Goal: Task Accomplishment & Management: Use online tool/utility

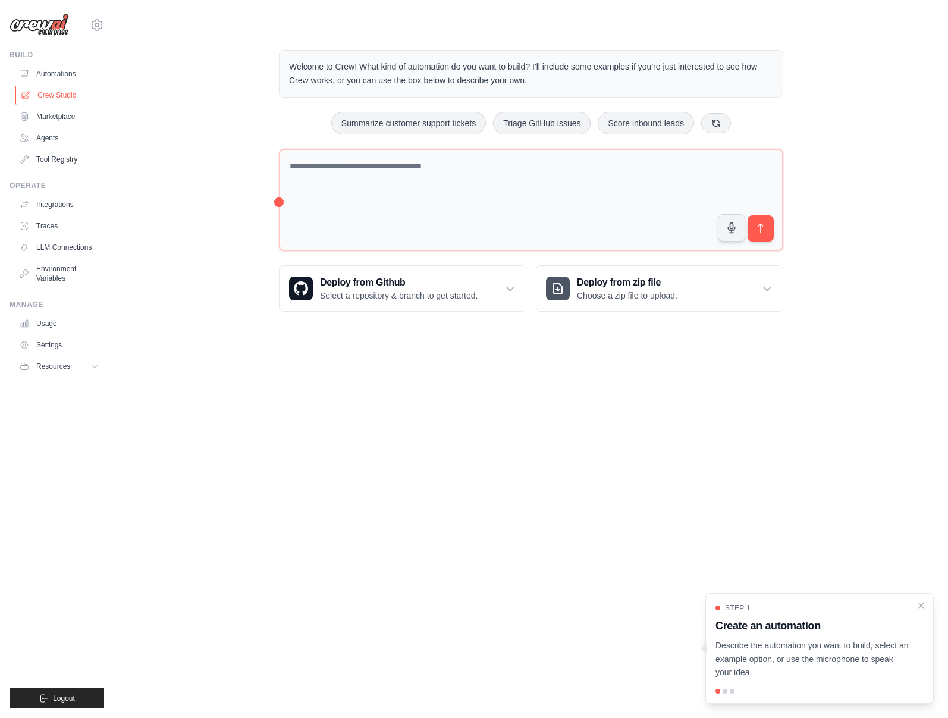
click at [62, 90] on link "Crew Studio" at bounding box center [60, 95] width 90 height 19
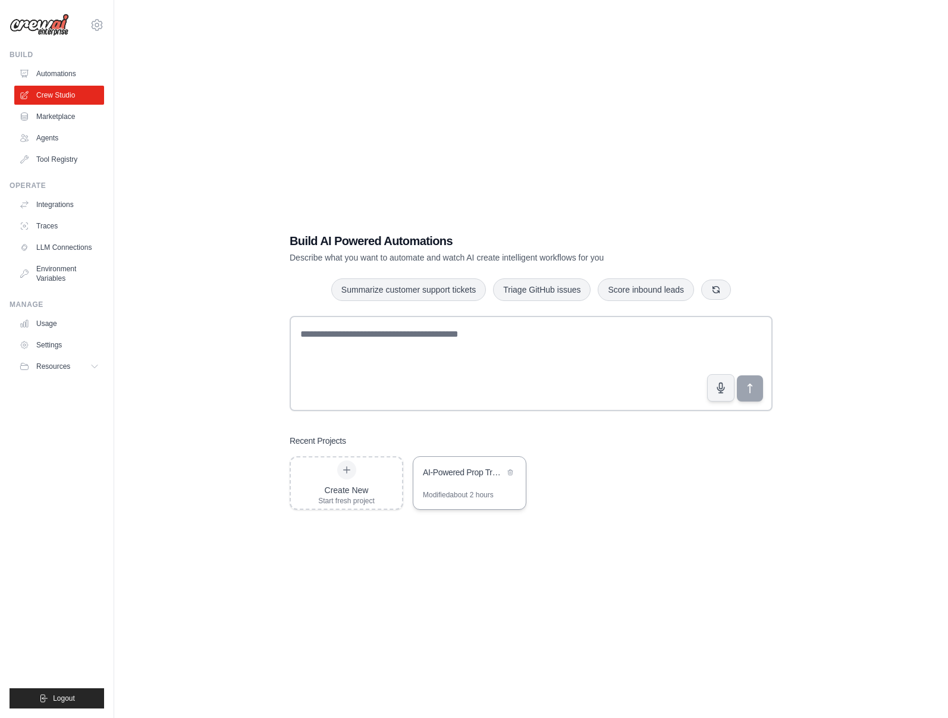
click at [459, 494] on div "Modified about 2 hours" at bounding box center [458, 495] width 71 height 10
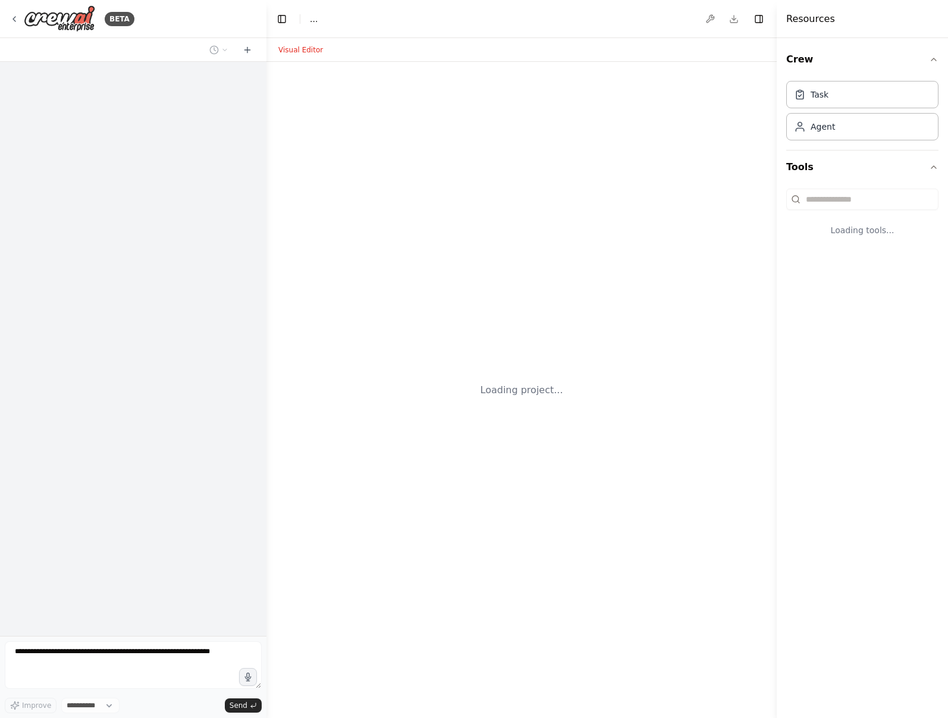
select select "****"
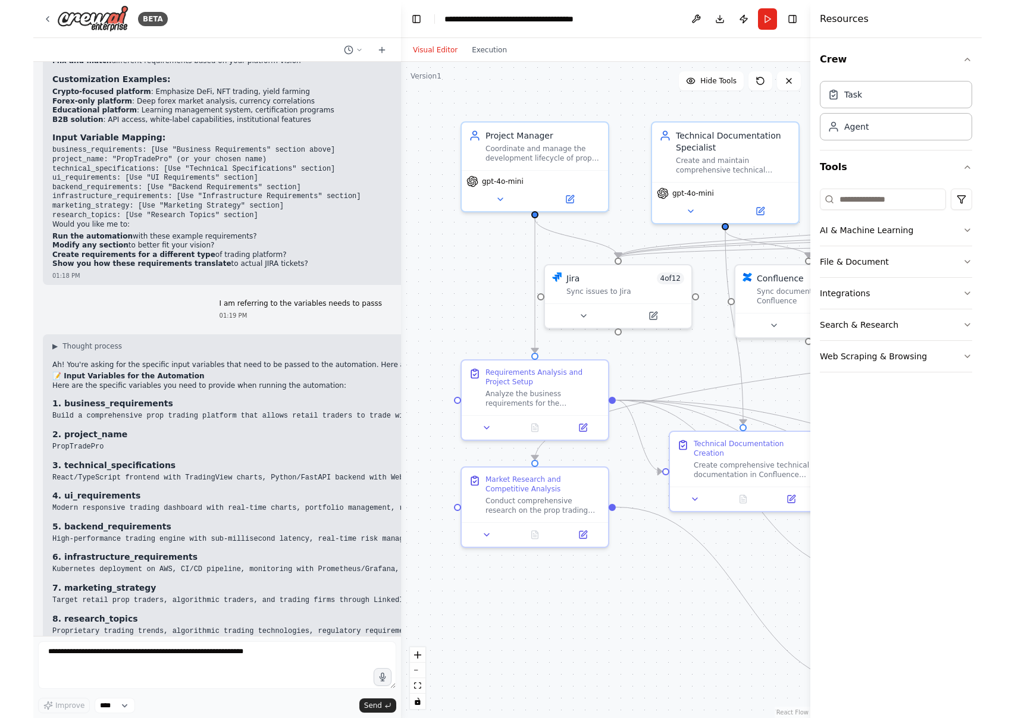
scroll to position [19858, 0]
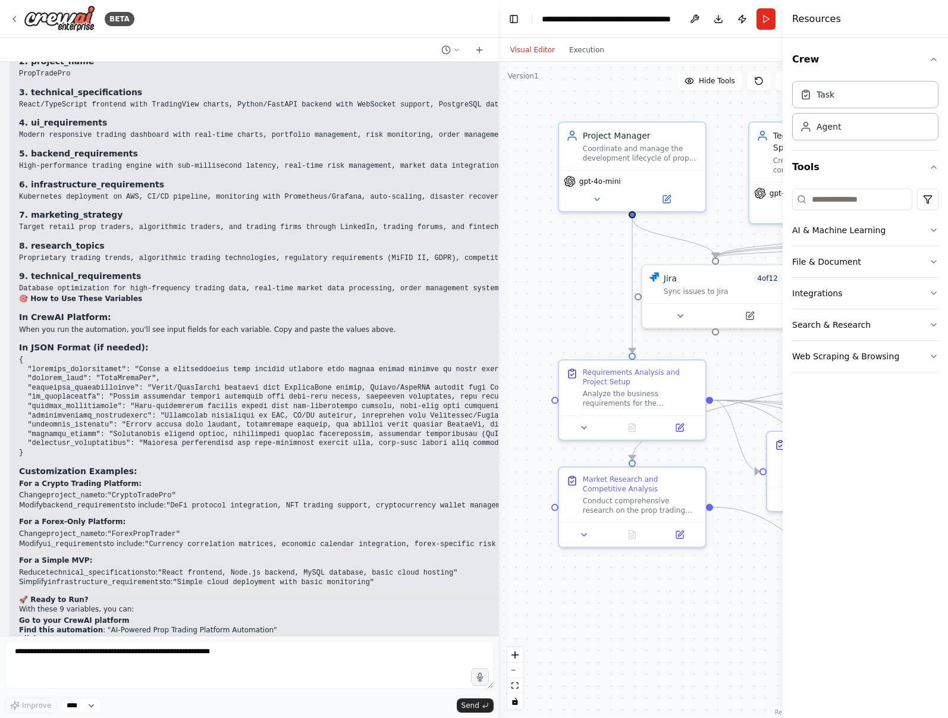
drag, startPoint x: 263, startPoint y: 152, endPoint x: 516, endPoint y: 161, distance: 253.0
click at [516, 161] on div "BETA I would like to build a prop trading review company that it's fully automa…" at bounding box center [474, 359] width 948 height 718
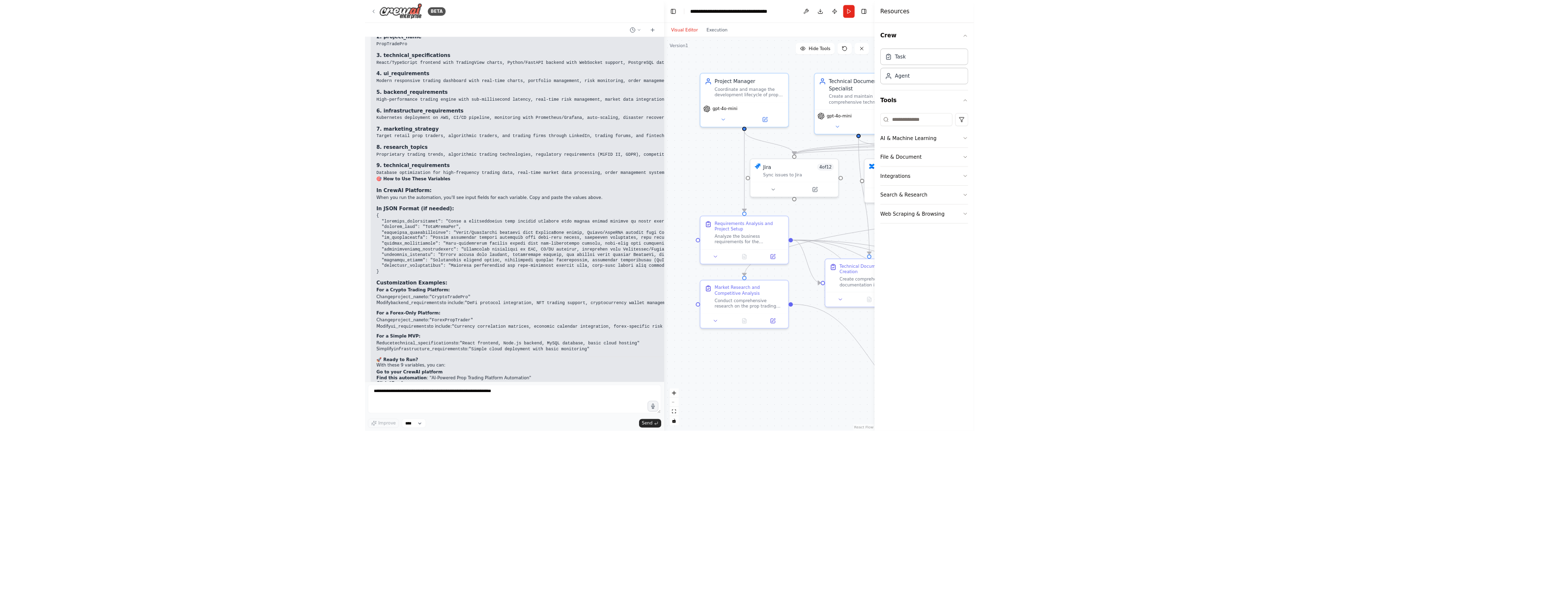
scroll to position [16363, 0]
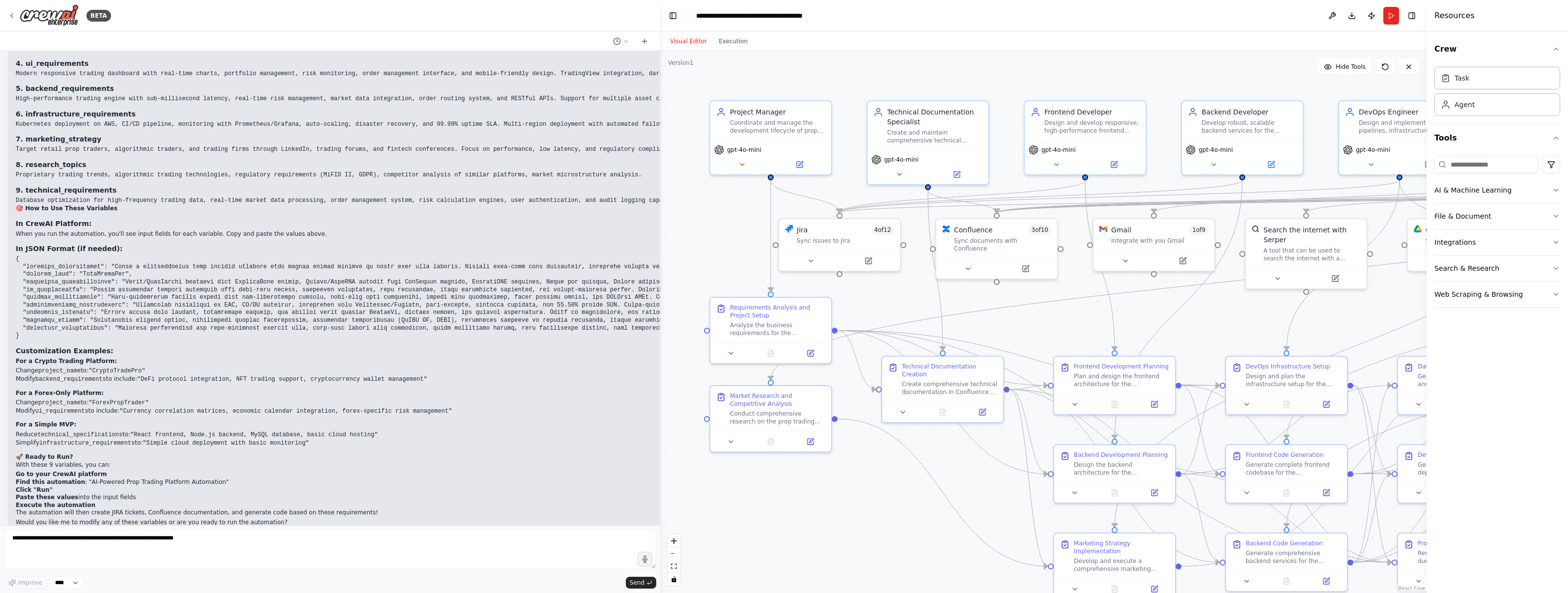
drag, startPoint x: 455, startPoint y: 144, endPoint x: 550, endPoint y: 144, distance: 95.0
click at [652, 140] on div "BETA I would like to build a prop trading review company that it's fully automa…" at bounding box center [330, 296] width 661 height 593
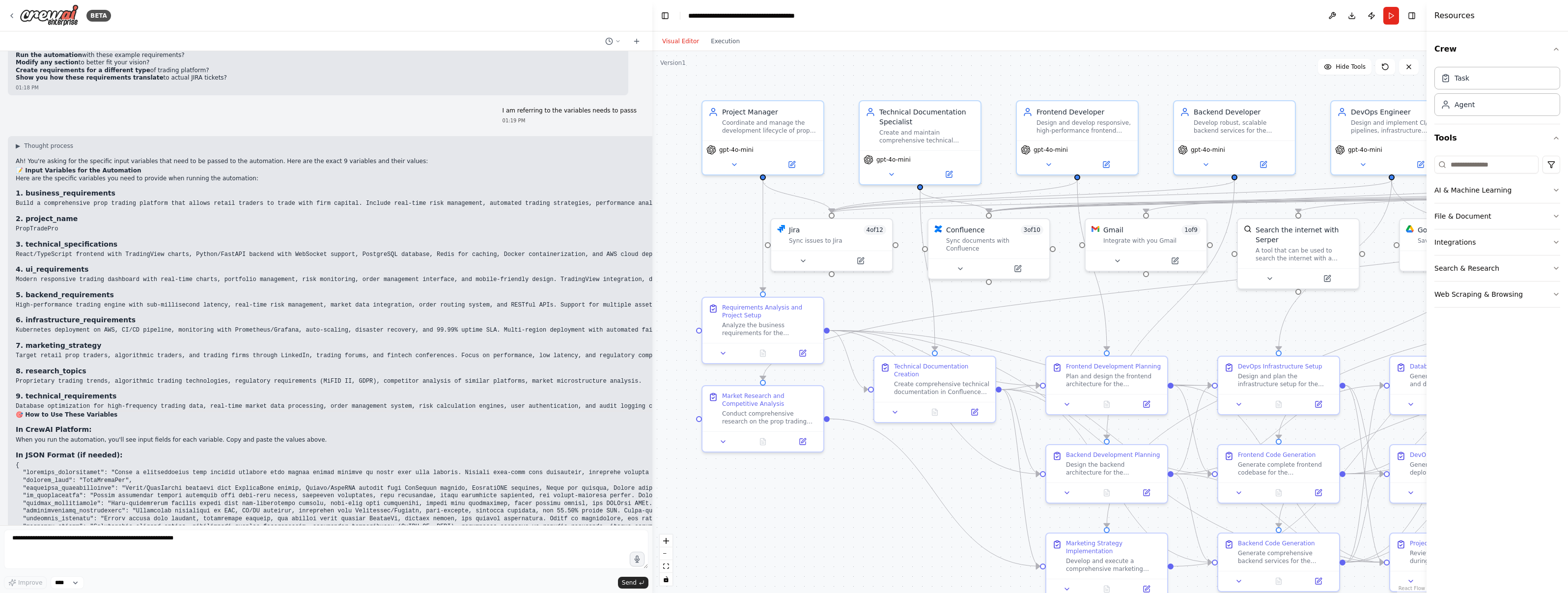
scroll to position [15953, 0]
drag, startPoint x: 79, startPoint y: 159, endPoint x: 28, endPoint y: 149, distance: 52.0
click at [79, 159] on div "▶ Thought process Ah! You're asking for the specific input variables that need …" at bounding box center [632, 440] width 1234 height 591
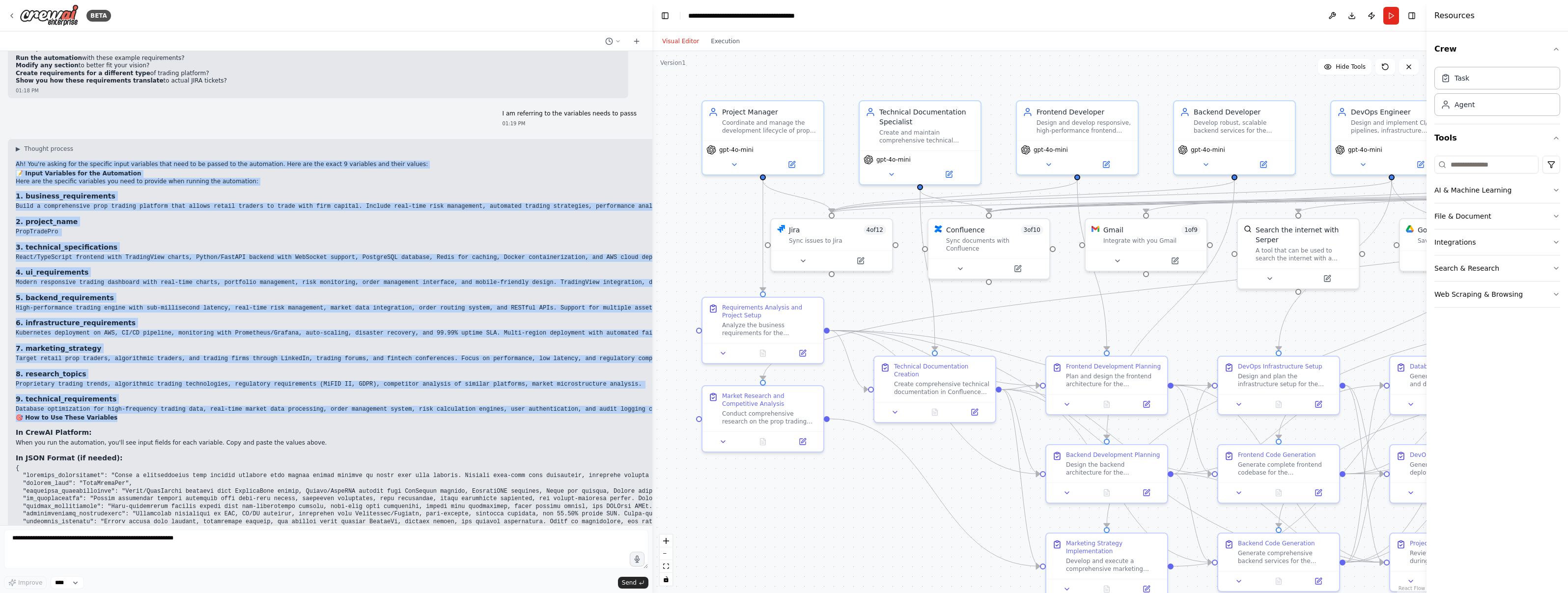
copy div "Ah! You're asking for the specific input variables that need to be passed to th…"
drag, startPoint x: 15, startPoint y: 136, endPoint x: 139, endPoint y: 389, distance: 281.8
click at [139, 389] on div "▶ Thought process Ah! You're asking for the specific input variables that need …" at bounding box center [633, 444] width 1250 height 610
click at [651, 86] on div at bounding box center [650, 296] width 4 height 593
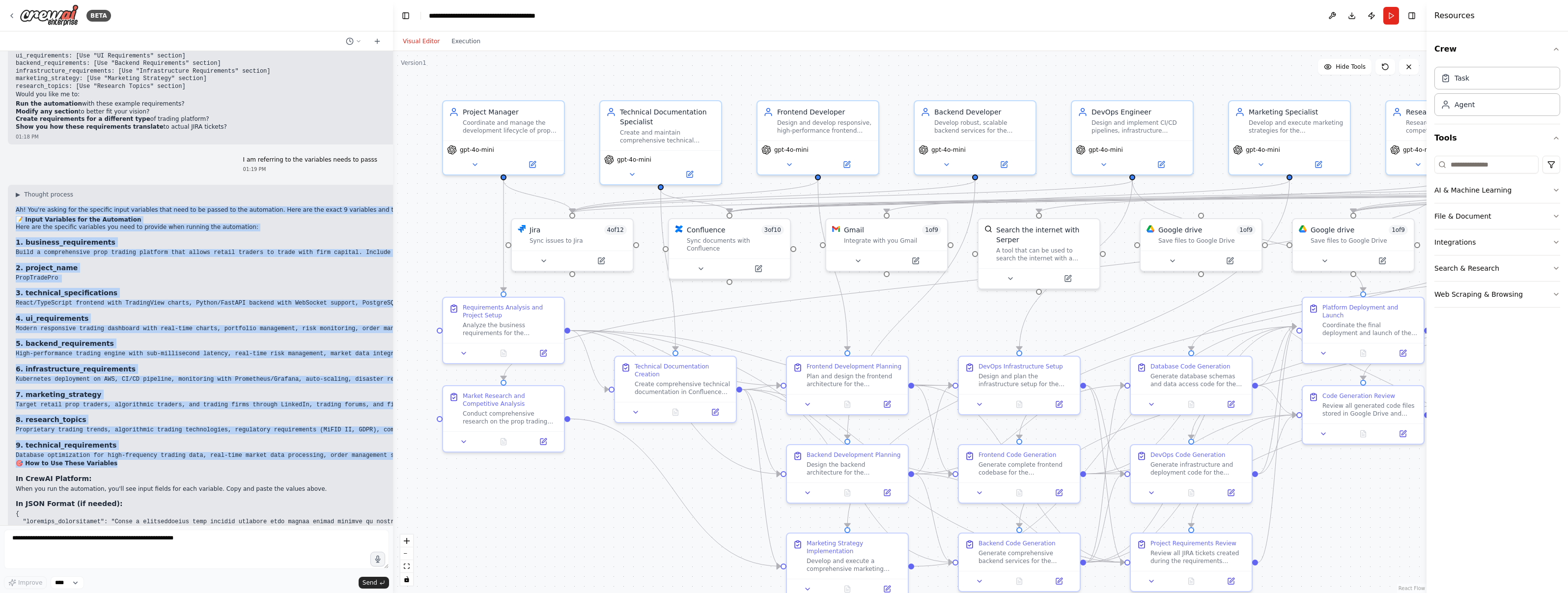
scroll to position [16238, 0]
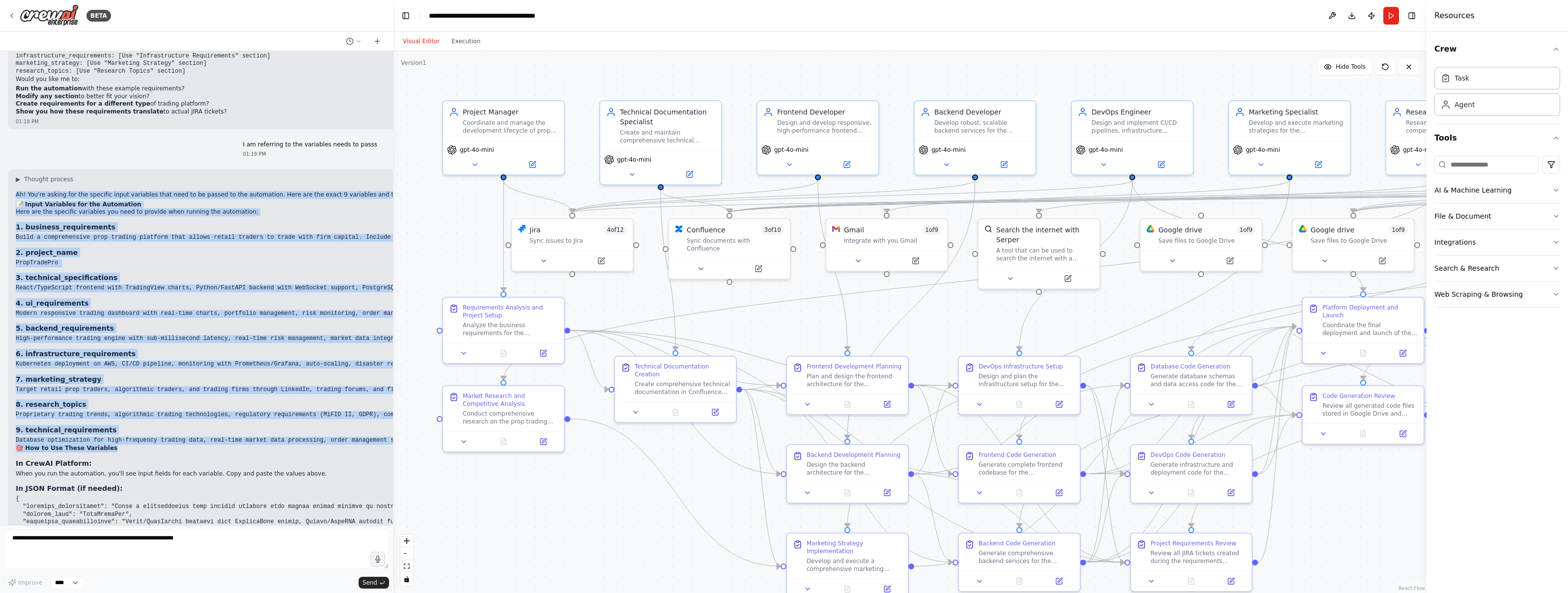
drag, startPoint x: 651, startPoint y: 86, endPoint x: 846, endPoint y: 69, distance: 195.7
click at [381, 107] on div "BETA I would like to build a prop trading review company that it's fully automa…" at bounding box center [784, 296] width 1568 height 593
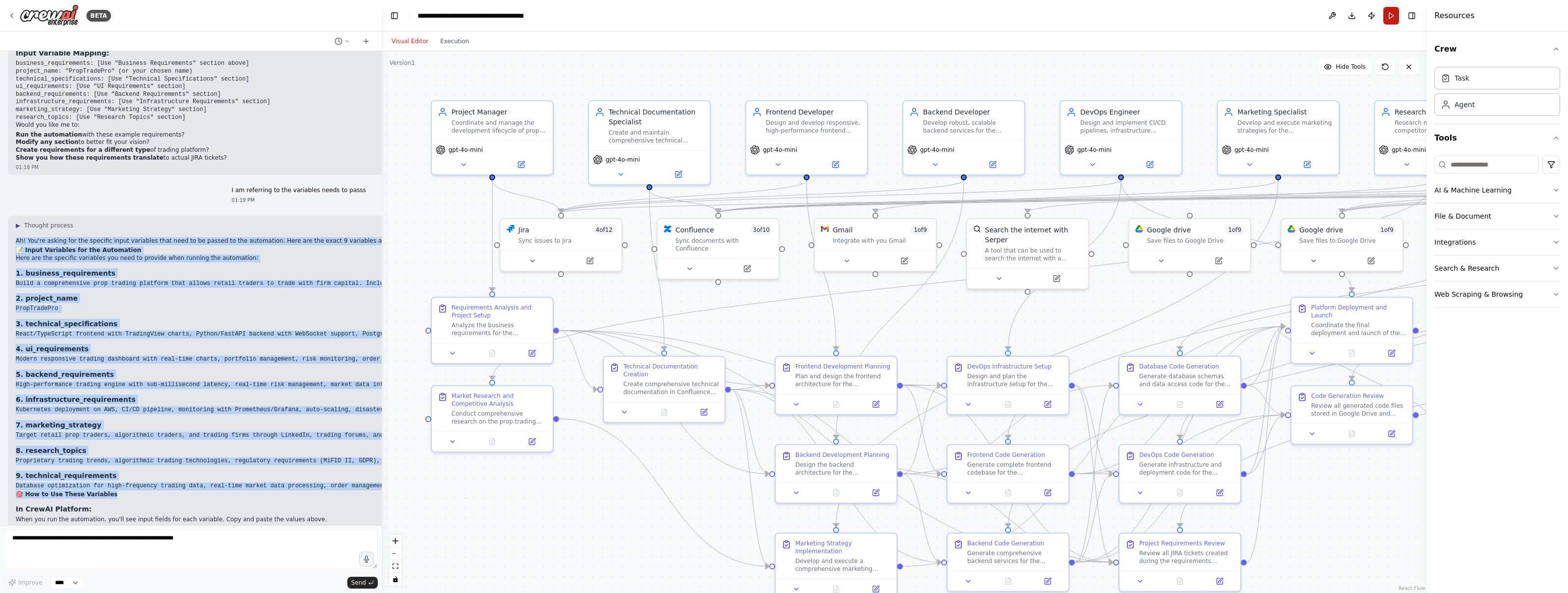
click at [783, 17] on button "Run" at bounding box center [1390, 15] width 16 height 17
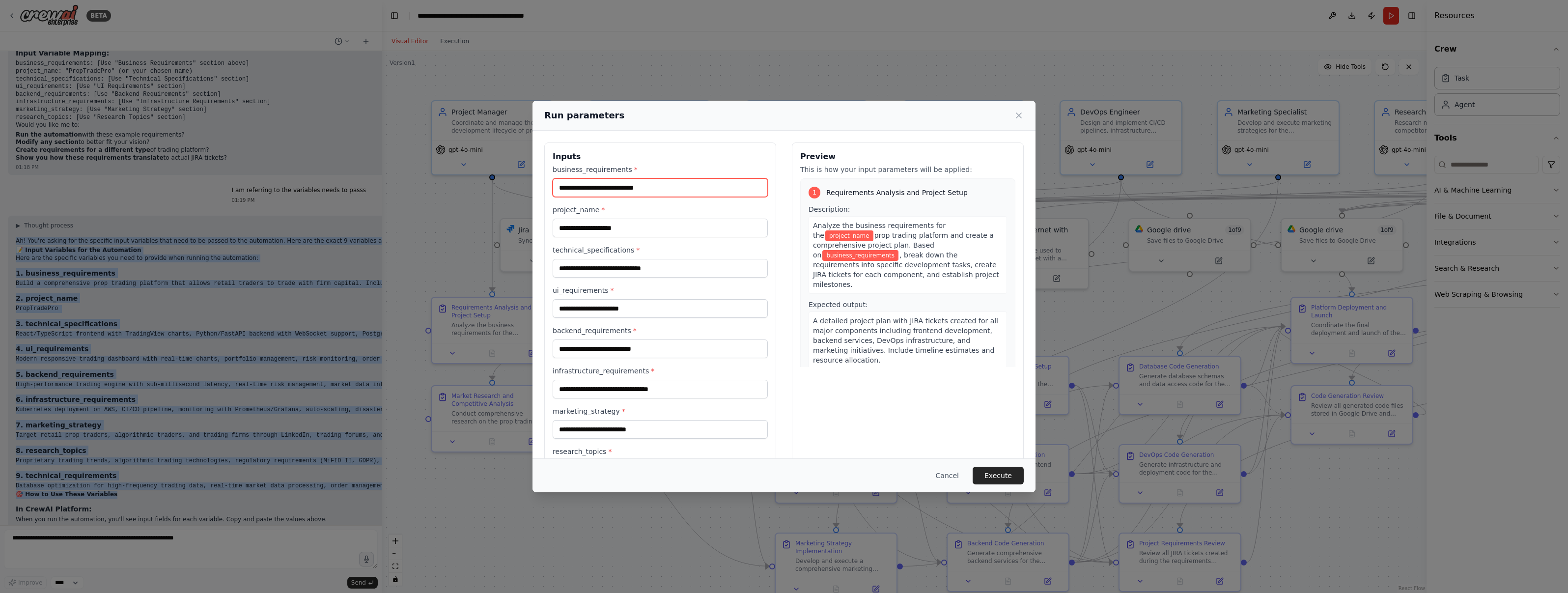
click at [583, 184] on input "business_requirements *" at bounding box center [660, 187] width 216 height 19
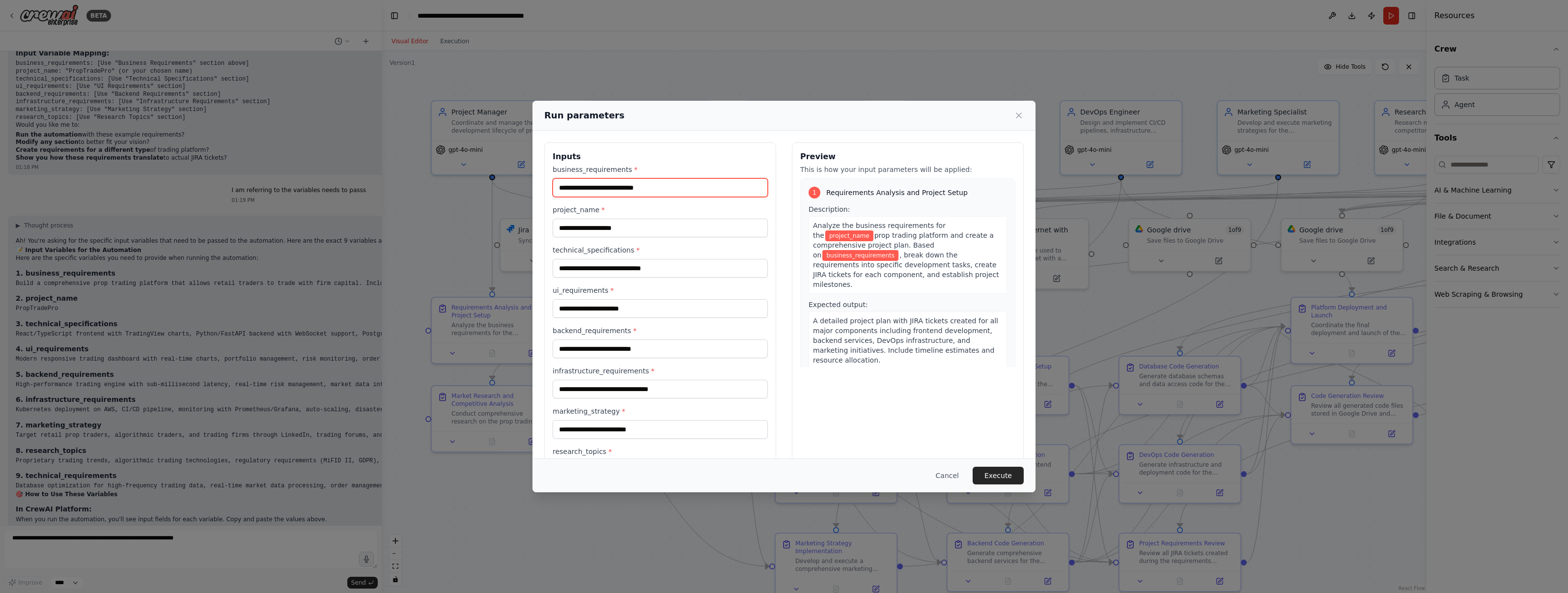
paste input "**********"
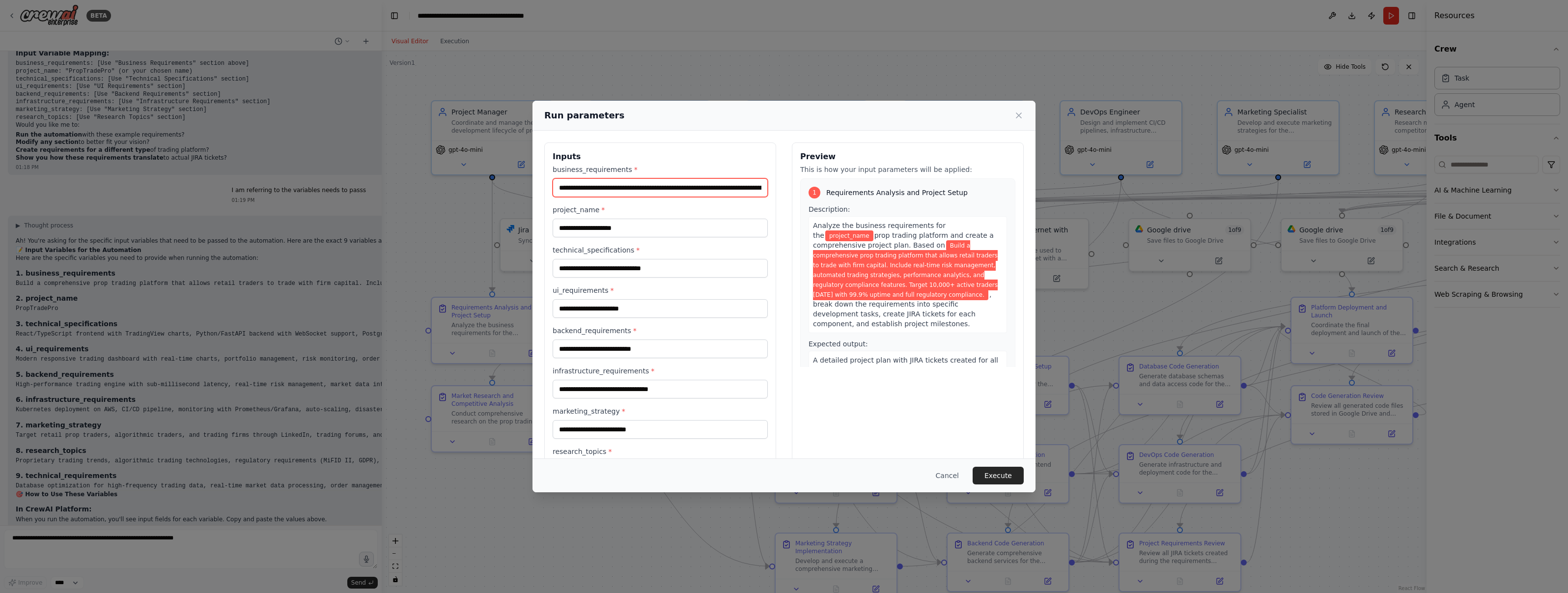
scroll to position [0, 809]
type input "**********"
click at [577, 221] on input "project_name *" at bounding box center [660, 228] width 216 height 19
paste input "**********"
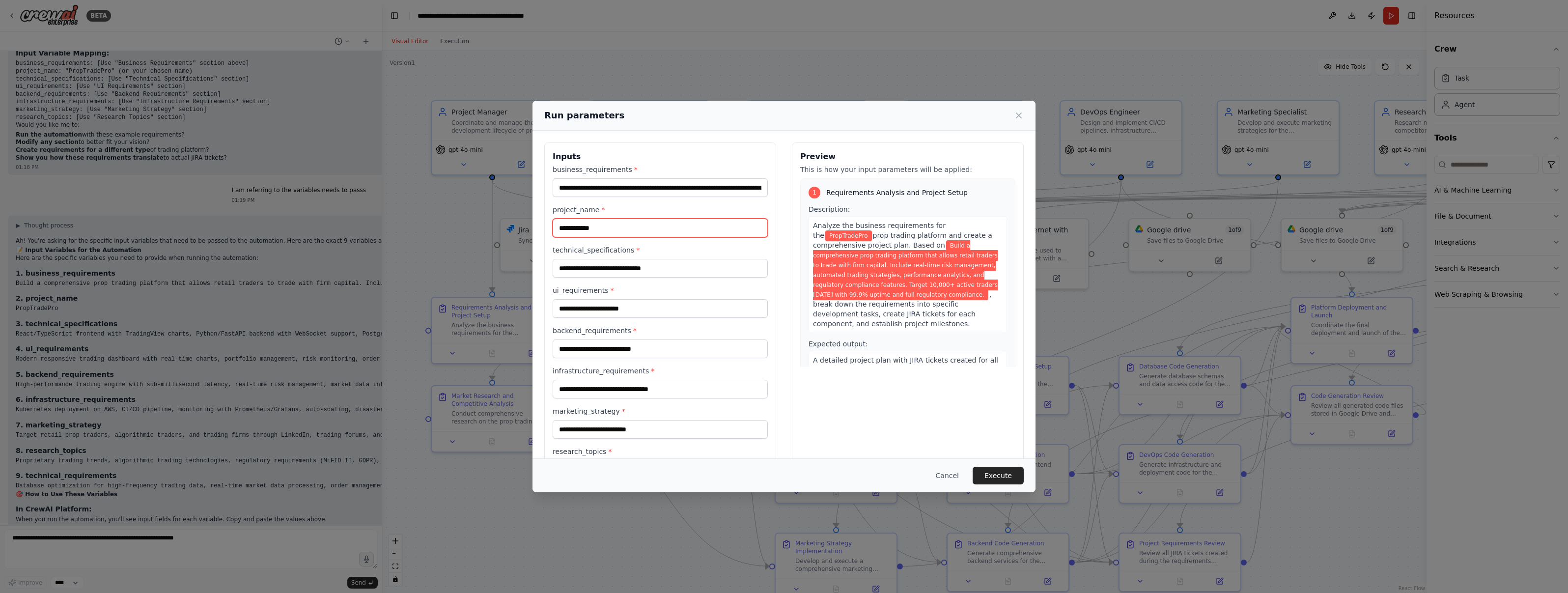
type input "**********"
click at [629, 263] on input "technical_specifications *" at bounding box center [660, 268] width 216 height 19
paste input "**********"
type input "**********"
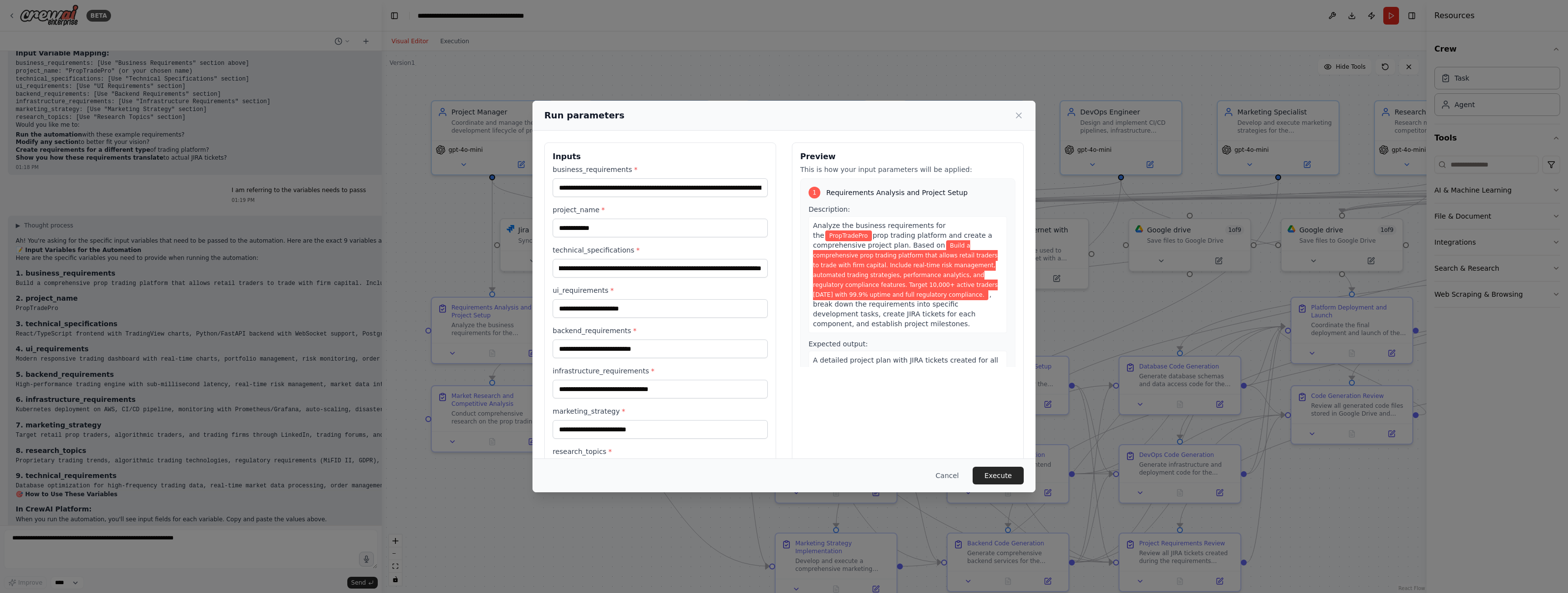
scroll to position [0, 0]
click at [586, 311] on input "ui_requirements *" at bounding box center [660, 308] width 216 height 19
paste input "**********"
type input "**********"
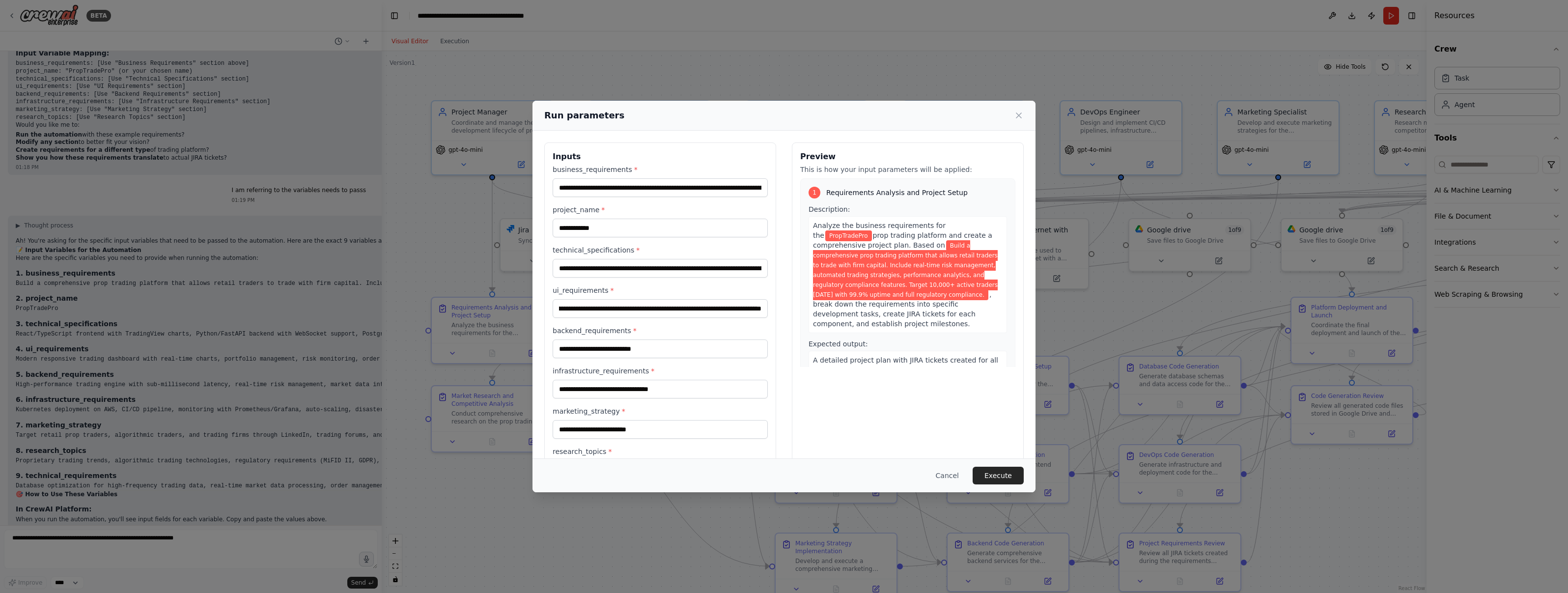
scroll to position [0, 0]
click at [617, 345] on input "backend_requirements *" at bounding box center [660, 349] width 216 height 19
paste input "**********"
type input "**********"
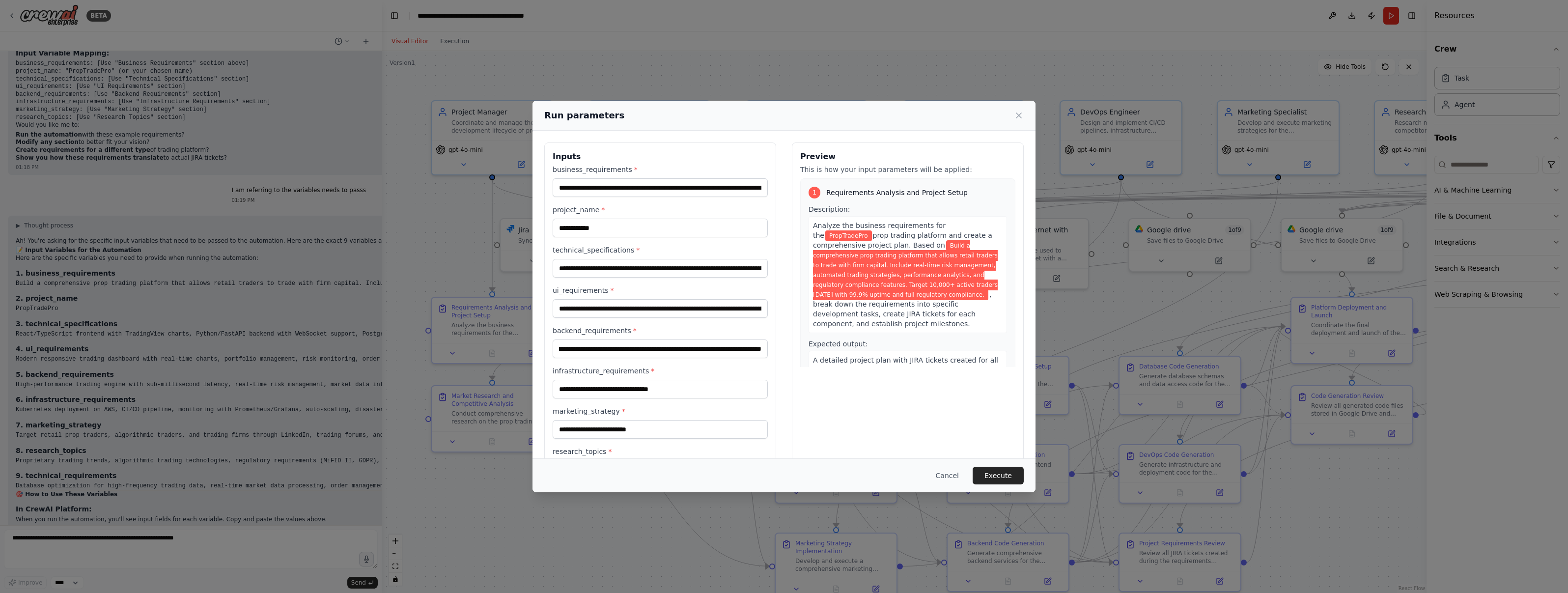
scroll to position [0, 0]
click at [628, 387] on input "infrastructure_requirements *" at bounding box center [660, 389] width 216 height 19
paste input "**********"
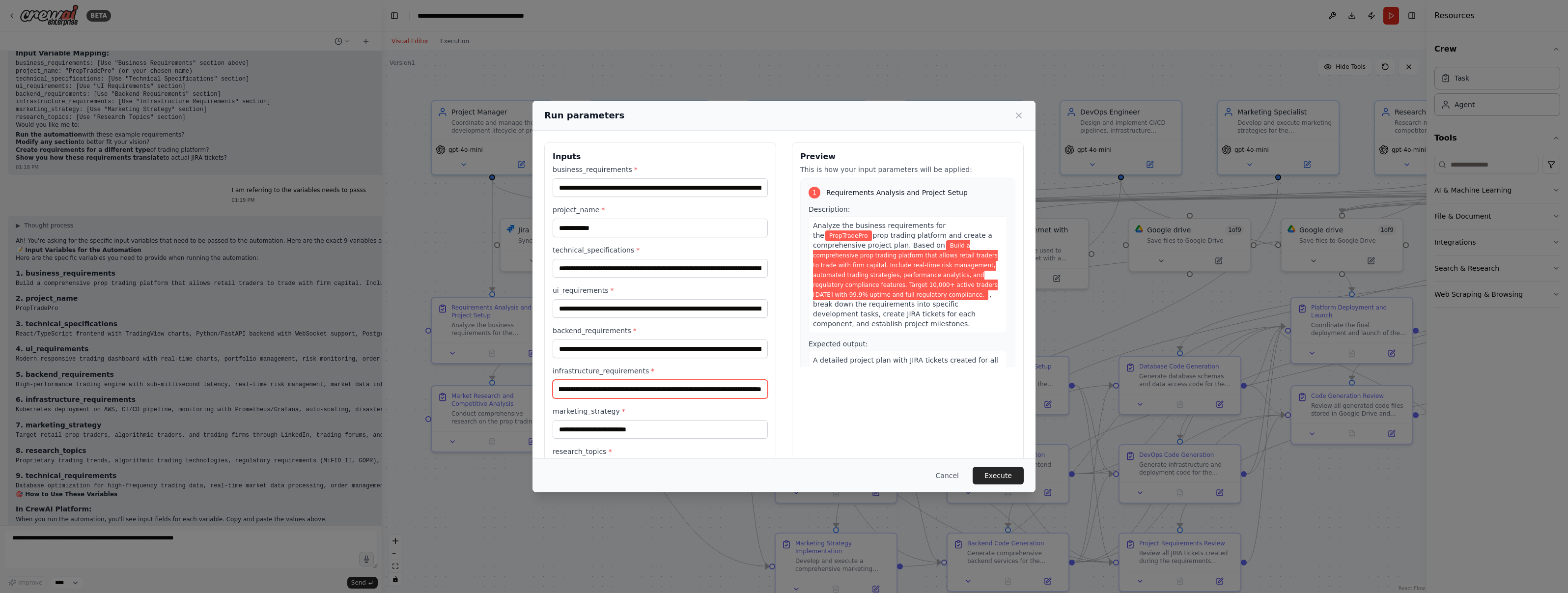
type input "**********"
click at [689, 423] on input "marketing_strategy *" at bounding box center [660, 429] width 216 height 19
paste input "**********"
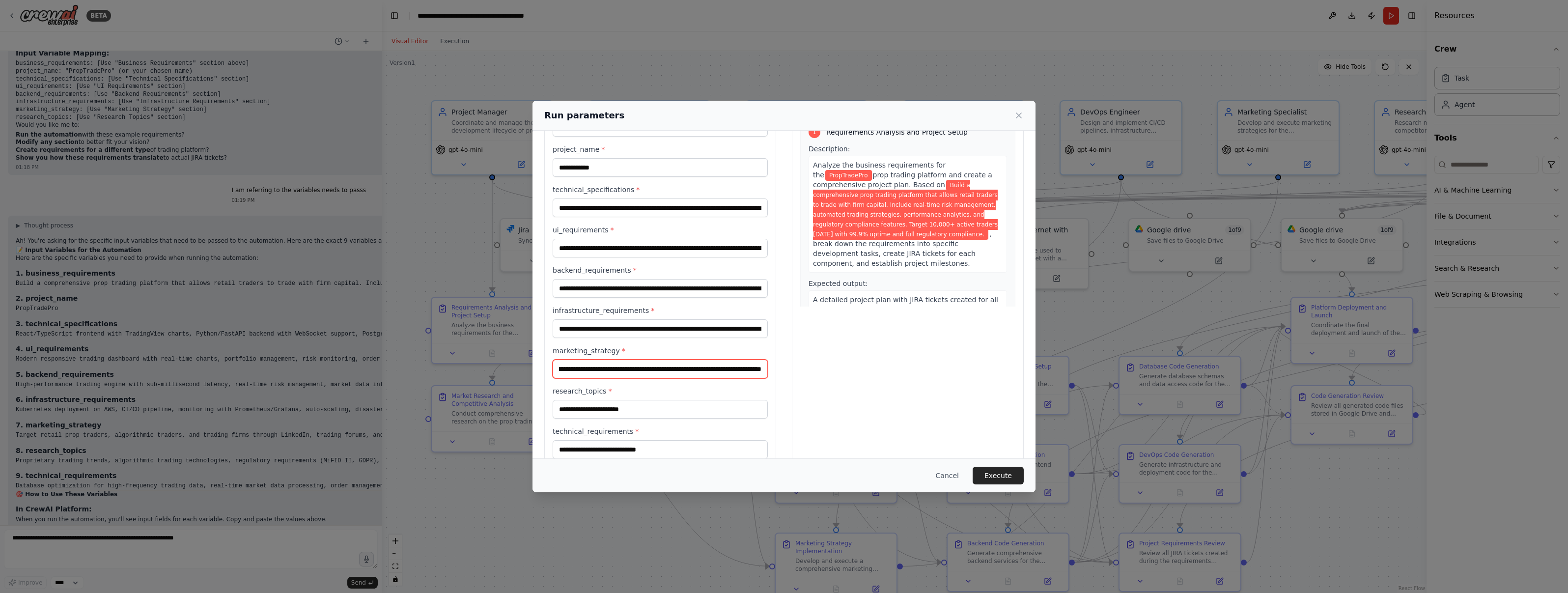
scroll to position [81, 0]
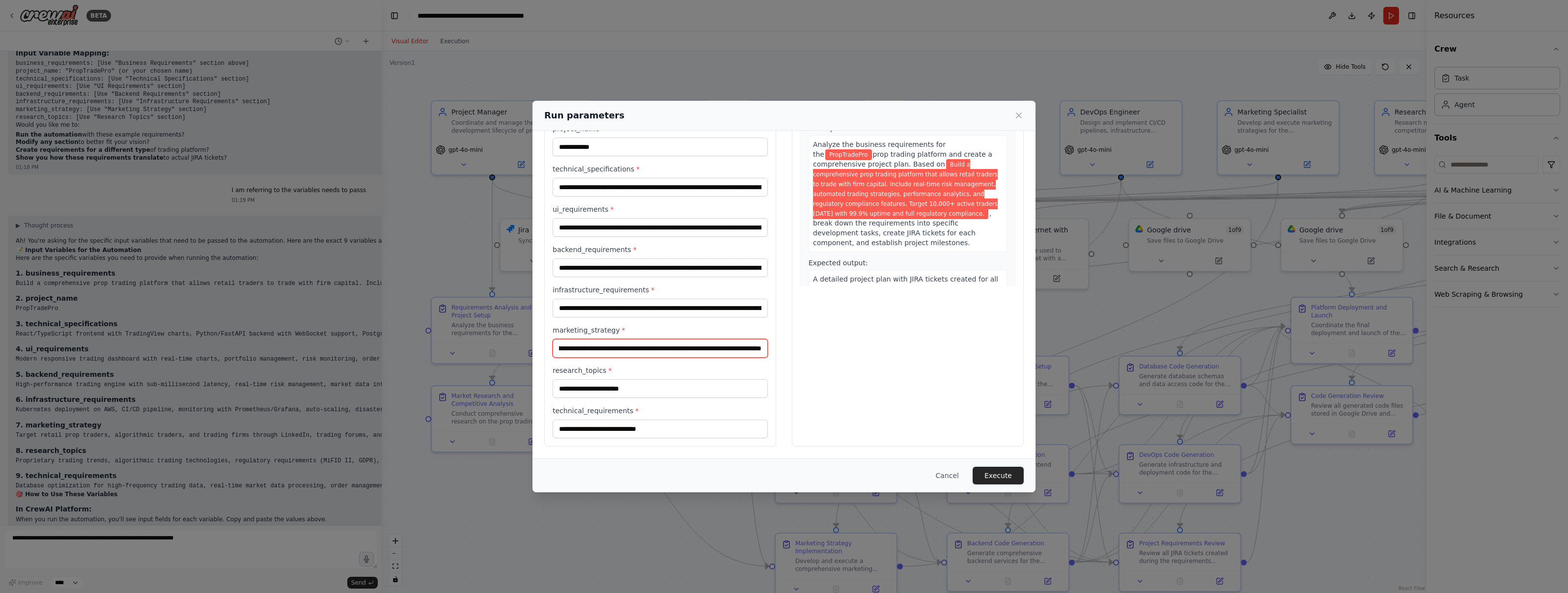
type input "**********"
click at [624, 387] on input "research_topics *" at bounding box center [660, 388] width 216 height 19
paste input "**********"
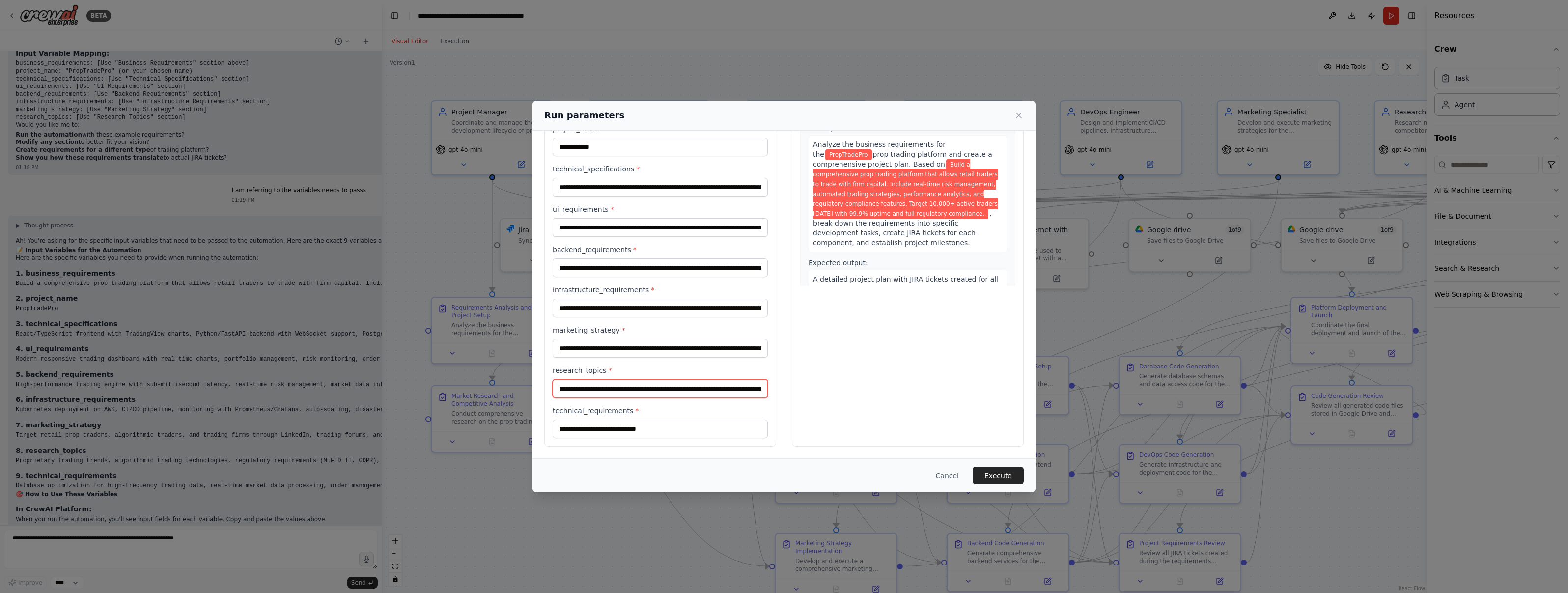
scroll to position [0, 350]
type input "**********"
click at [584, 424] on input "technical_requirements *" at bounding box center [660, 429] width 216 height 19
paste input "**********"
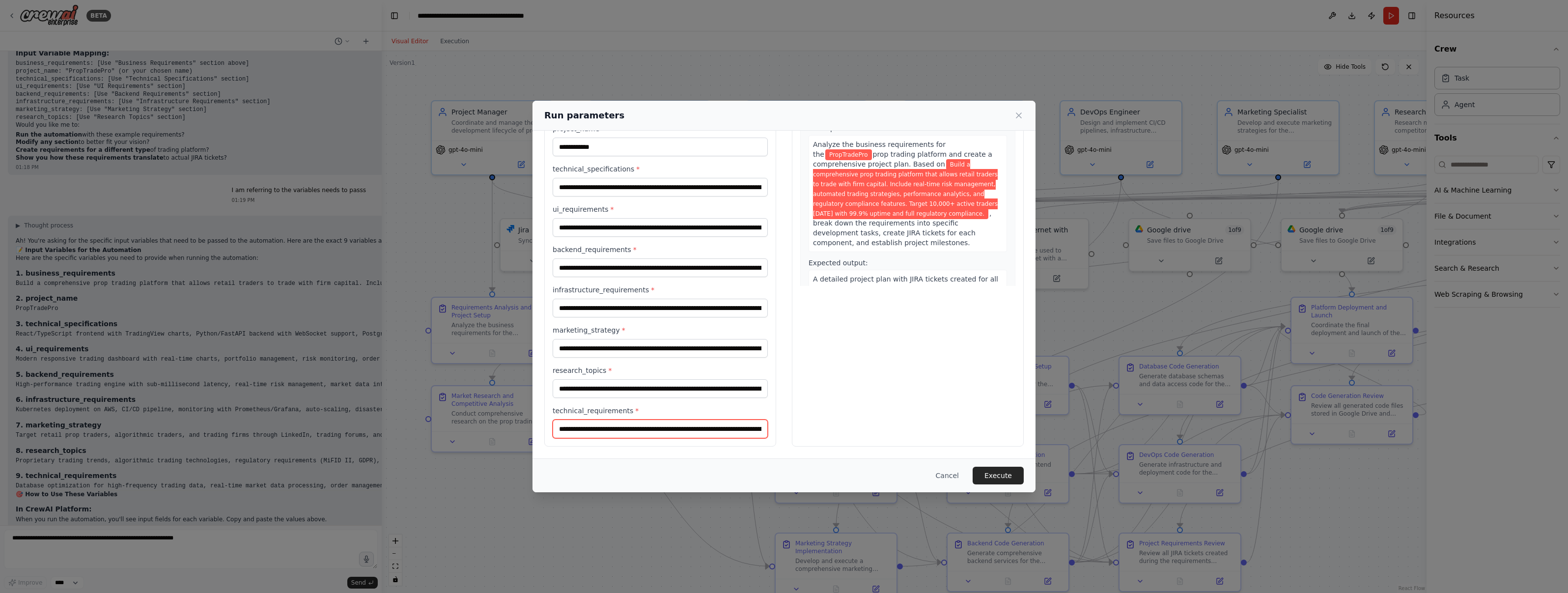
scroll to position [0, 409]
type input "**********"
click at [783, 335] on div "Preview This is how your input parameters will be applied: 1 Requirements Analy…" at bounding box center [907, 254] width 232 height 385
click at [783, 473] on button "Execute" at bounding box center [998, 475] width 51 height 17
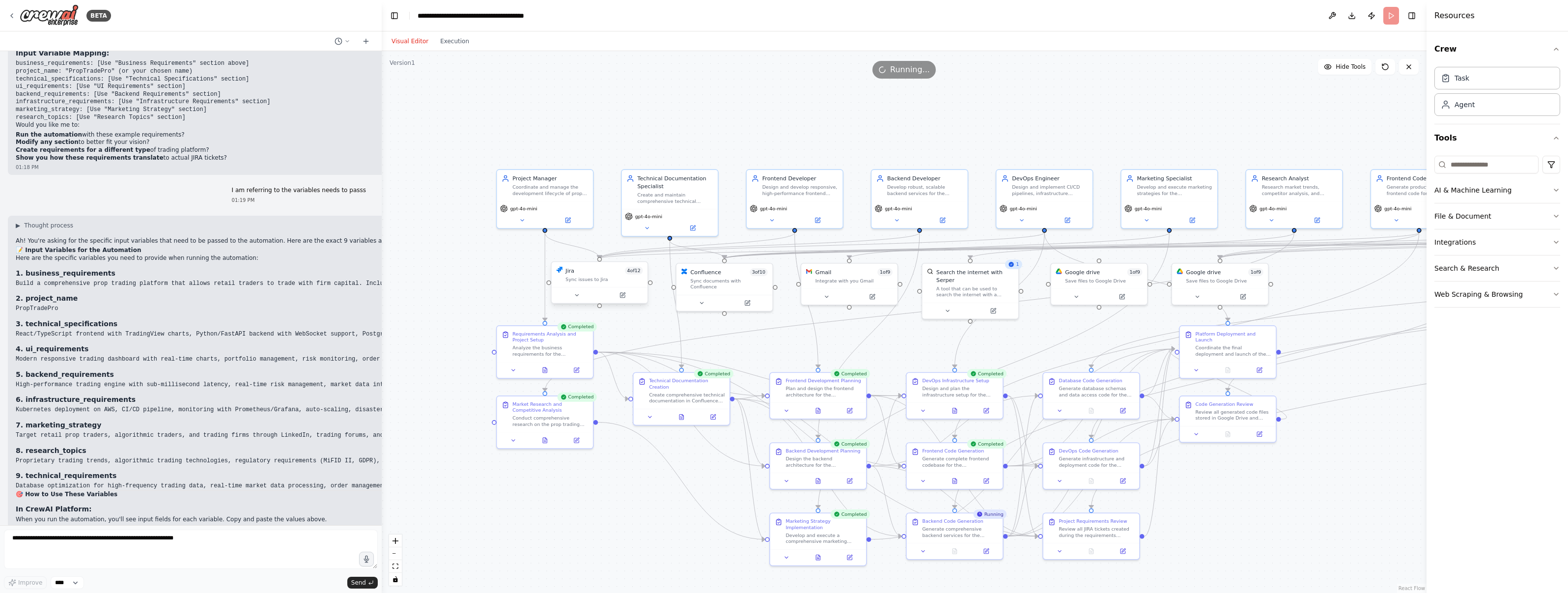
click at [580, 301] on div at bounding box center [599, 295] width 96 height 17
click at [575, 300] on div at bounding box center [599, 295] width 96 height 17
click at [577, 297] on icon at bounding box center [577, 296] width 7 height 7
click at [576, 297] on icon at bounding box center [577, 296] width 7 height 7
click at [523, 222] on button at bounding box center [523, 218] width 45 height 9
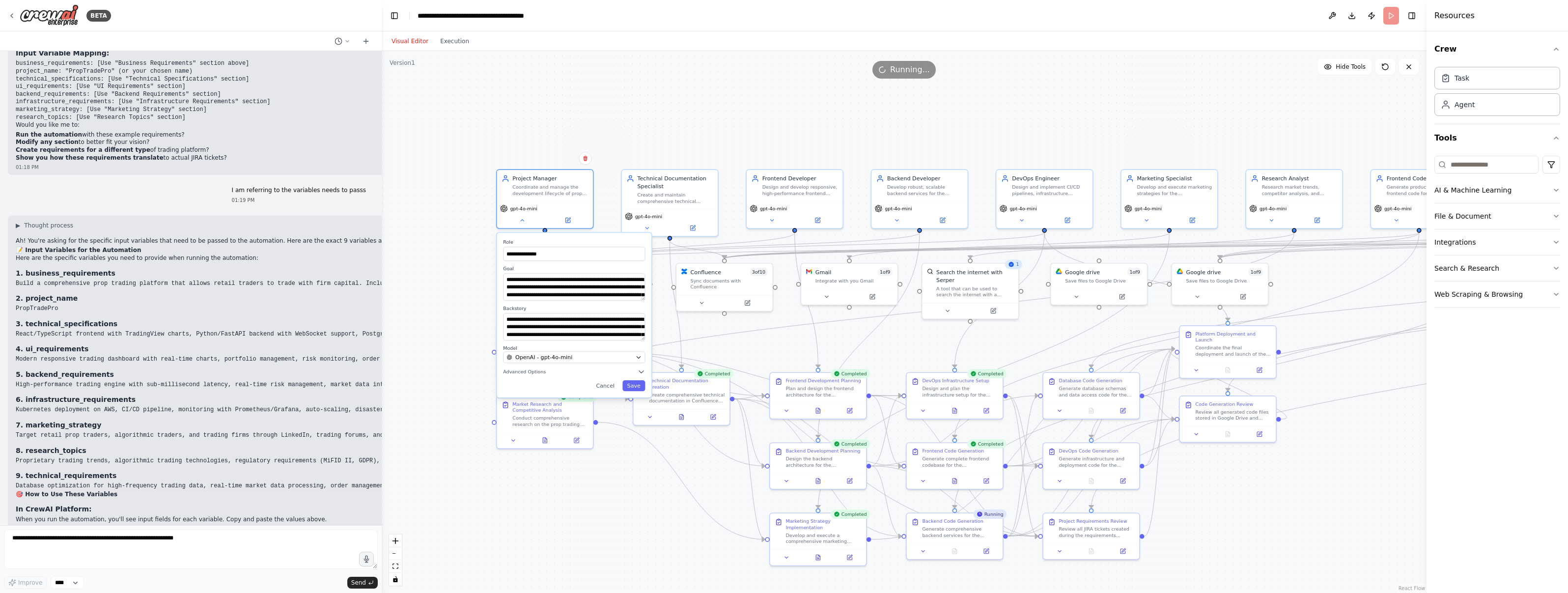
click at [473, 227] on div "**********" at bounding box center [903, 322] width 1045 height 542
click at [518, 221] on button at bounding box center [523, 218] width 45 height 9
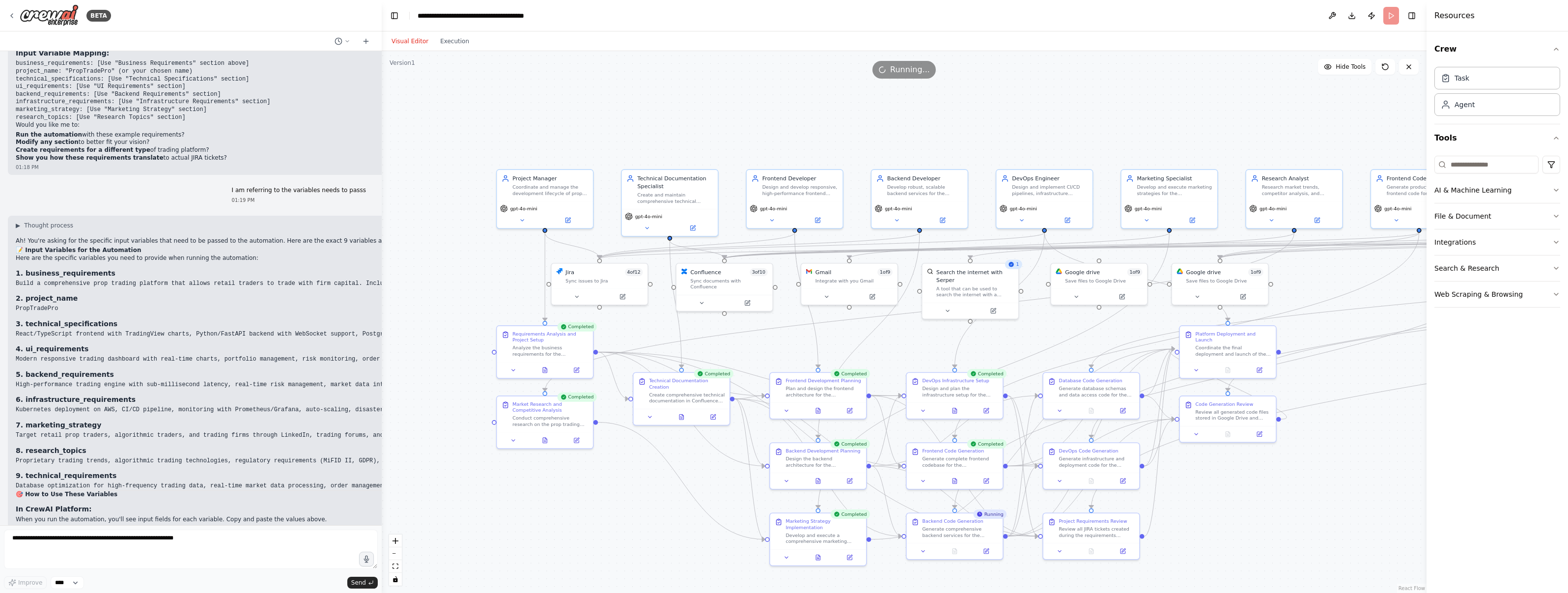
click at [462, 255] on div ".deletable-edge-delete-btn { width: 20px; height: 20px; border: 0px solid #ffff…" at bounding box center [903, 322] width 1045 height 542
click at [783, 293] on button at bounding box center [827, 295] width 45 height 9
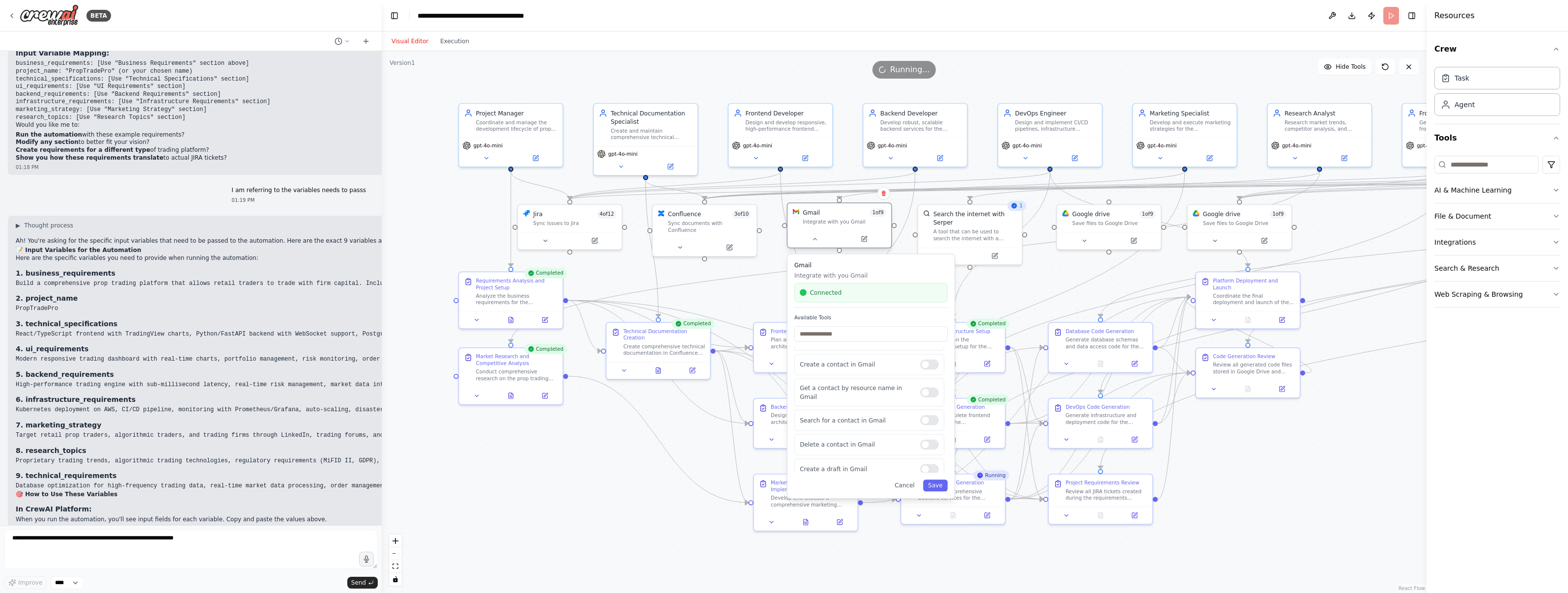
click at [783, 246] on div at bounding box center [840, 239] width 104 height 17
click at [783, 243] on button at bounding box center [815, 239] width 48 height 10
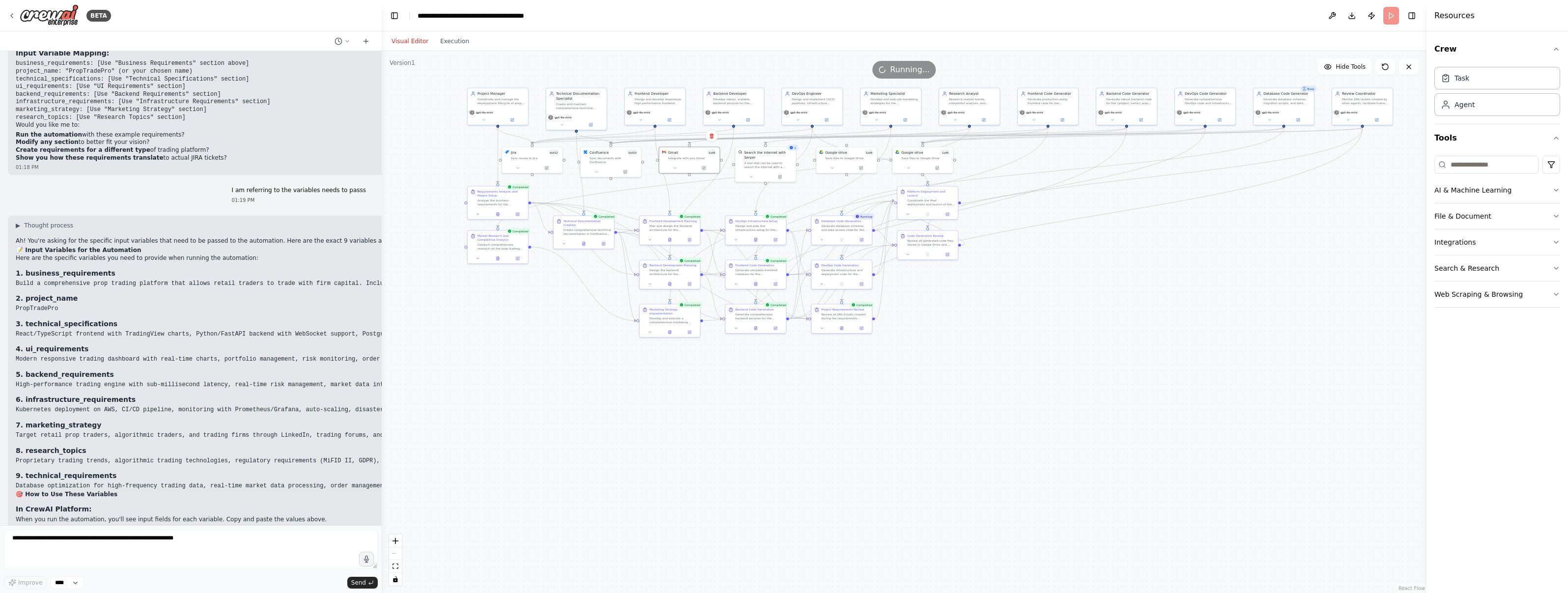
drag, startPoint x: 1215, startPoint y: 259, endPoint x: 1130, endPoint y: 249, distance: 85.6
click at [783, 249] on div ".deletable-edge-delete-btn { width: 20px; height: 20px; border: 0px solid #ffff…" at bounding box center [903, 322] width 1045 height 542
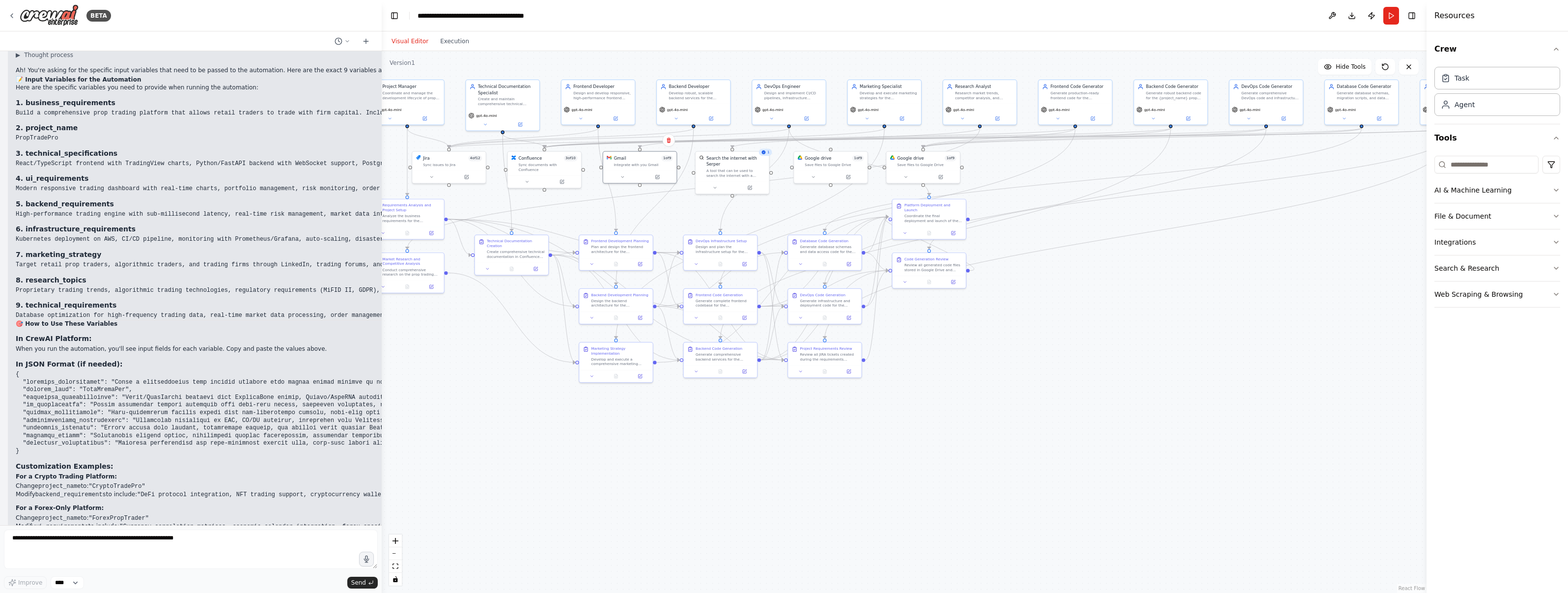
scroll to position [16439, 0]
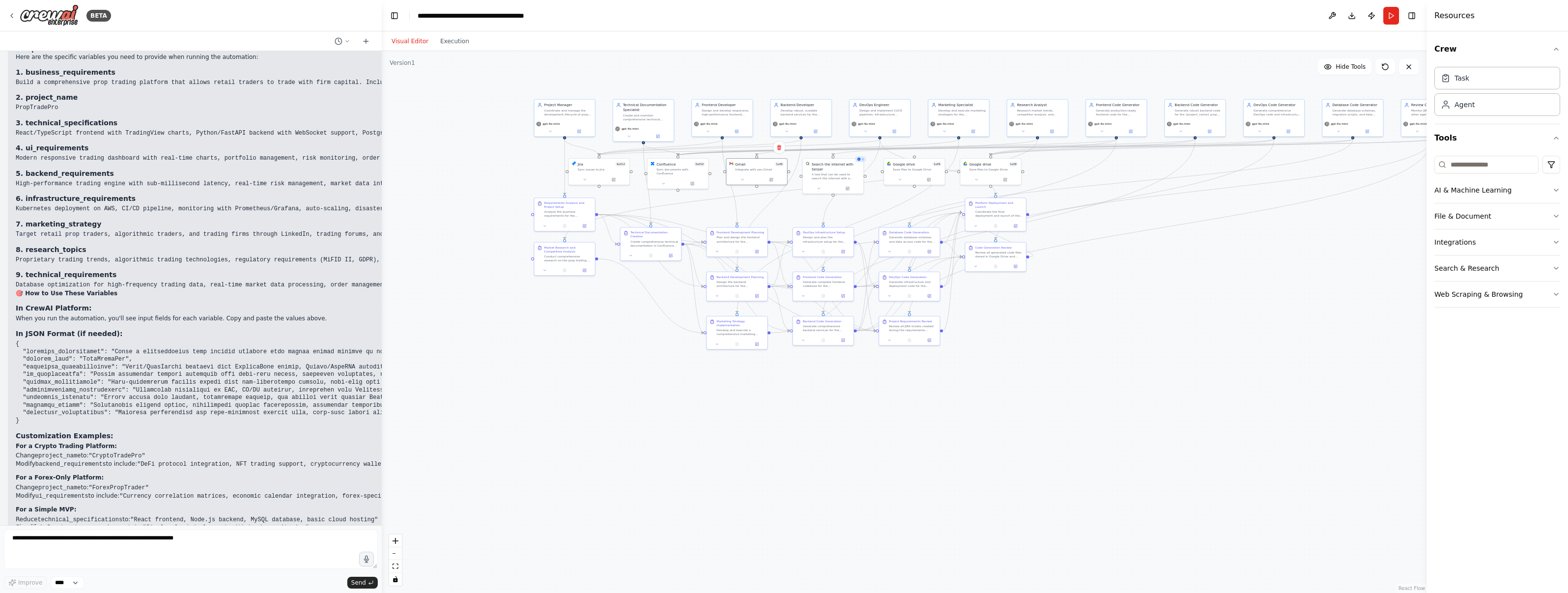
click at [532, 159] on div ".deletable-edge-delete-btn { width: 20px; height: 20px; border: 0px solid #ffff…" at bounding box center [903, 322] width 1045 height 542
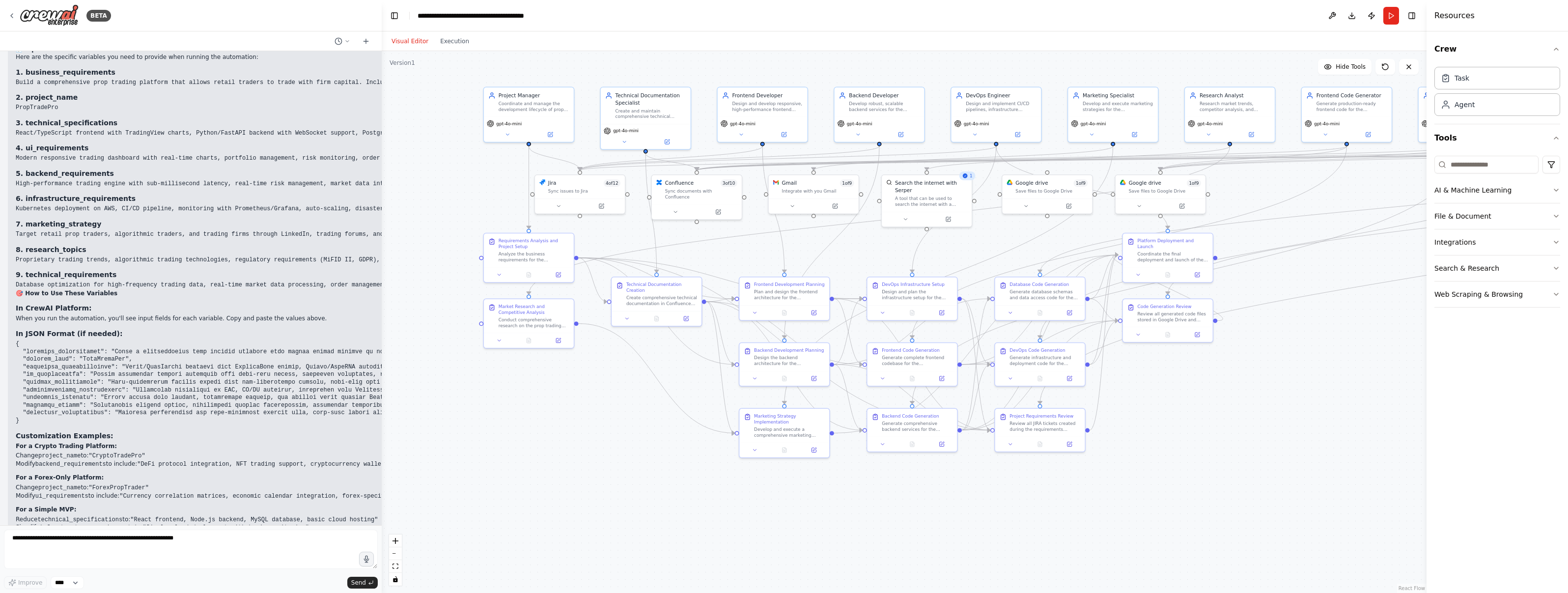
drag, startPoint x: 754, startPoint y: 193, endPoint x: 736, endPoint y: 255, distance: 64.6
click at [736, 255] on div ".deletable-edge-delete-btn { width: 20px; height: 20px; border: 0px solid #ffff…" at bounding box center [903, 322] width 1045 height 542
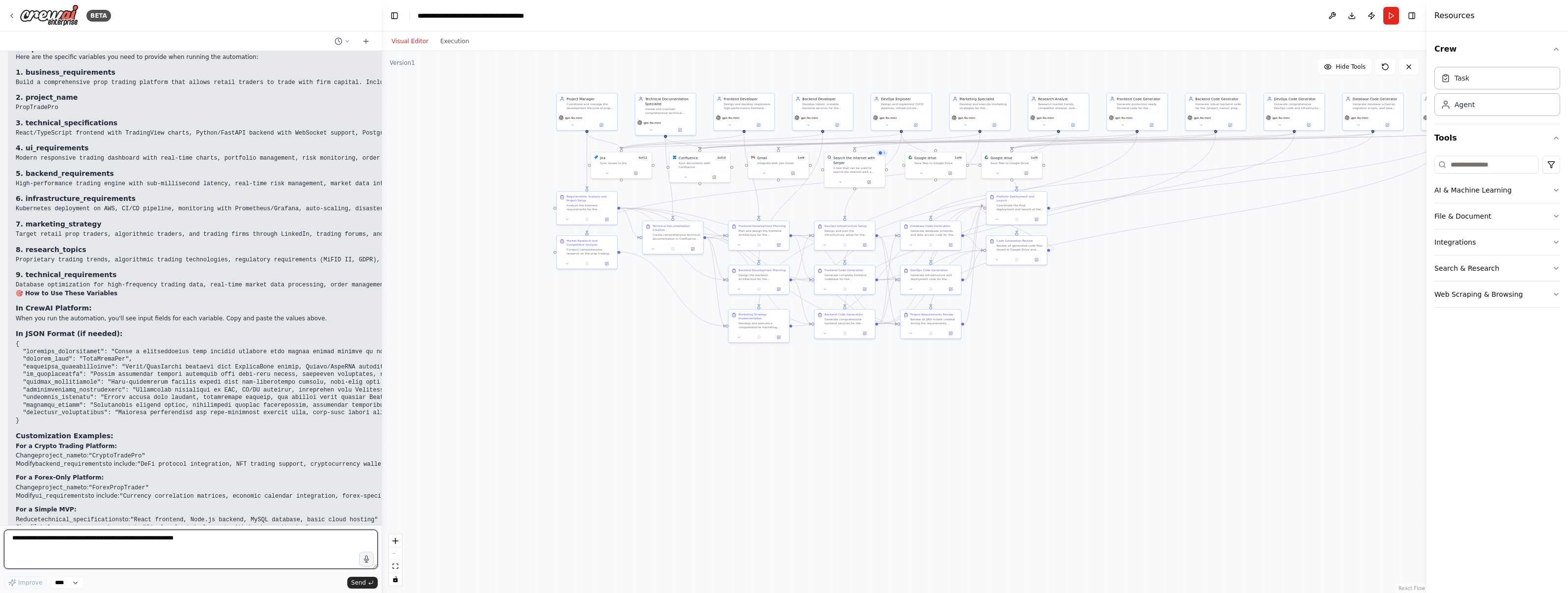
click at [182, 535] on textarea at bounding box center [191, 549] width 374 height 40
type textarea "**********"
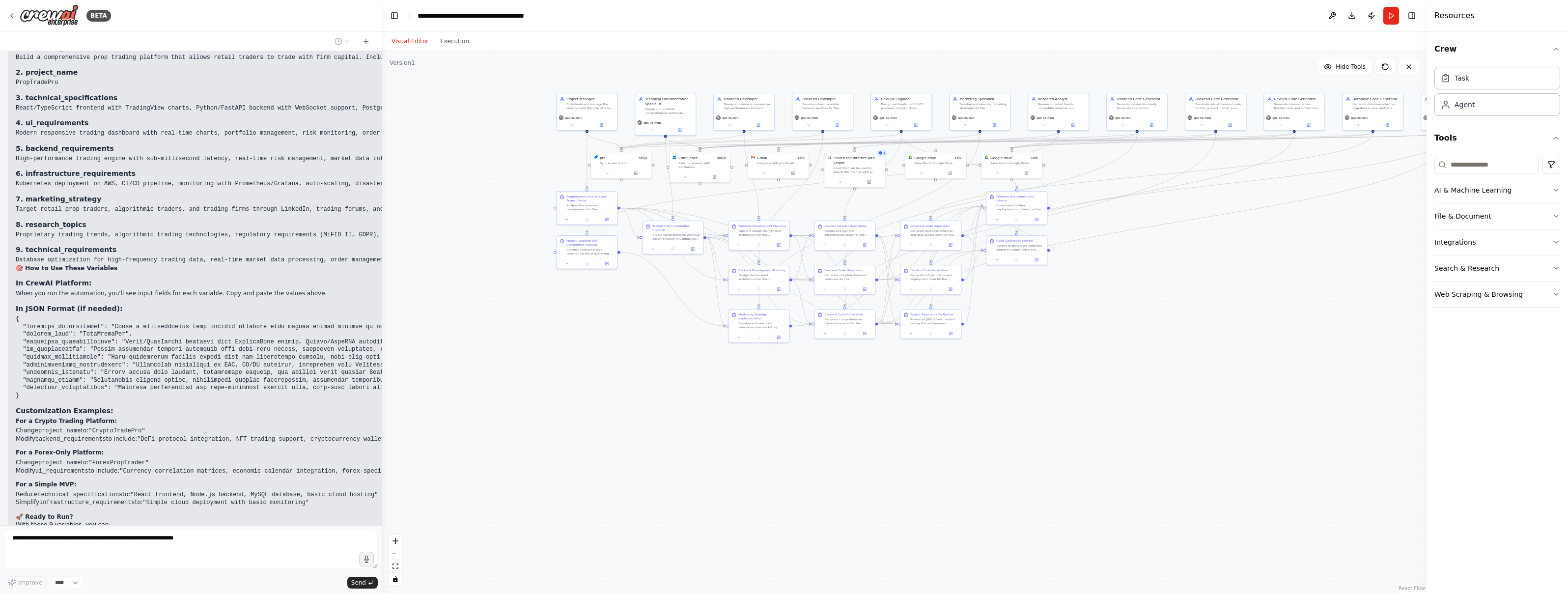
scroll to position [16497, 0]
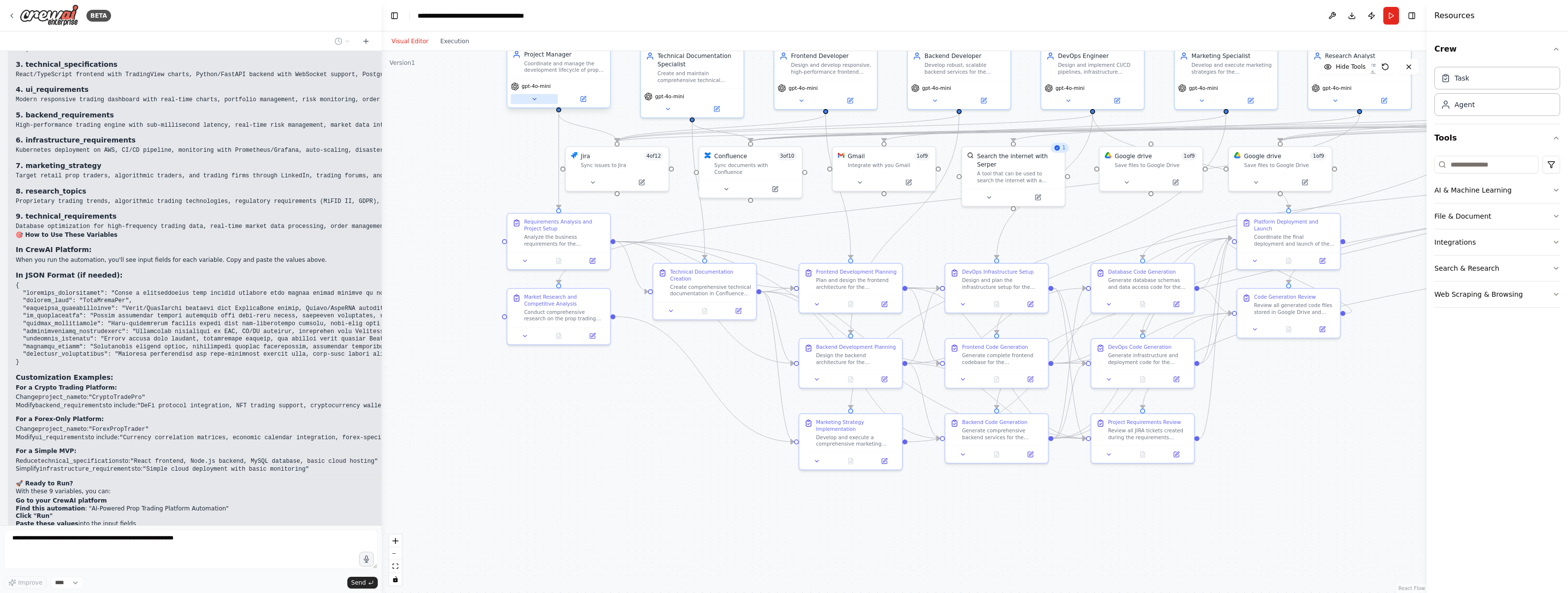
click at [523, 102] on button at bounding box center [534, 99] width 47 height 10
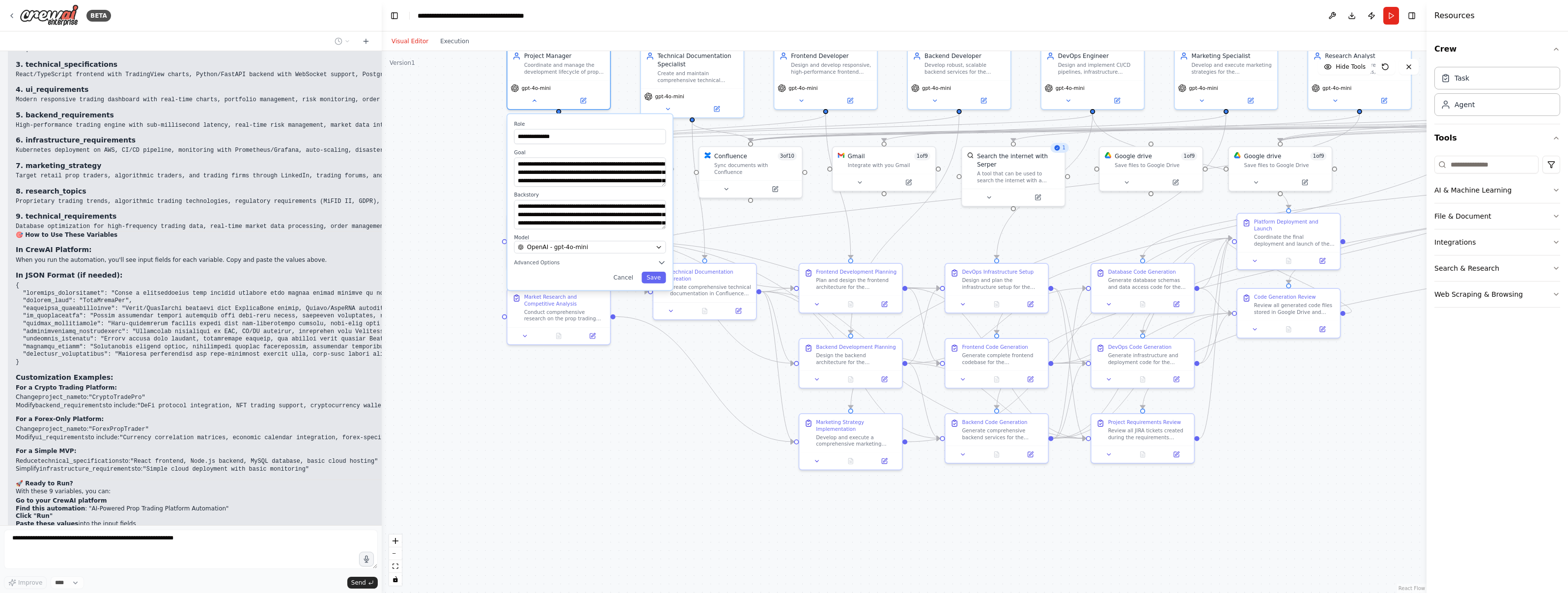
click at [475, 140] on div "**********" at bounding box center [903, 322] width 1045 height 542
click at [473, 136] on div "**********" at bounding box center [903, 322] width 1045 height 542
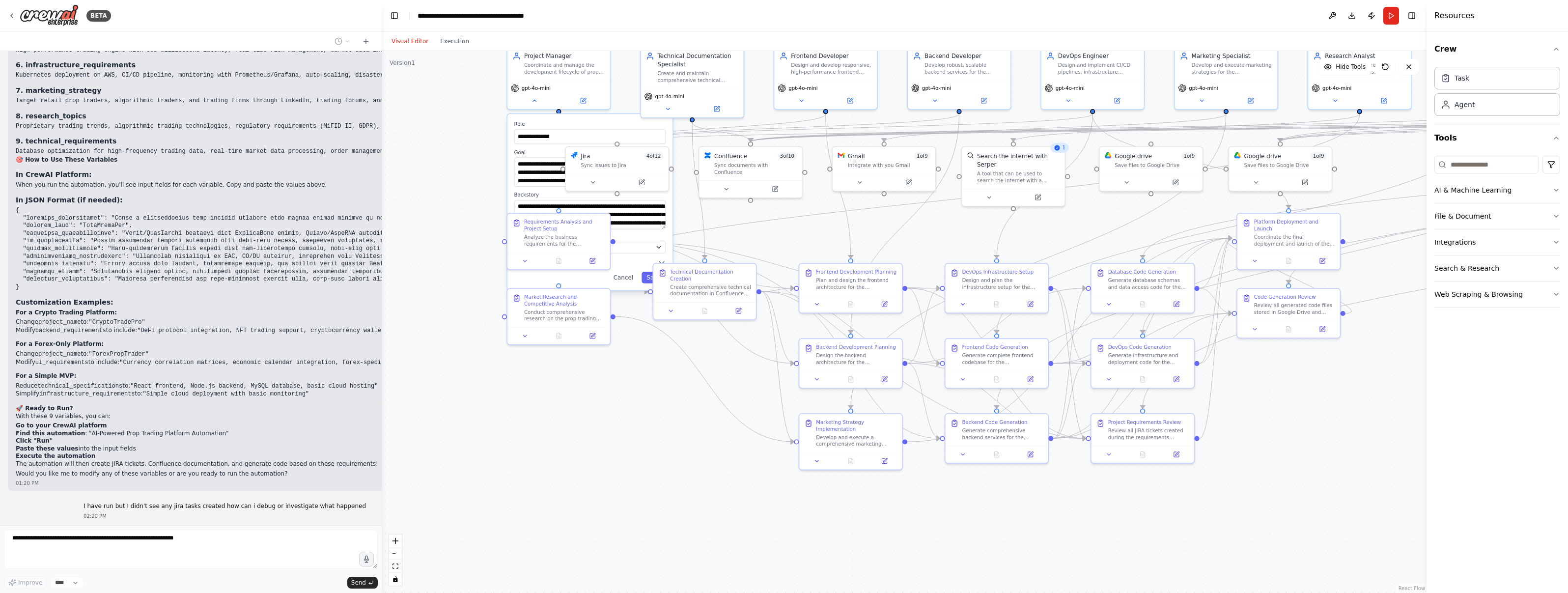
click at [632, 285] on div "**********" at bounding box center [590, 202] width 165 height 176
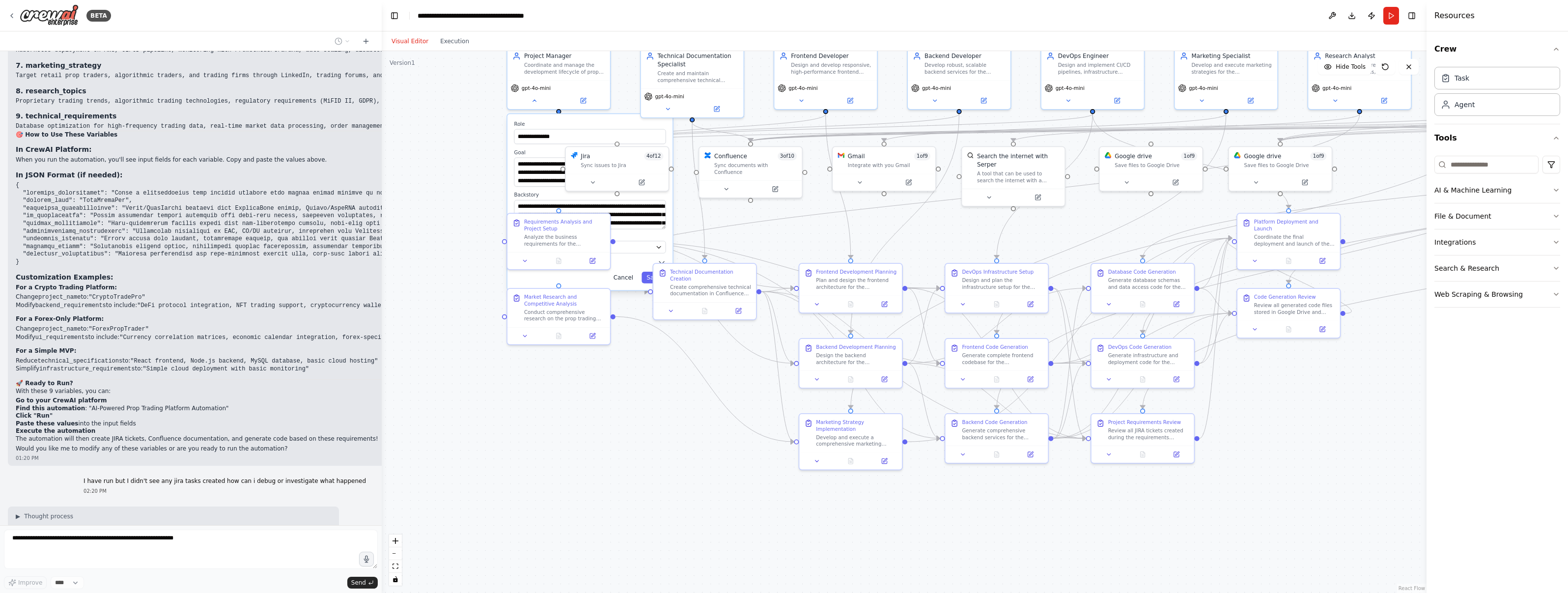
scroll to position [16607, 0]
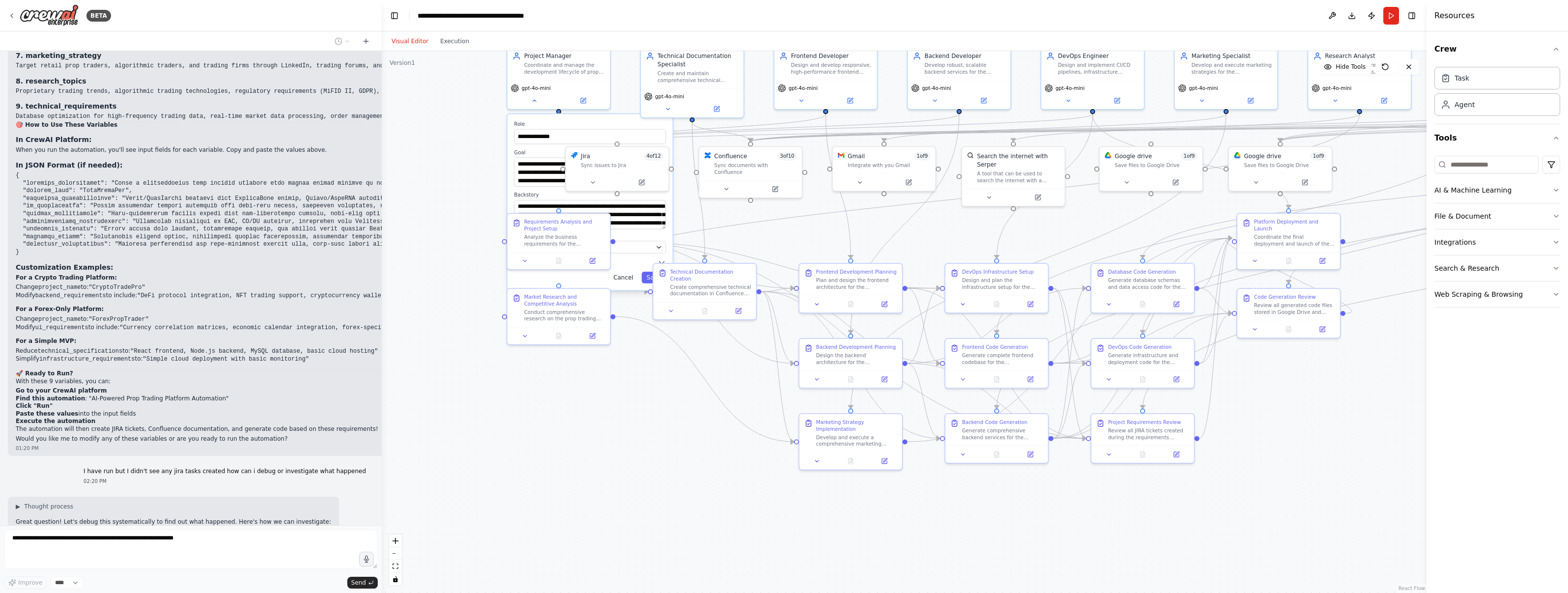
click at [627, 273] on button "Cancel" at bounding box center [623, 278] width 30 height 12
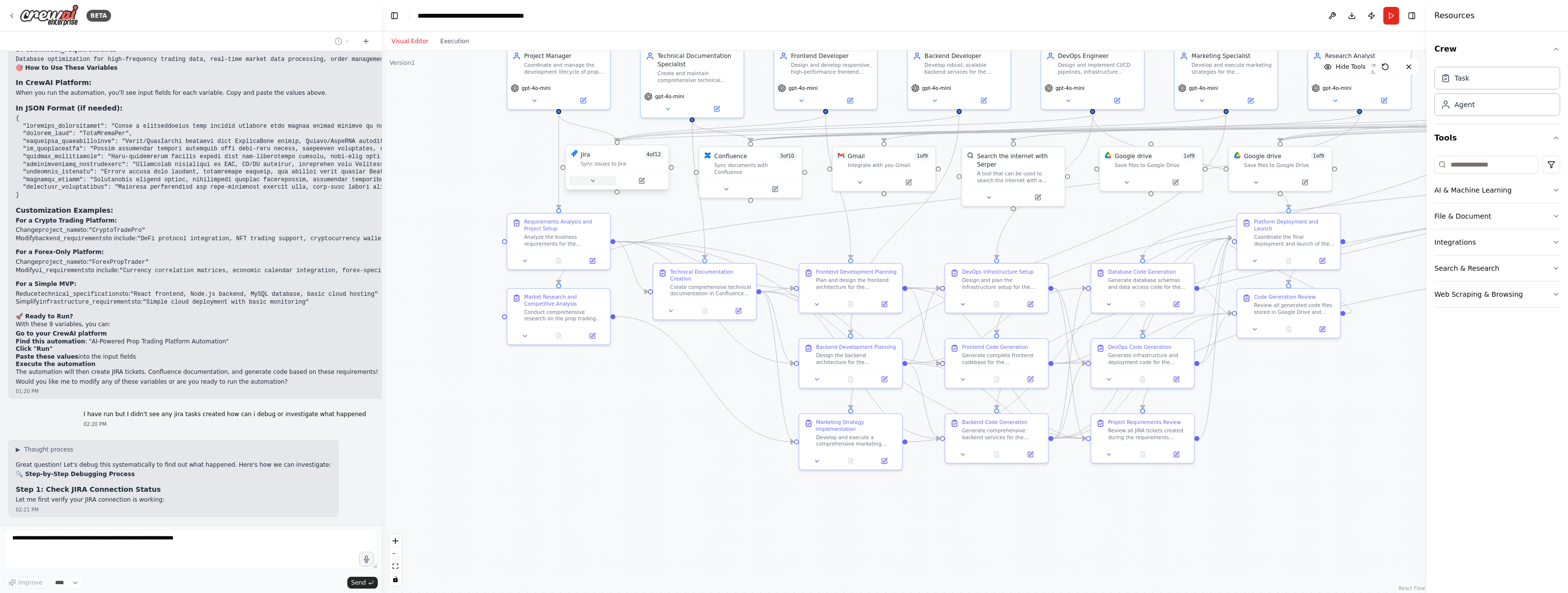
click at [588, 183] on button at bounding box center [592, 181] width 47 height 10
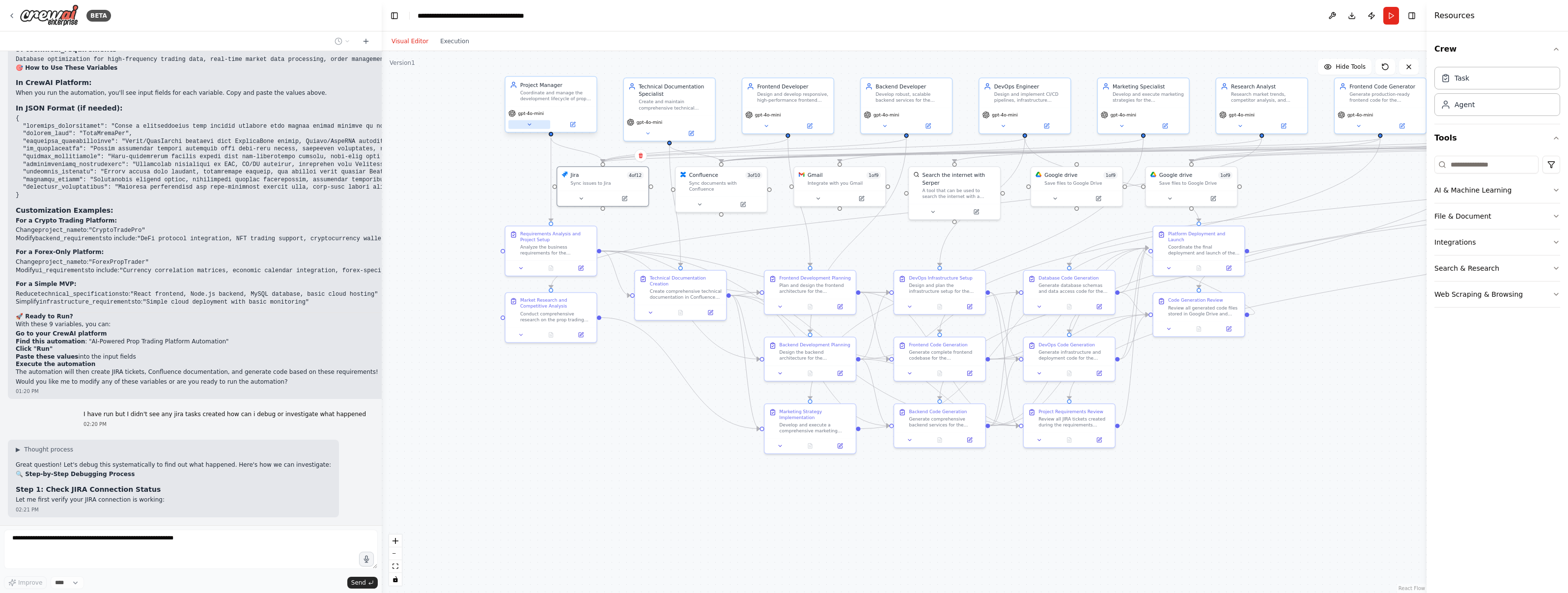
click at [529, 125] on icon at bounding box center [529, 125] width 3 height 2
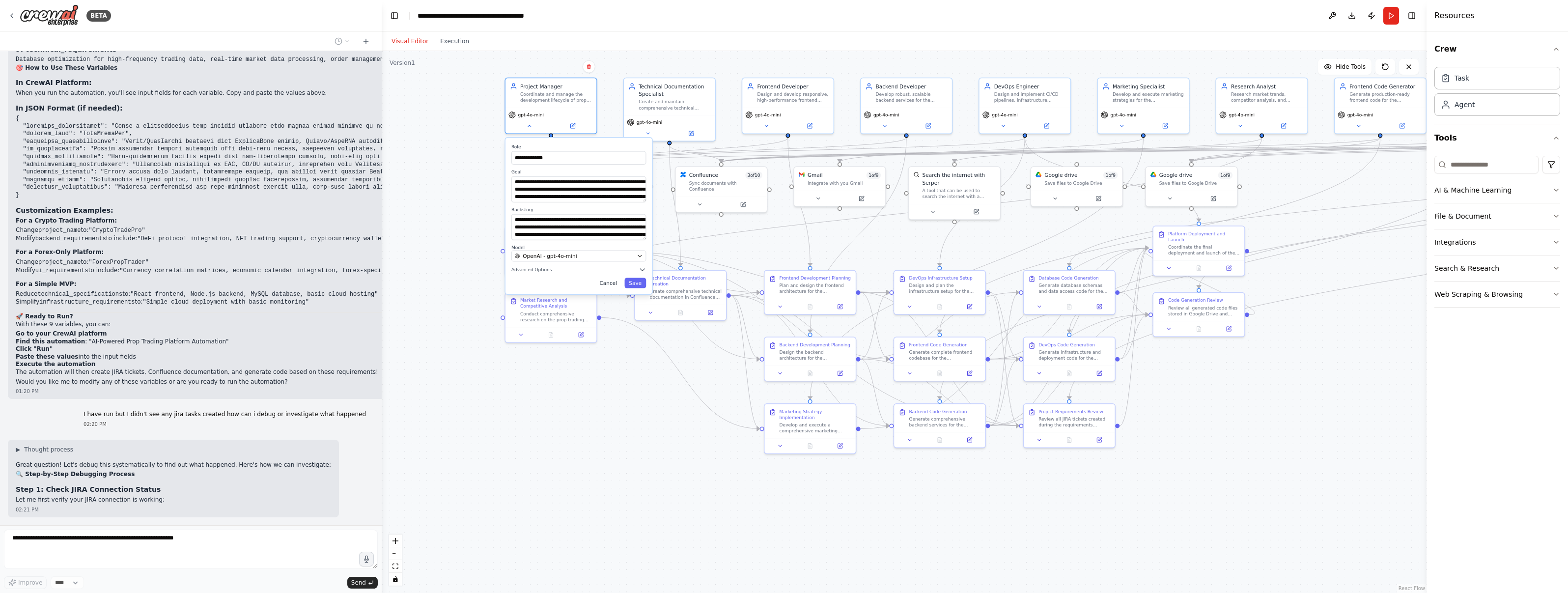
click at [607, 283] on button "Cancel" at bounding box center [608, 282] width 26 height 10
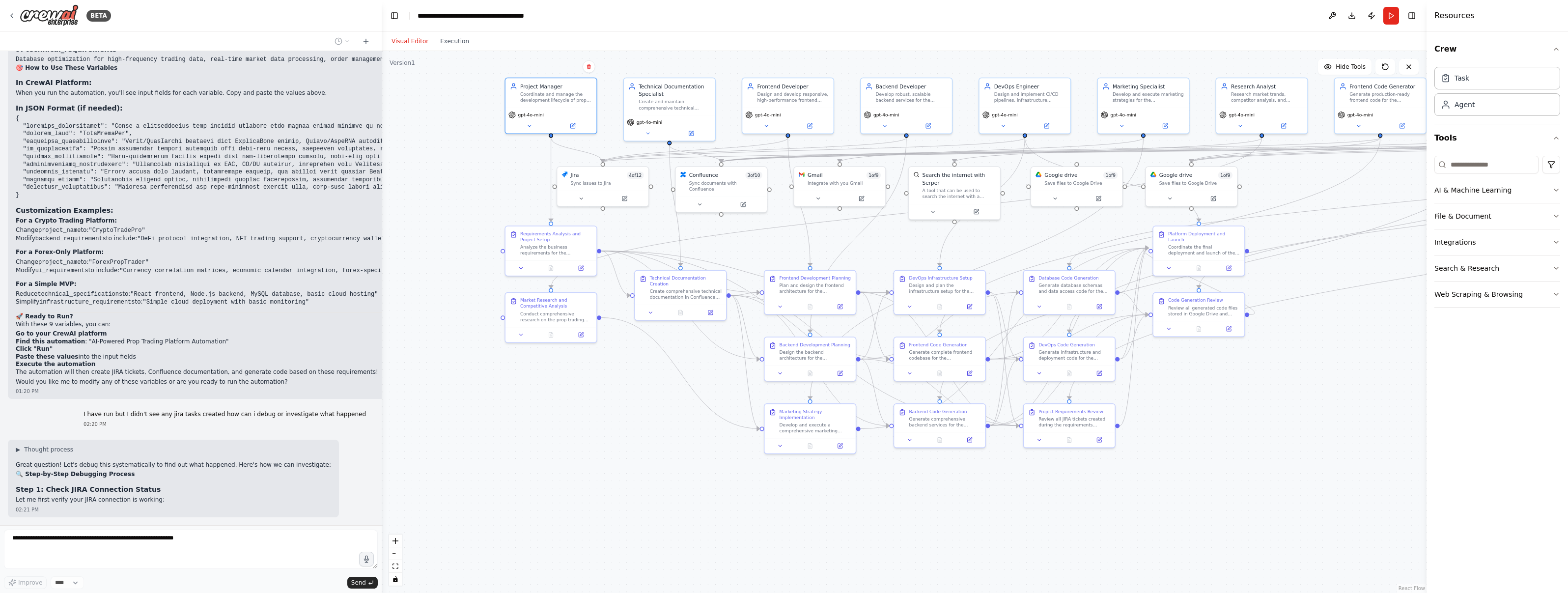
click at [783, 185] on div "Crew Task Agent Tools AI & Machine Learning File & Document Integrations Search…" at bounding box center [1497, 312] width 141 height 562
click at [783, 192] on icon "button" at bounding box center [1556, 190] width 8 height 8
click at [783, 31] on header "**********" at bounding box center [903, 16] width 1045 height 31
click at [783, 15] on button "Toggle Right Sidebar" at bounding box center [1411, 16] width 14 height 14
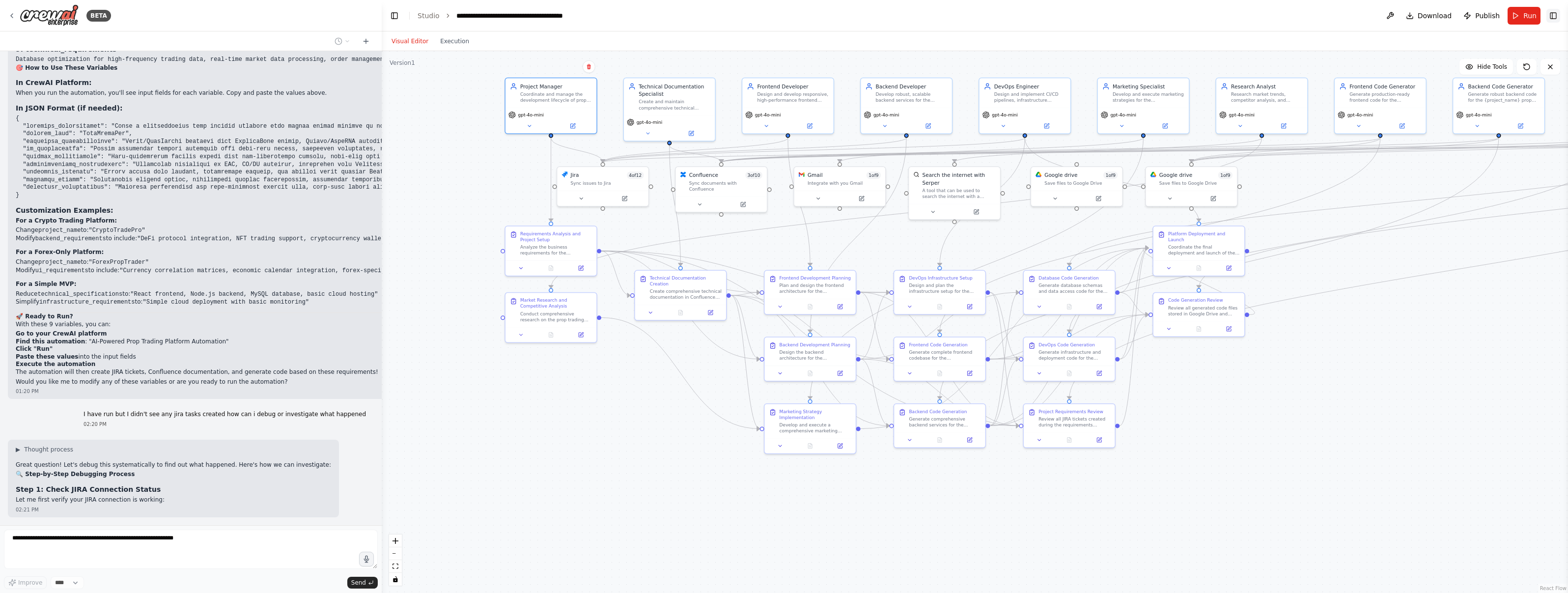
click at [783, 17] on button "Toggle Right Sidebar" at bounding box center [1553, 16] width 14 height 14
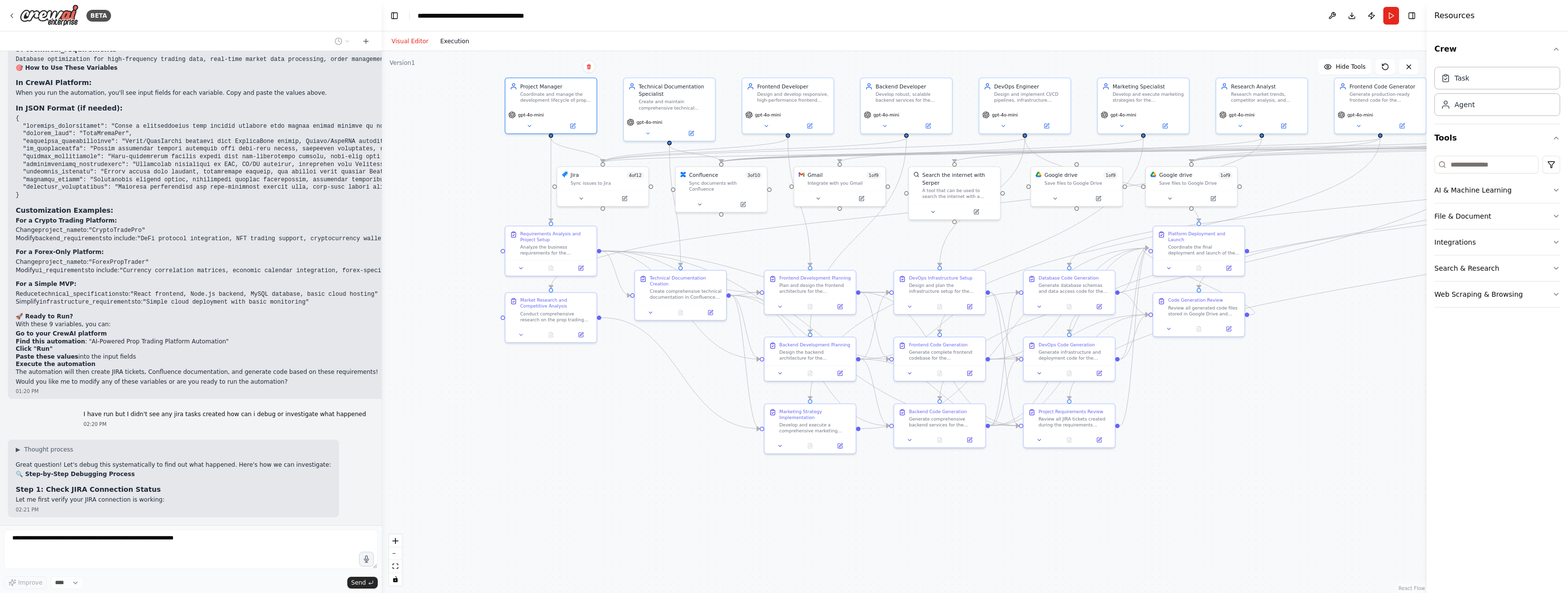
click at [460, 45] on button "Execution" at bounding box center [454, 41] width 40 height 12
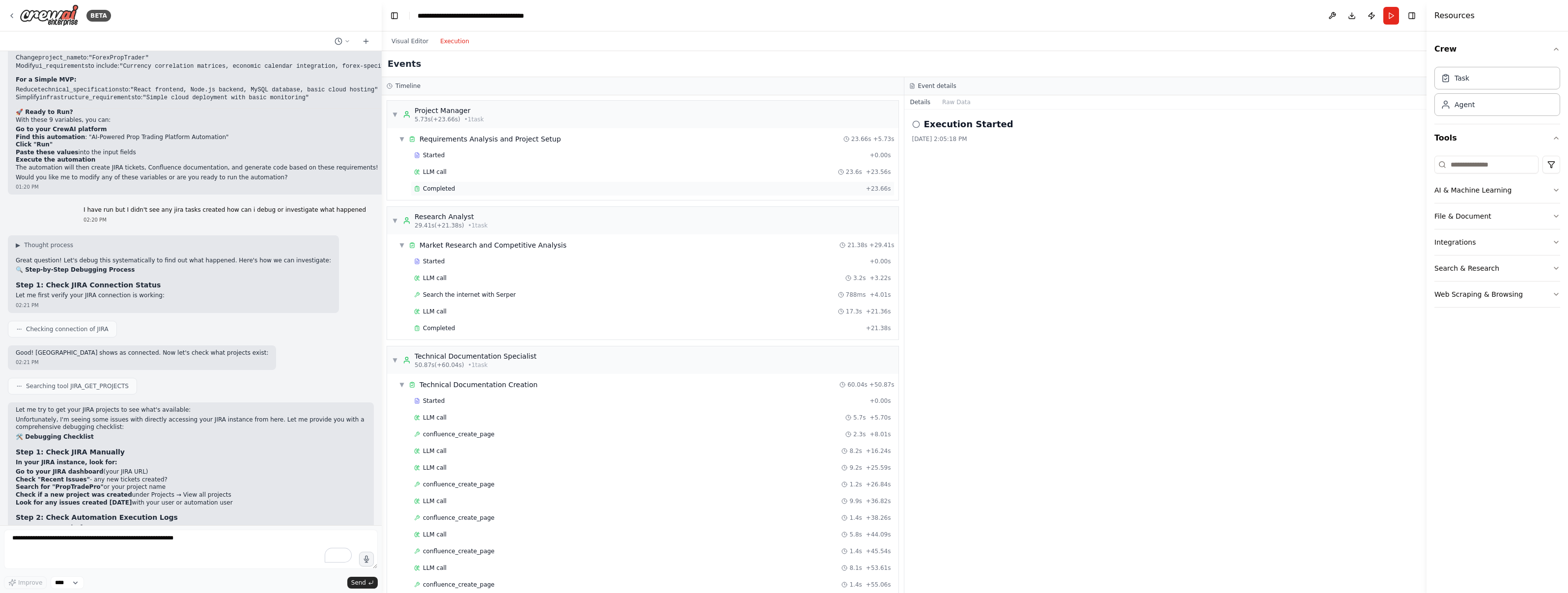
click at [438, 185] on span "Completed" at bounding box center [438, 189] width 32 height 8
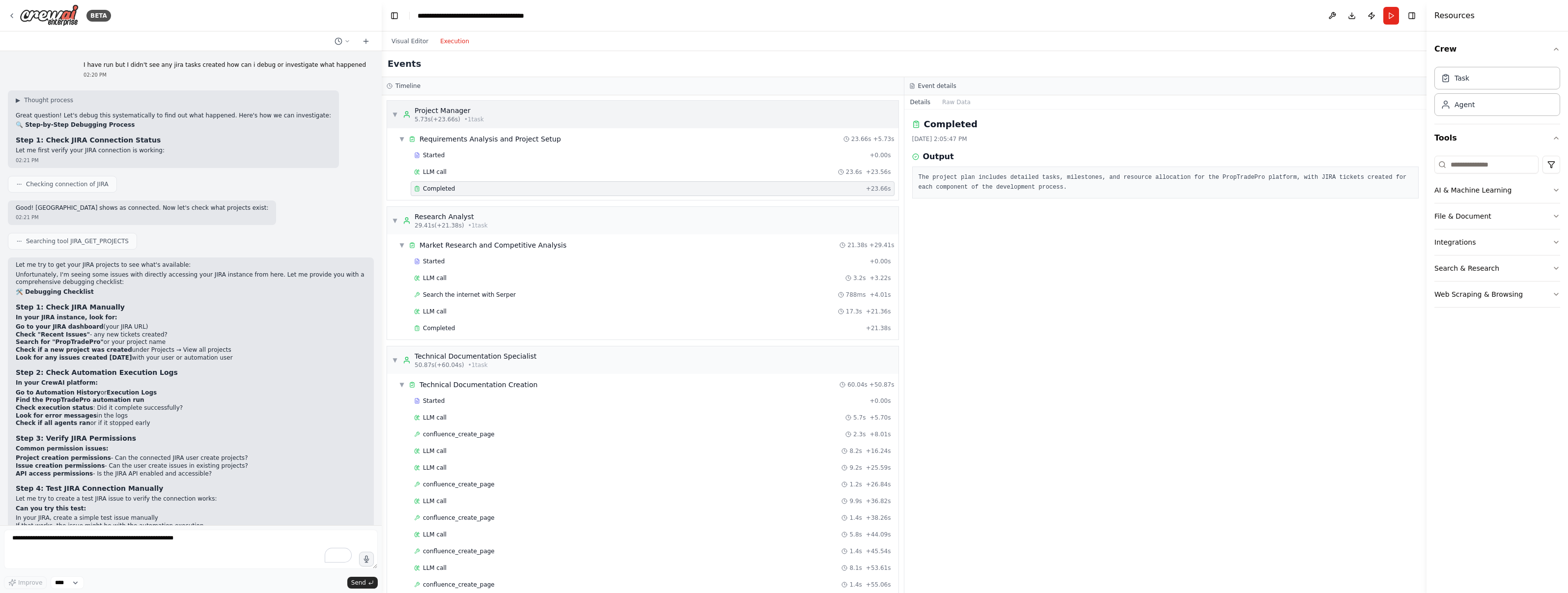
click at [400, 115] on div "▼ Project Manager 5.73s (+23.66s) • 1 task" at bounding box center [438, 114] width 92 height 17
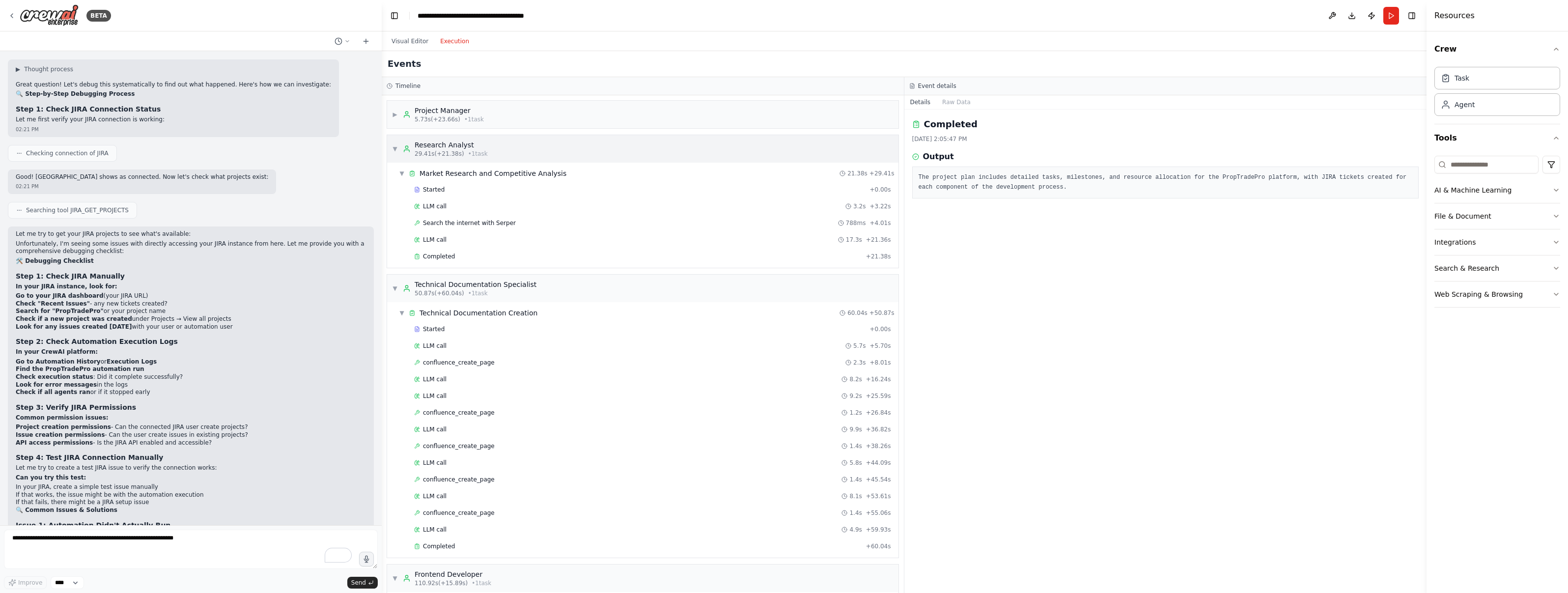
click at [397, 145] on span "▼" at bounding box center [395, 149] width 6 height 8
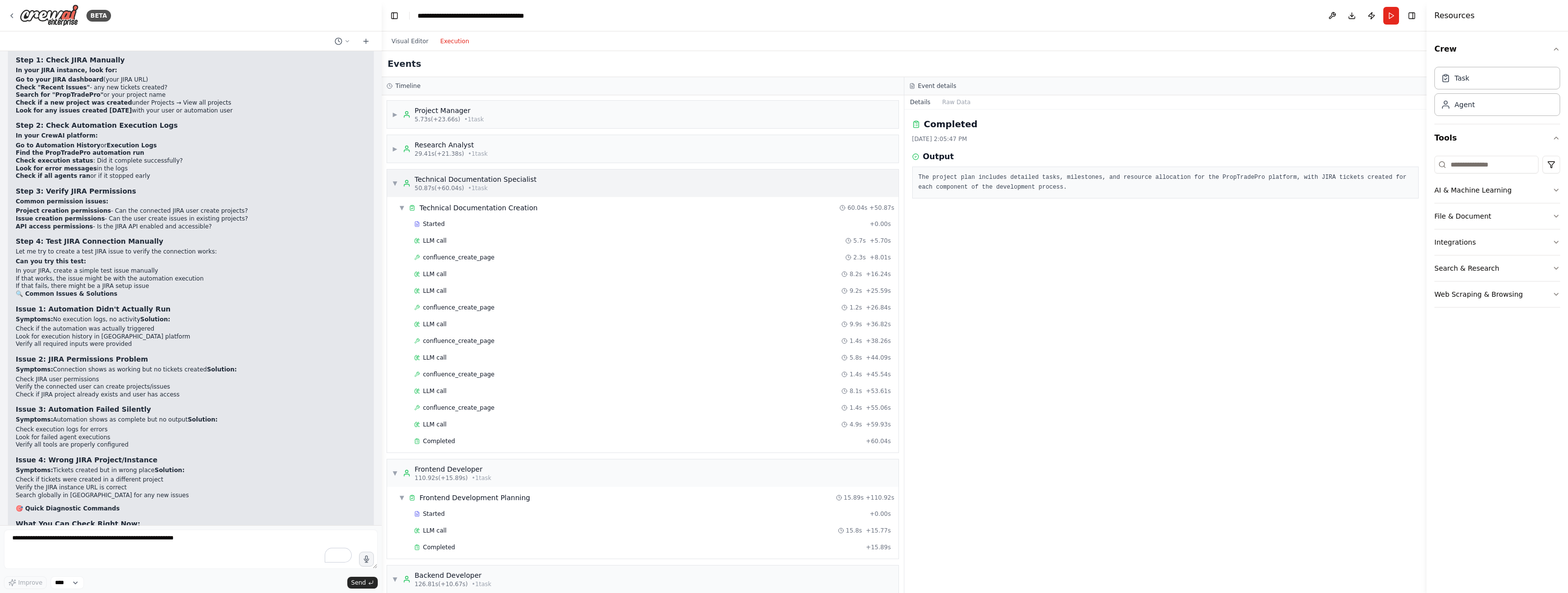
click at [398, 183] on div "▼ Technical Documentation Specialist 50.87s (+60.04s) • 1 task" at bounding box center [464, 183] width 144 height 17
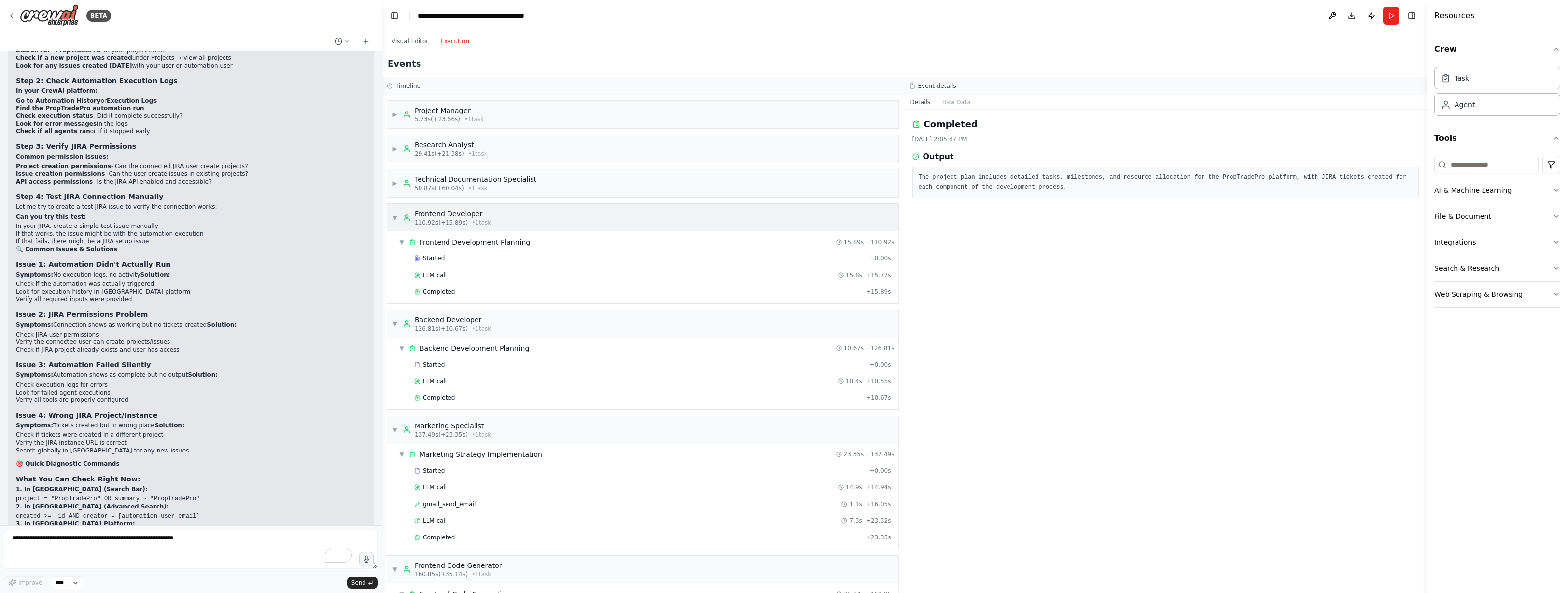
click at [399, 218] on div "▼ Frontend Developer 110.92s (+15.89s) • 1 task" at bounding box center [442, 217] width 99 height 17
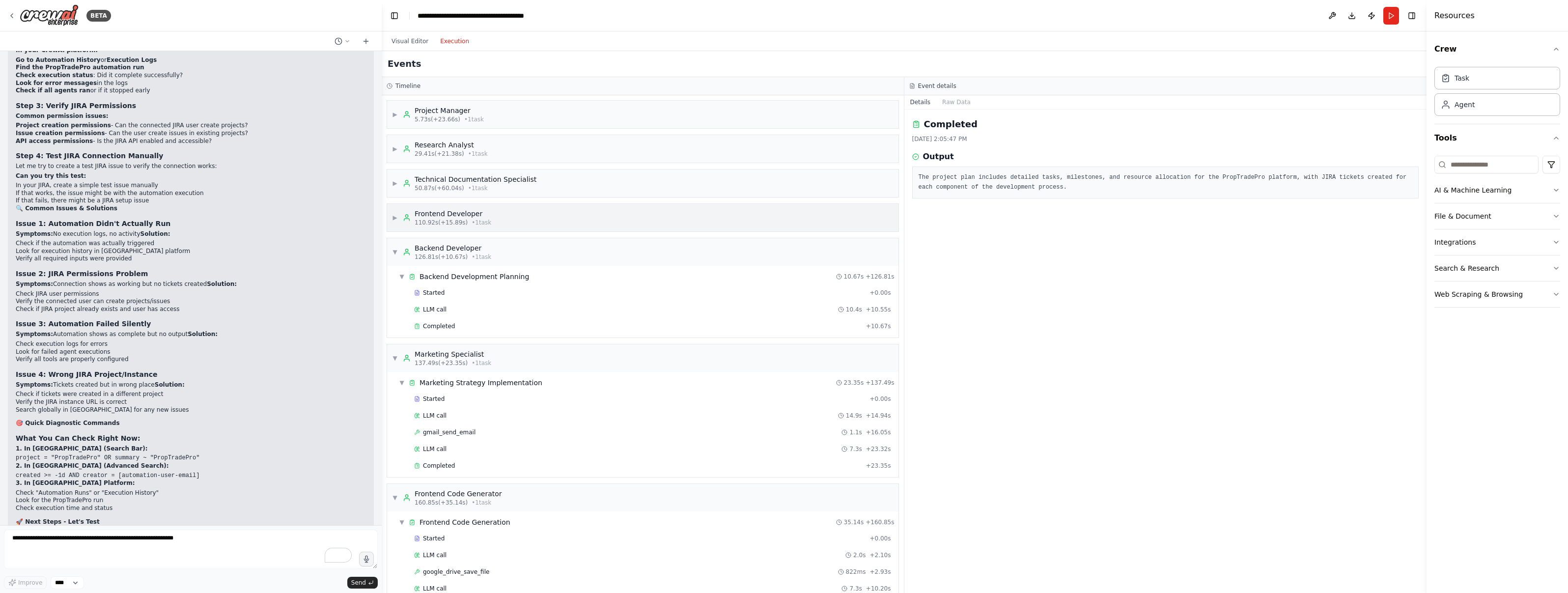
click at [397, 211] on div "▶ Frontend Developer 110.92s (+15.89s) • 1 task" at bounding box center [442, 217] width 99 height 17
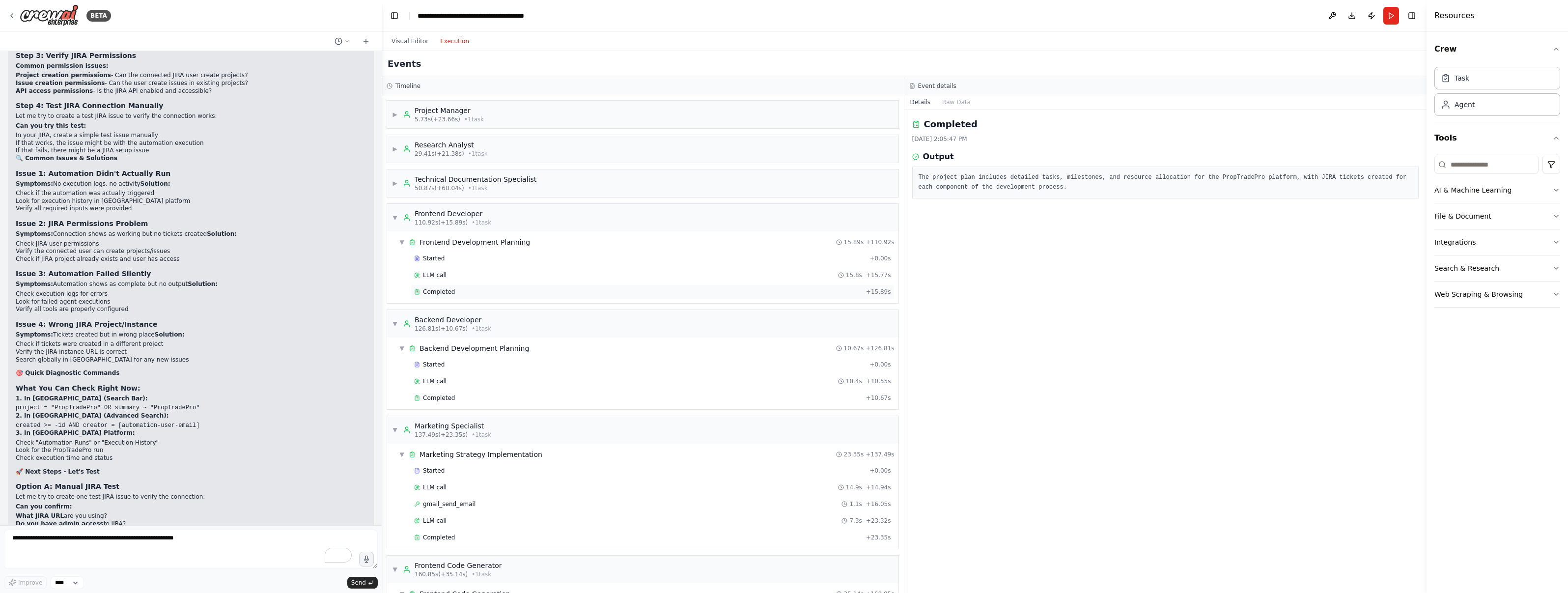
click at [430, 286] on div "Completed + 15.89s" at bounding box center [652, 292] width 484 height 15
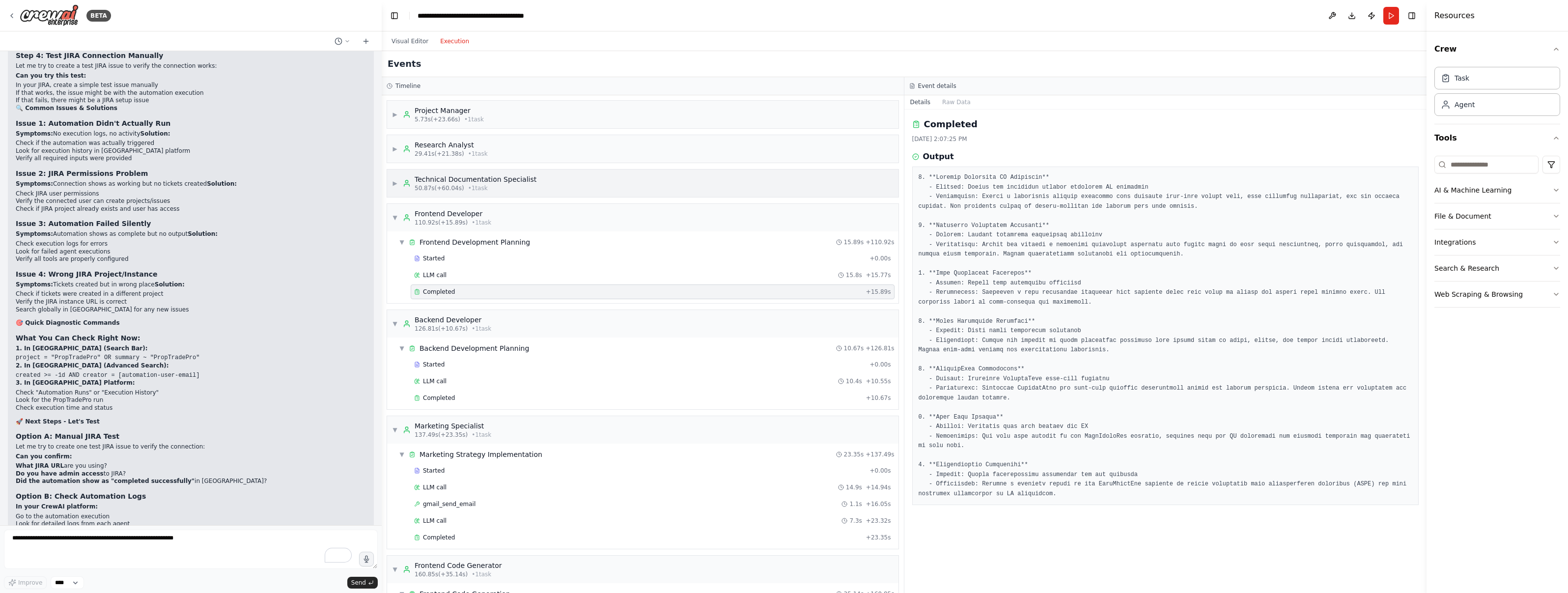
scroll to position [17454, 0]
click at [394, 215] on span "▼" at bounding box center [395, 218] width 6 height 8
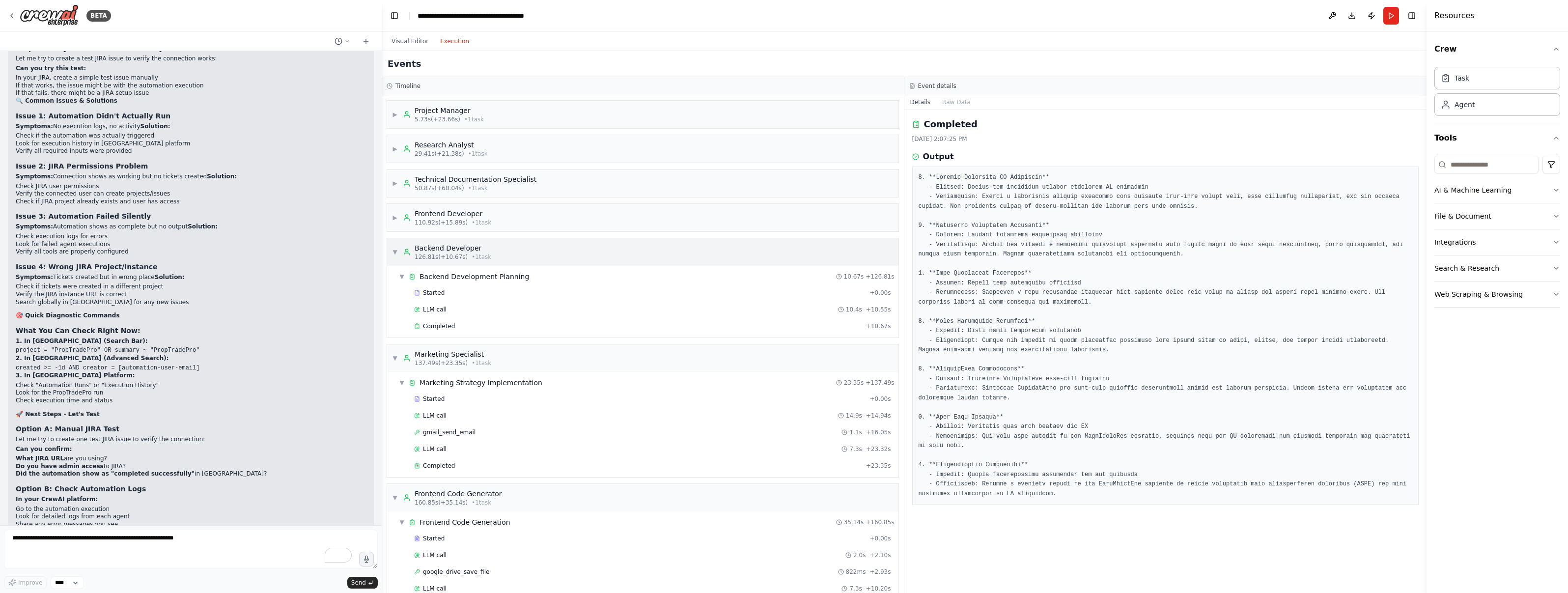
click at [396, 246] on div "▼ Backend Developer 126.81s (+10.67s) • 1 task" at bounding box center [442, 251] width 99 height 17
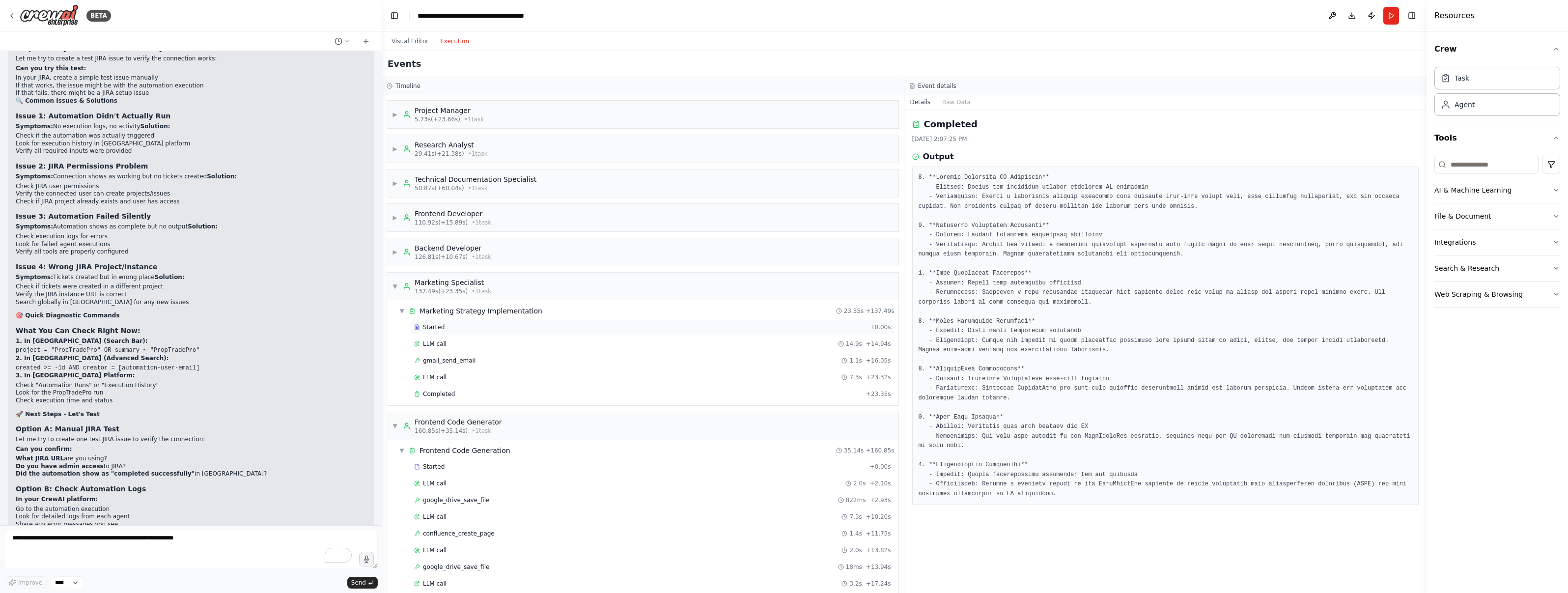
scroll to position [2, 0]
click at [451, 353] on div "gmail_send_email 1.1s + 16.05s" at bounding box center [652, 359] width 484 height 15
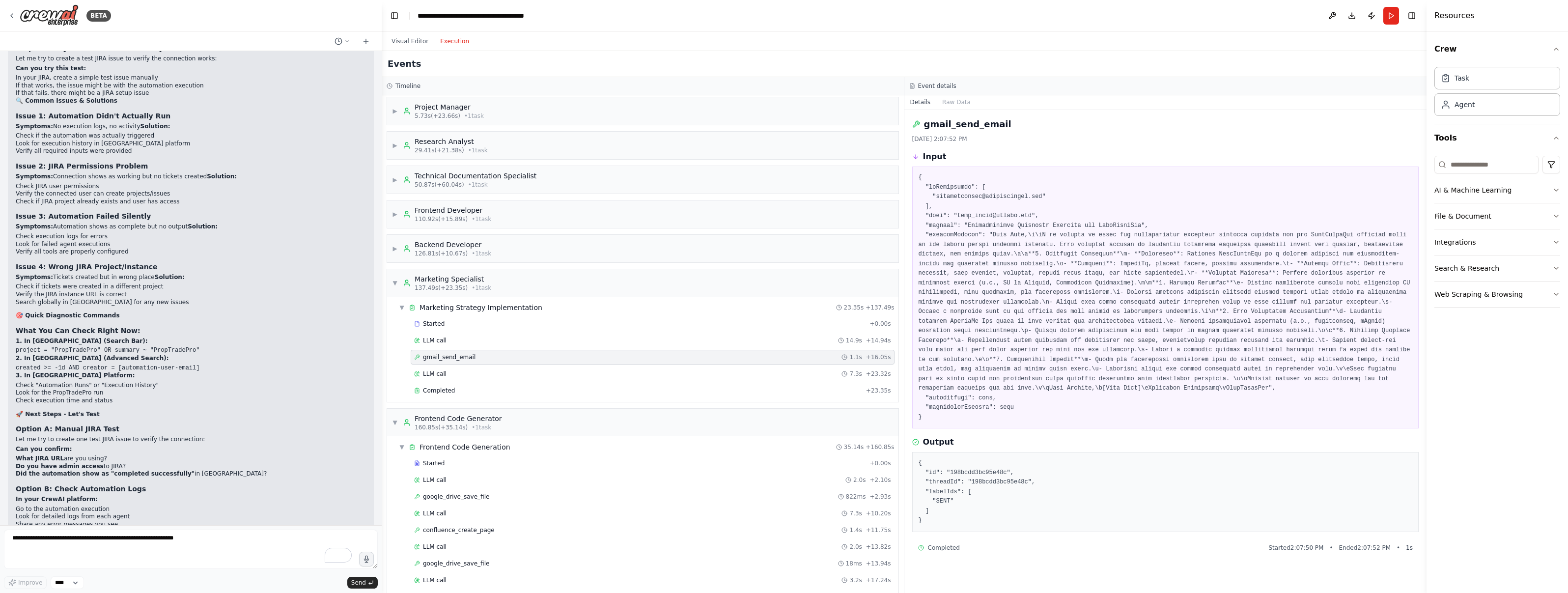
click at [783, 196] on pre at bounding box center [1165, 297] width 494 height 249
copy pre "proptradepro"
click at [547, 287] on div "▼ Marketing Specialist 137.49s (+23.35s) • 1 task" at bounding box center [642, 282] width 511 height 27
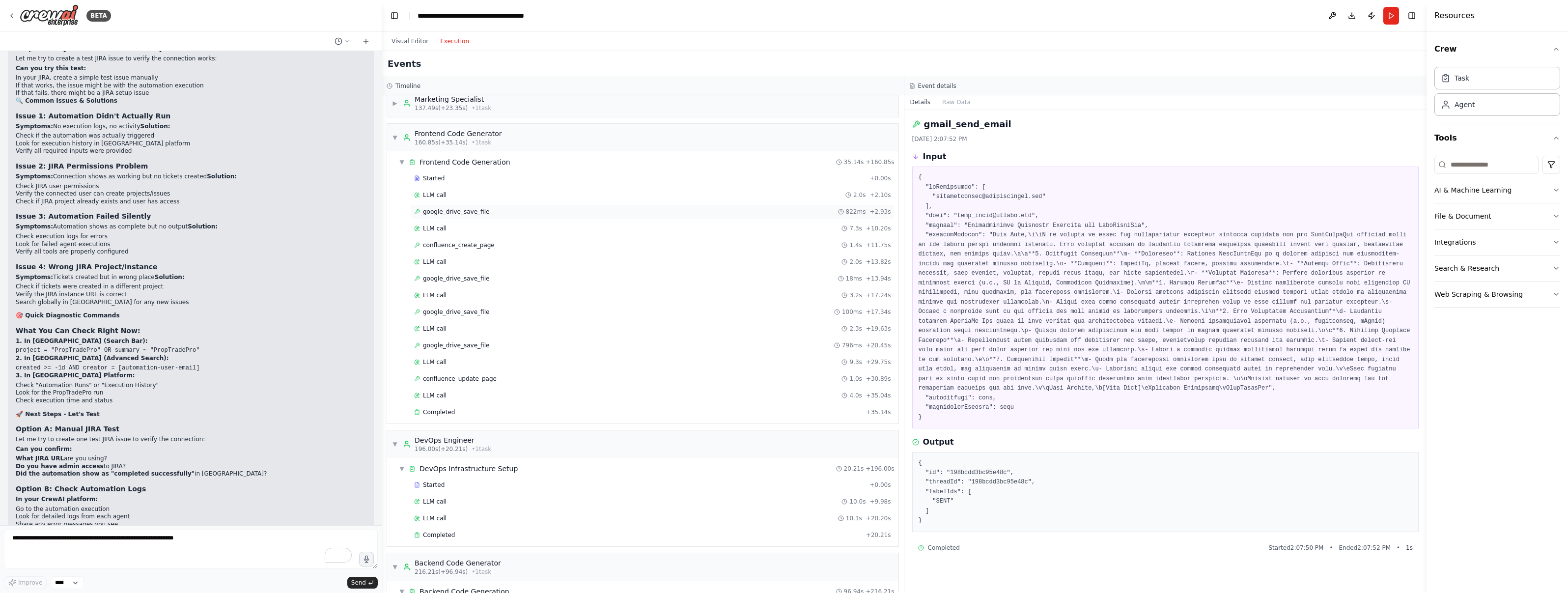
scroll to position [187, 0]
click at [400, 136] on div "▼ Frontend Code Generator 160.85s (+35.14s) • 1 task" at bounding box center [447, 133] width 110 height 17
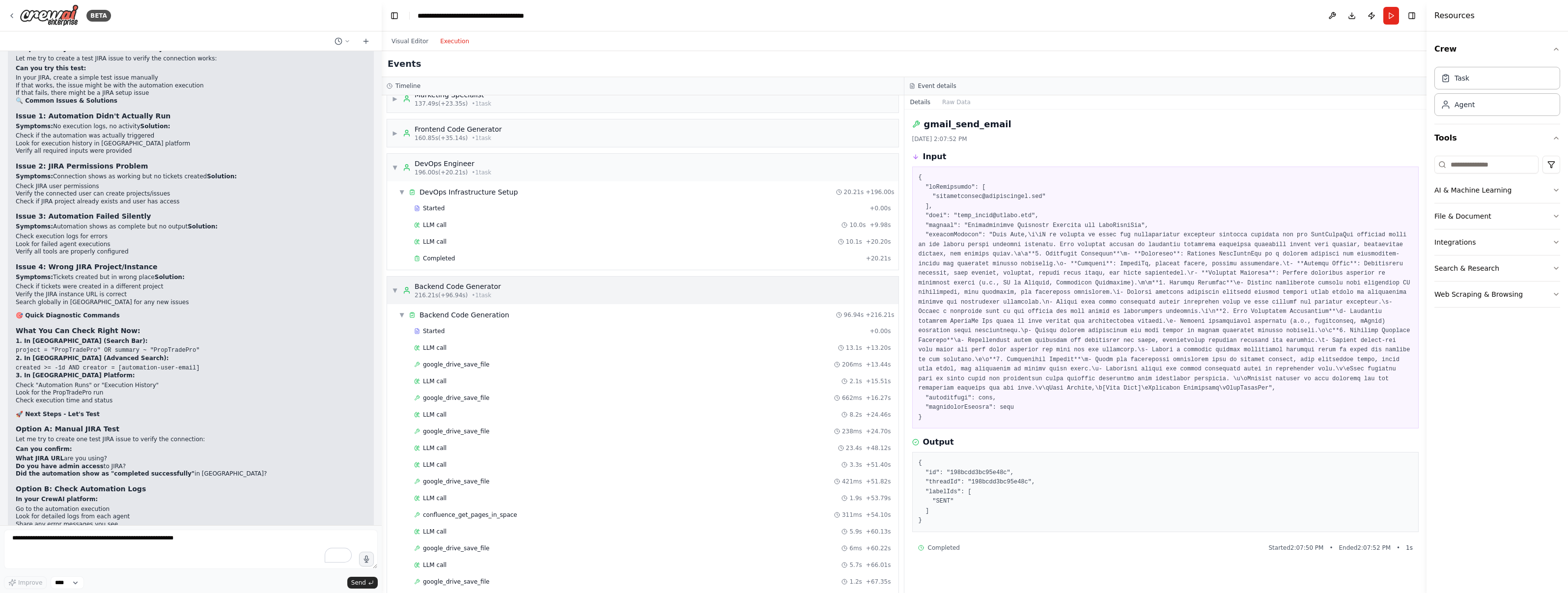
click at [396, 287] on span "▼" at bounding box center [395, 291] width 6 height 8
click at [404, 168] on icon at bounding box center [407, 168] width 8 height 8
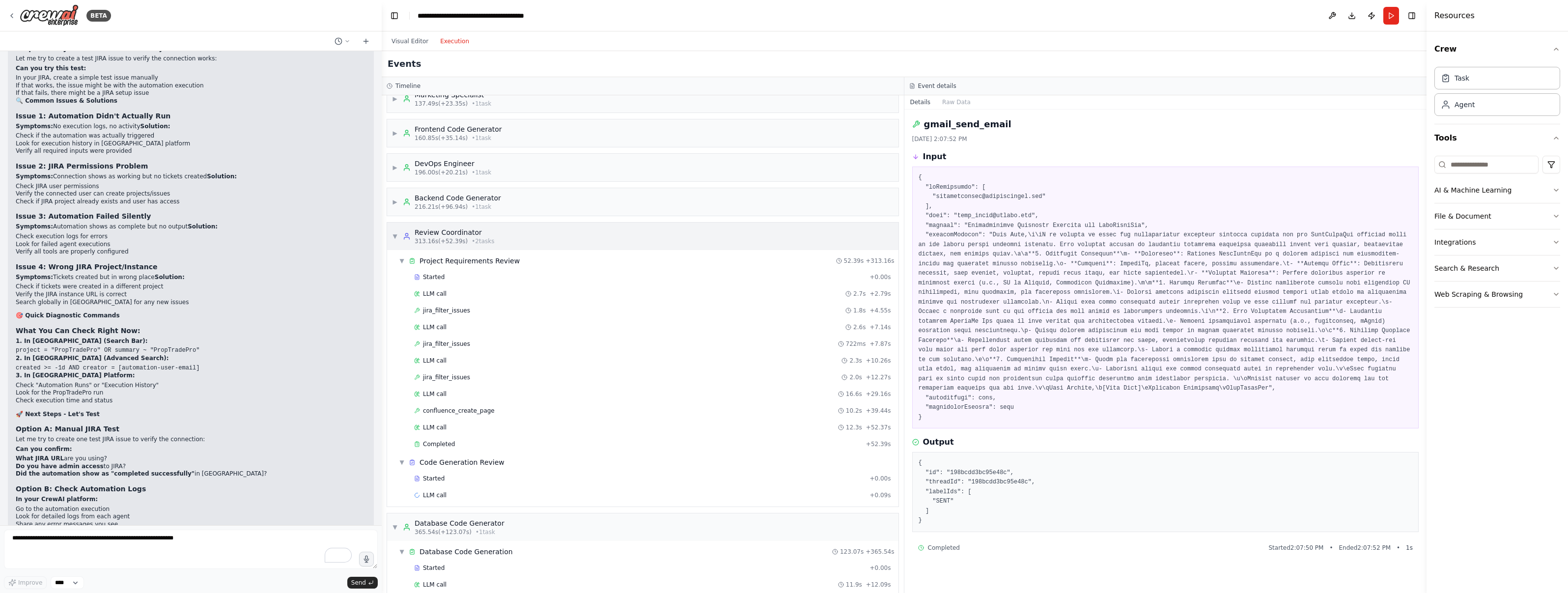
click at [397, 235] on span "▼" at bounding box center [395, 236] width 6 height 8
click at [398, 268] on div "▼ Database Code Generator 365.54s (+123.07s) • 1 task" at bounding box center [448, 270] width 112 height 17
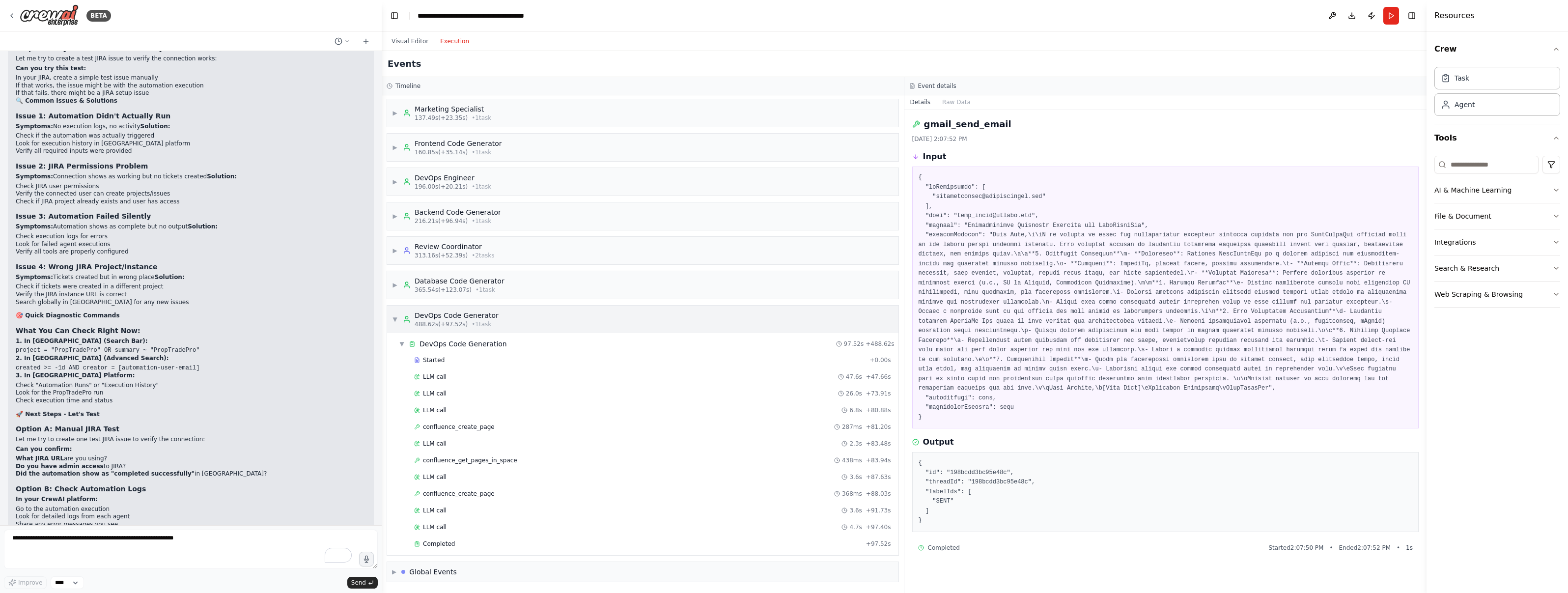
click at [396, 320] on span "▼" at bounding box center [395, 320] width 6 height 8
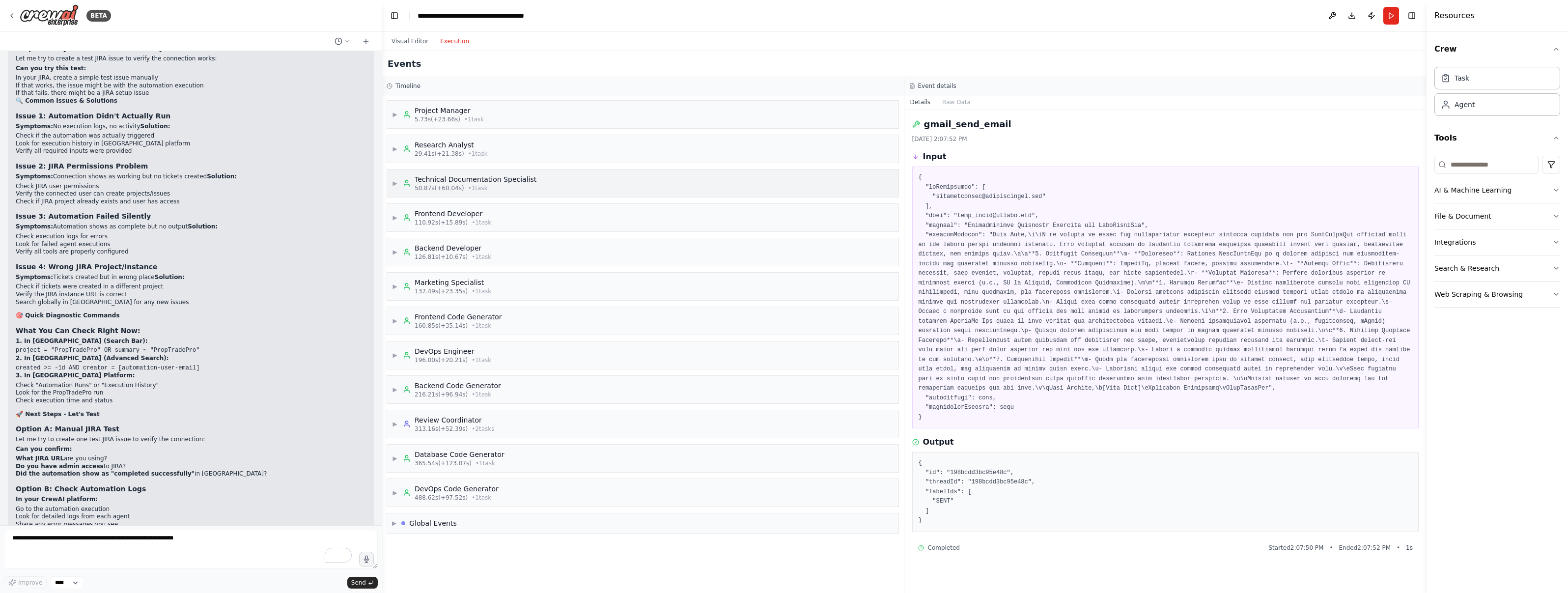
click at [396, 185] on span "▶" at bounding box center [395, 183] width 6 height 8
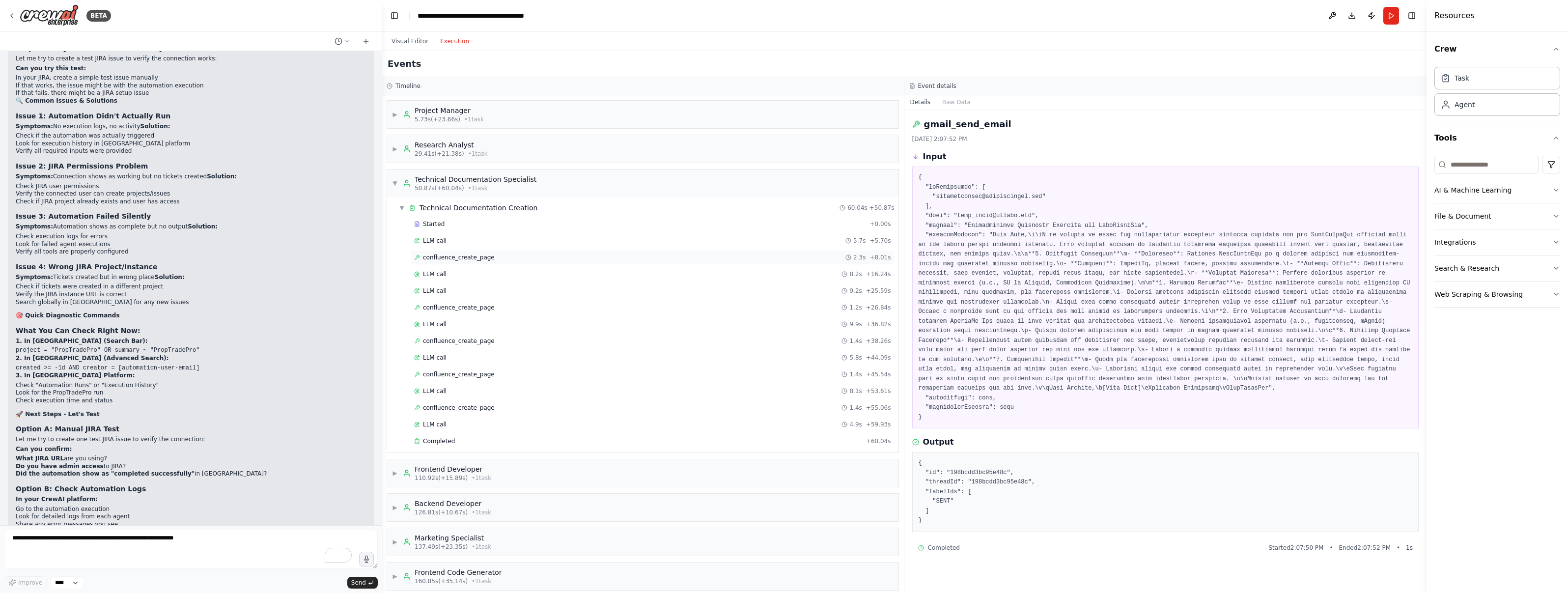
click at [486, 254] on span "confluence_create_page" at bounding box center [458, 258] width 72 height 8
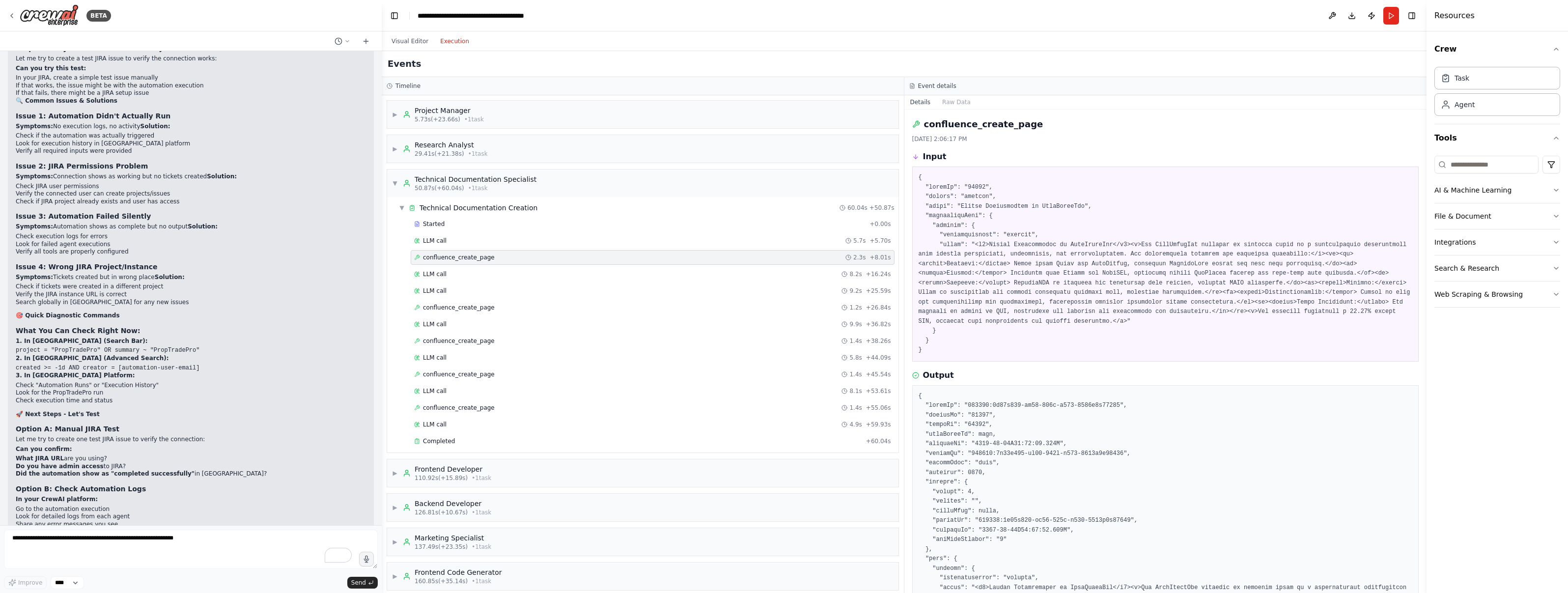
click at [783, 188] on pre at bounding box center [1165, 263] width 494 height 183
copy pre "65539"
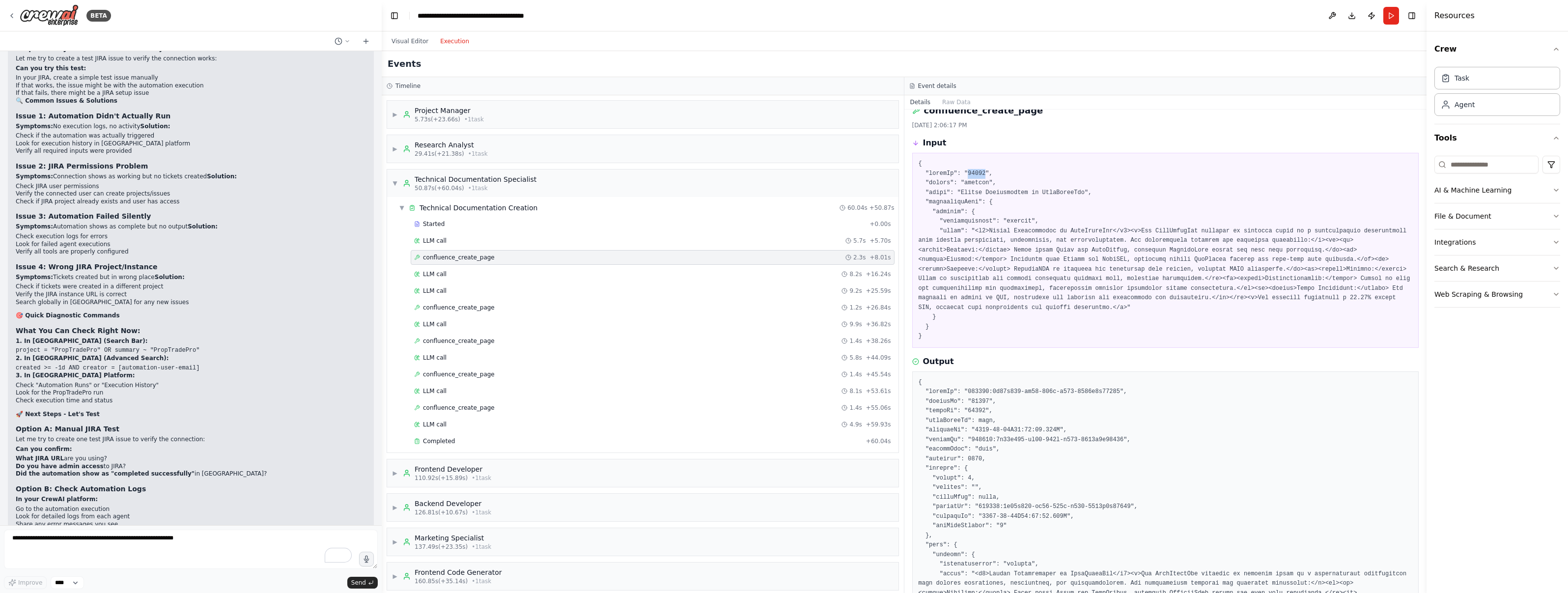
scroll to position [15, 0]
drag, startPoint x: 961, startPoint y: 192, endPoint x: 1084, endPoint y: 192, distance: 123.0
click at [783, 192] on pre at bounding box center [1165, 249] width 494 height 183
copy pre "System Architecture of PropTradePro"
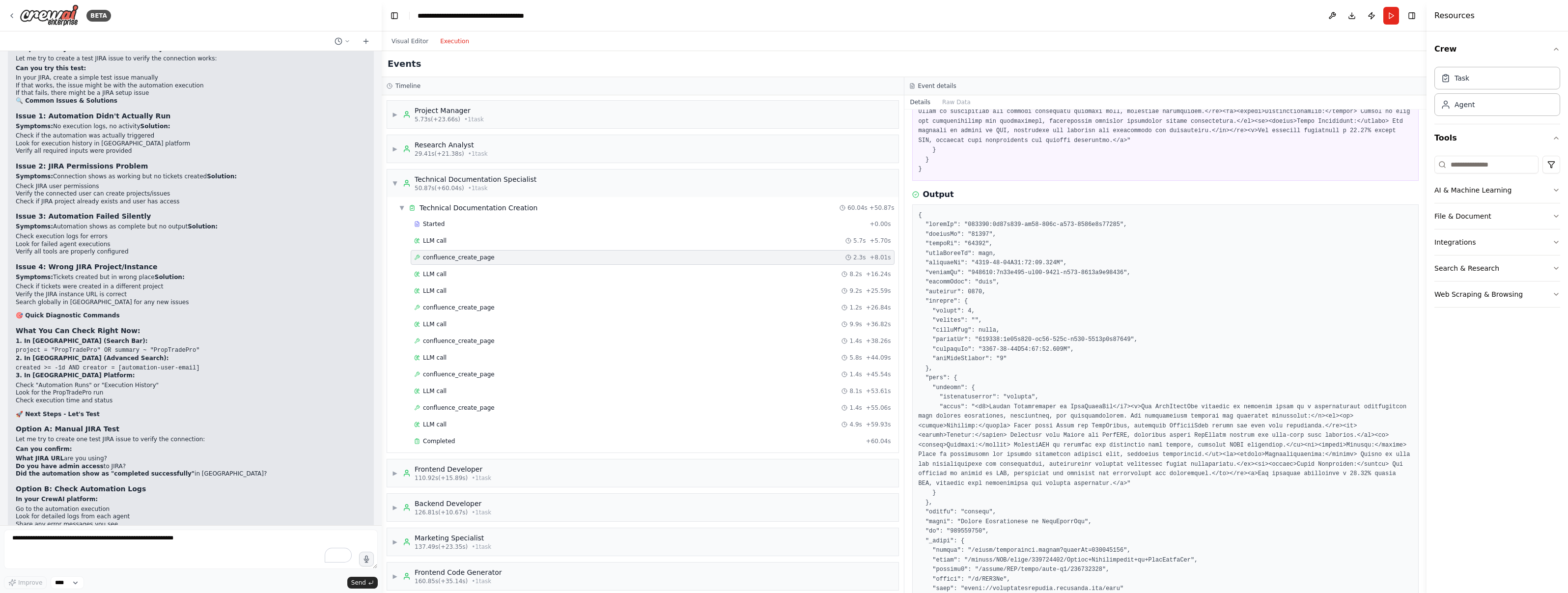
click at [618, 257] on div "confluence_create_page 2.3s + 8.01s" at bounding box center [653, 258] width 477 height 8
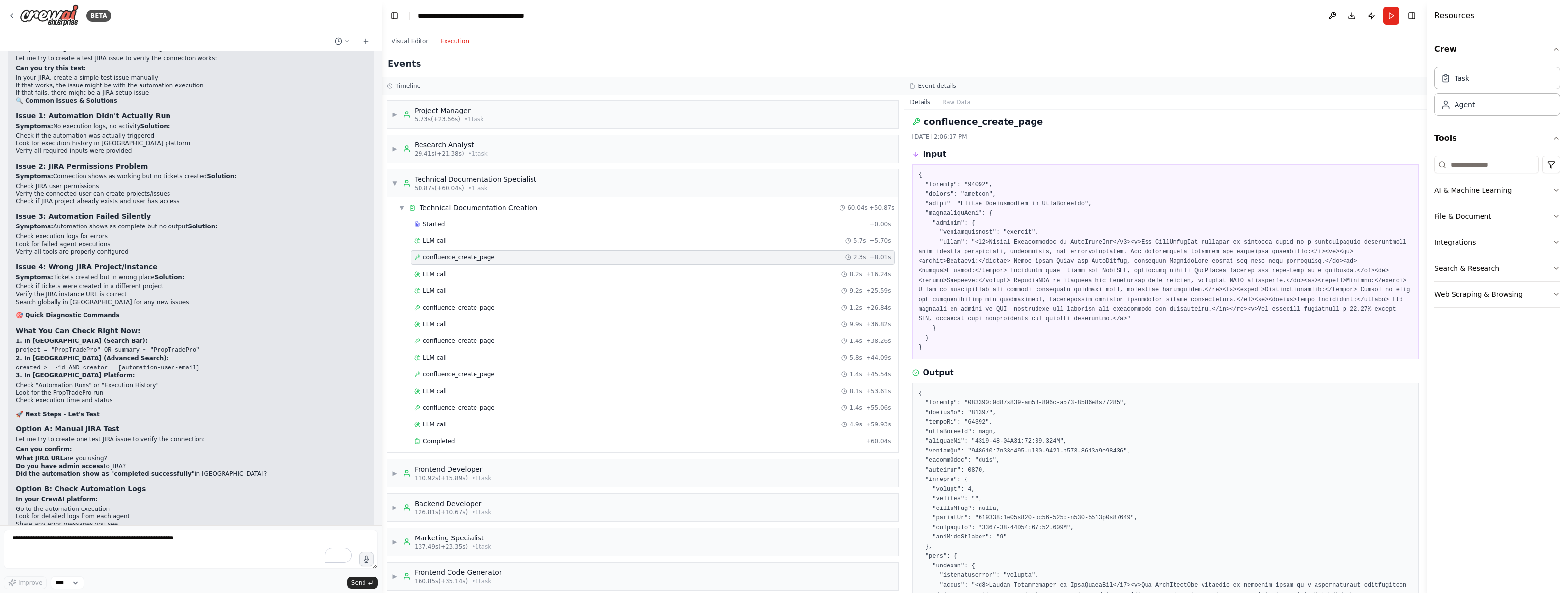
scroll to position [0, 0]
click at [395, 48] on div "Visual Editor Execution" at bounding box center [430, 41] width 89 height 20
click at [398, 42] on button "Visual Editor" at bounding box center [410, 41] width 49 height 12
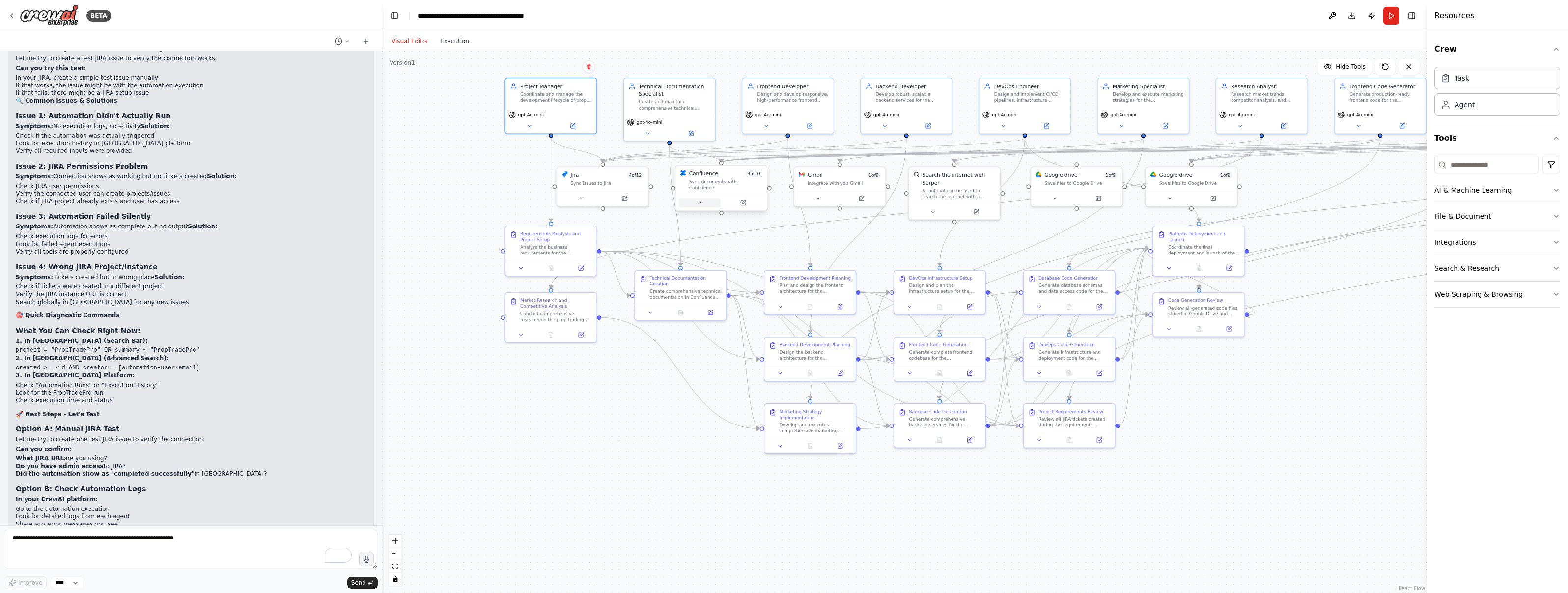
click at [702, 201] on button at bounding box center [699, 202] width 42 height 9
click at [102, 547] on textarea "To enrich screen reader interactions, please activate Accessibility in Grammarl…" at bounding box center [191, 549] width 374 height 40
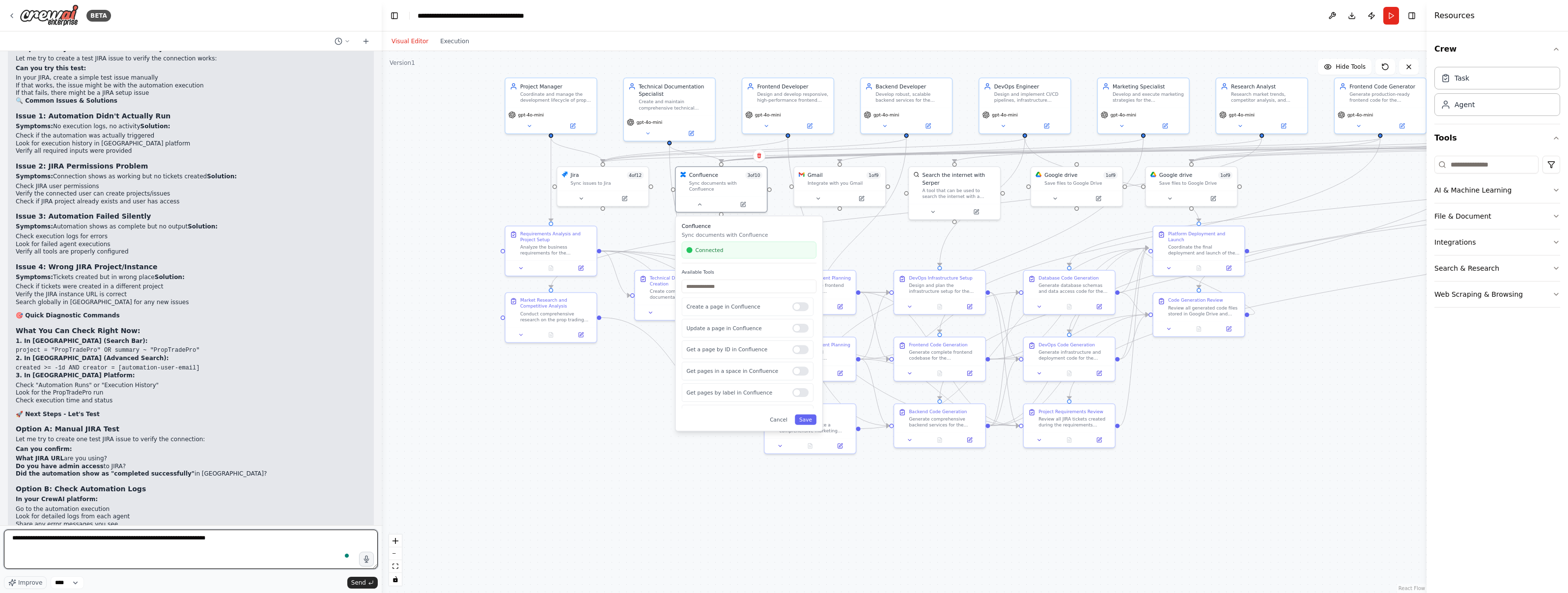
type textarea "**********"
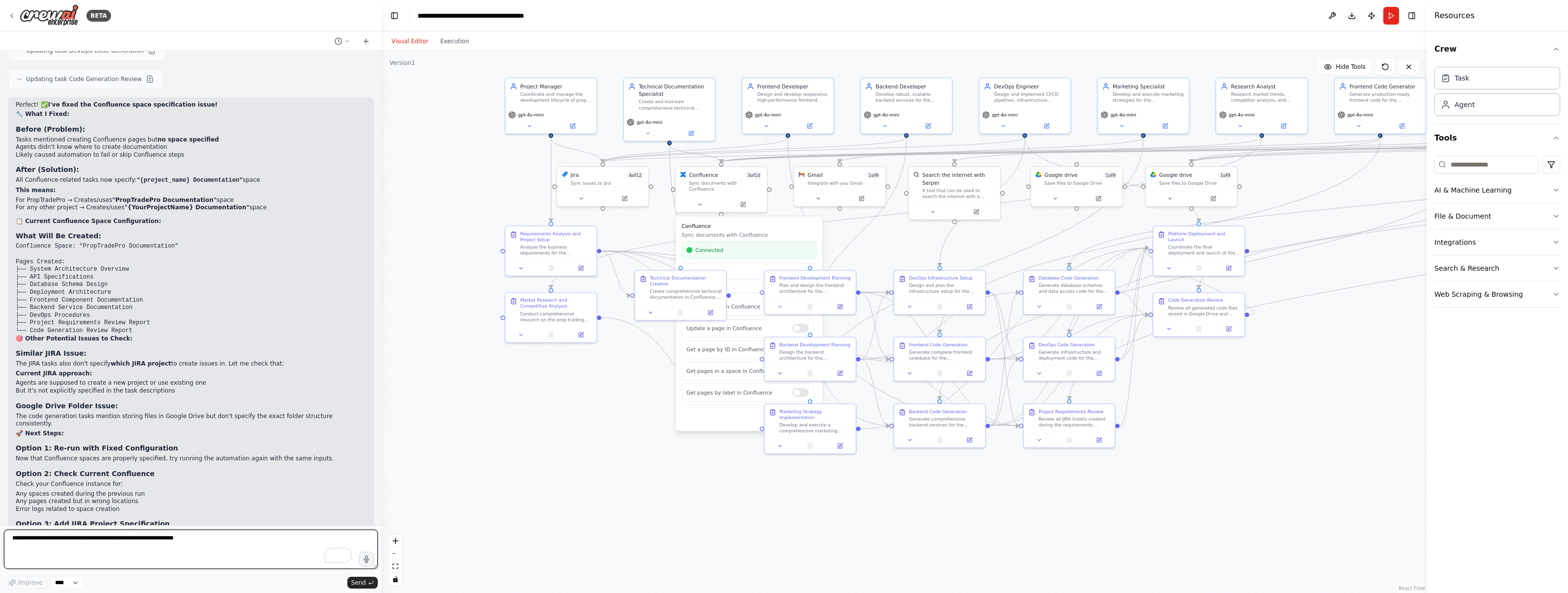
scroll to position [18409, 0]
click at [783, 16] on button "Publish" at bounding box center [1371, 15] width 16 height 17
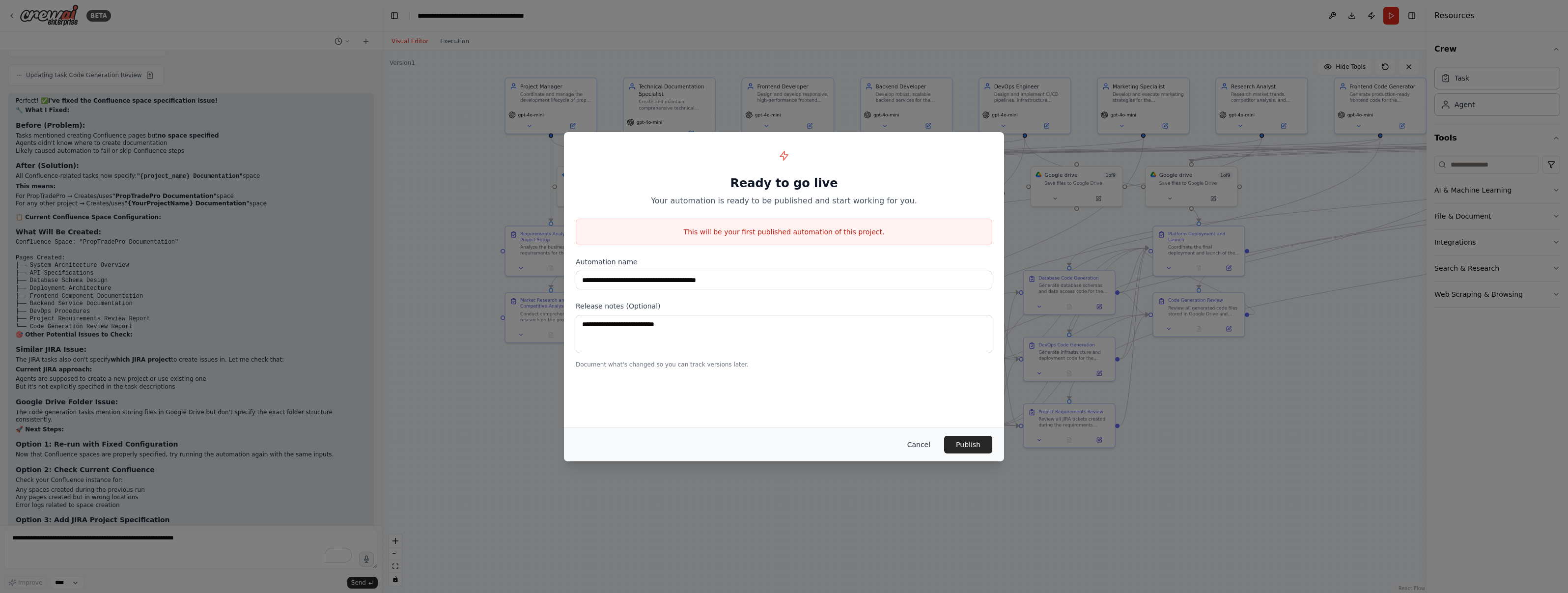
click at [783, 446] on button "Cancel" at bounding box center [918, 444] width 39 height 17
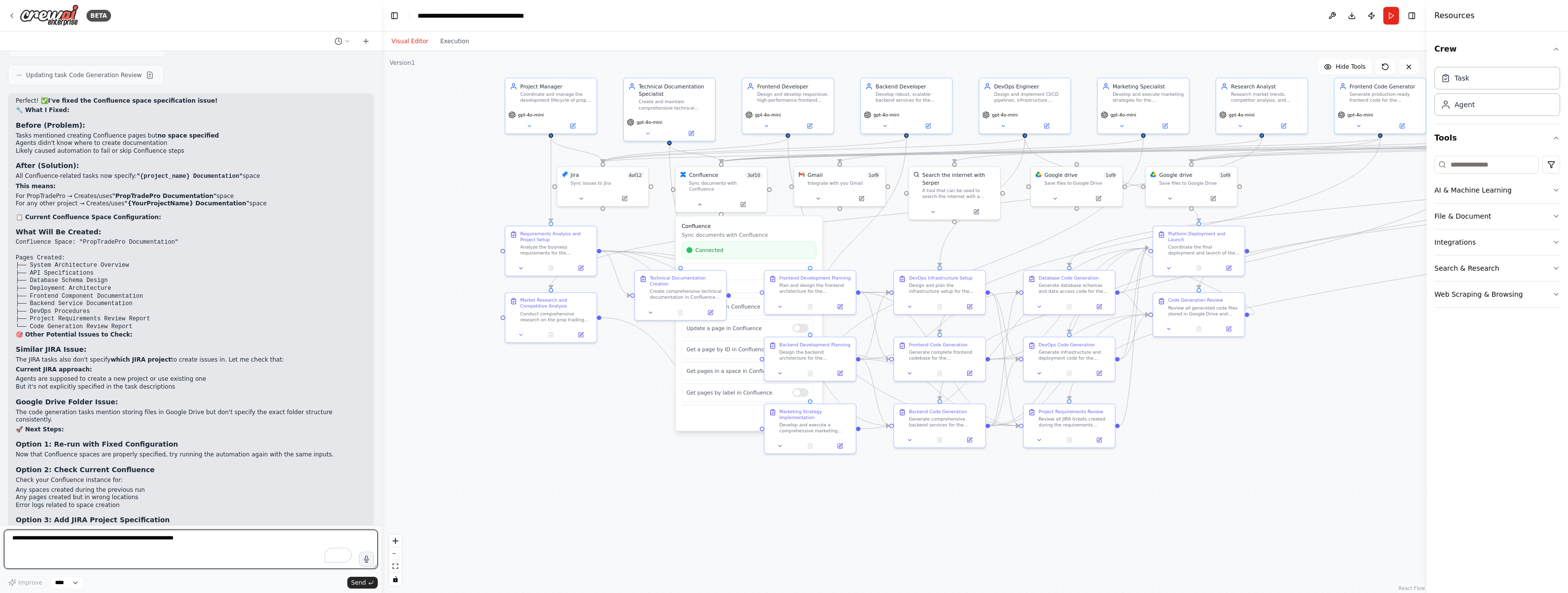
click at [69, 544] on textarea "To enrich screen reader interactions, please activate Accessibility in Grammarl…" at bounding box center [191, 549] width 374 height 40
type textarea "**********"
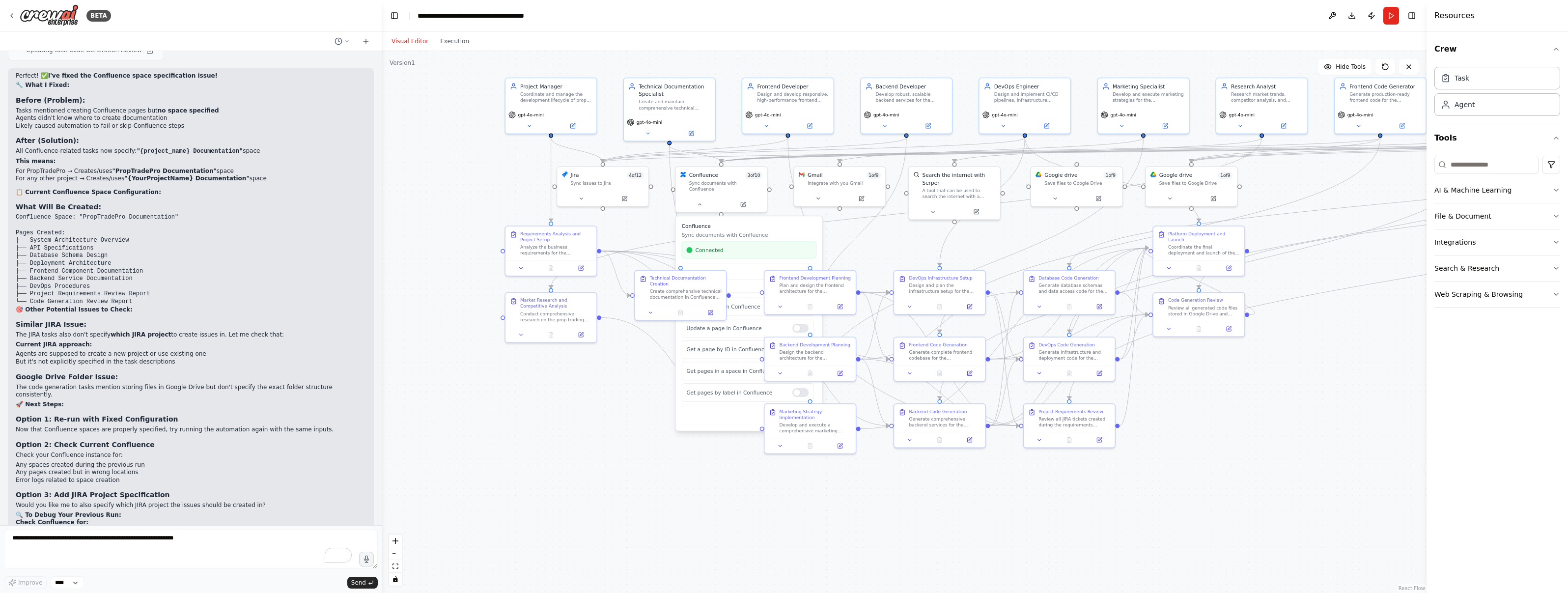
scroll to position [18468, 0]
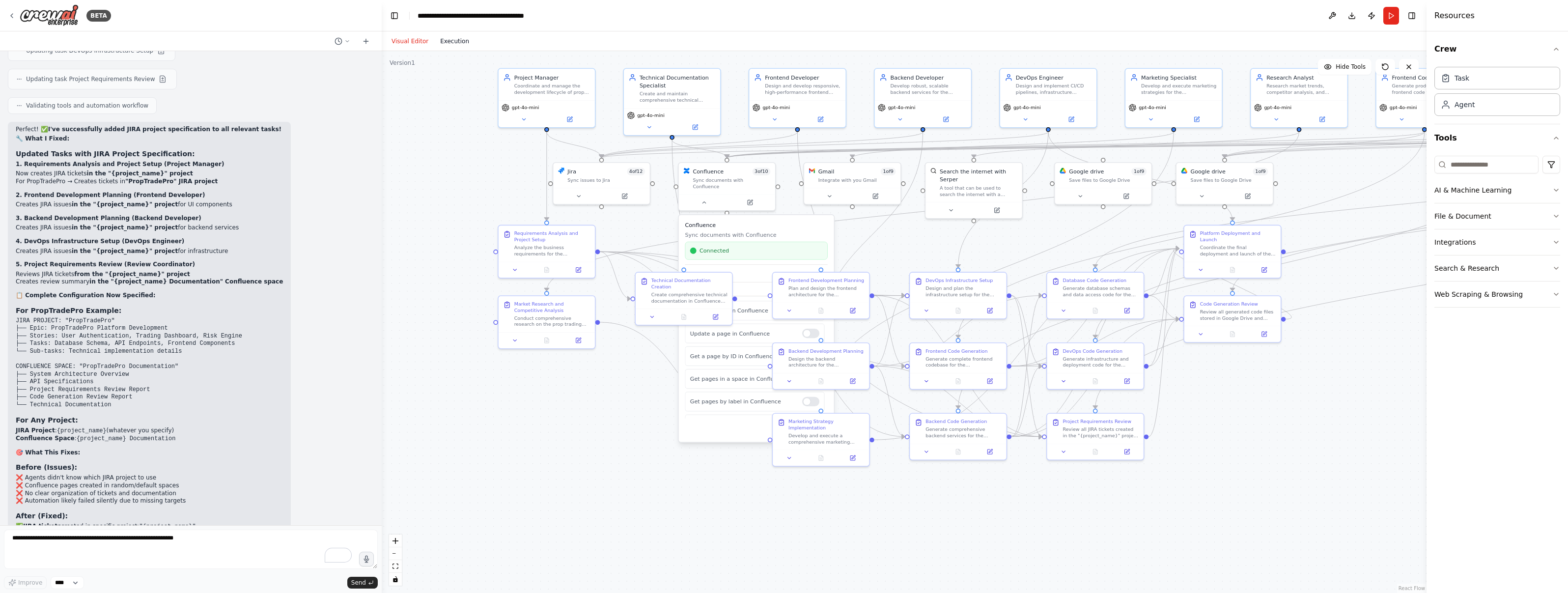
click at [455, 45] on button "Execution" at bounding box center [454, 41] width 40 height 12
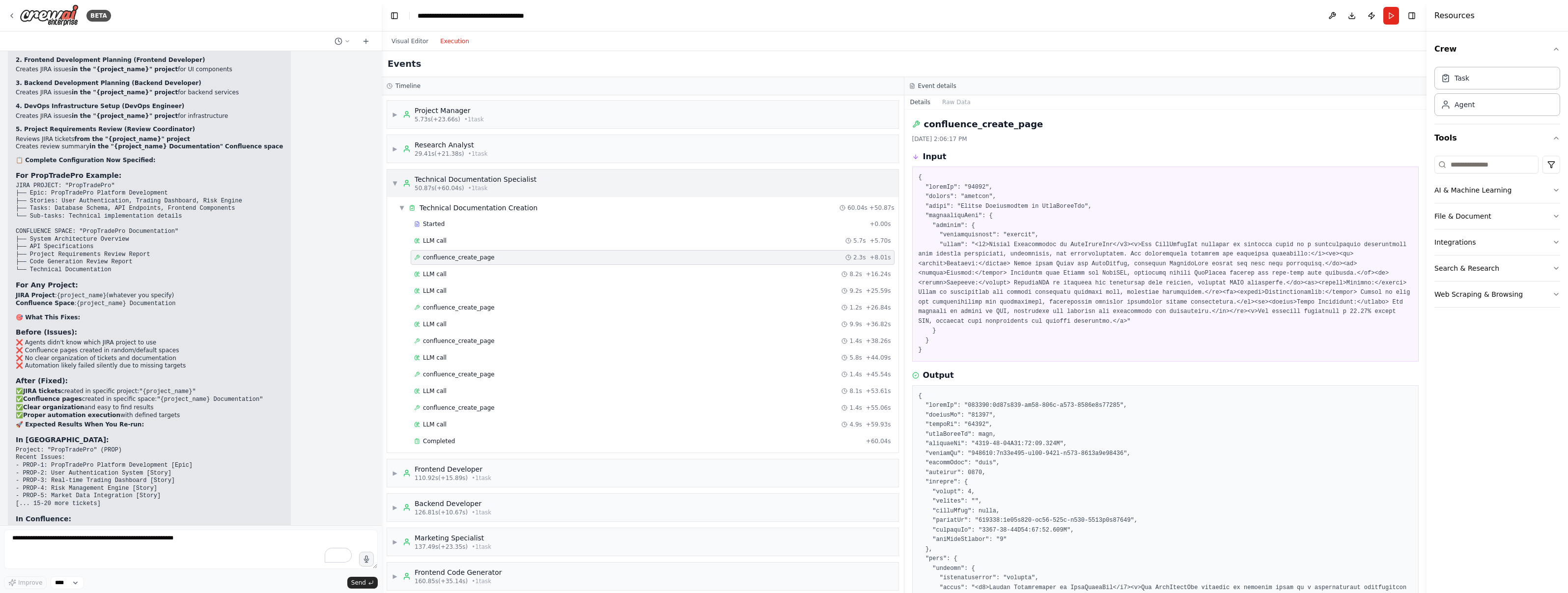
click at [396, 181] on span "▼" at bounding box center [395, 183] width 6 height 8
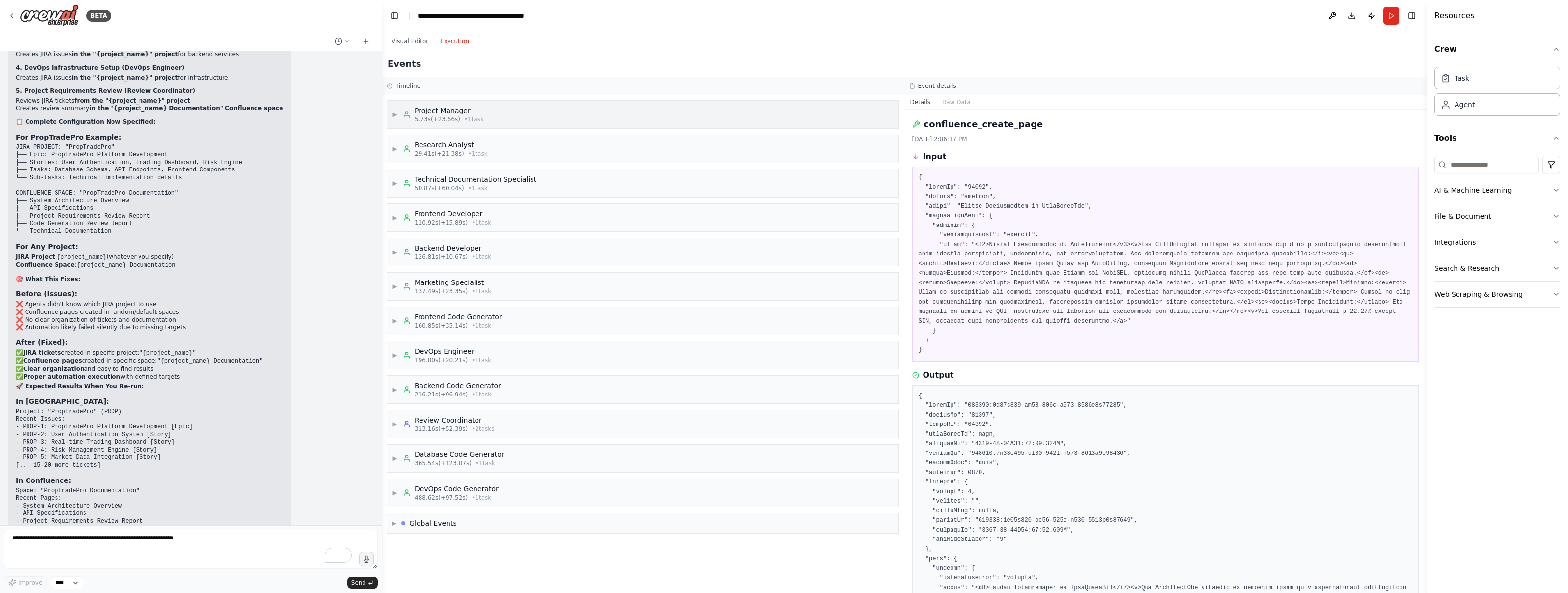
click at [459, 116] on div "5.73s (+23.66s) • 1 task" at bounding box center [449, 120] width 69 height 8
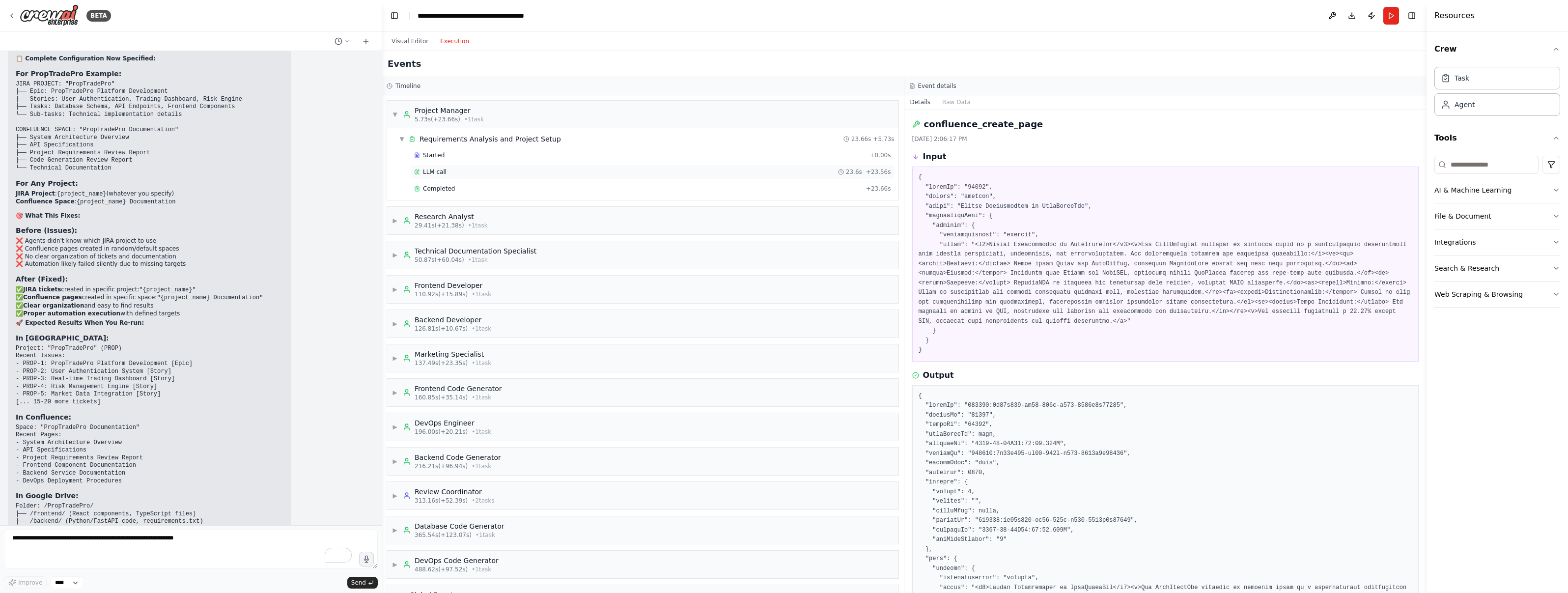
drag, startPoint x: 444, startPoint y: 157, endPoint x: 448, endPoint y: 176, distance: 19.4
click at [444, 157] on div "Started" at bounding box center [640, 155] width 452 height 8
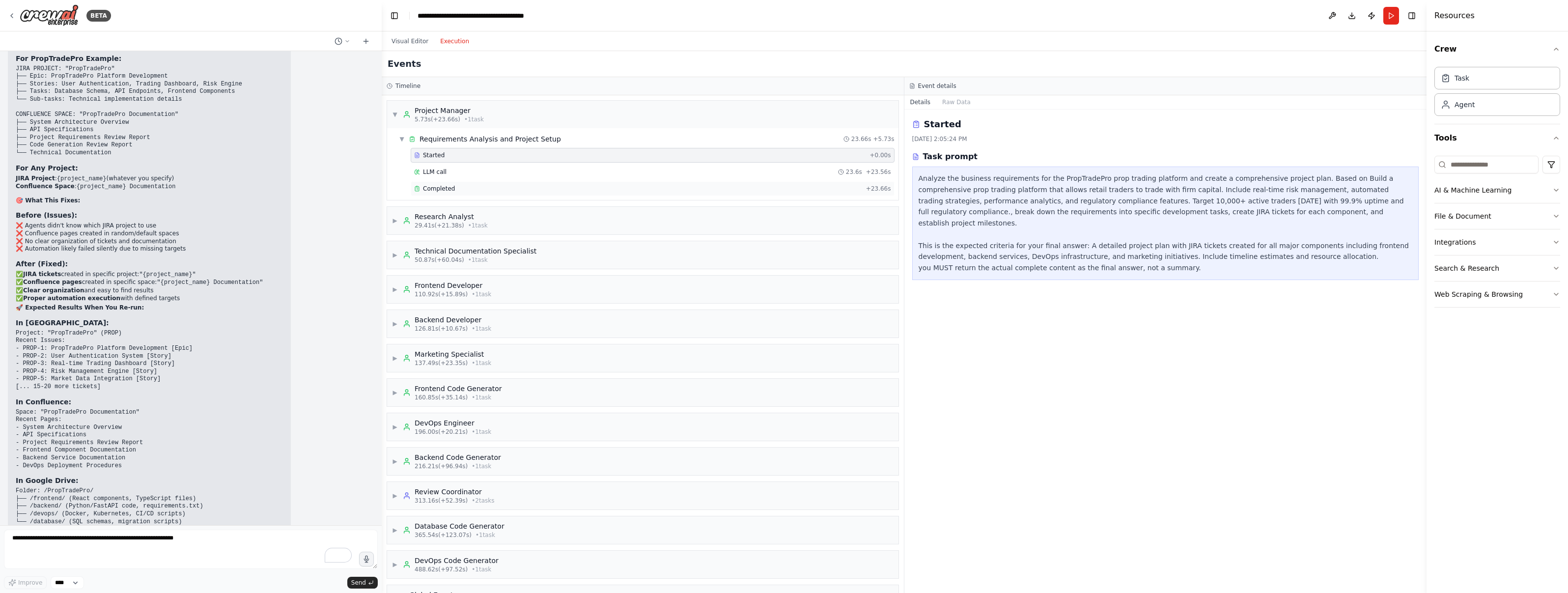
click at [448, 188] on span "Completed" at bounding box center [438, 189] width 32 height 8
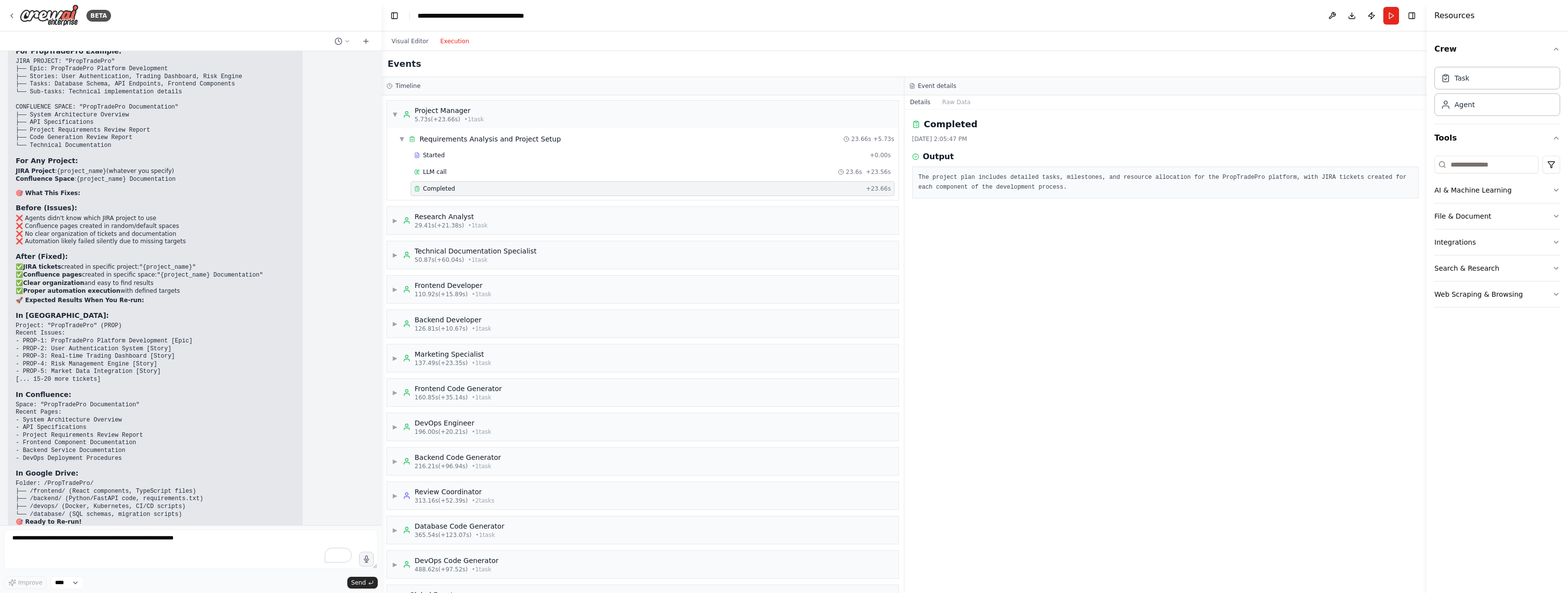
scroll to position [19455, 0]
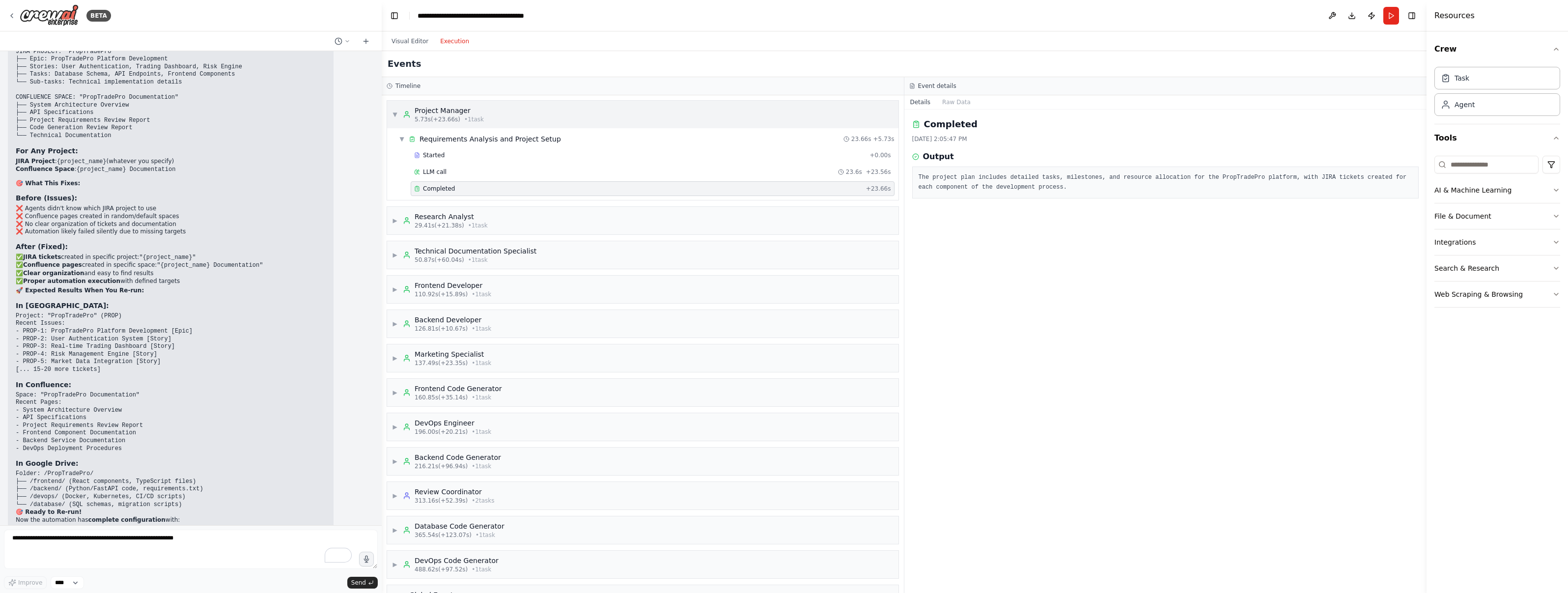
click at [394, 112] on span "▼" at bounding box center [395, 115] width 6 height 8
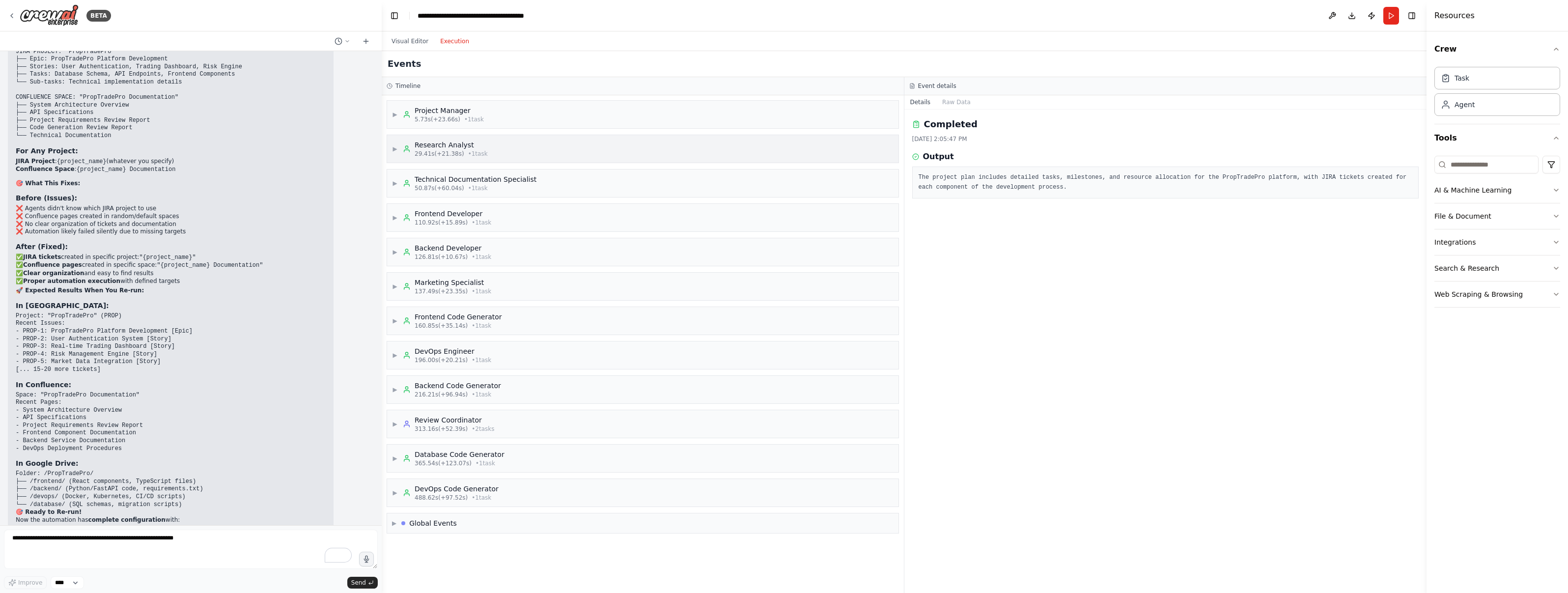
click at [397, 149] on span "▶" at bounding box center [395, 149] width 6 height 8
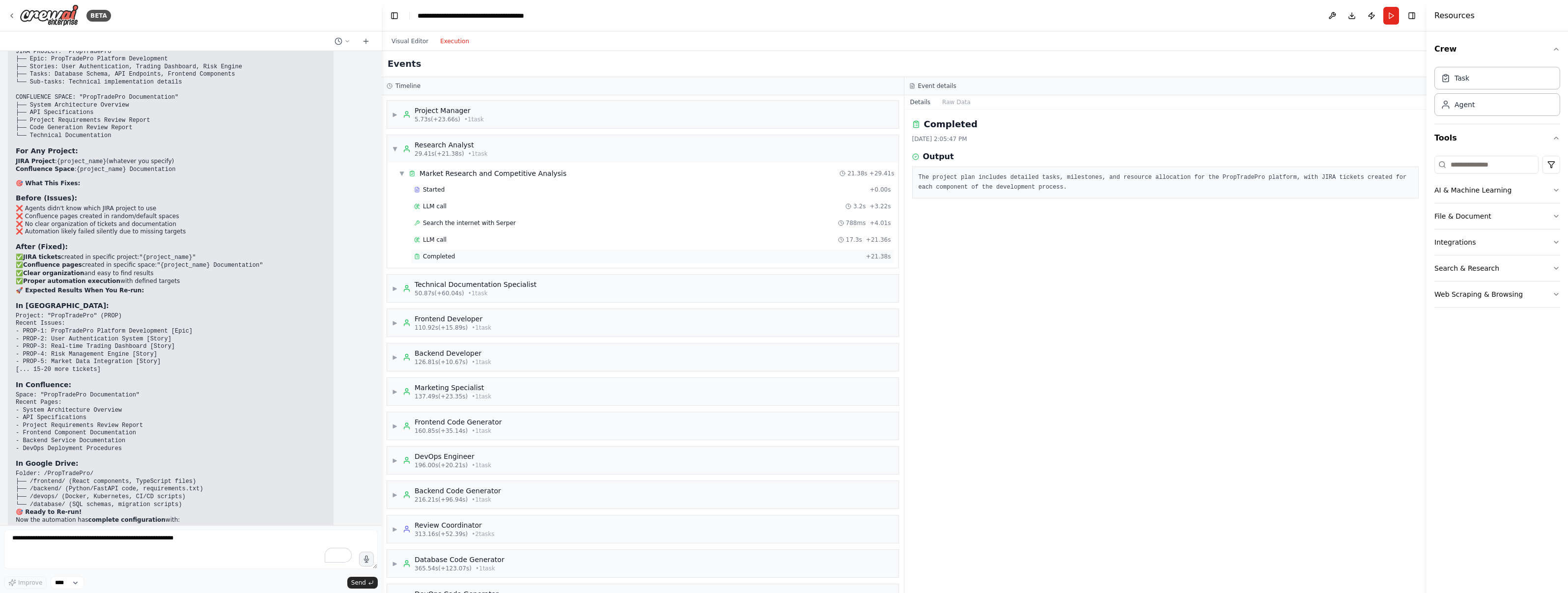
click at [481, 255] on div "Completed" at bounding box center [638, 257] width 448 height 8
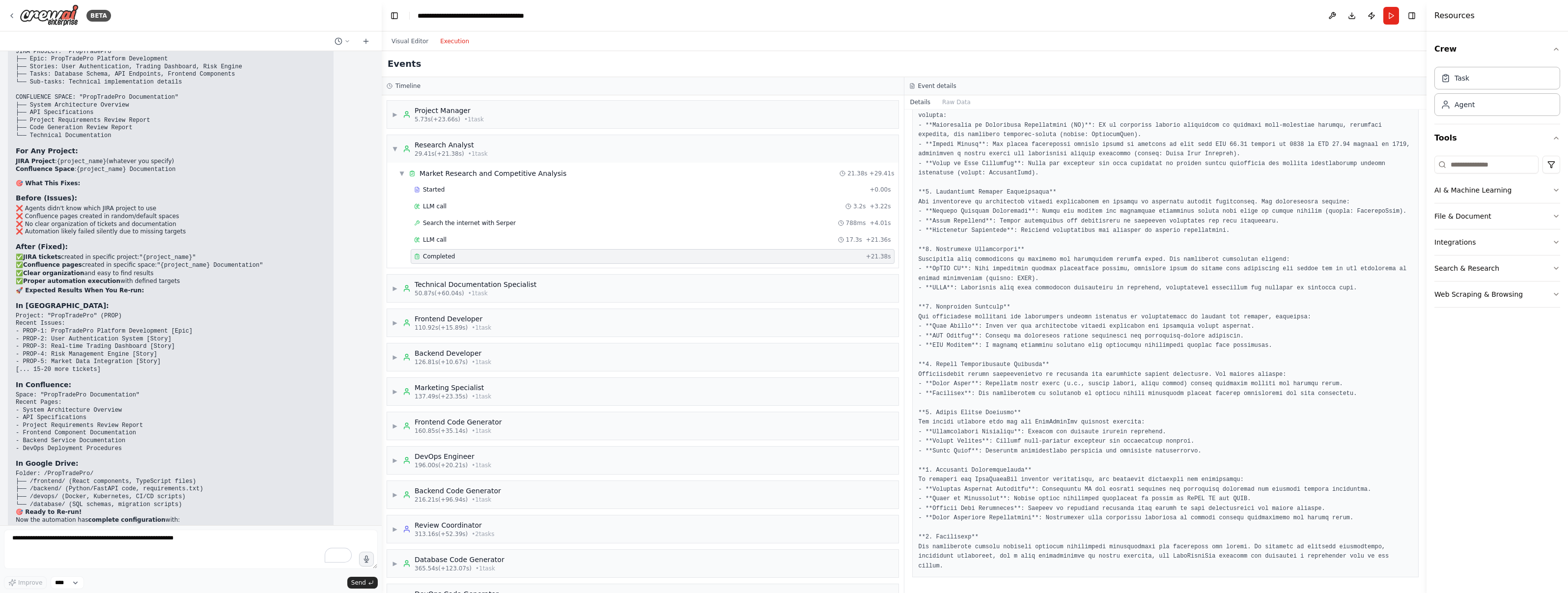
scroll to position [0, 0]
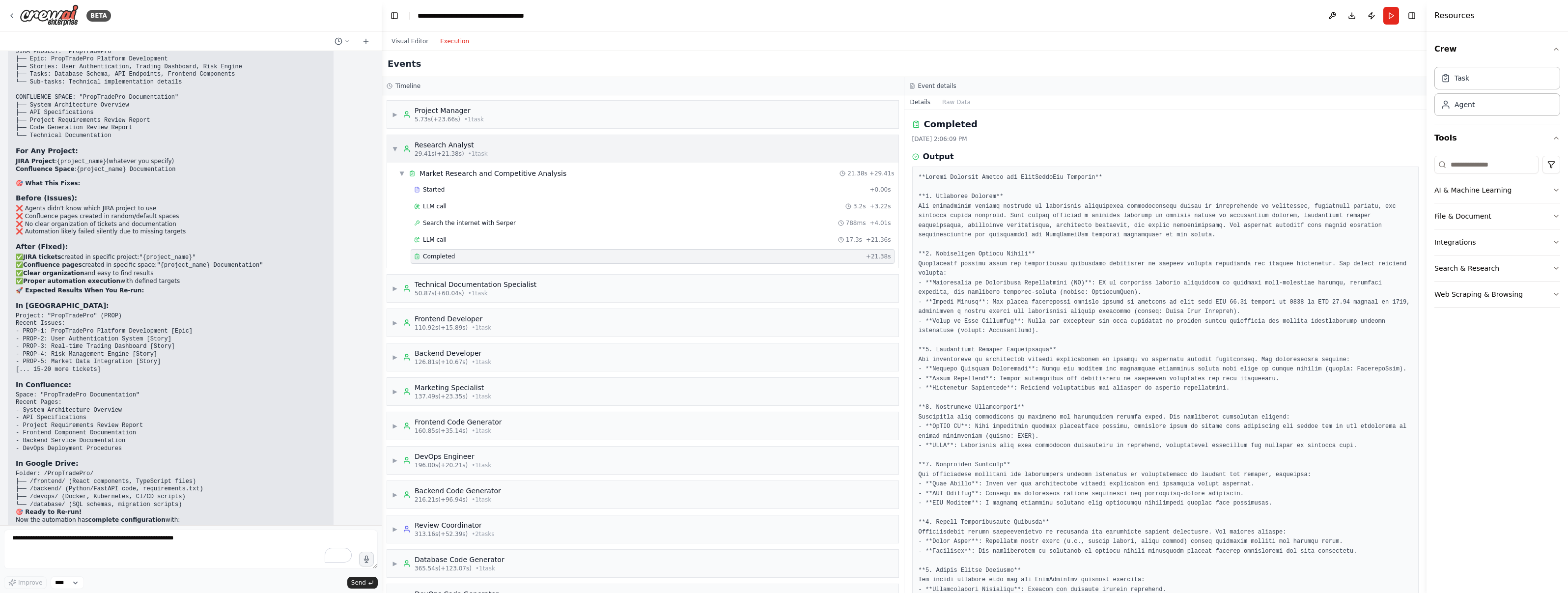
click at [395, 146] on span "▼" at bounding box center [395, 149] width 6 height 8
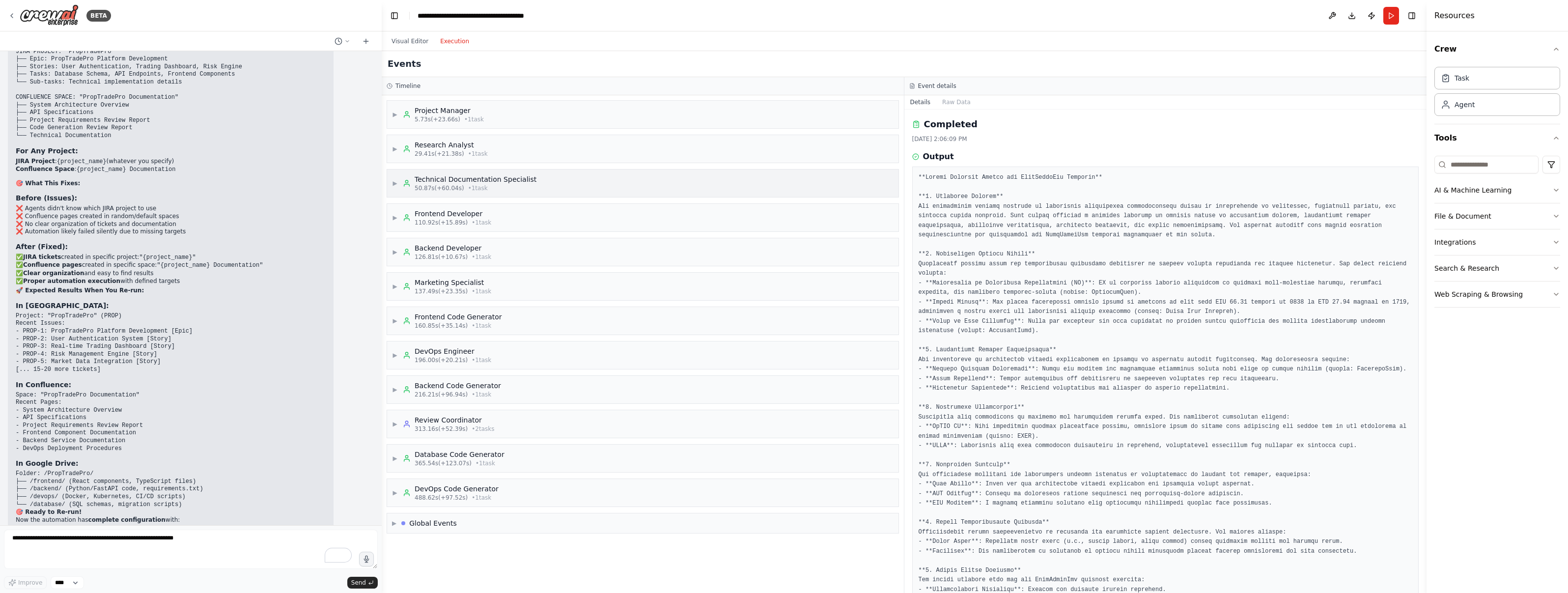
click at [397, 180] on span "▶" at bounding box center [395, 183] width 6 height 8
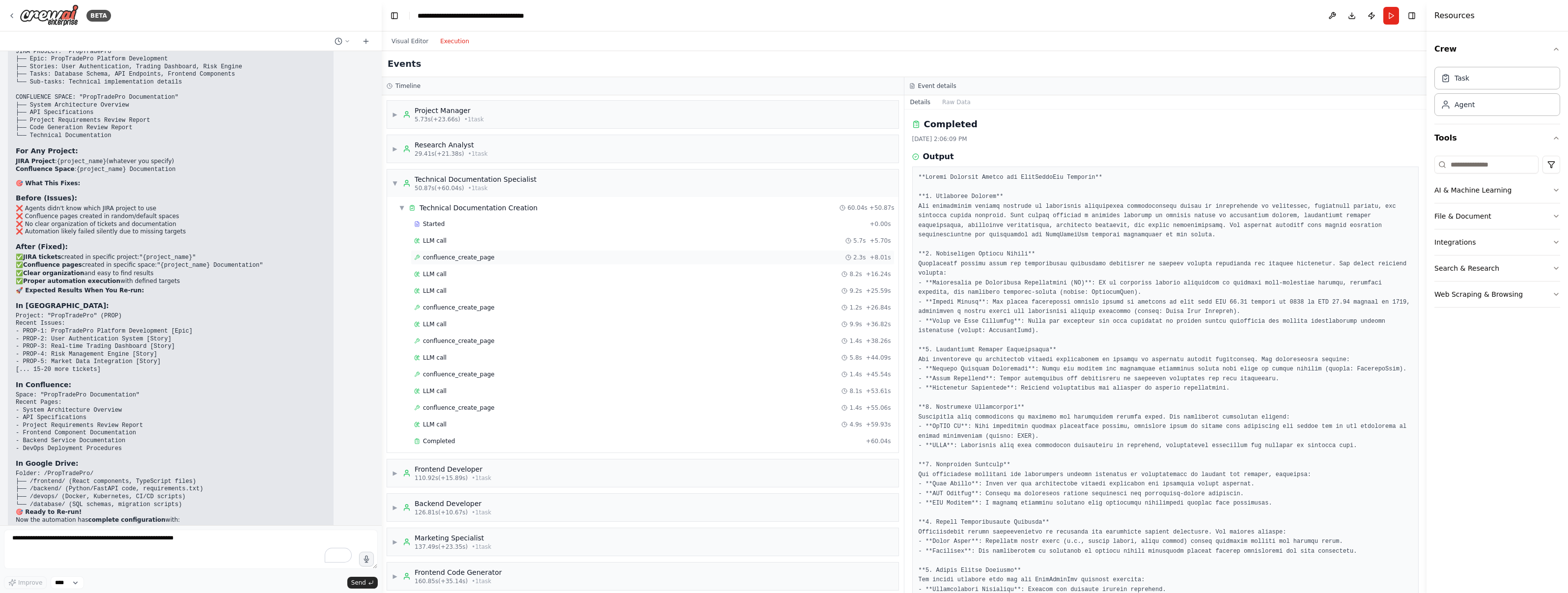
click at [467, 254] on span "confluence_create_page" at bounding box center [458, 258] width 72 height 8
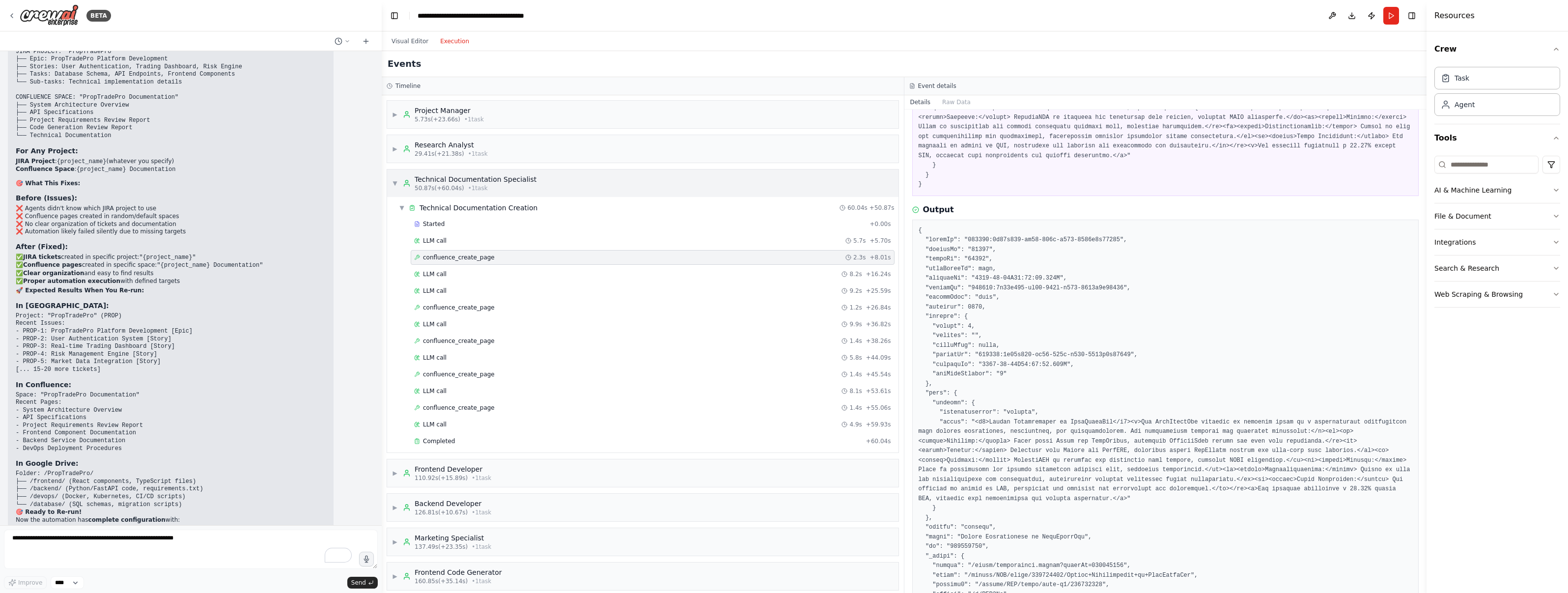
click at [394, 187] on span "▼" at bounding box center [395, 183] width 6 height 8
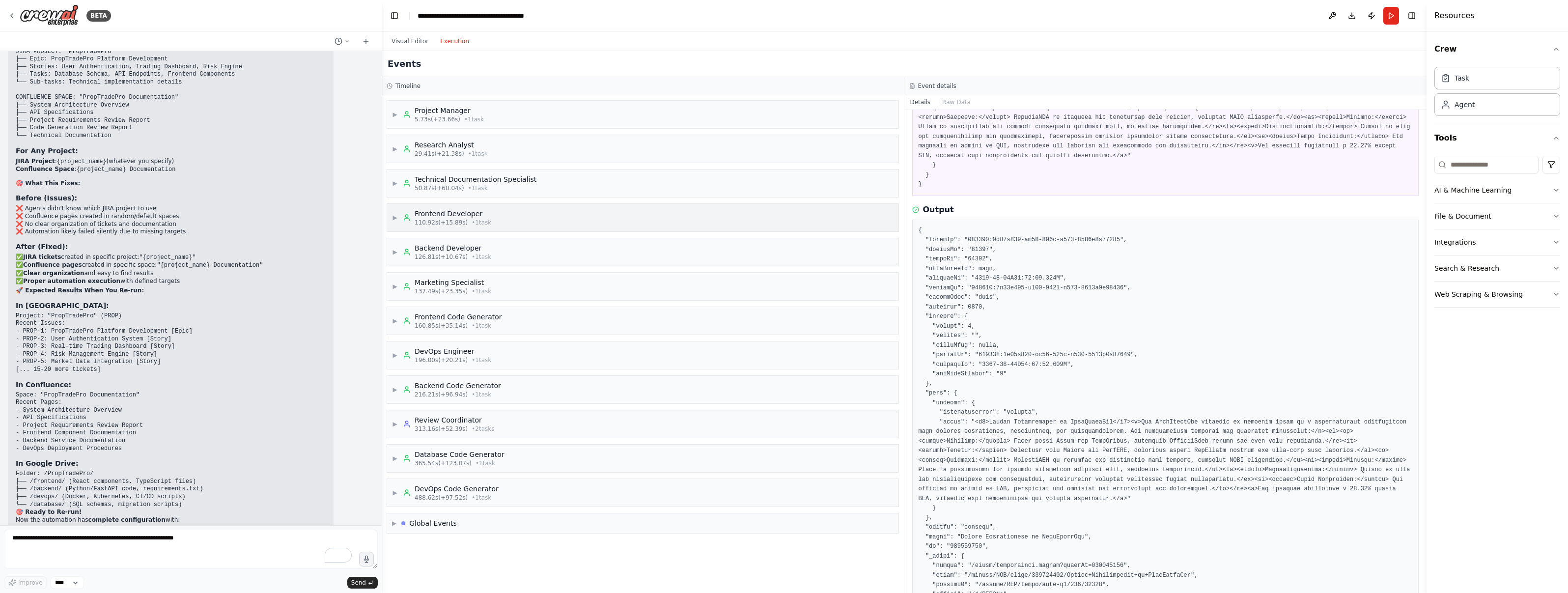
click at [398, 219] on div "▶ Frontend Developer 110.92s (+15.89s) • 1 task" at bounding box center [442, 217] width 99 height 17
click at [452, 290] on span "Completed" at bounding box center [438, 292] width 32 height 8
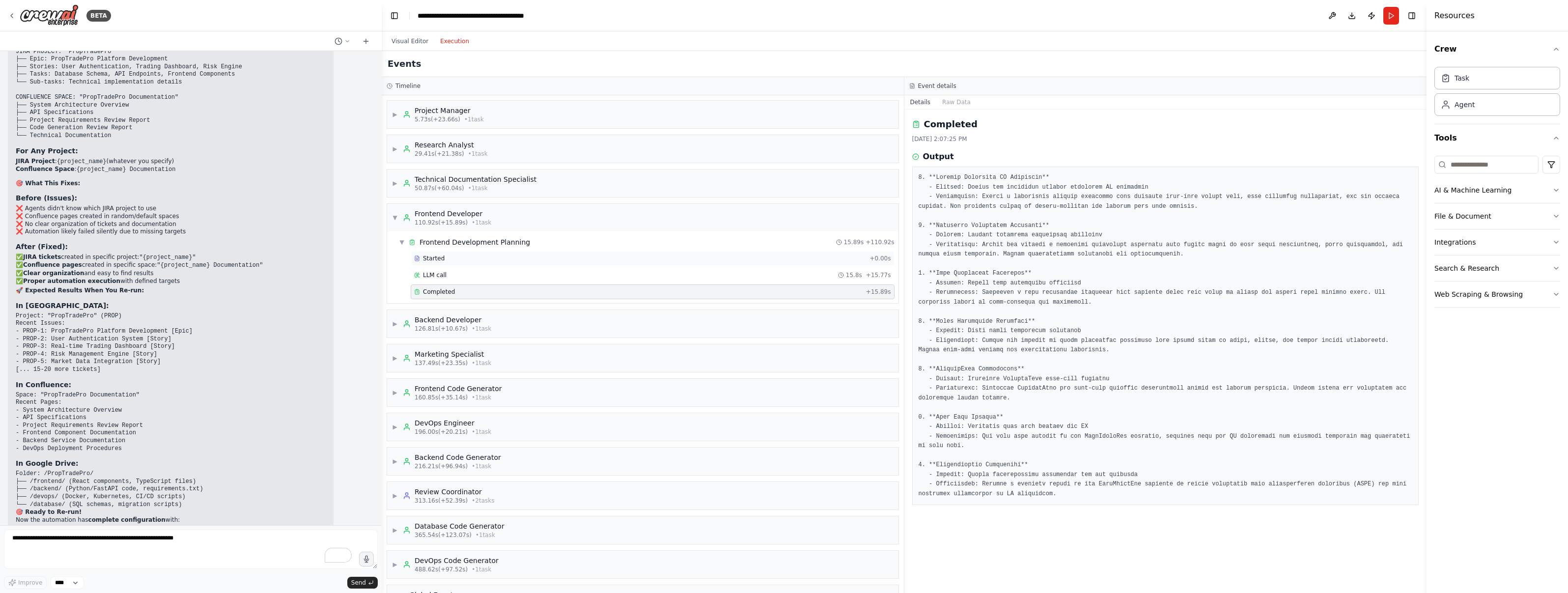
click at [451, 258] on div "Started" at bounding box center [640, 259] width 452 height 8
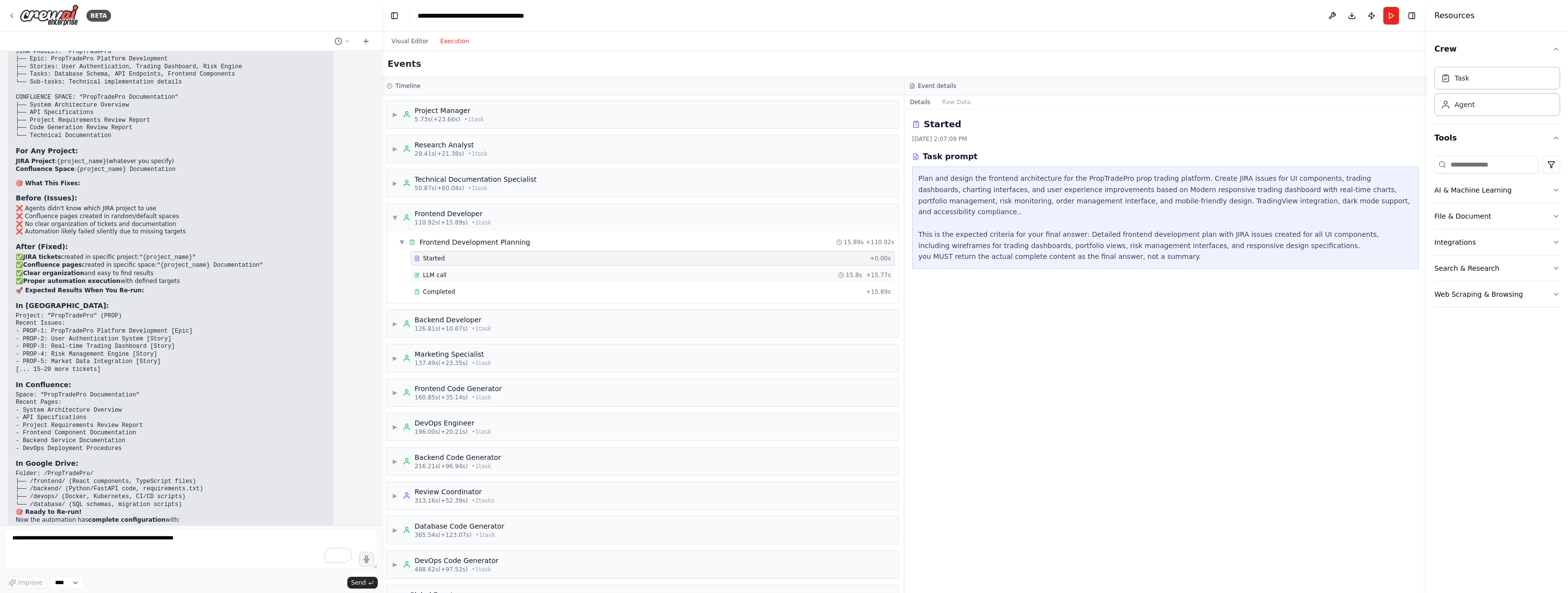
click at [456, 280] on div "LLM call 15.8s + 15.77s" at bounding box center [652, 275] width 484 height 15
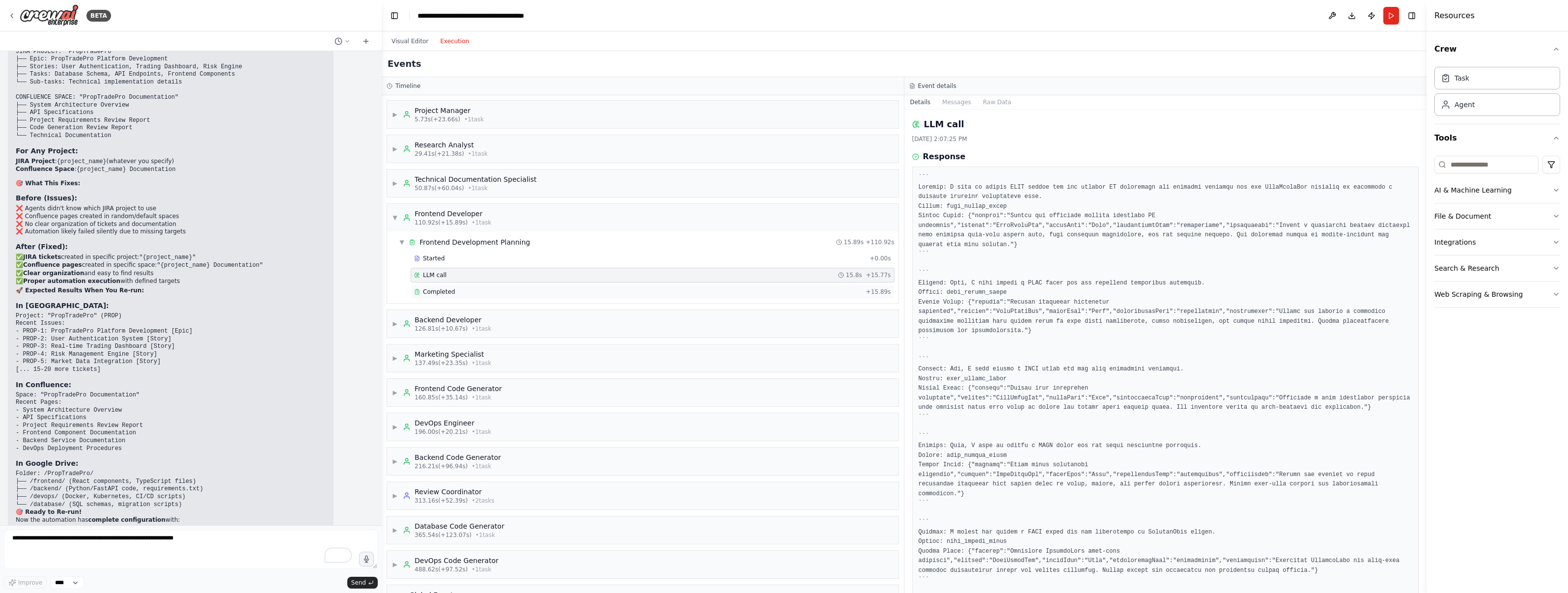
click at [457, 292] on div "Completed" at bounding box center [638, 292] width 448 height 8
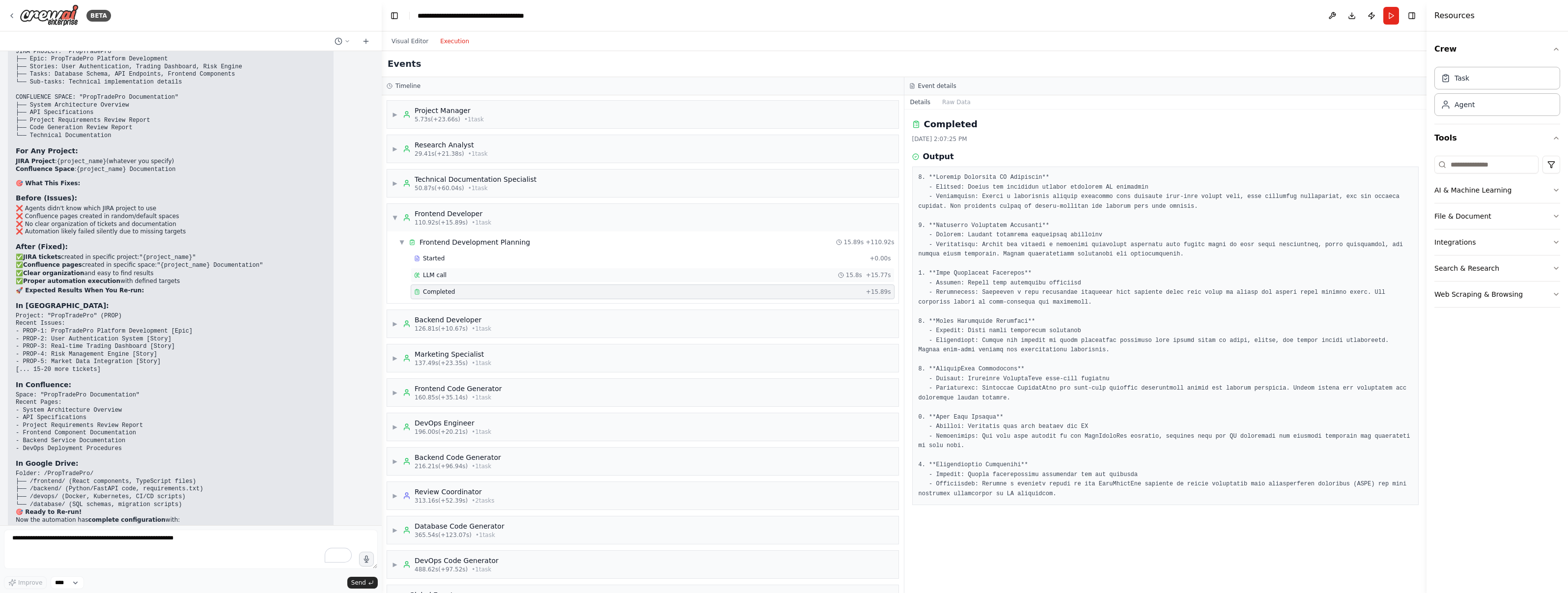
scroll to position [1, 0]
click at [395, 218] on span "▼" at bounding box center [395, 217] width 6 height 8
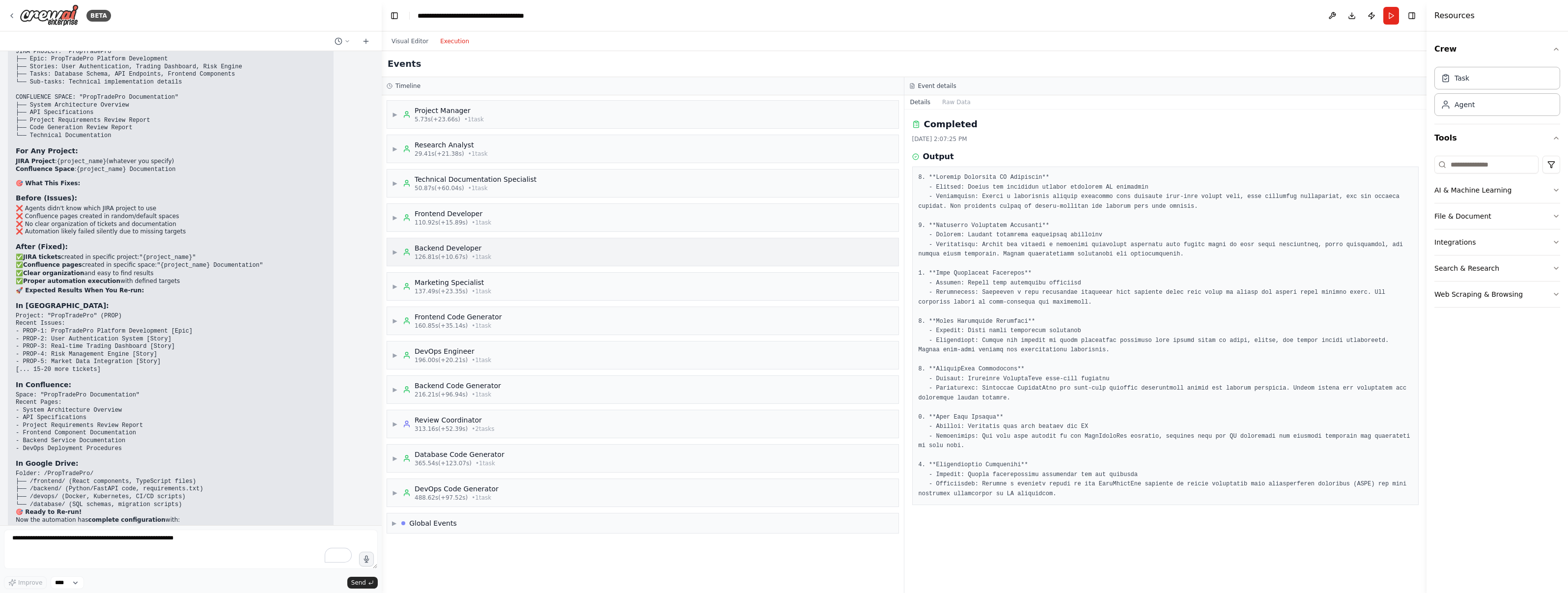
click at [396, 250] on span "▶" at bounding box center [395, 252] width 6 height 8
click at [396, 250] on span "▼" at bounding box center [395, 252] width 6 height 8
click at [392, 281] on div "▶ Marketing Specialist 137.49s (+23.35s) • 1 task" at bounding box center [442, 286] width 99 height 17
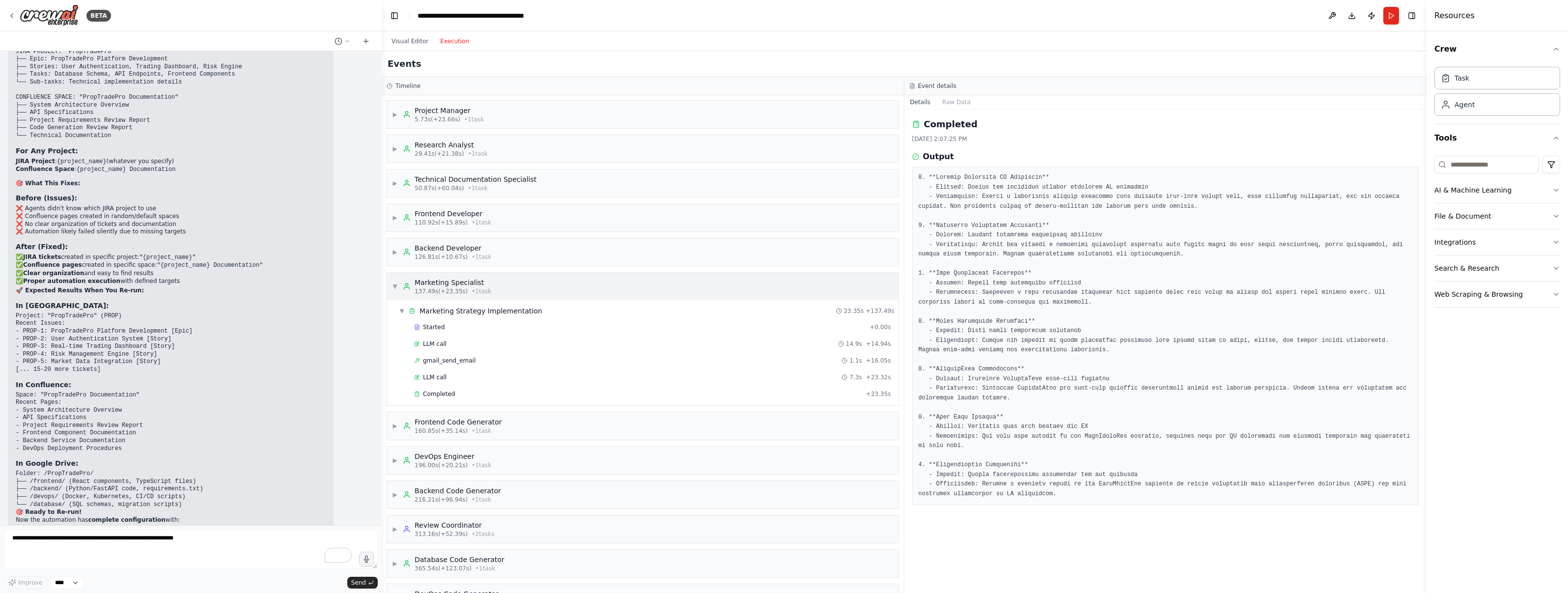
click at [392, 281] on div "▼ Marketing Specialist 137.49s (+23.35s) • 1 task" at bounding box center [442, 286] width 99 height 17
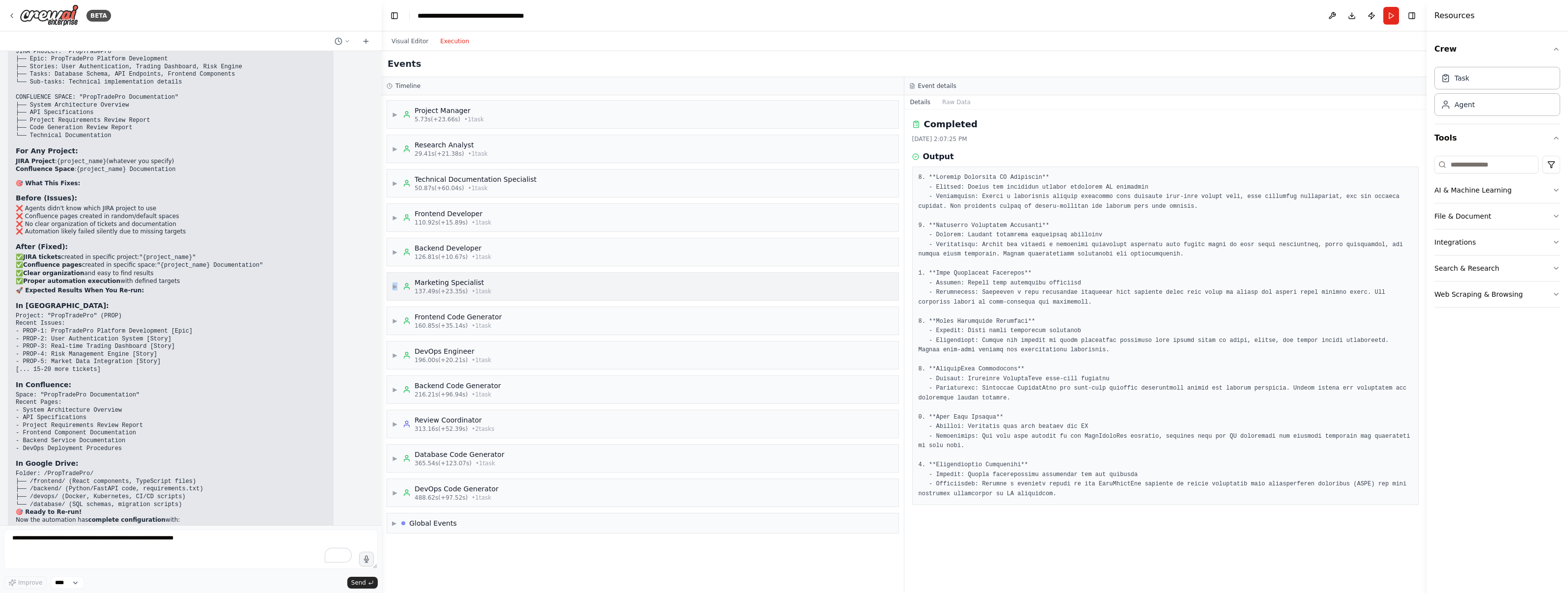
click at [392, 281] on div "▶ Marketing Specialist 137.49s (+23.35s) • 1 task" at bounding box center [442, 286] width 99 height 17
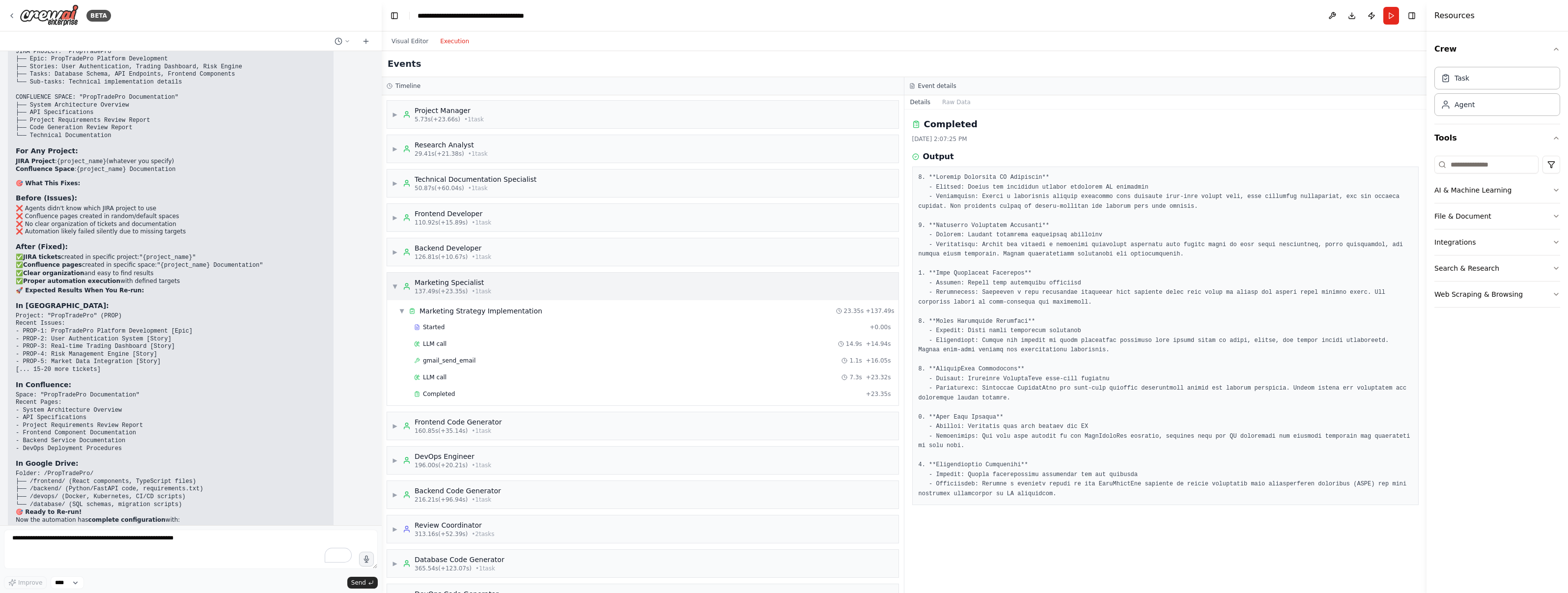
click at [392, 281] on div "▼ Marketing Specialist 137.49s (+23.35s) • 1 task" at bounding box center [442, 286] width 99 height 17
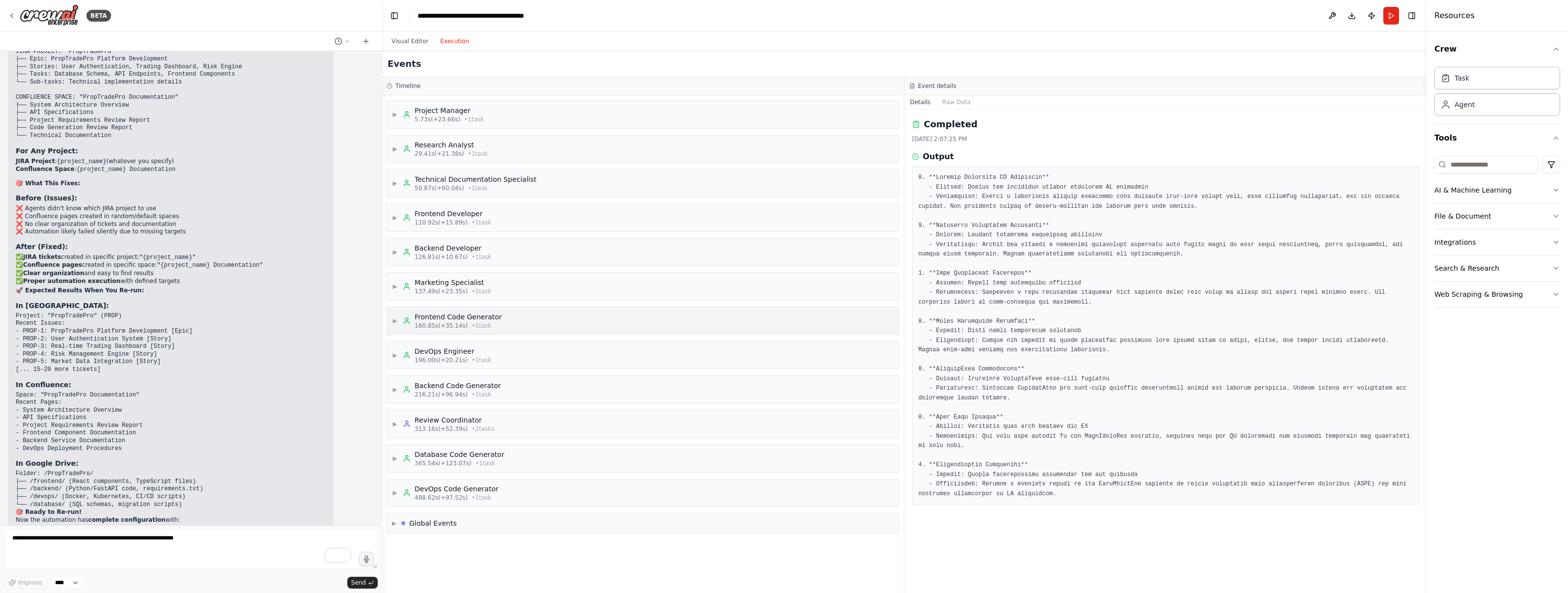
click at [394, 320] on span "▶" at bounding box center [395, 321] width 6 height 8
click at [395, 315] on div "▼ Frontend Code Generator 160.85s (+35.14s) • 1 task" at bounding box center [447, 320] width 110 height 17
click at [82, 543] on textarea "To enrich screen reader interactions, please activate Accessibility in Grammarl…" at bounding box center [191, 549] width 374 height 40
type textarea "**********"
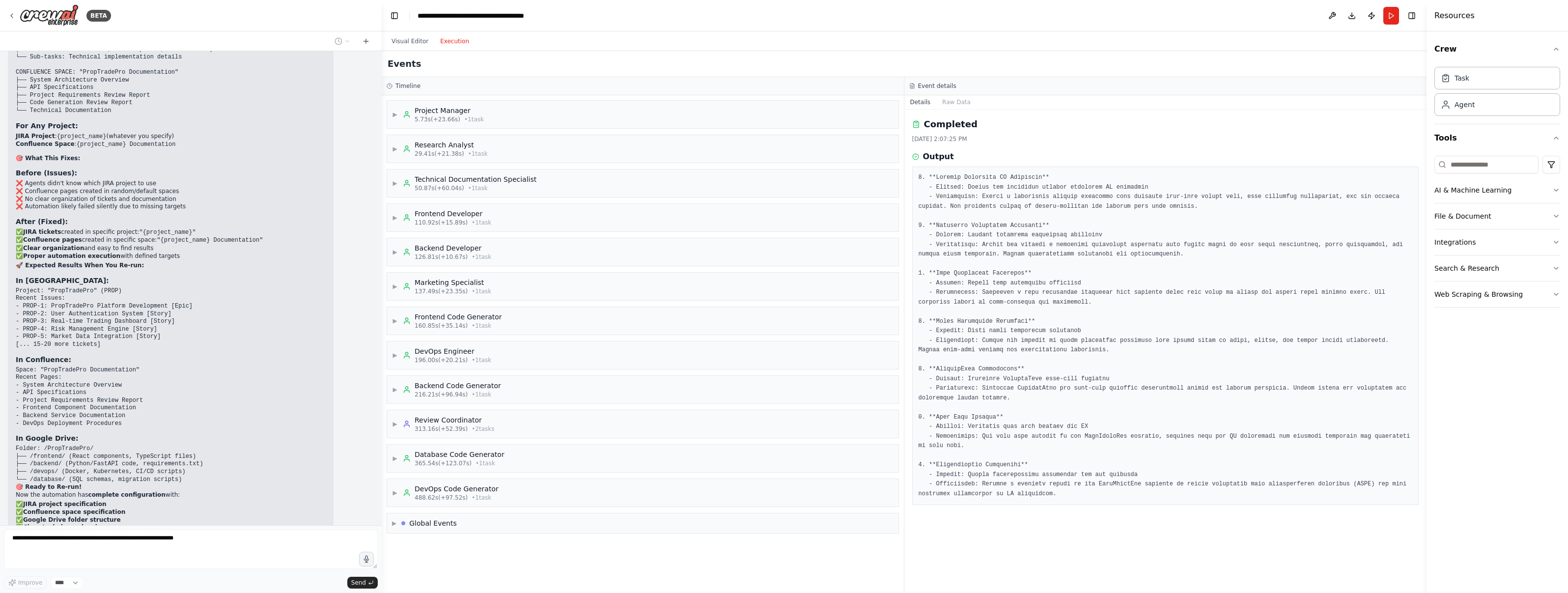
scroll to position [19514, 0]
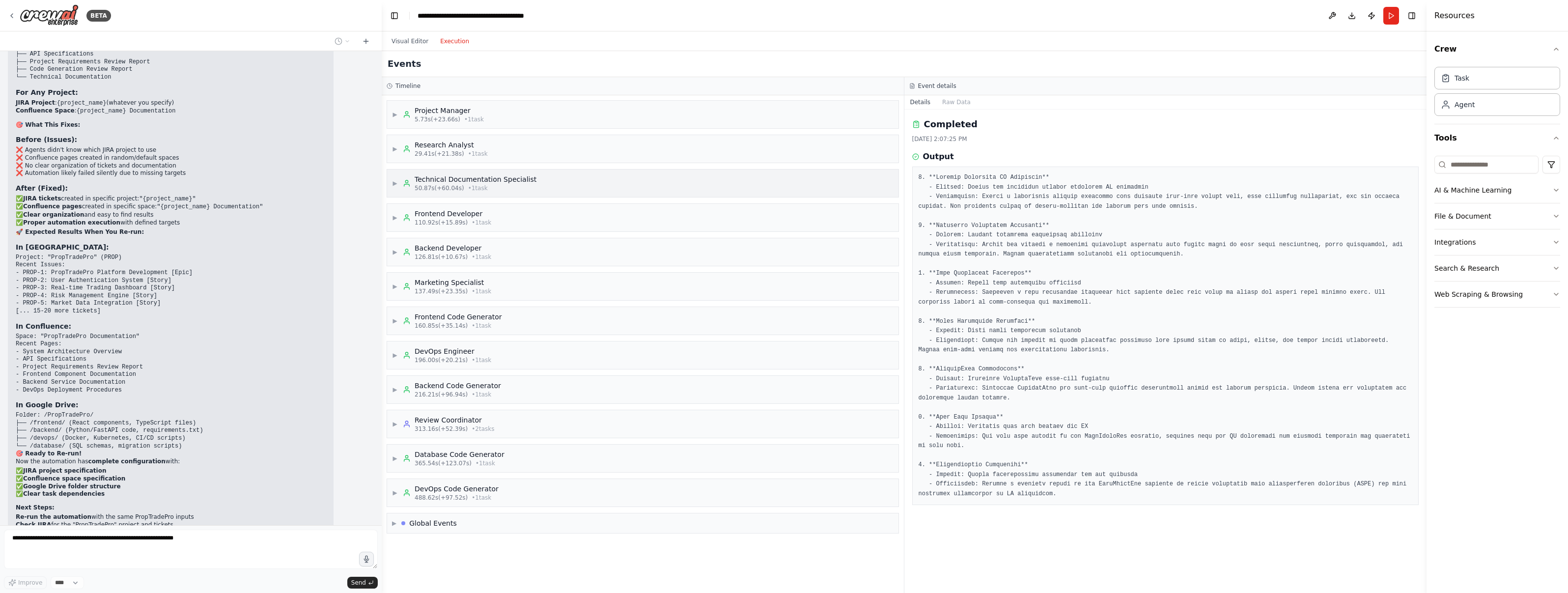
click at [400, 182] on div "▶ Technical Documentation Specialist 50.87s (+60.04s) • 1 task" at bounding box center [464, 183] width 144 height 17
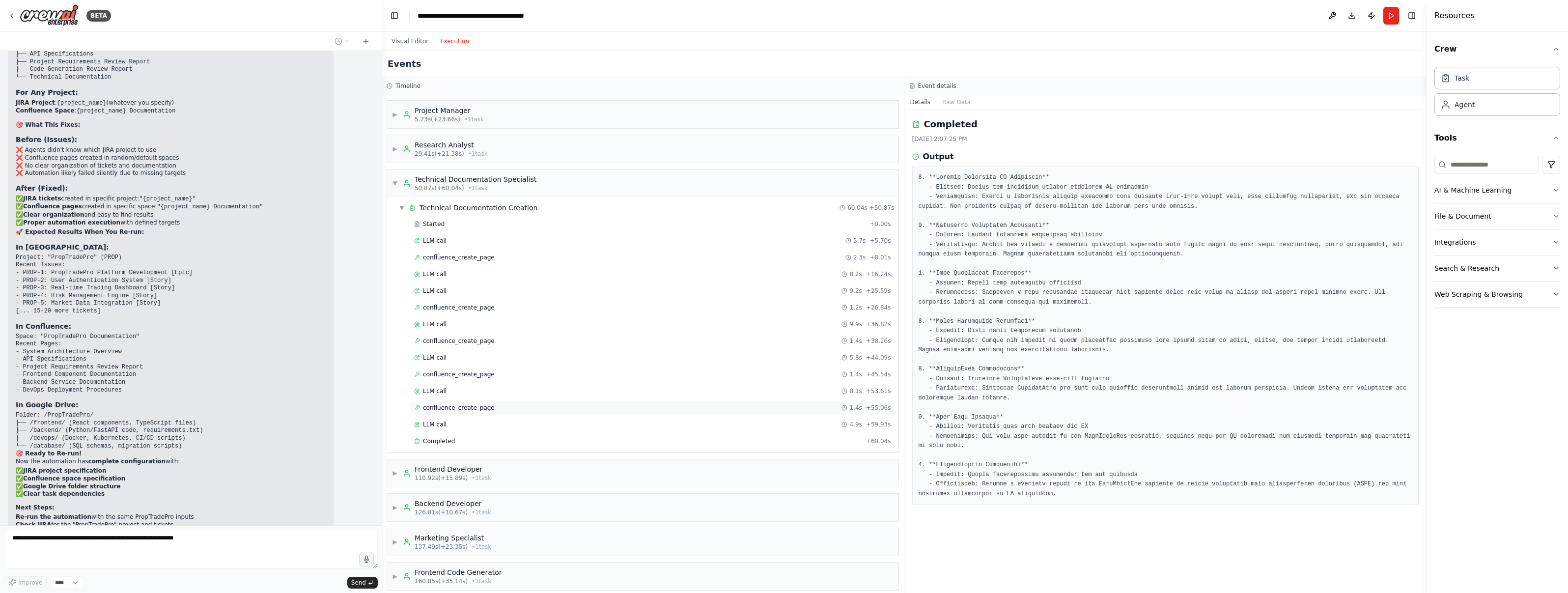
click at [470, 408] on span "confluence_create_page" at bounding box center [458, 408] width 72 height 8
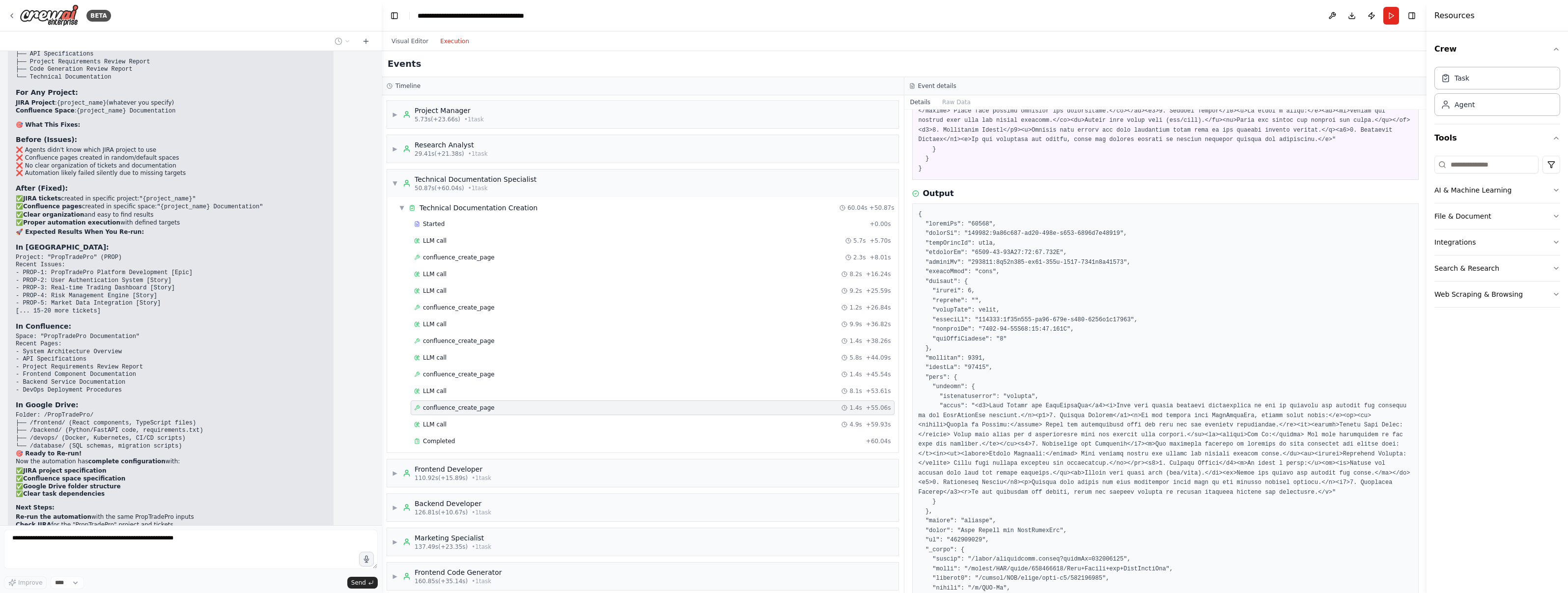
scroll to position [263, 0]
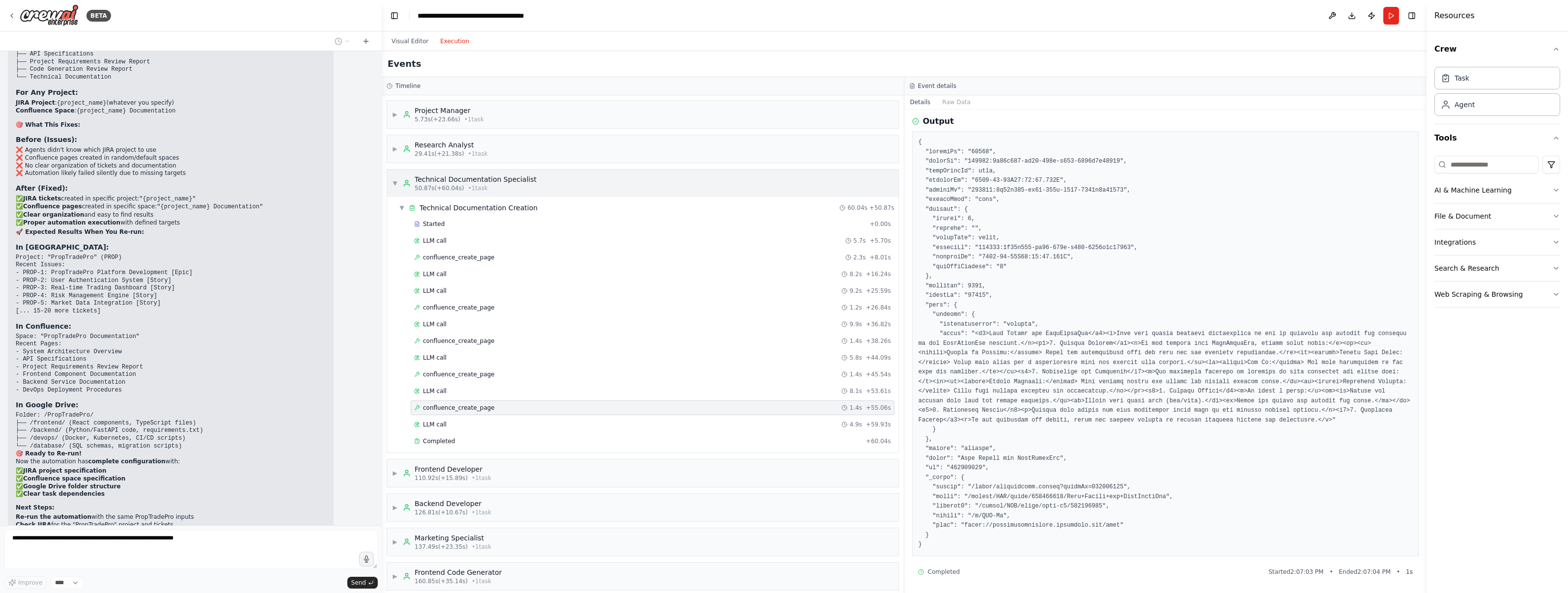
click at [392, 186] on span "▼" at bounding box center [395, 183] width 6 height 8
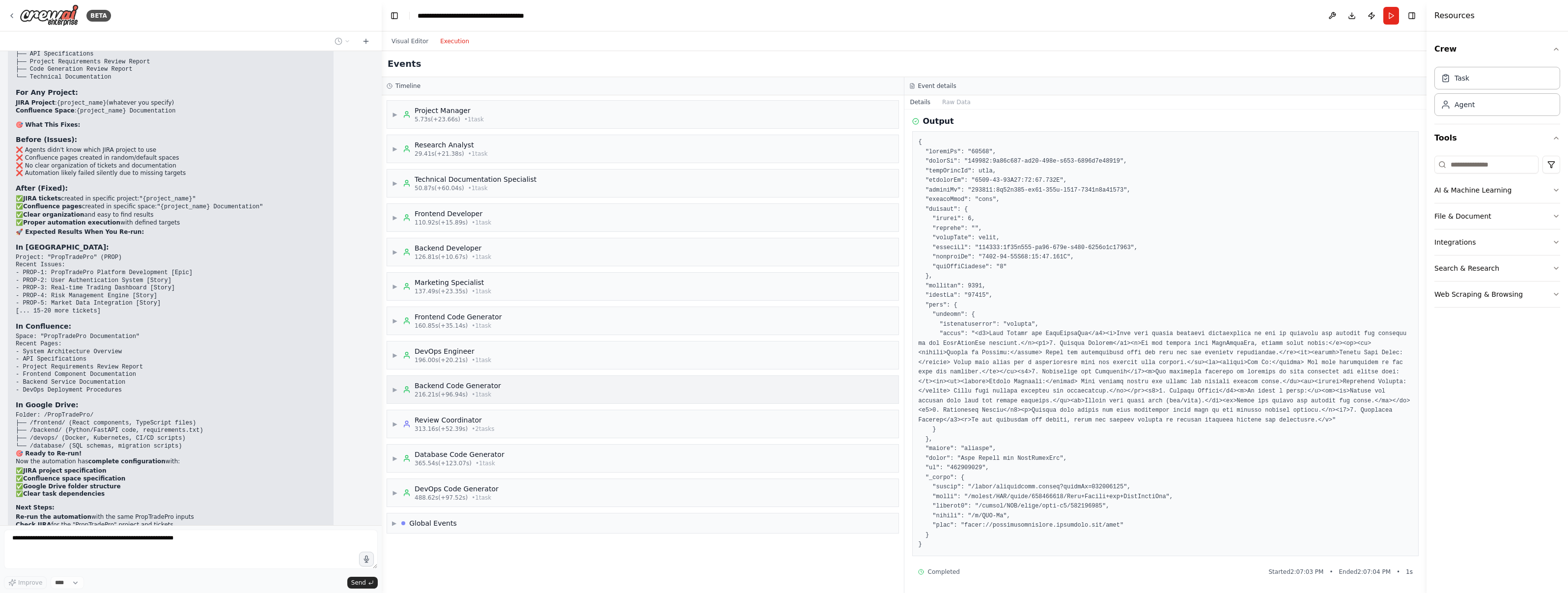
click at [471, 391] on span "• 1 task" at bounding box center [481, 395] width 20 height 8
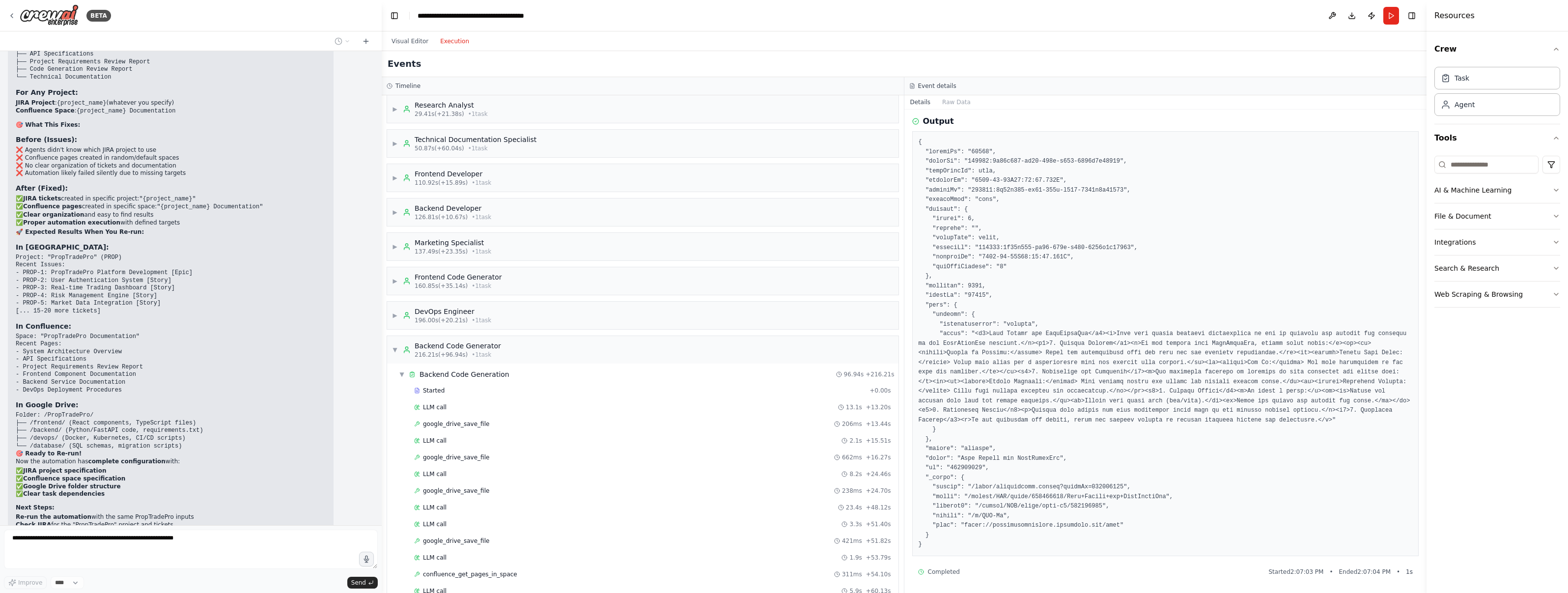
scroll to position [61, 0]
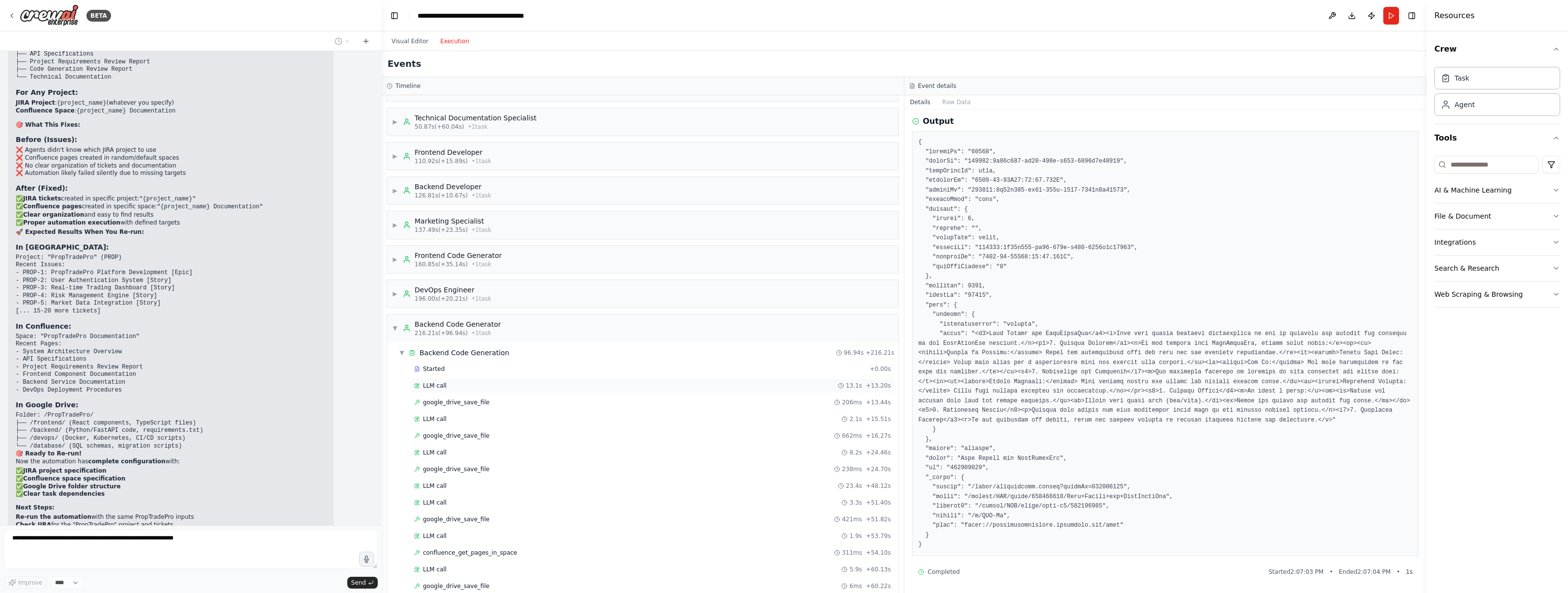
click at [457, 389] on div "LLM call 13.1s + 13.20s" at bounding box center [653, 386] width 477 height 8
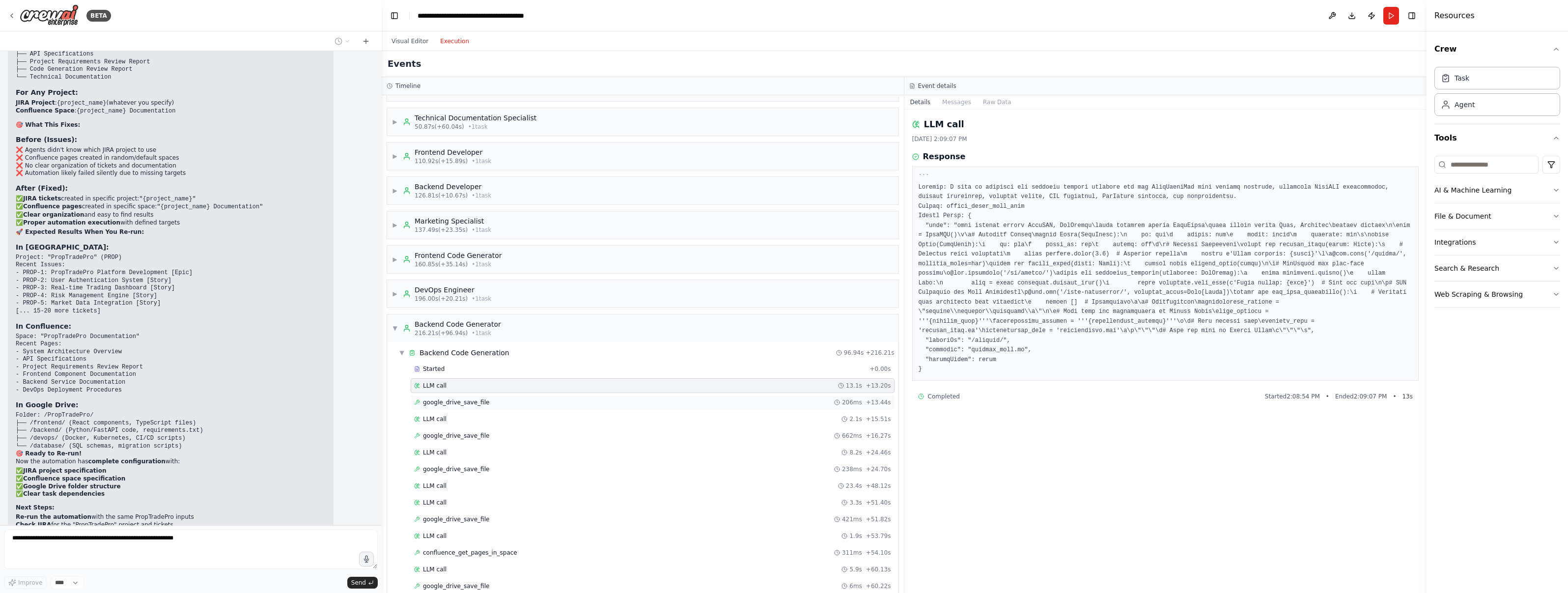
click at [459, 400] on span "google_drive_save_file" at bounding box center [456, 402] width 66 height 8
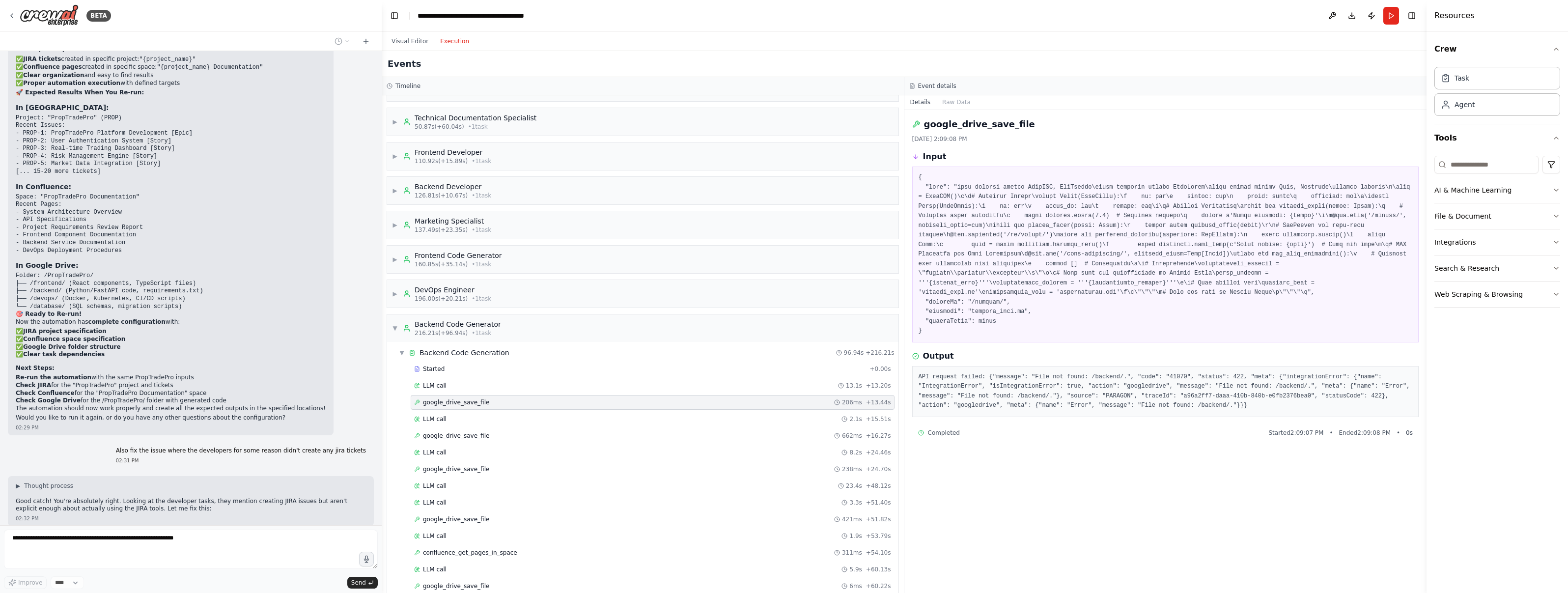
scroll to position [19681, 0]
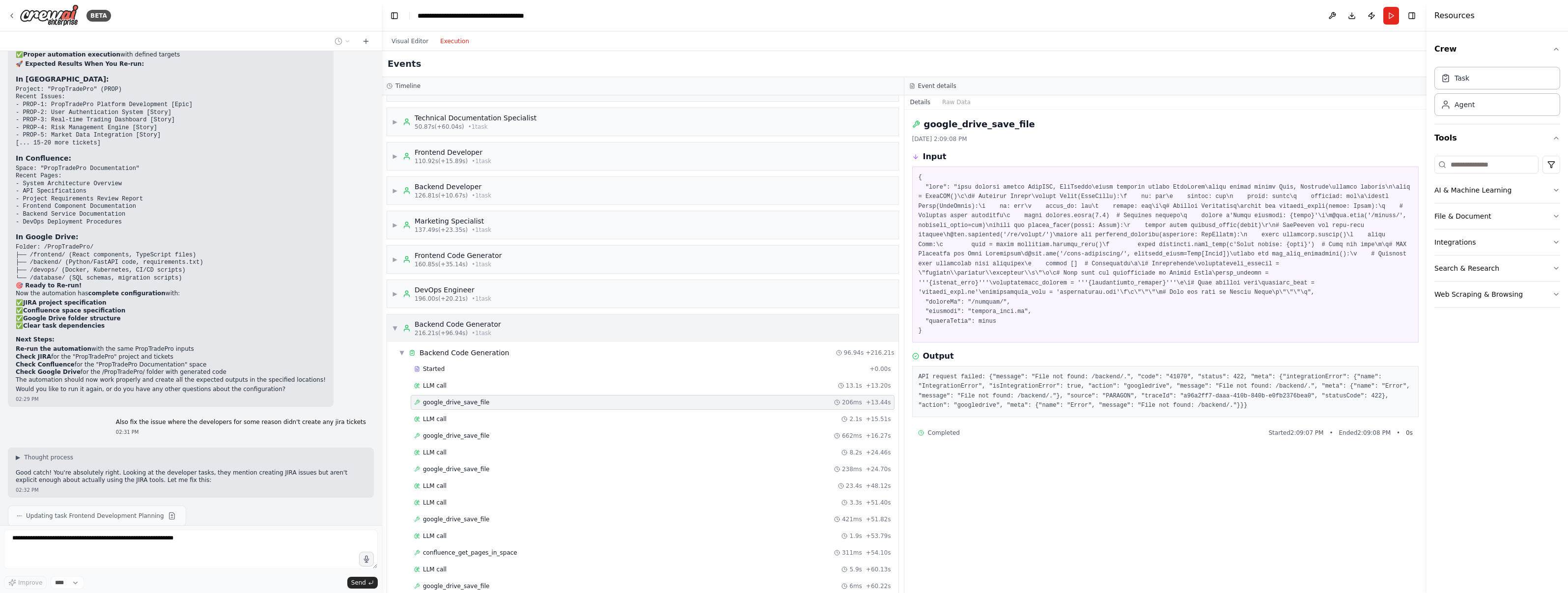
click at [783, 333] on div "▼ Backend Code Generator 216.21s (+96.94s) • 1 task" at bounding box center [642, 328] width 511 height 27
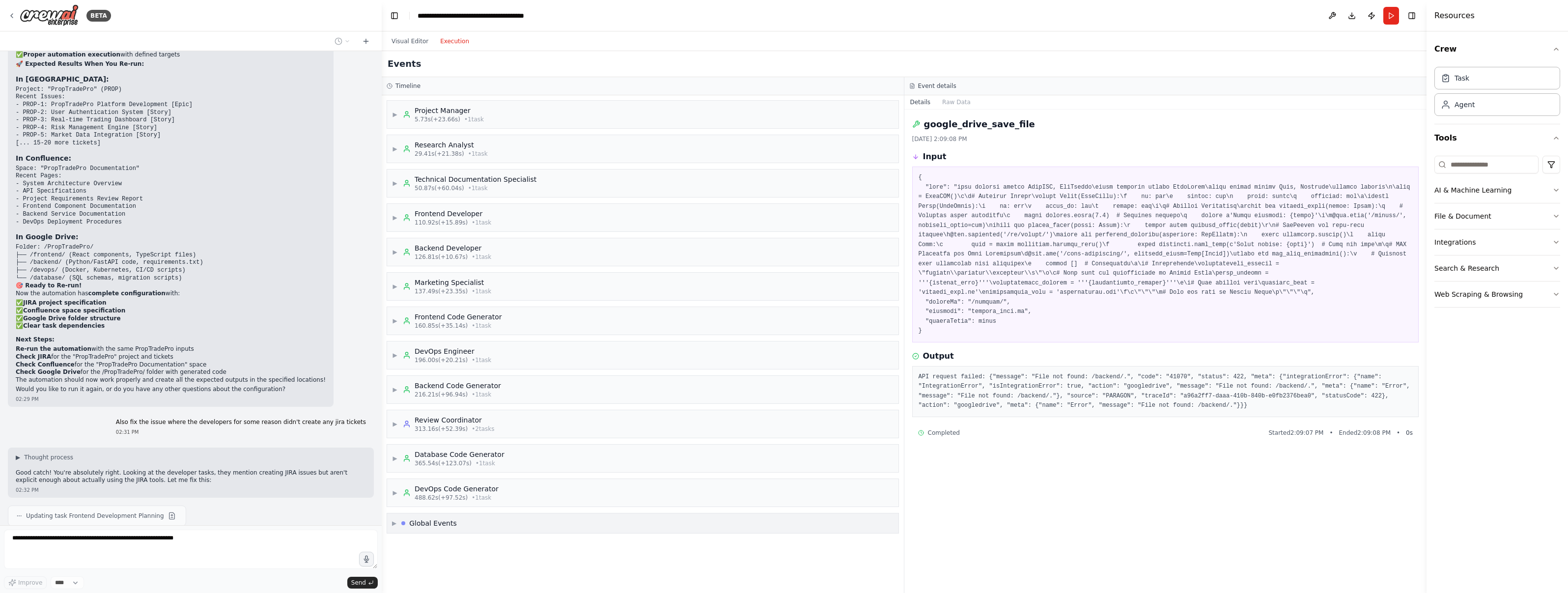
click at [713, 519] on div "▶ Global Events" at bounding box center [642, 524] width 511 height 20
click at [689, 506] on div "▼ Global Events" at bounding box center [642, 516] width 511 height 20
click at [672, 494] on div "▶ DevOps Code Generator 488.62s (+97.52s) • 1 task" at bounding box center [642, 492] width 511 height 27
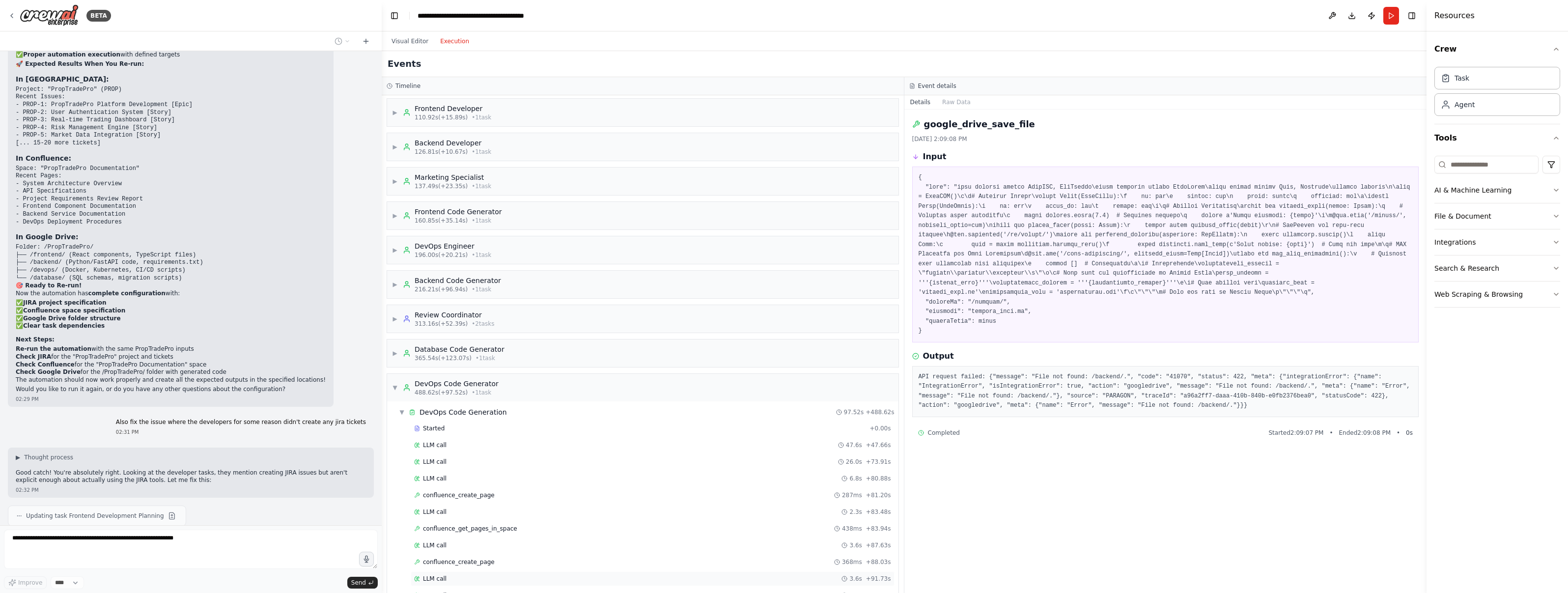
scroll to position [173, 0]
click at [640, 459] on div "confluence_get_pages_in_space 438ms + 83.94s" at bounding box center [653, 461] width 477 height 8
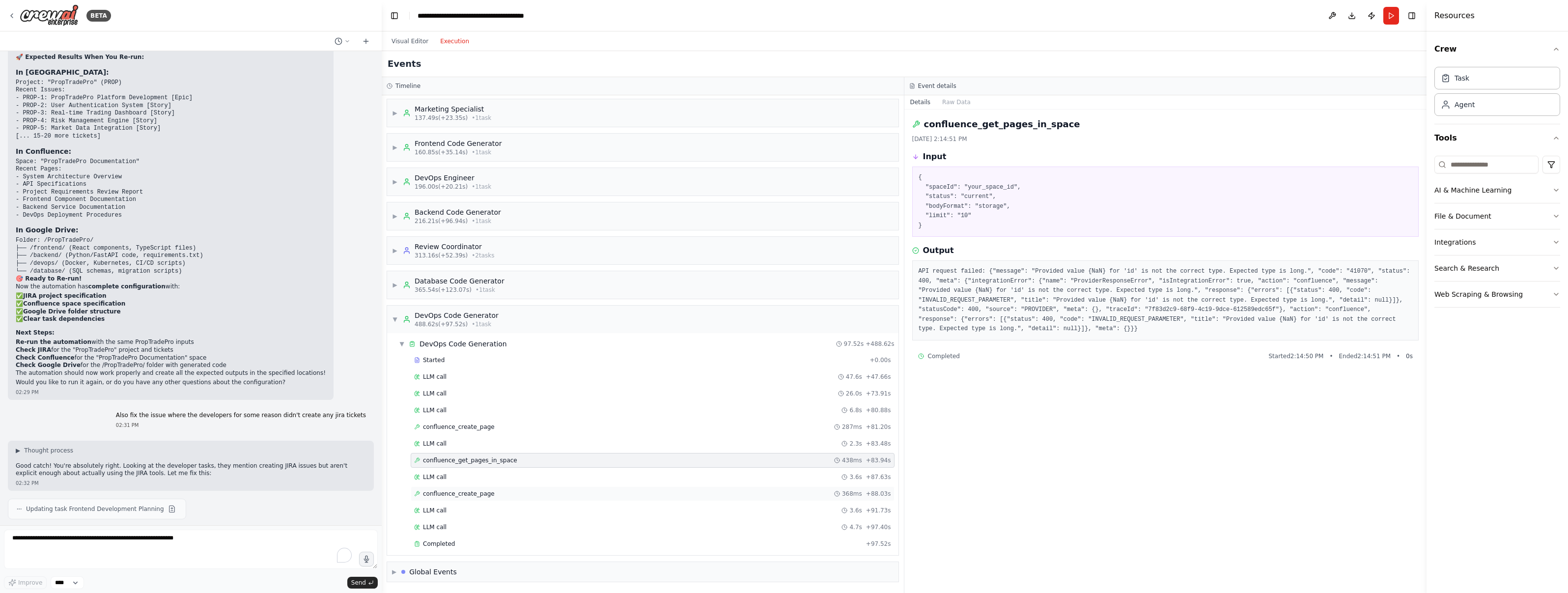
click at [595, 496] on div "confluence_create_page 368ms + 88.03s" at bounding box center [653, 494] width 477 height 8
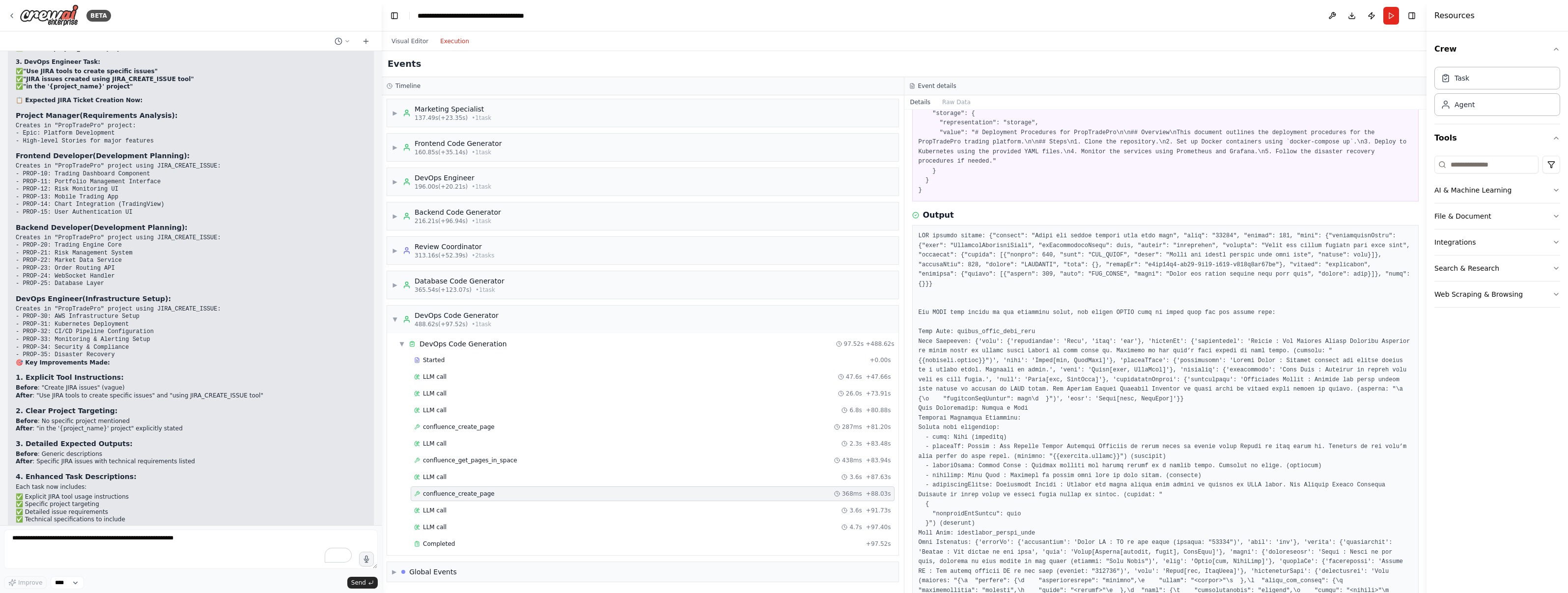
scroll to position [0, 0]
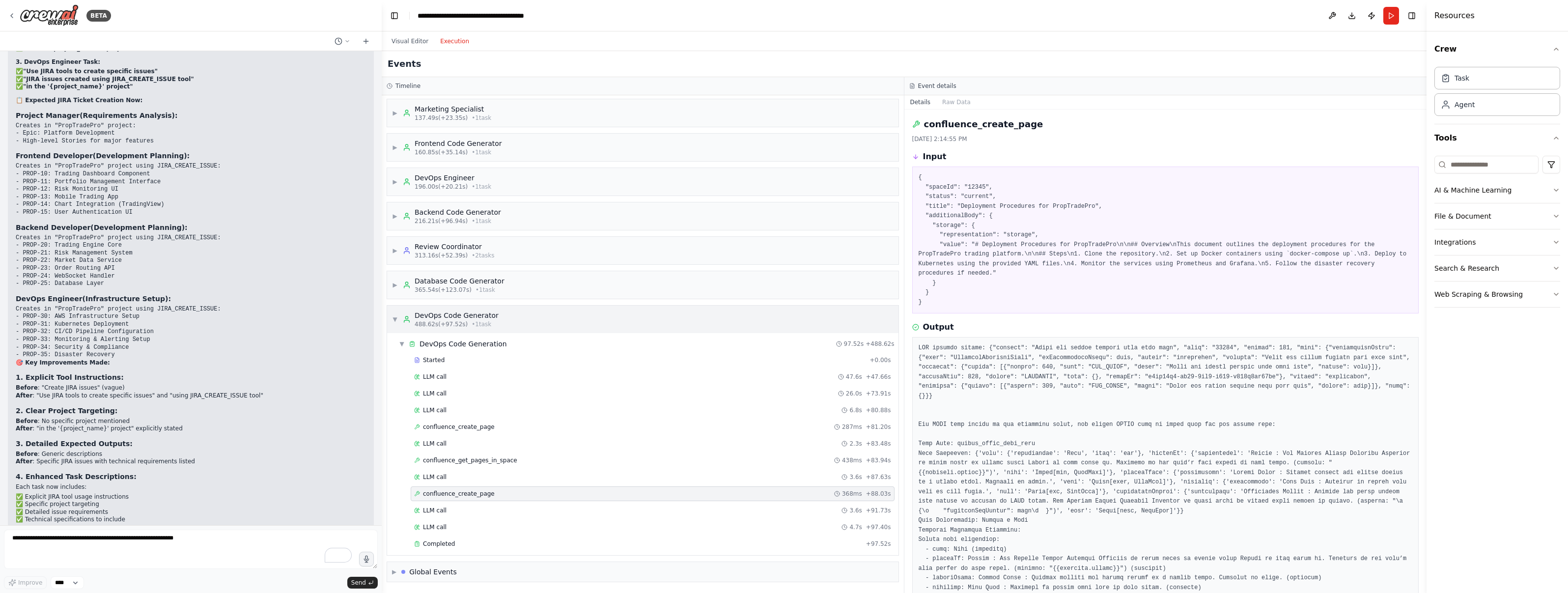
click at [397, 318] on span "▼" at bounding box center [395, 320] width 6 height 8
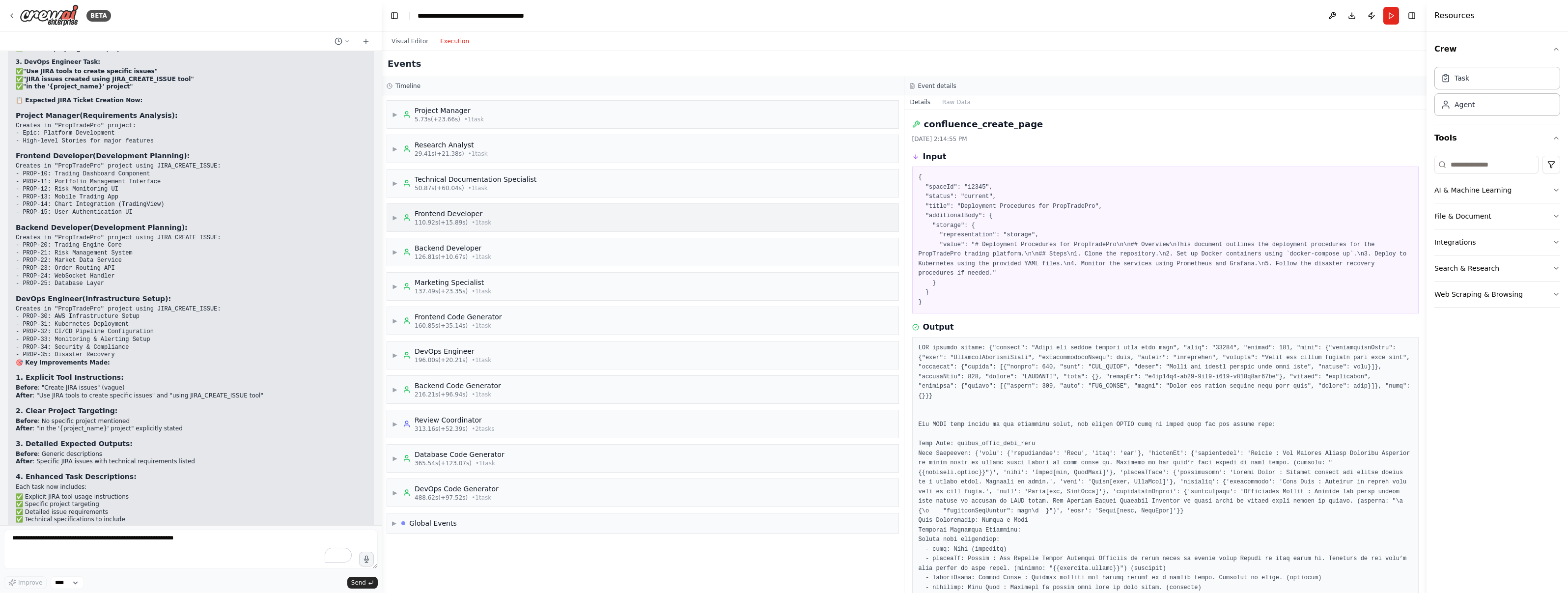
click at [460, 221] on span "110.92s (+15.89s)" at bounding box center [441, 223] width 53 height 8
click at [428, 222] on span "110.92s (+15.89s)" at bounding box center [441, 223] width 53 height 8
click at [436, 287] on div "Completed + 15.89s" at bounding box center [652, 292] width 484 height 15
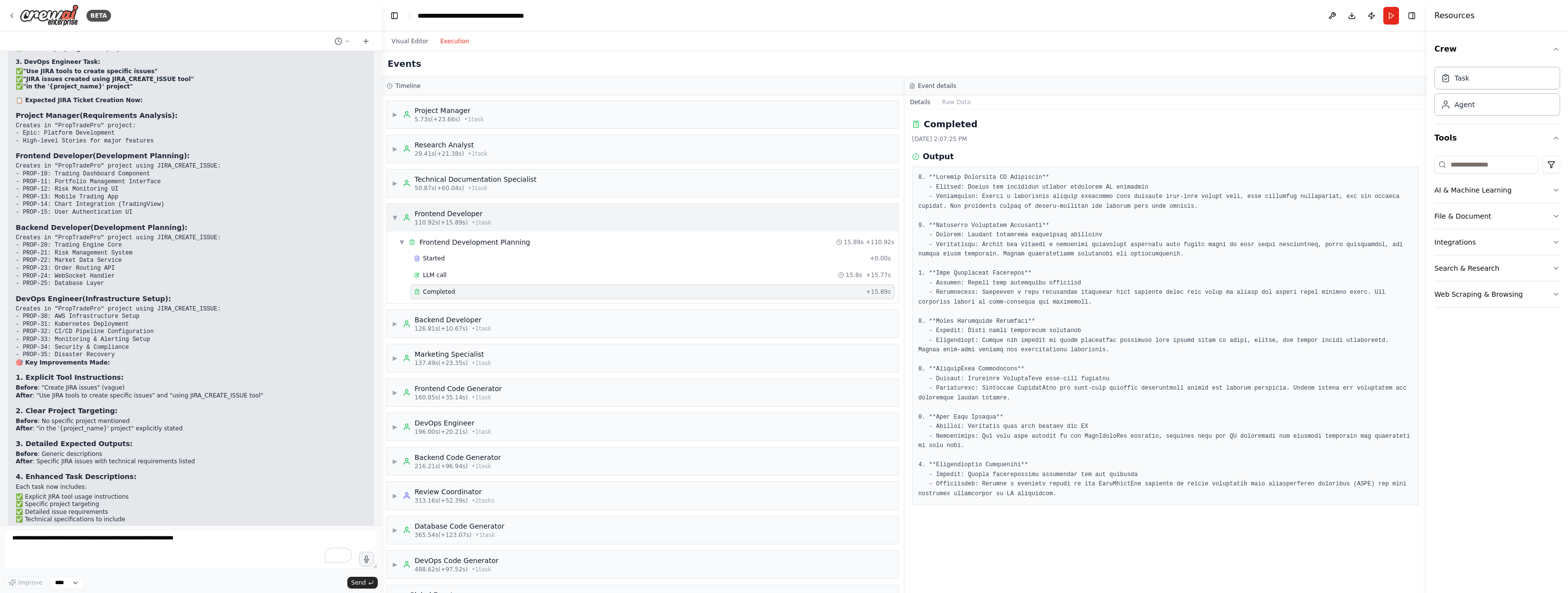
click at [434, 218] on div "Frontend Developer" at bounding box center [452, 214] width 77 height 10
click at [448, 327] on span "160.85s (+35.14s)" at bounding box center [441, 326] width 53 height 8
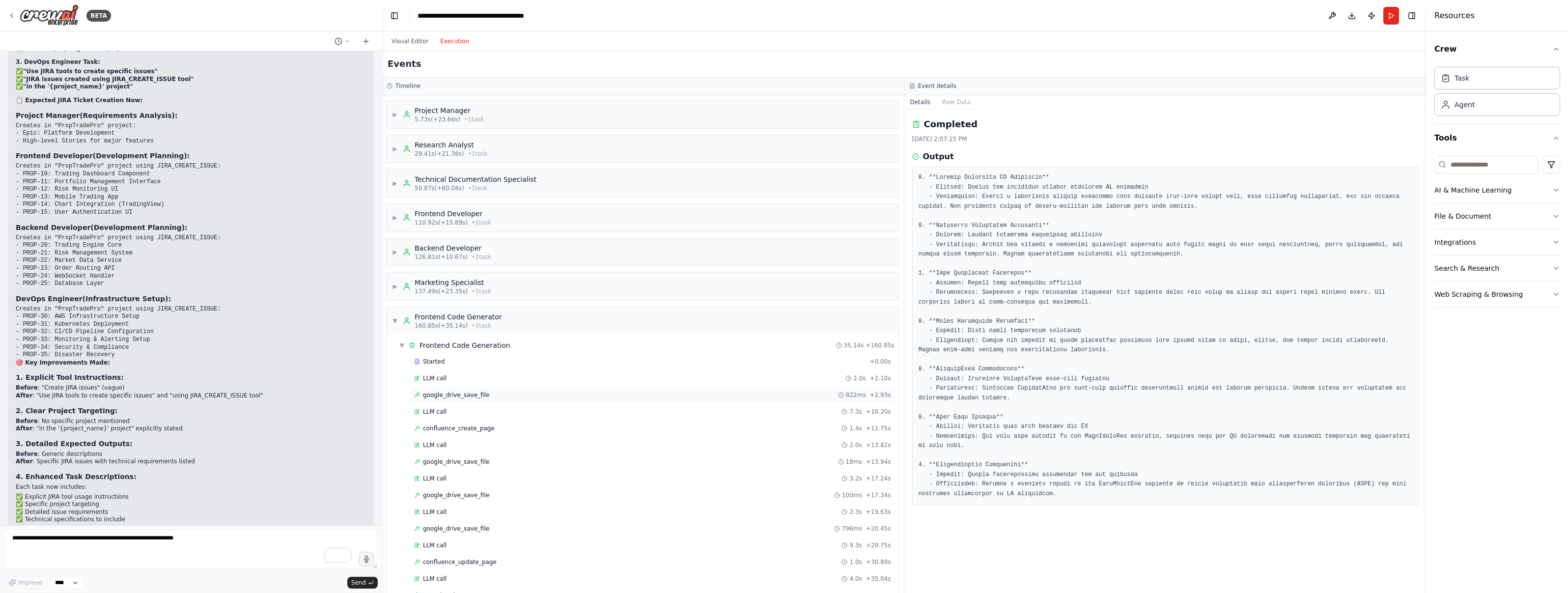
click at [464, 399] on div "google_drive_save_file 822ms + 2.93s" at bounding box center [652, 395] width 484 height 15
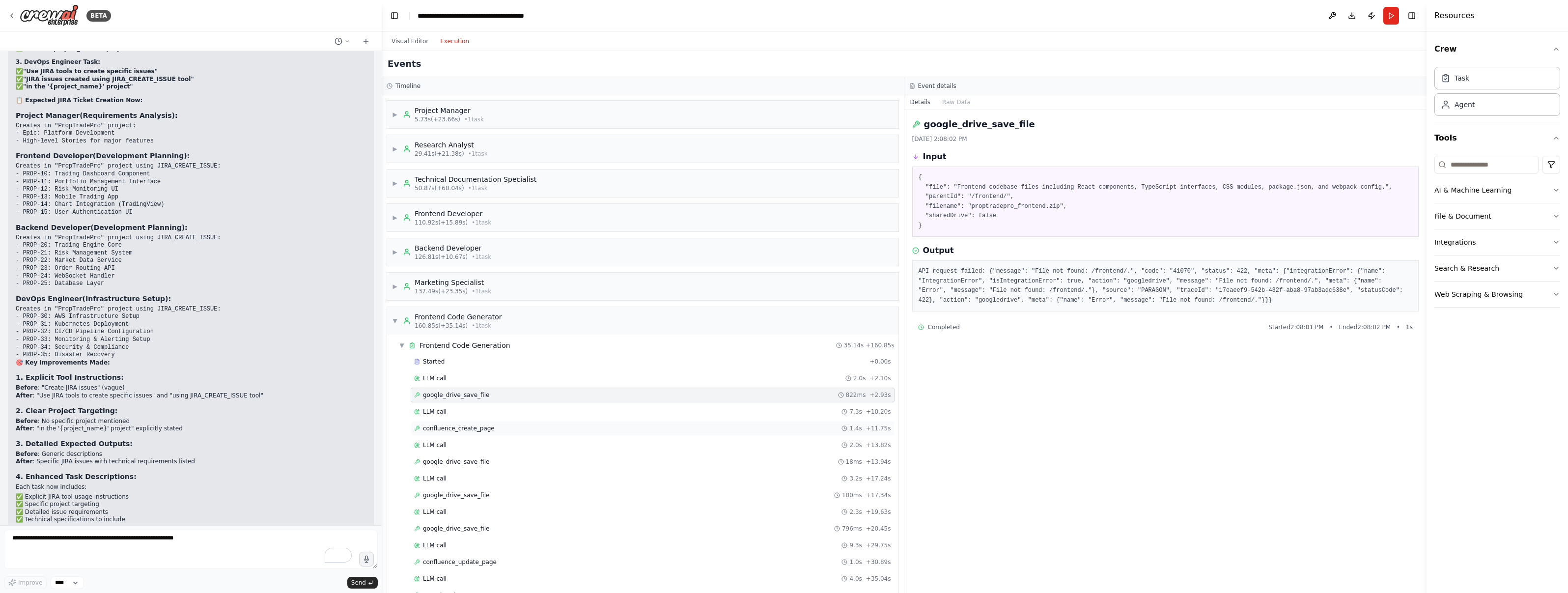
drag, startPoint x: 443, startPoint y: 413, endPoint x: 450, endPoint y: 428, distance: 16.6
click at [443, 413] on span "LLM call" at bounding box center [434, 412] width 24 height 8
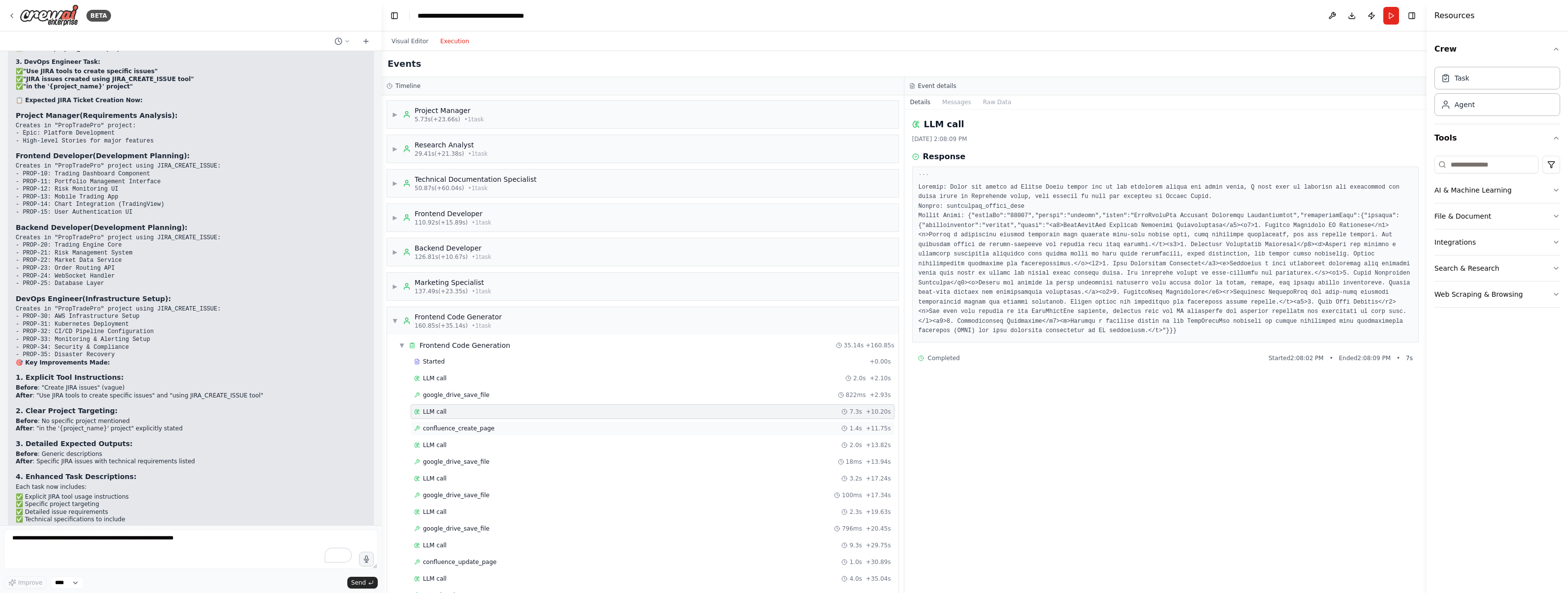
click at [450, 429] on span "confluence_create_page" at bounding box center [458, 429] width 72 height 8
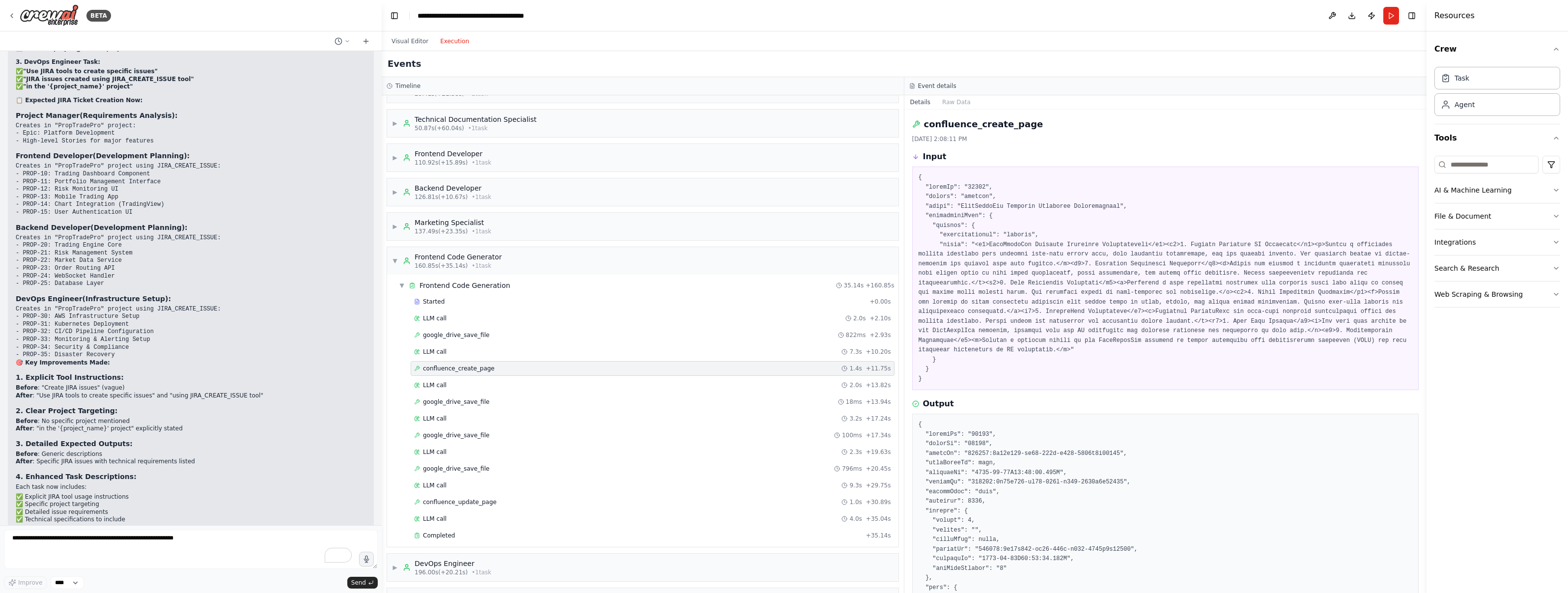
scroll to position [58, 0]
click at [473, 501] on span "confluence_update_page" at bounding box center [459, 505] width 73 height 8
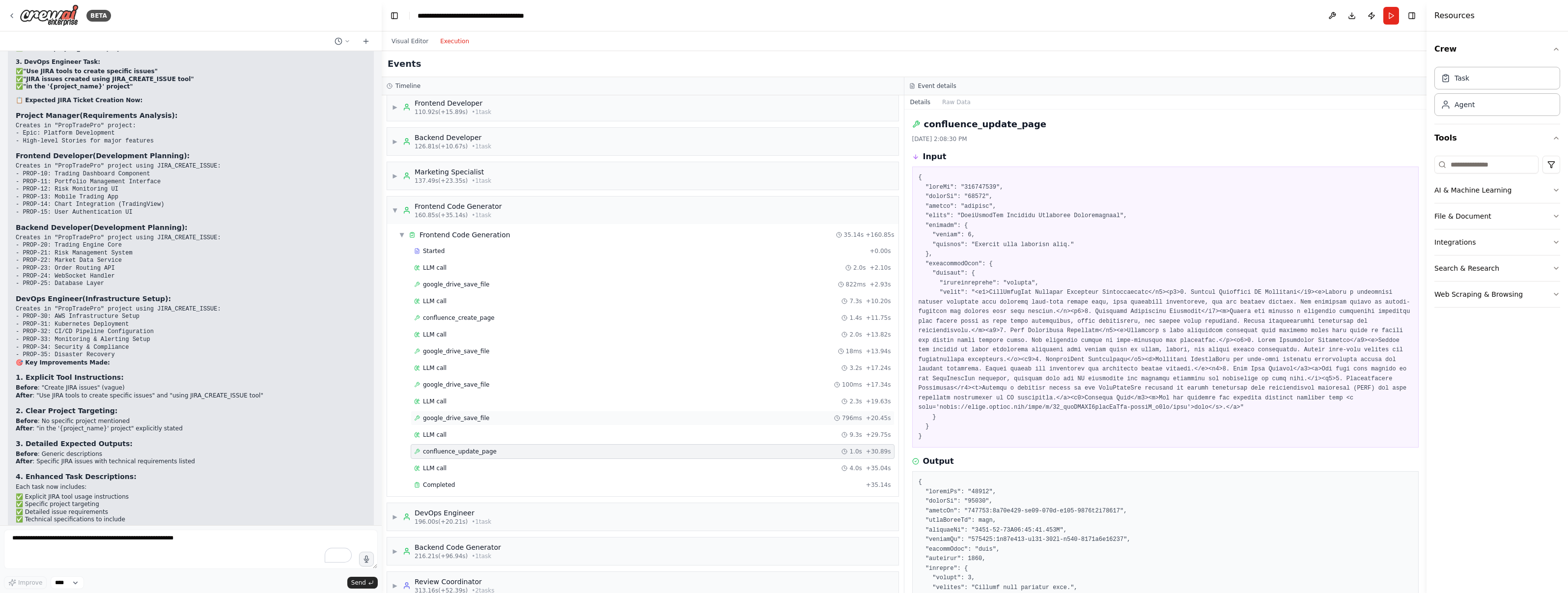
scroll to position [142, 0]
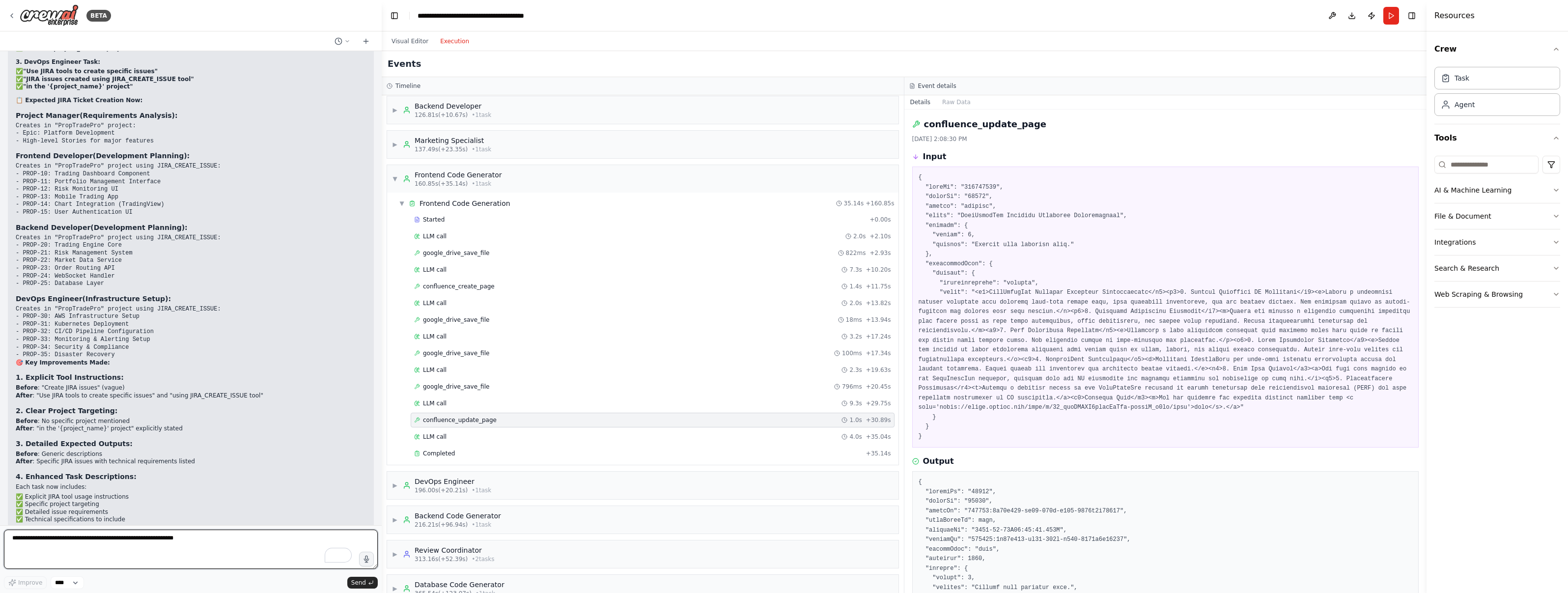
click at [187, 532] on textarea "To enrich screen reader interactions, please activate Accessibility in Grammarl…" at bounding box center [191, 549] width 374 height 40
type textarea "*"
click at [481, 254] on span "google_drive_save_file" at bounding box center [456, 254] width 66 height 8
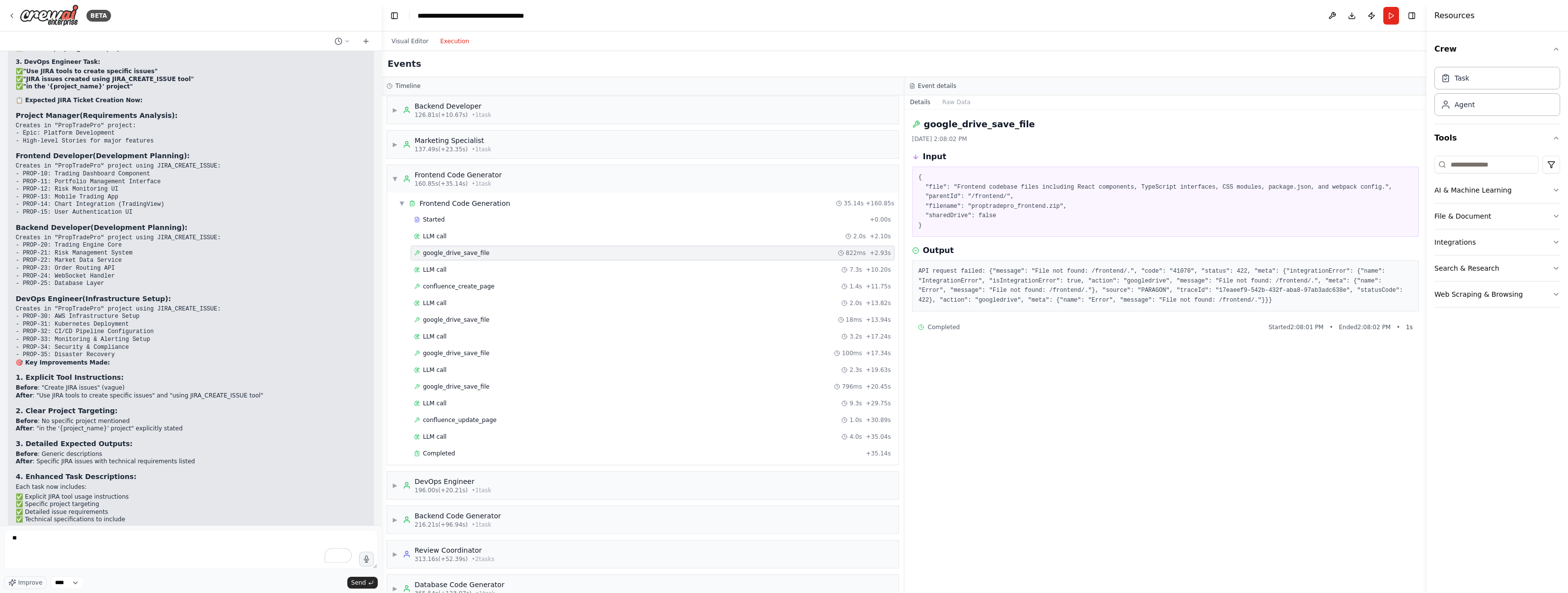
drag, startPoint x: 1115, startPoint y: 294, endPoint x: 997, endPoint y: 221, distance: 138.8
click at [783, 294] on pre "API request failed: {"message": "File not found: /frontend/.", "code": "41070",…" at bounding box center [1165, 286] width 494 height 38
click at [783, 211] on pre "{ "file": "Frontend codebase files including React components, TypeScript inter…" at bounding box center [1165, 202] width 494 height 58
click at [783, 224] on pre "{ "file": "Frontend codebase files including React components, TypeScript inter…" at bounding box center [1165, 202] width 494 height 58
click at [783, 280] on pre "API request failed: {"message": "File not found: /frontend/.", "code": "41070",…" at bounding box center [1165, 286] width 494 height 38
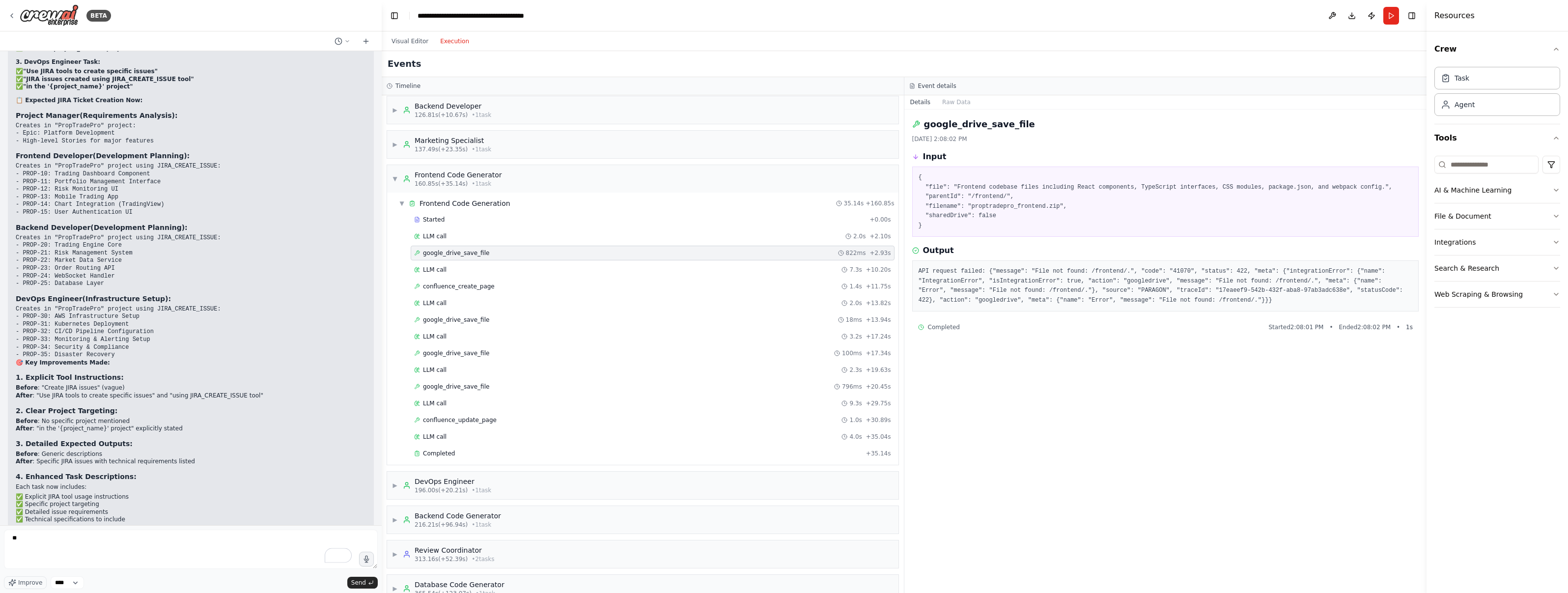
click at [783, 278] on pre "API request failed: {"message": "File not found: /frontend/.", "code": "41070",…" at bounding box center [1165, 286] width 494 height 38
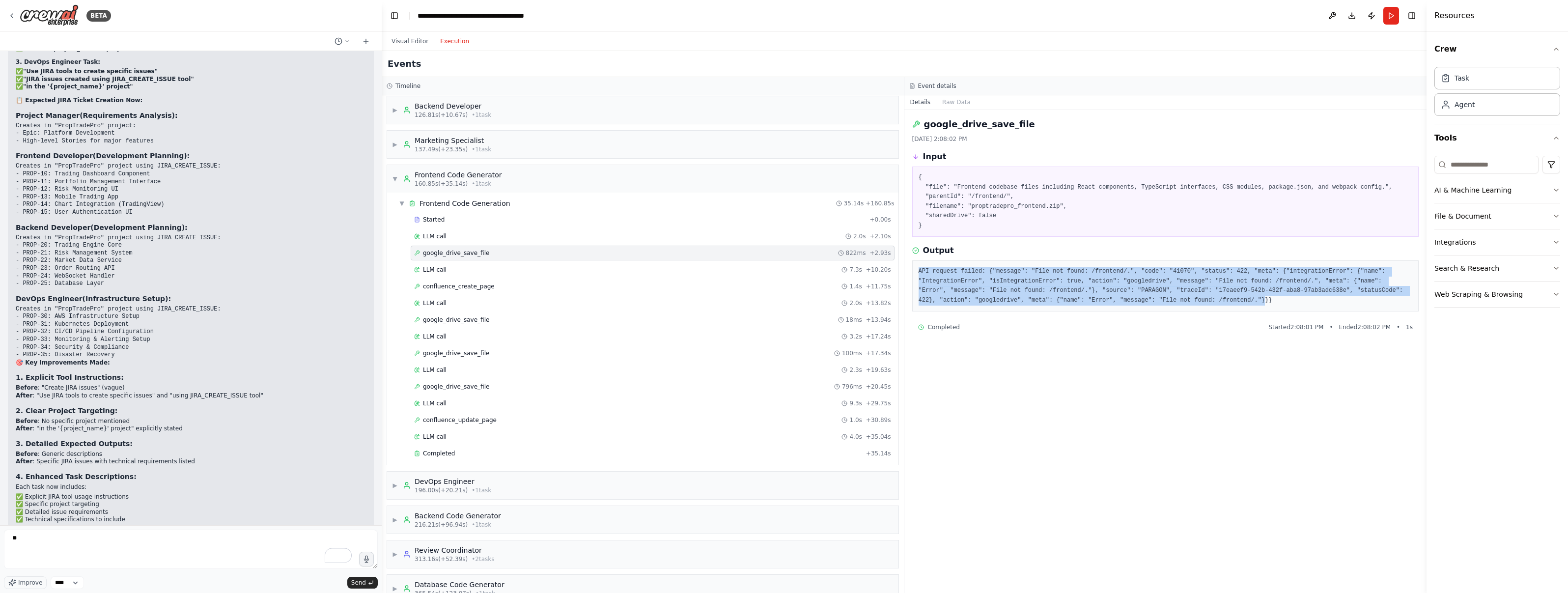
drag, startPoint x: 917, startPoint y: 268, endPoint x: 1267, endPoint y: 298, distance: 351.3
click at [783, 297] on div "API request failed: {"message": "File not found: /frontend/.", "code": "41070",…" at bounding box center [1166, 286] width 507 height 51
click at [783, 300] on pre "API request failed: {"message": "File not found: /frontend/.", "code": "41070",…" at bounding box center [1165, 286] width 494 height 38
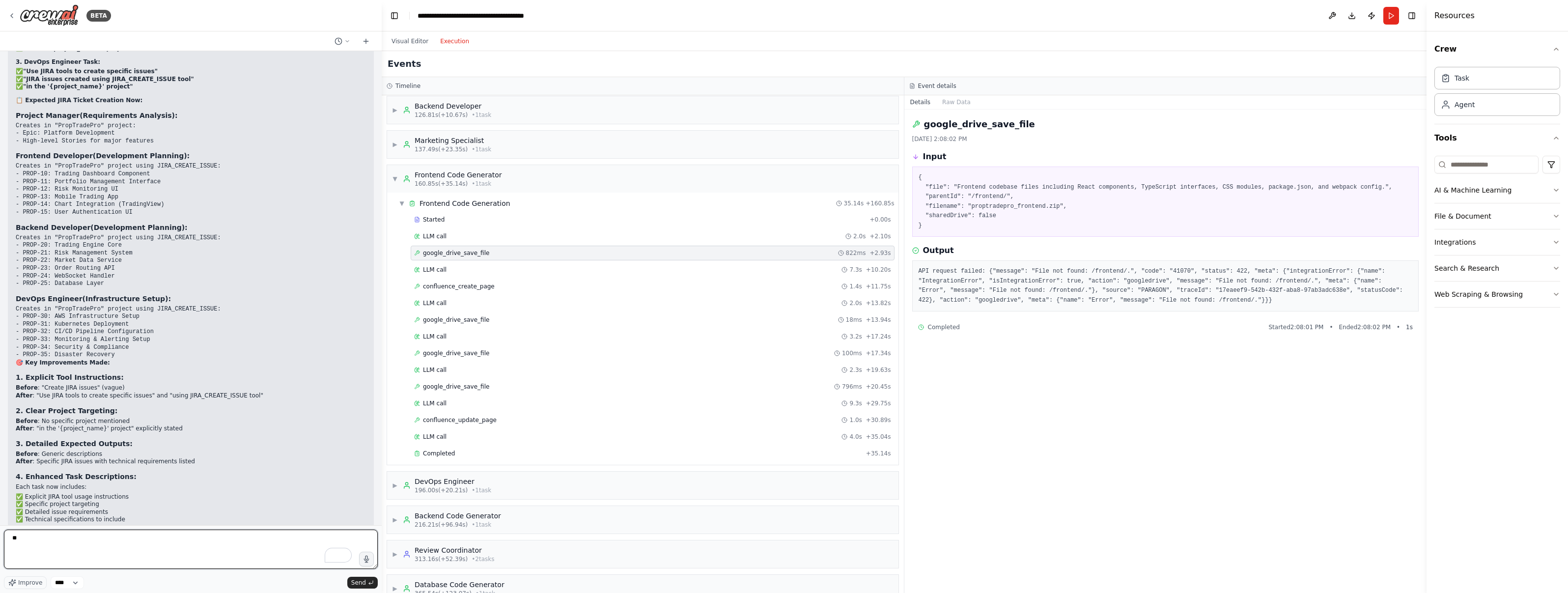
click at [112, 539] on textarea "**" at bounding box center [191, 549] width 374 height 40
type textarea "*"
click at [783, 239] on div "google_drive_save_file 8/18/2025, 2:08:02 PM Input { "file": "Frontend codebase…" at bounding box center [1165, 351] width 523 height 483
copy pre "File not found: /frontend/.","
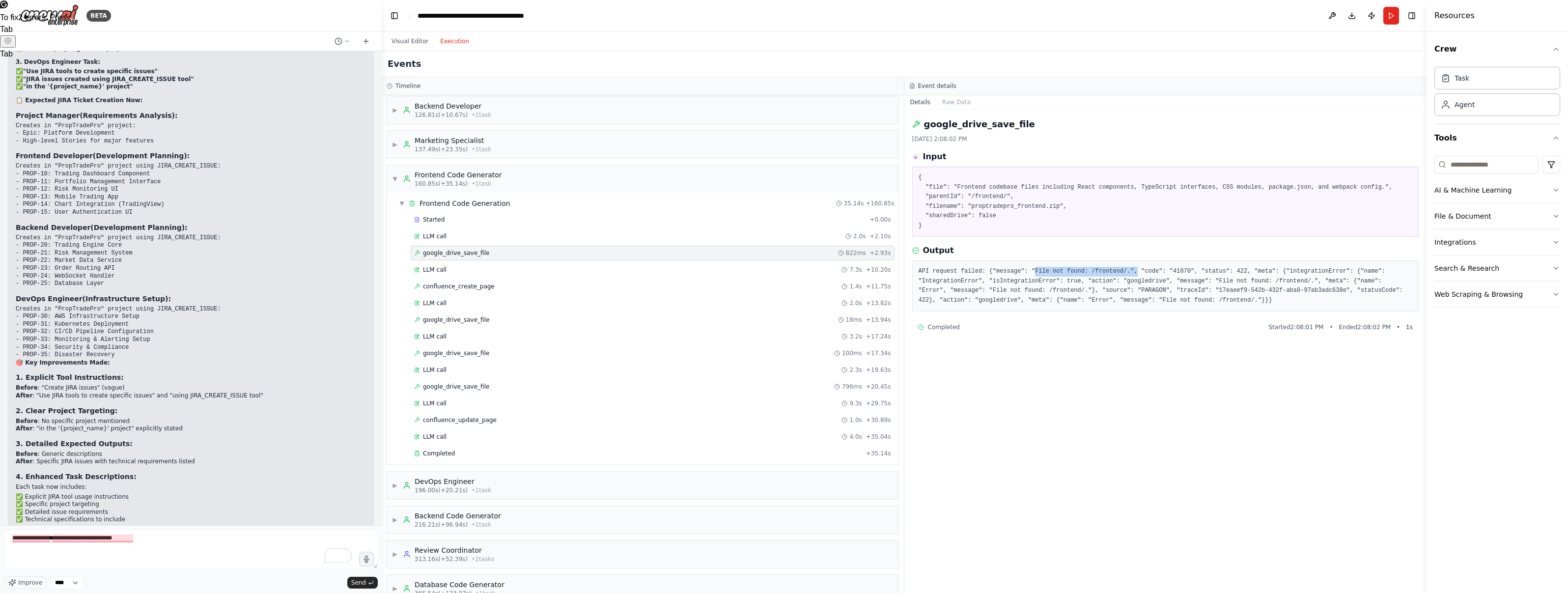
drag, startPoint x: 1035, startPoint y: 269, endPoint x: 1139, endPoint y: 270, distance: 104.0
click at [783, 270] on pre "API request failed: {"message": "File not found: /frontend/.", "code": "41070",…" at bounding box center [1165, 286] width 494 height 38
drag, startPoint x: 97, startPoint y: 557, endPoint x: 106, endPoint y: 553, distance: 9.8
click at [96, 557] on textarea "**********" at bounding box center [191, 549] width 374 height 40
click at [151, 539] on textarea "**********" at bounding box center [191, 549] width 374 height 40
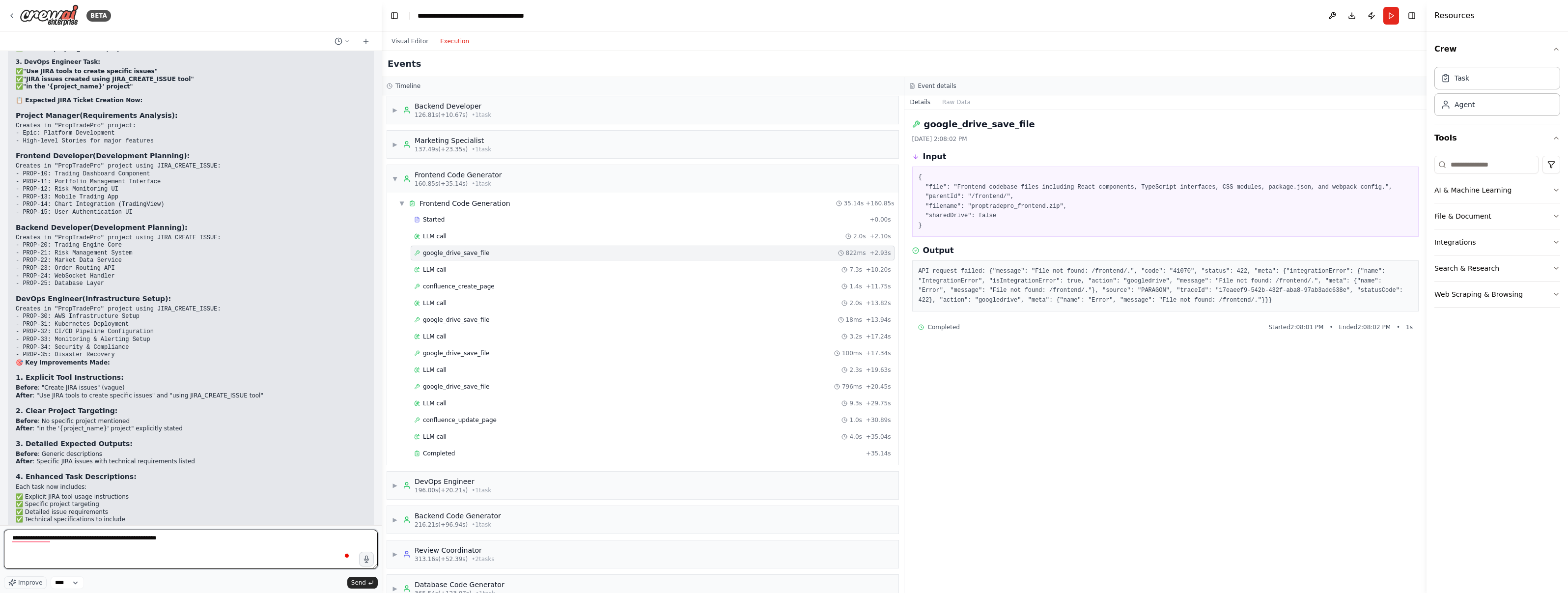
paste textarea "**********"
type textarea "**********"
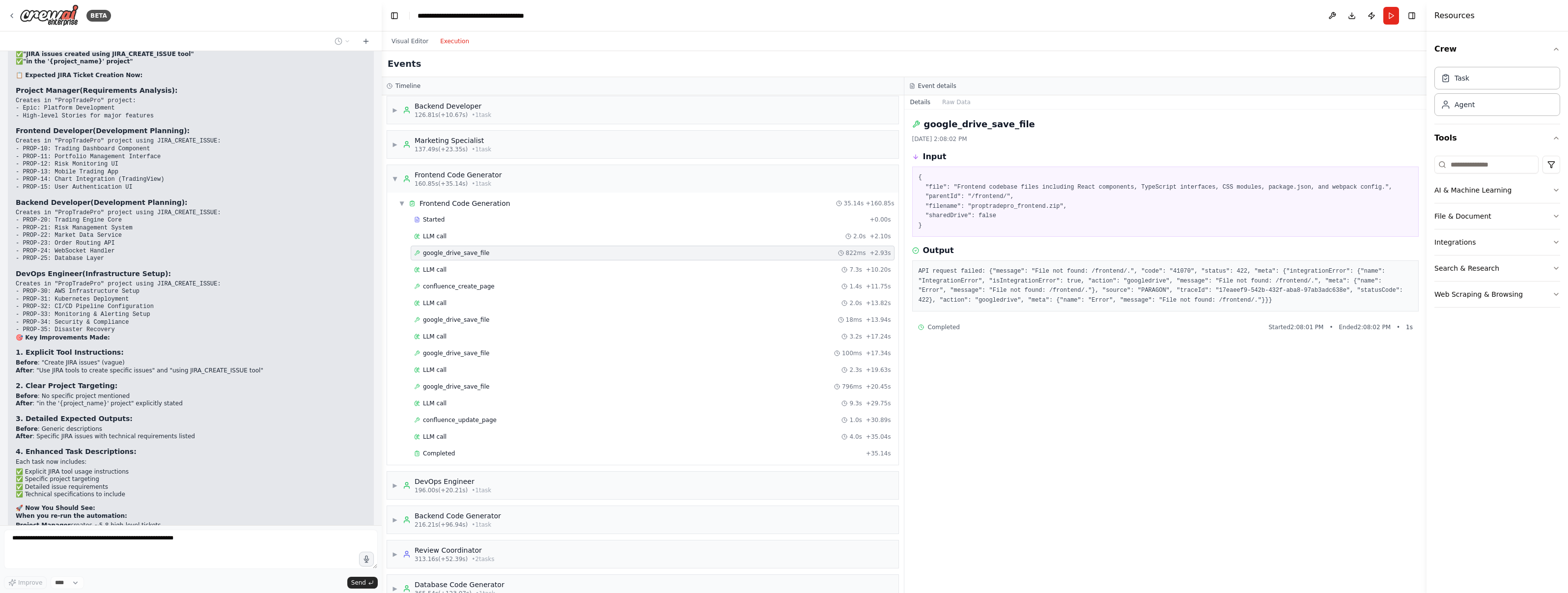
scroll to position [20473, 0]
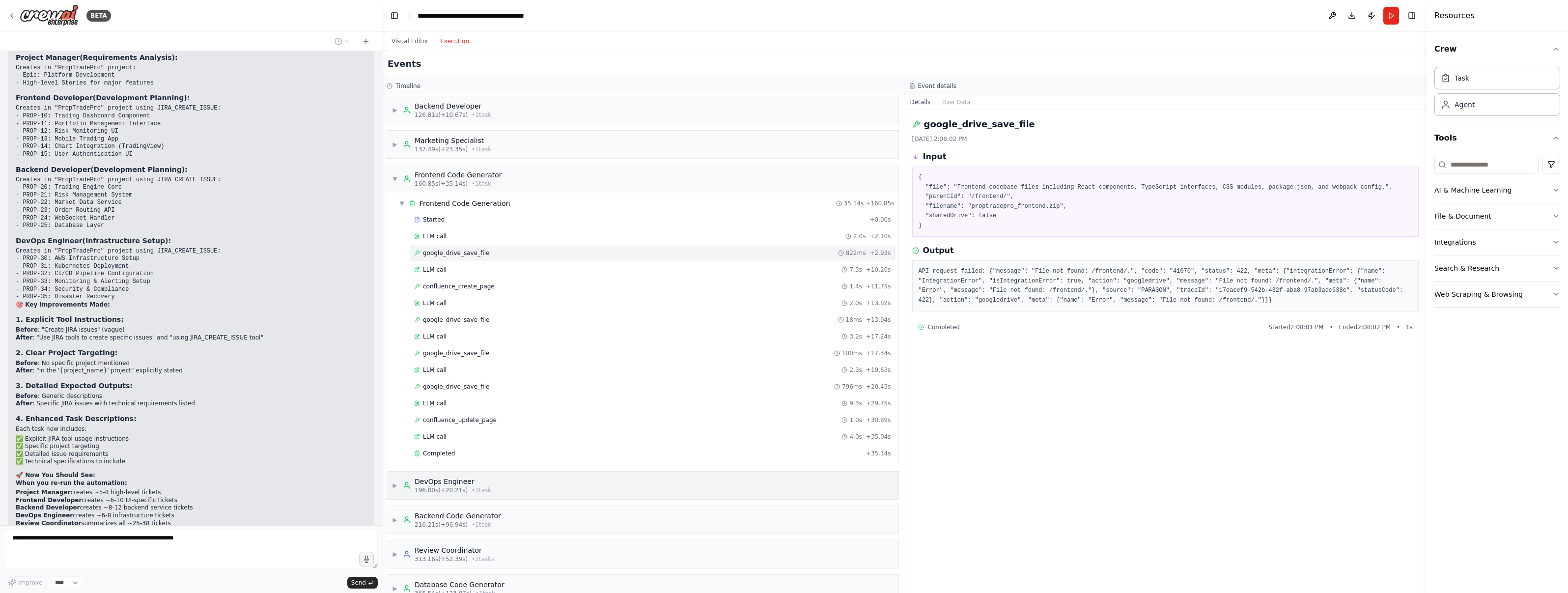
click at [526, 492] on div "▶ DevOps Engineer 196.00s (+20.21s) • 1 task" at bounding box center [642, 485] width 511 height 27
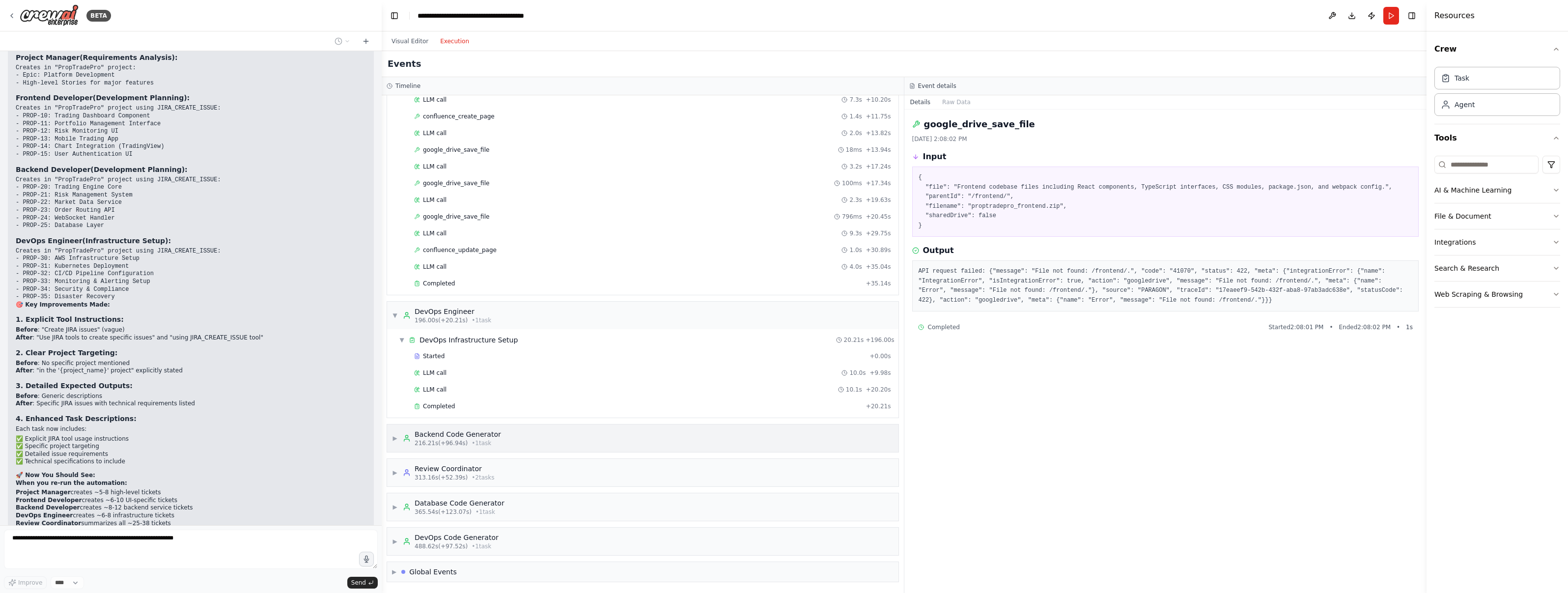
click at [472, 436] on div "Backend Code Generator" at bounding box center [457, 434] width 87 height 10
click at [455, 359] on div "Started" at bounding box center [640, 357] width 452 height 8
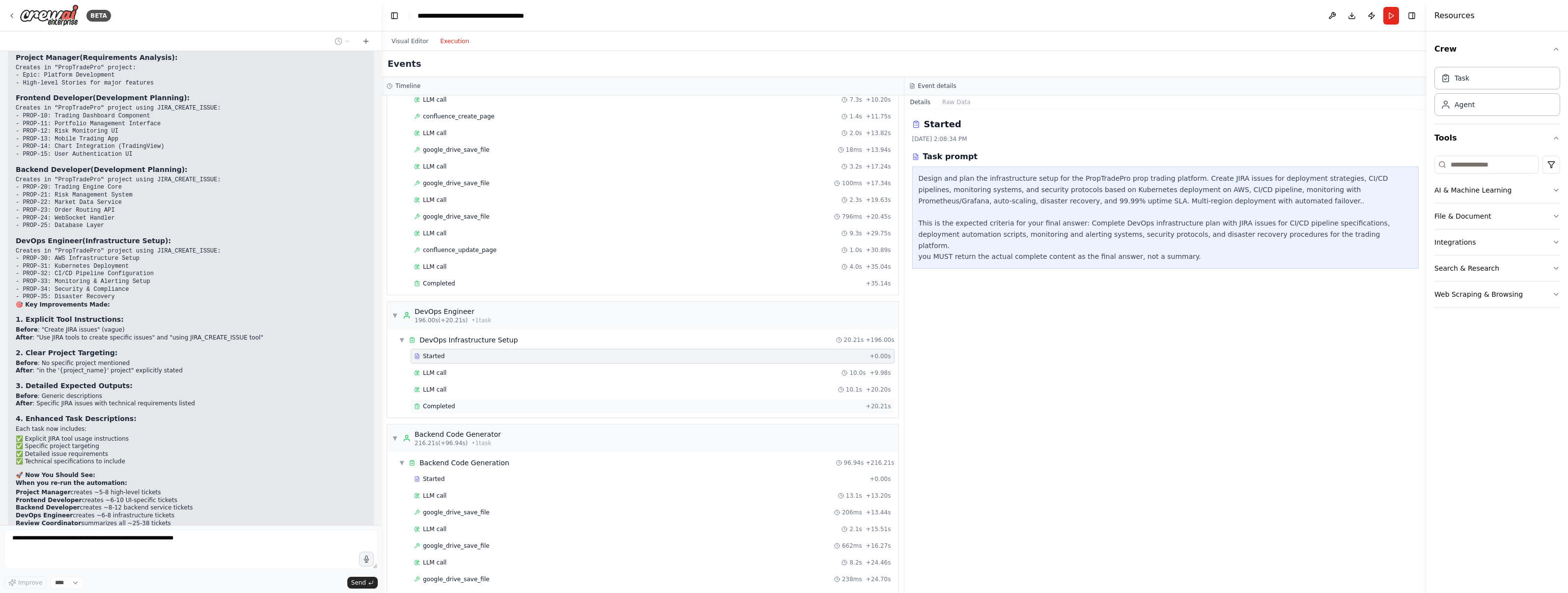
click at [457, 399] on div "Completed + 20.21s" at bounding box center [652, 406] width 484 height 15
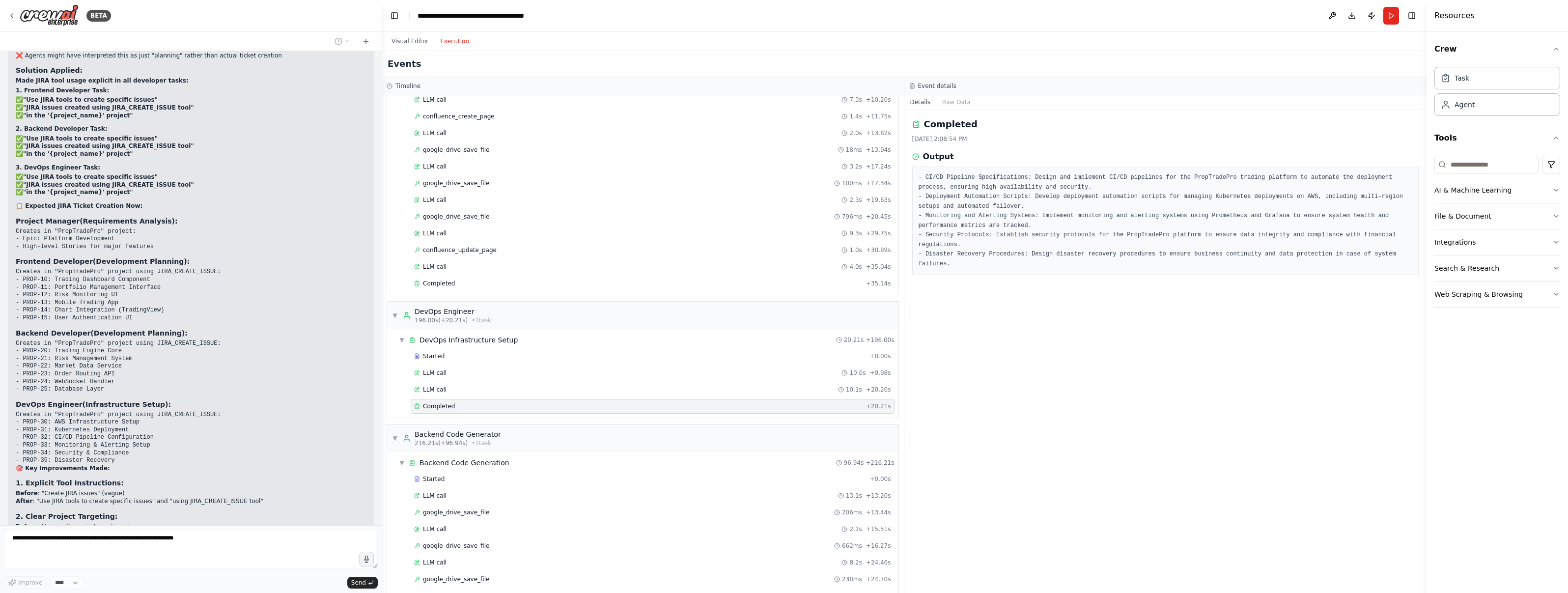
scroll to position [20555, 0]
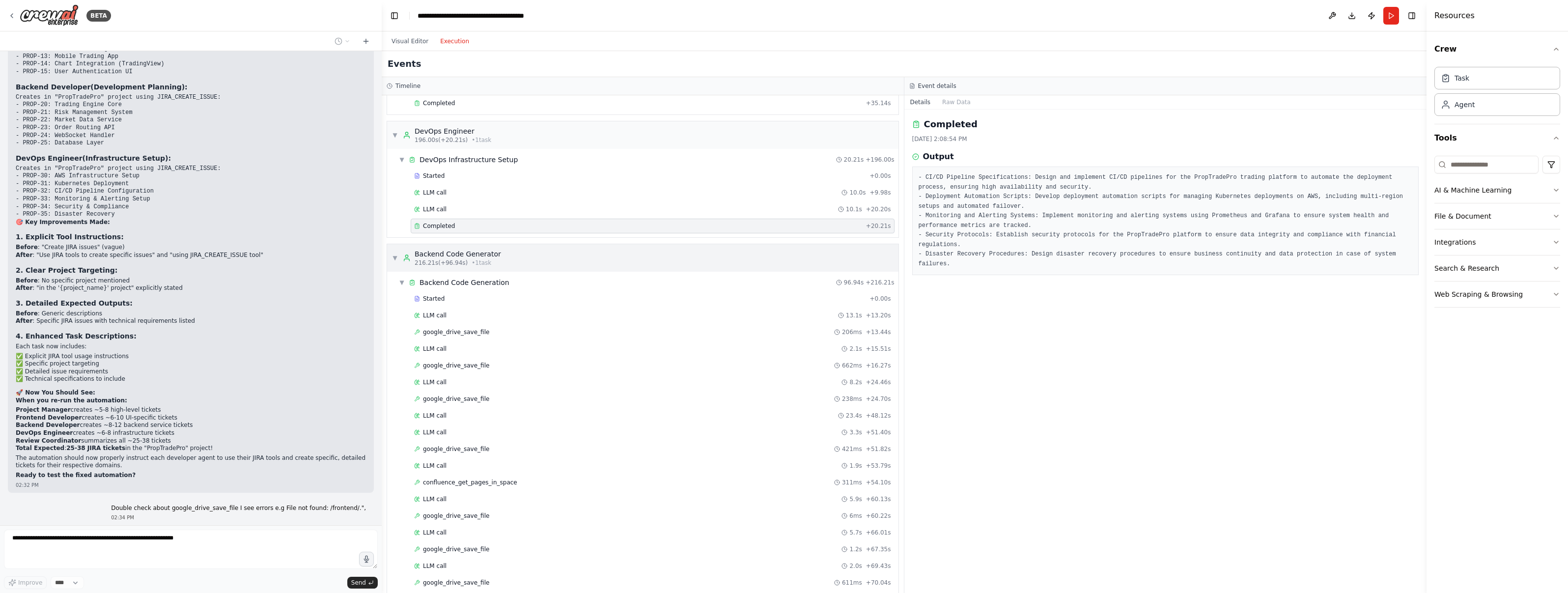
click at [460, 252] on div "Backend Code Generator" at bounding box center [457, 254] width 87 height 10
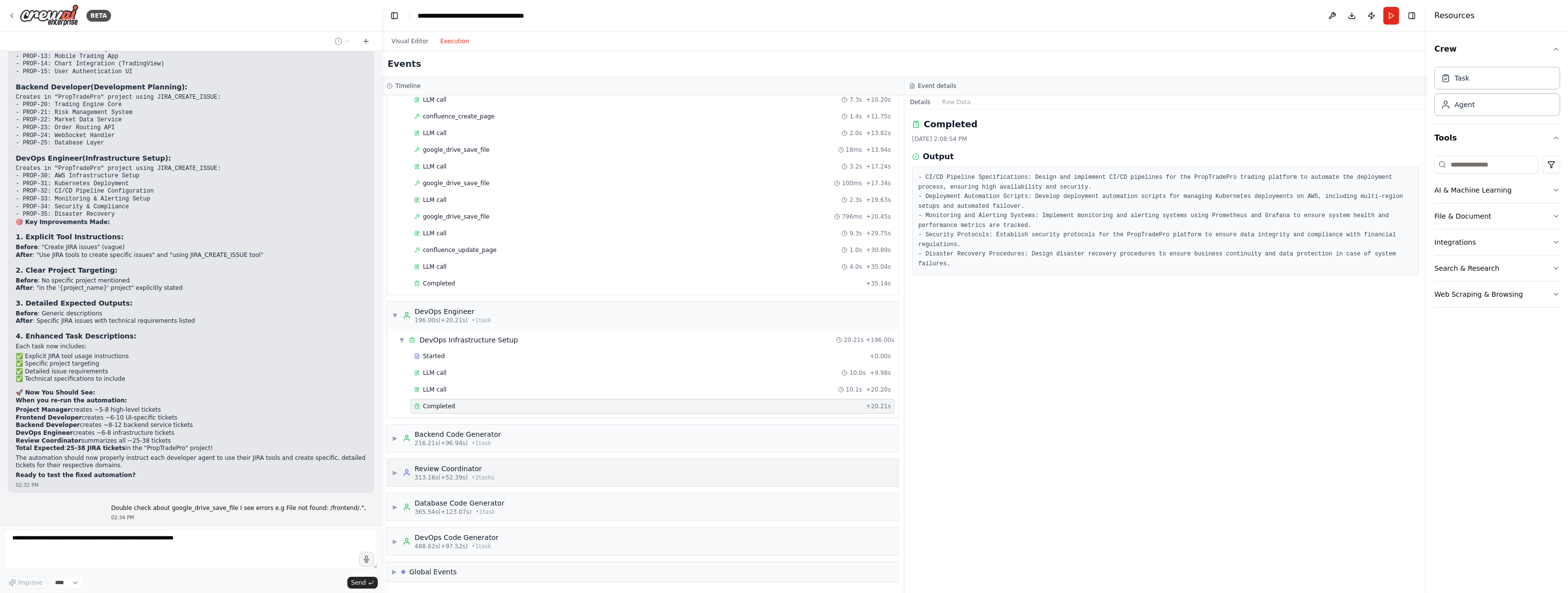
click at [477, 469] on div "Review Coordinator" at bounding box center [454, 469] width 80 height 10
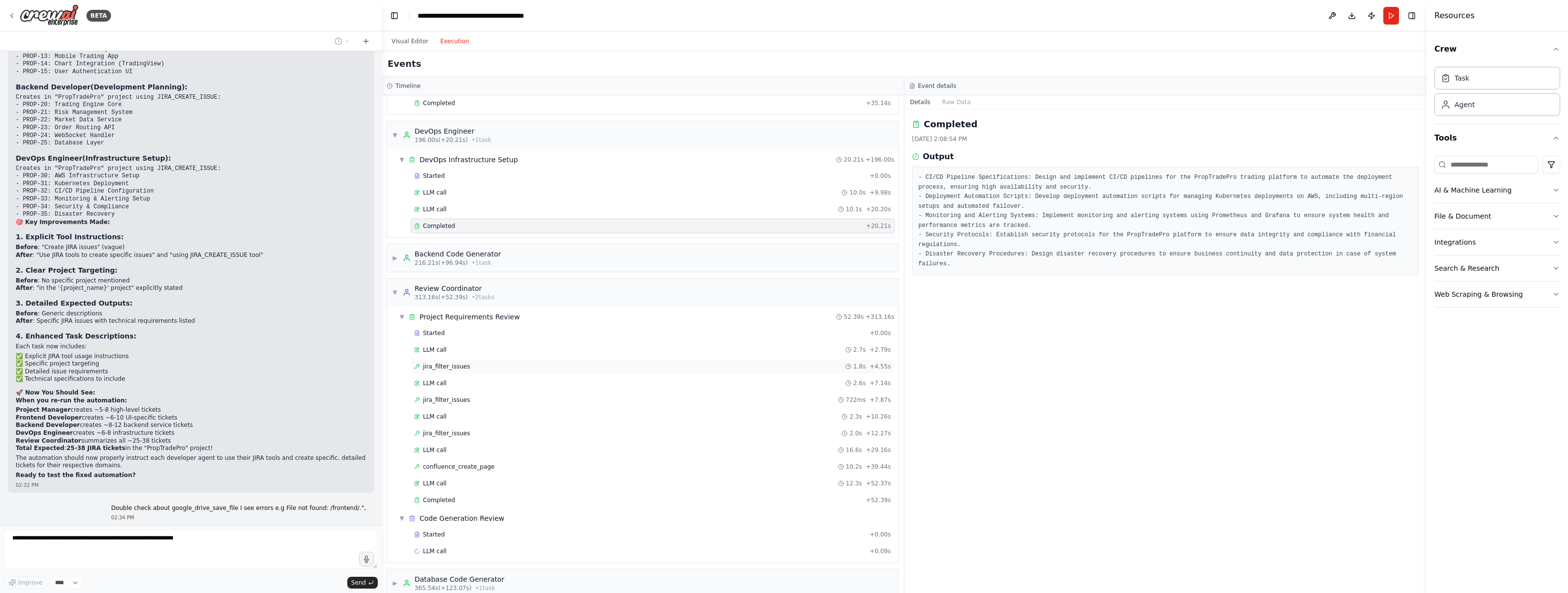
click at [460, 368] on span "jira_filter_issues" at bounding box center [446, 367] width 47 height 8
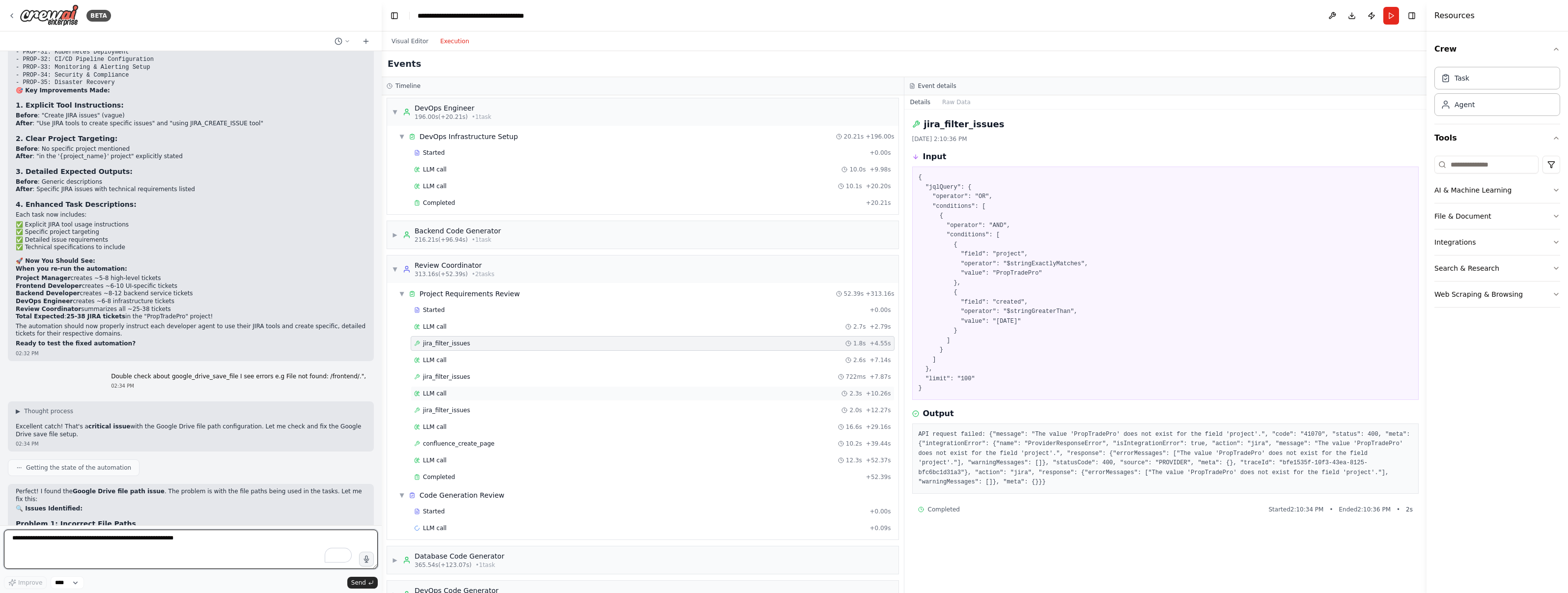
scroll to position [517, 0]
click at [476, 439] on span "confluence_create_page" at bounding box center [458, 443] width 72 height 8
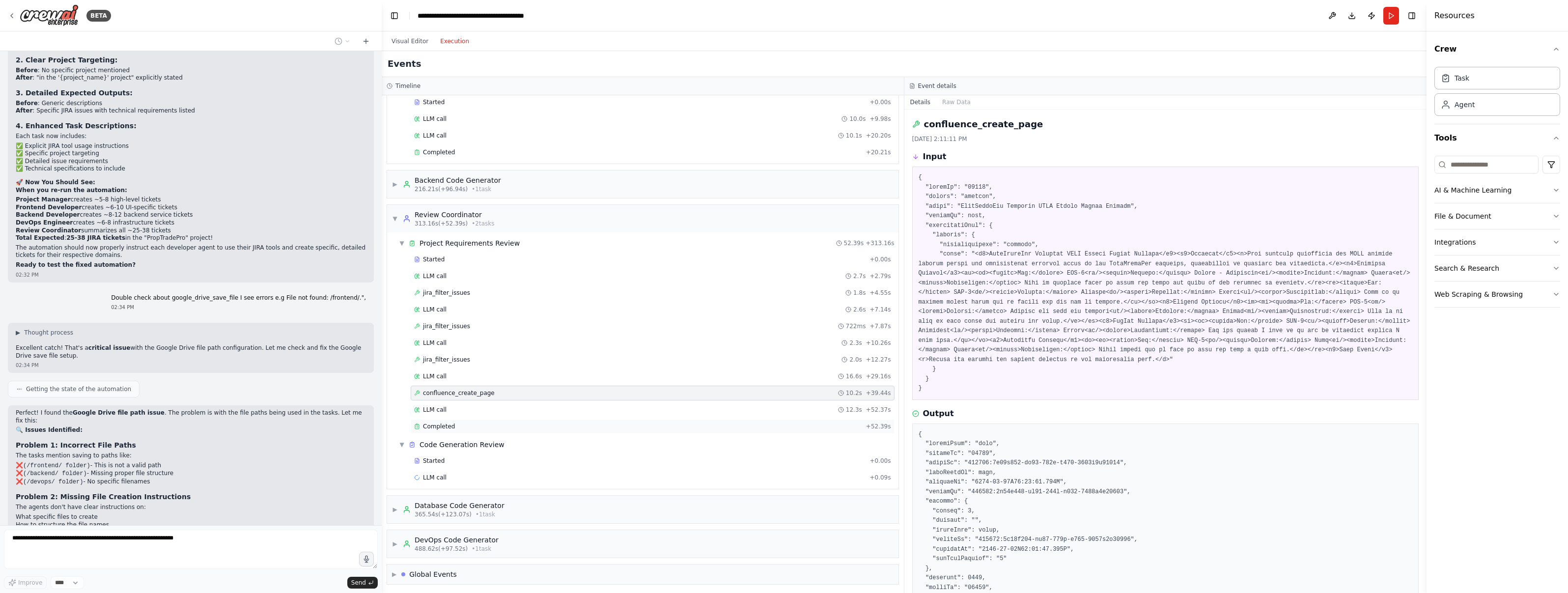
scroll to position [568, 0]
click at [481, 216] on div "Review Coordinator" at bounding box center [454, 212] width 80 height 10
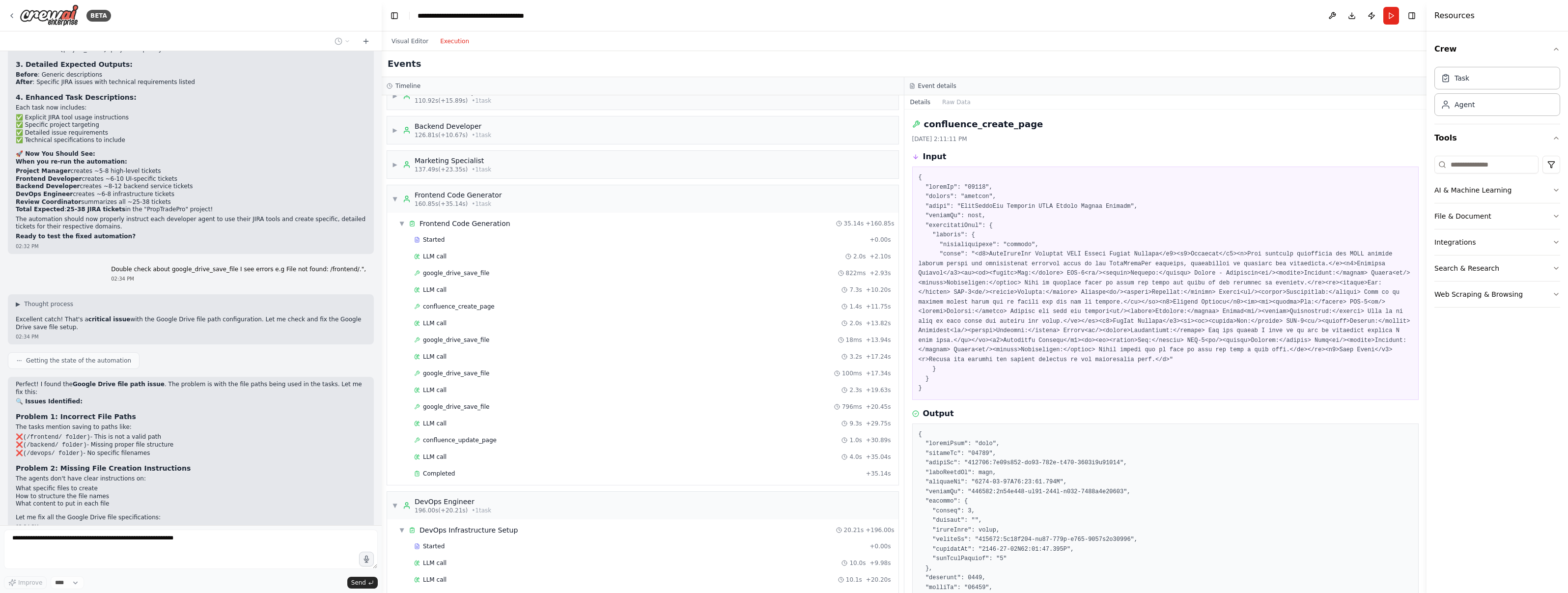
scroll to position [0, 0]
click at [407, 45] on button "Visual Editor" at bounding box center [410, 41] width 49 height 12
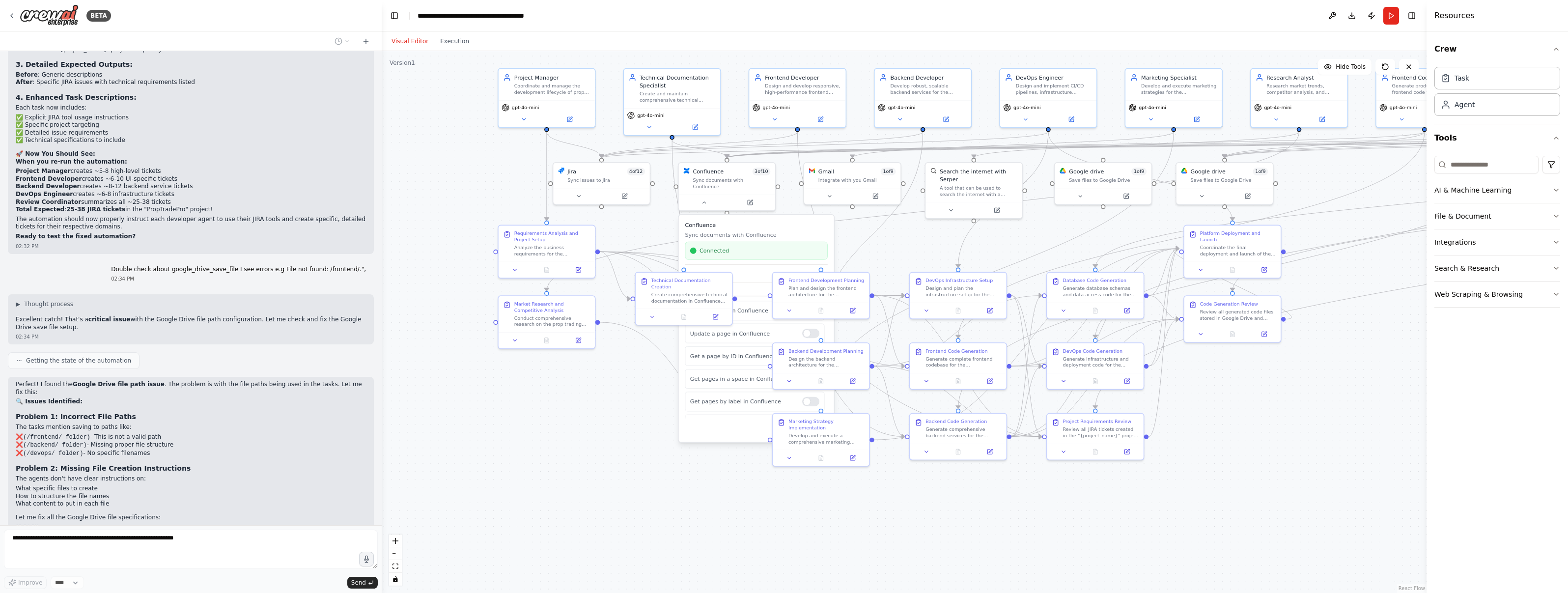
click at [746, 221] on h3 "Confluence" at bounding box center [756, 225] width 143 height 8
click at [737, 425] on div "Cancel Save" at bounding box center [756, 429] width 143 height 11
click at [745, 426] on div "Cancel Save" at bounding box center [756, 429] width 143 height 11
click at [783, 430] on div "Confluence Sync documents with Confluence Connected Available Tools Create a pa…" at bounding box center [756, 329] width 155 height 227
click at [783, 428] on button "Cancel" at bounding box center [788, 429] width 28 height 11
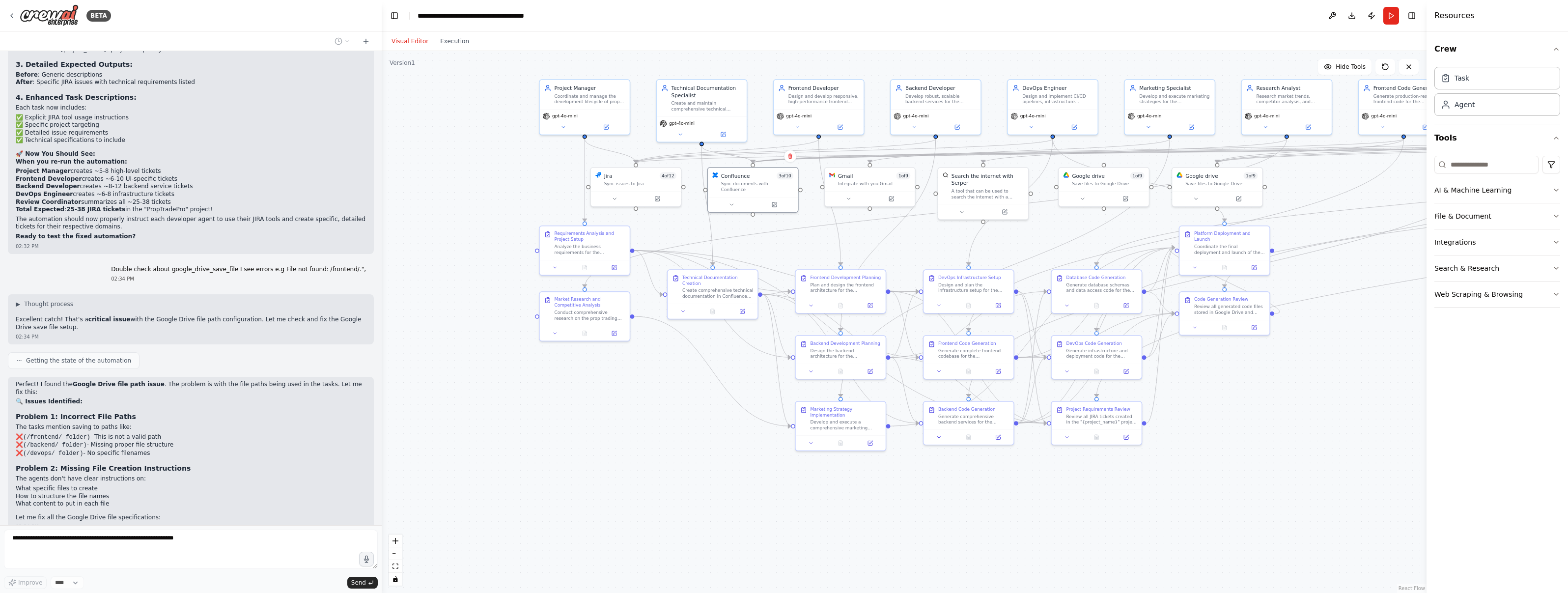
scroll to position [20822, 0]
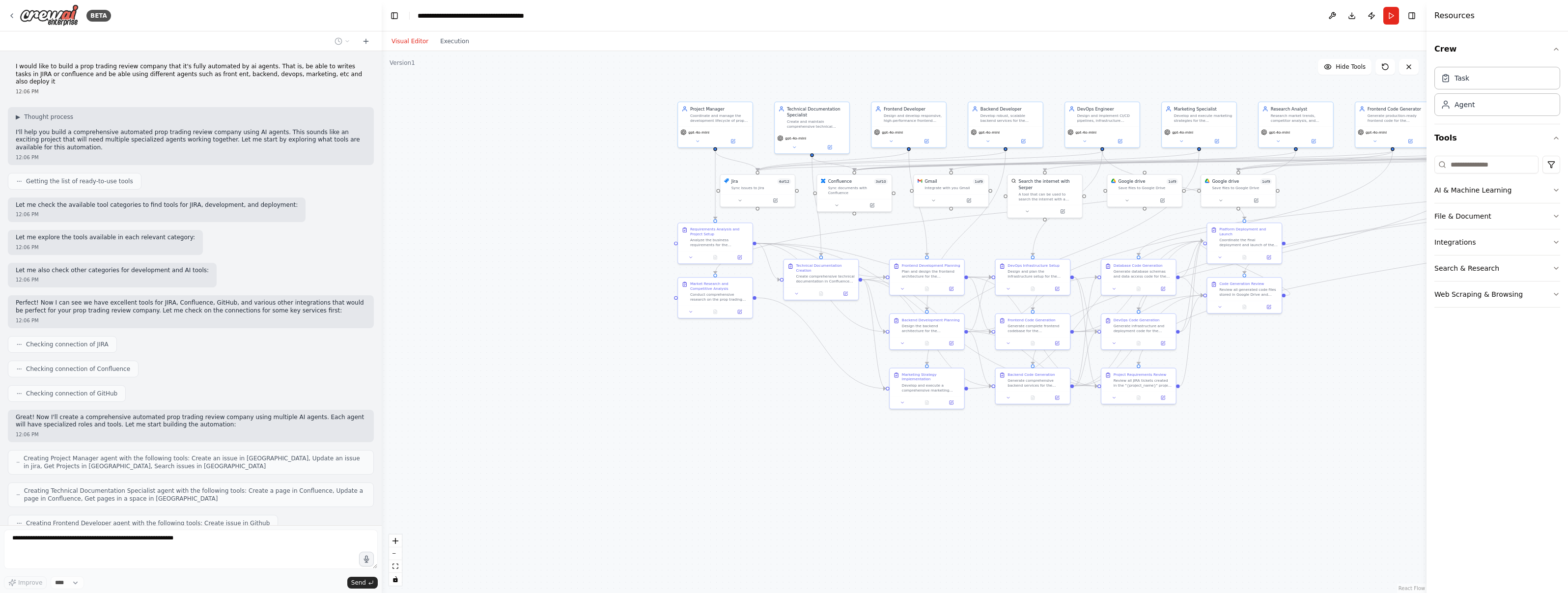
scroll to position [20822, 0]
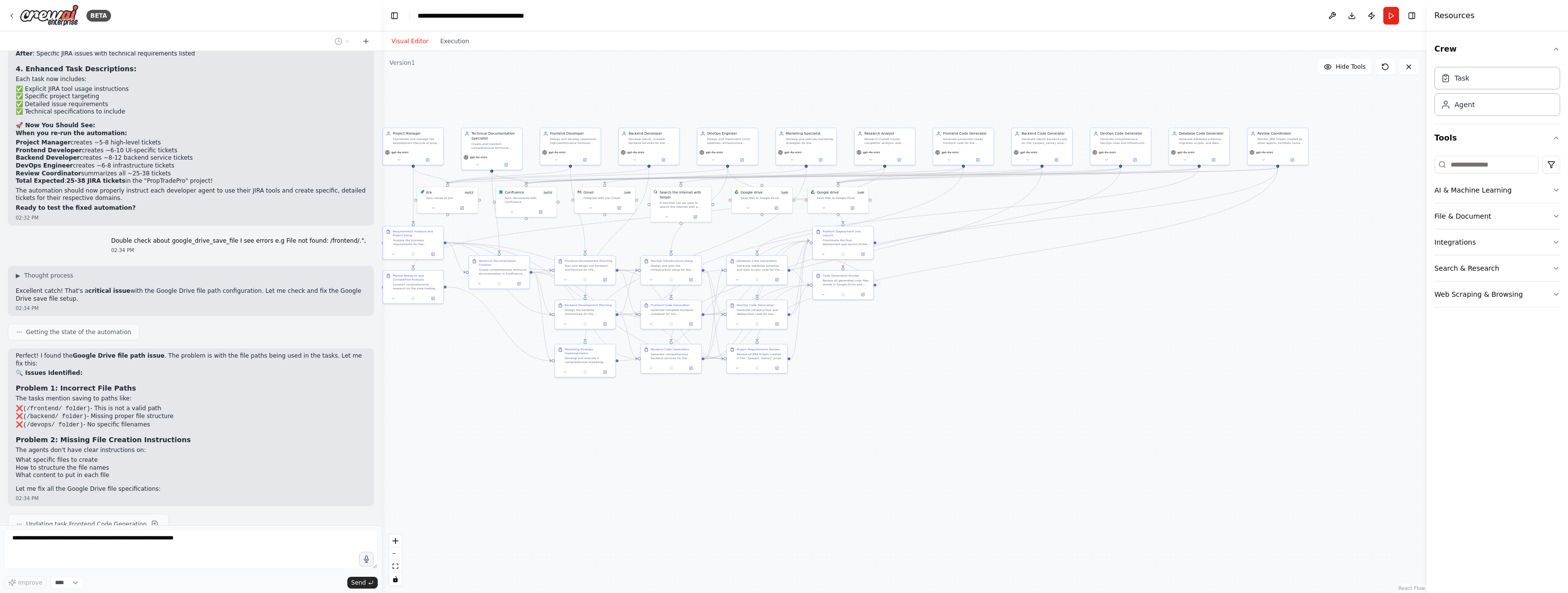
drag, startPoint x: 1293, startPoint y: 412, endPoint x: 1135, endPoint y: 191, distance: 271.7
click at [905, 412] on div ".deletable-edge-delete-btn { width: 20px; height: 20px; border: 0px solid #ffff…" at bounding box center [903, 322] width 1045 height 542
click at [1270, 143] on div "Monitor JIRA tickets created by other agents, facilitate human review process, …" at bounding box center [1281, 140] width 48 height 8
click at [1262, 163] on div "gpt-4o-mini" at bounding box center [1277, 155] width 60 height 17
click at [1262, 159] on icon at bounding box center [1263, 159] width 2 height 1
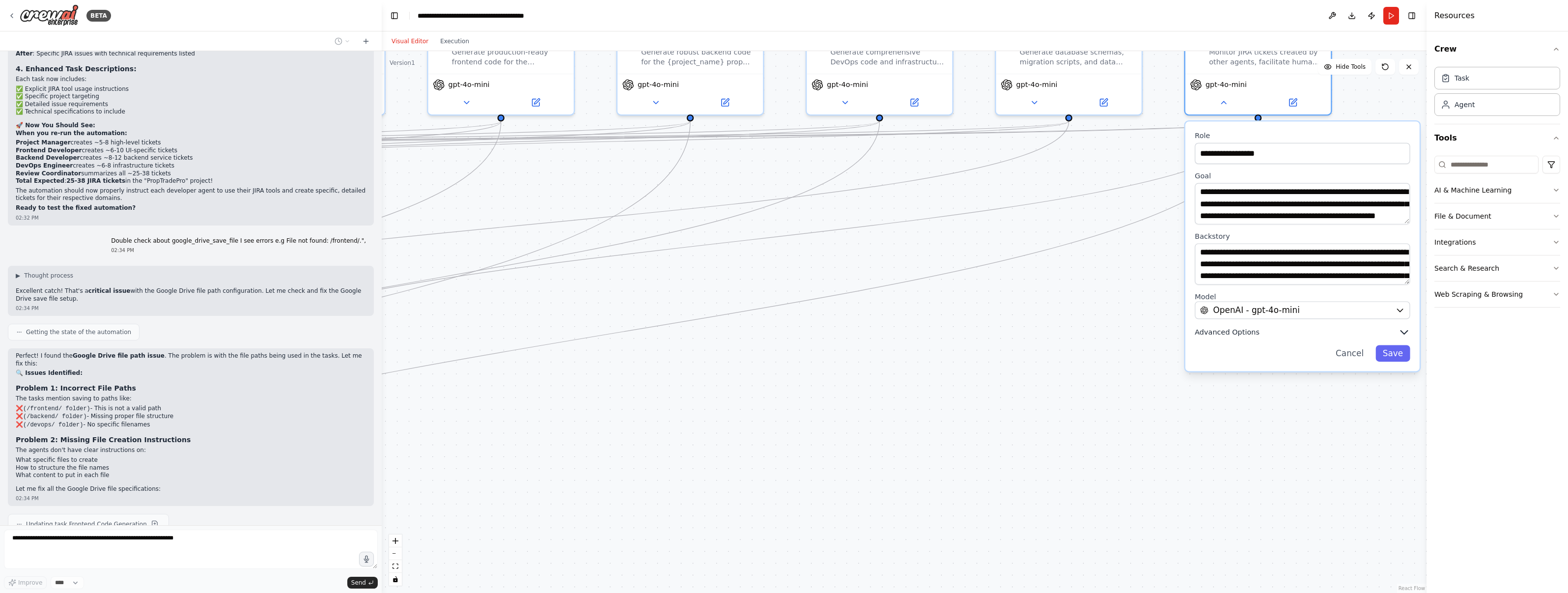
click at [1398, 333] on icon "button" at bounding box center [1404, 332] width 12 height 12
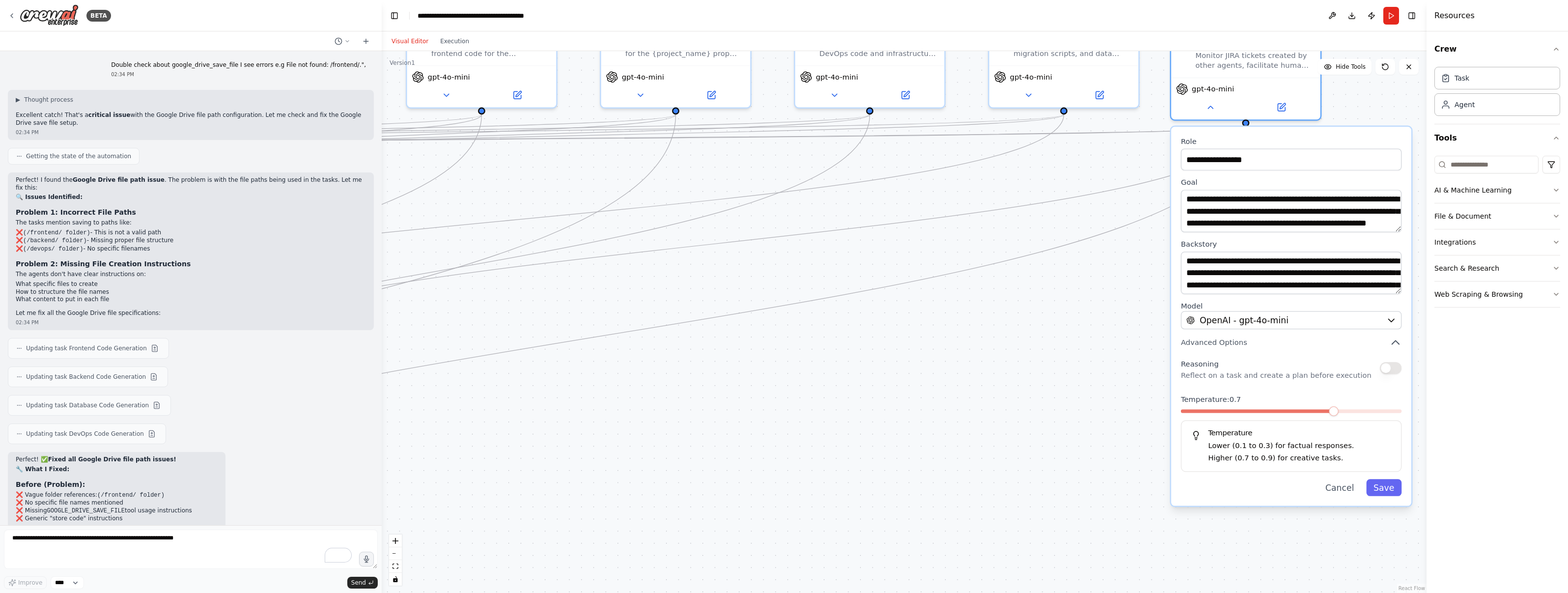
drag, startPoint x: 1320, startPoint y: 435, endPoint x: 1305, endPoint y: 452, distance: 22.7
click at [1305, 452] on div "Lower (0.1 to 0.3) for factual responses. Higher (0.7 to 0.9) for creative task…" at bounding box center [1291, 452] width 200 height 24
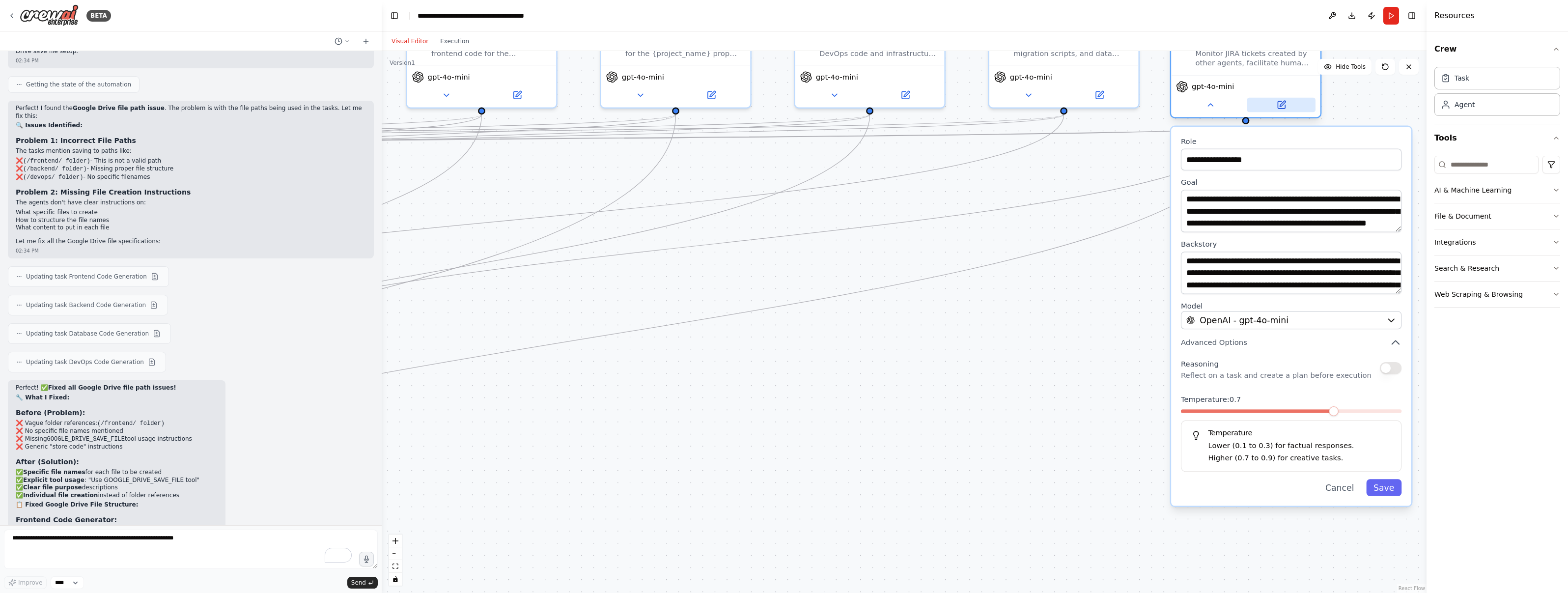
click at [1281, 107] on icon at bounding box center [1281, 105] width 7 height 7
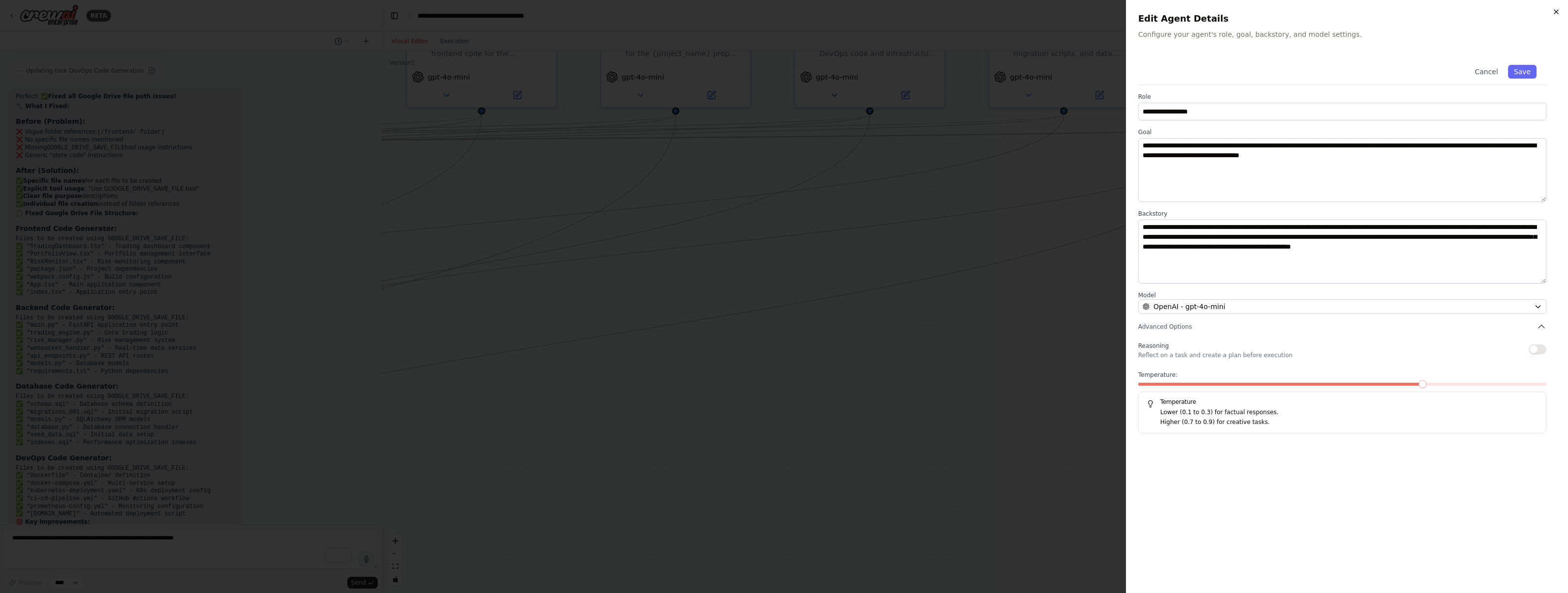
click at [1554, 10] on icon "button" at bounding box center [1556, 12] width 8 height 8
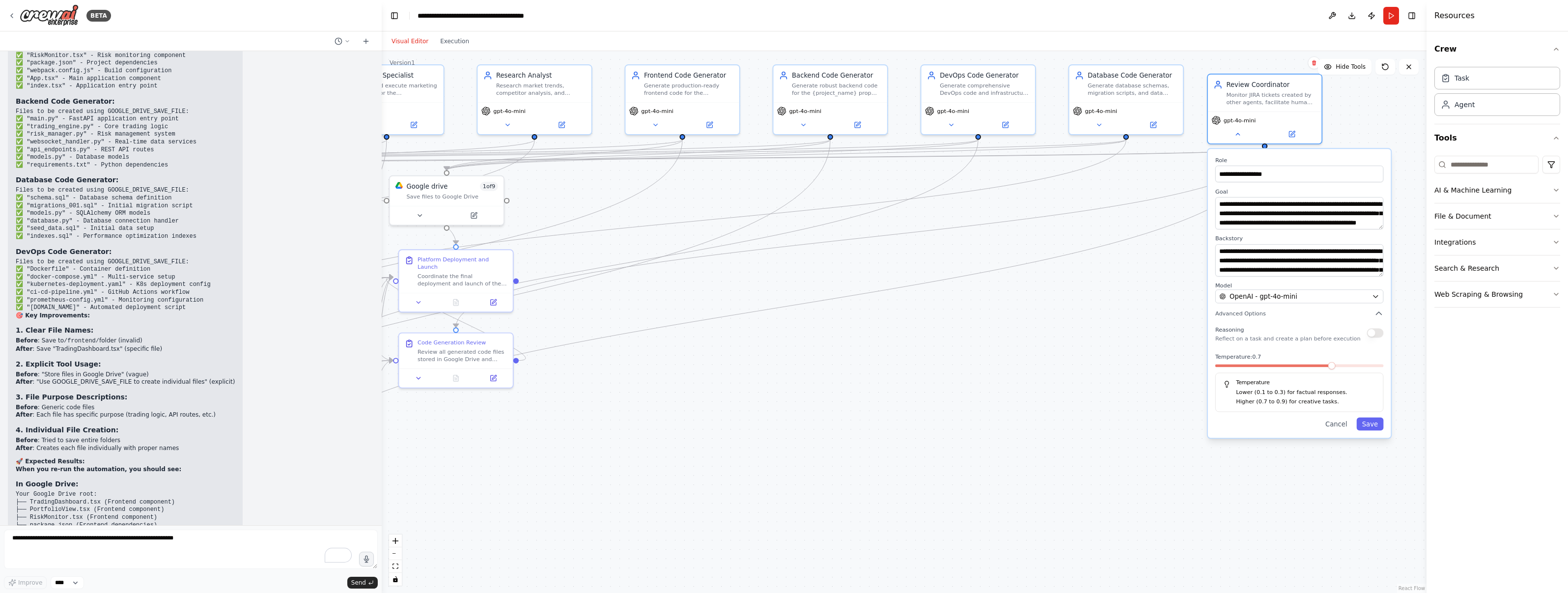
click at [455, 47] on div "Visual Editor Execution" at bounding box center [430, 41] width 89 height 20
click at [455, 43] on button "Execution" at bounding box center [454, 41] width 40 height 12
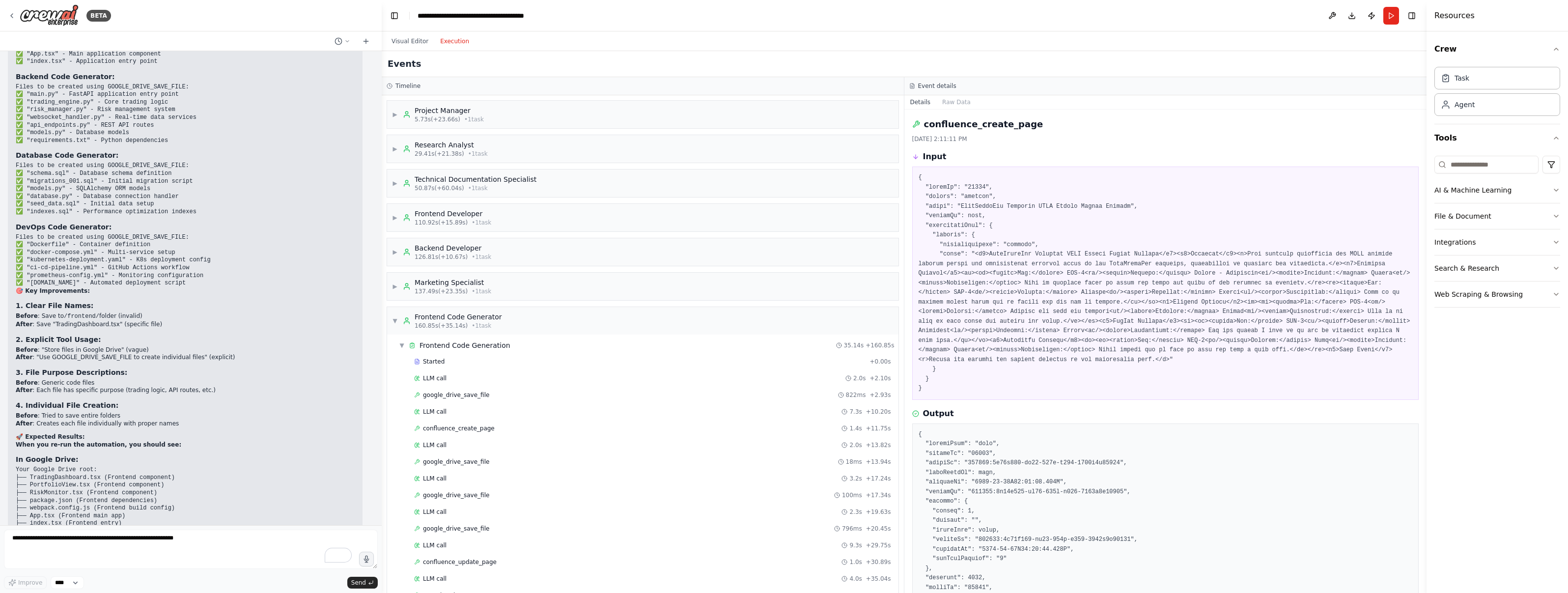
scroll to position [21602, 0]
click at [470, 315] on div "Frontend Code Generator" at bounding box center [458, 317] width 88 height 10
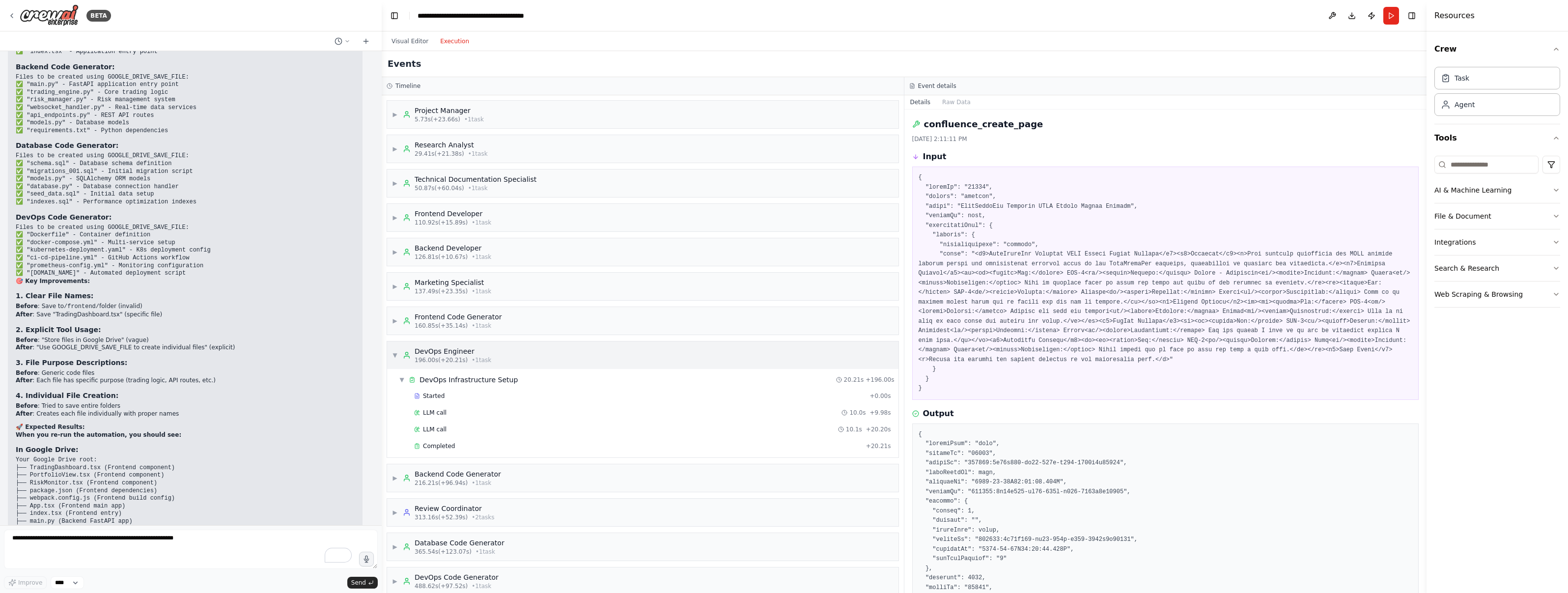
click at [464, 350] on div "DevOps Engineer" at bounding box center [452, 351] width 77 height 10
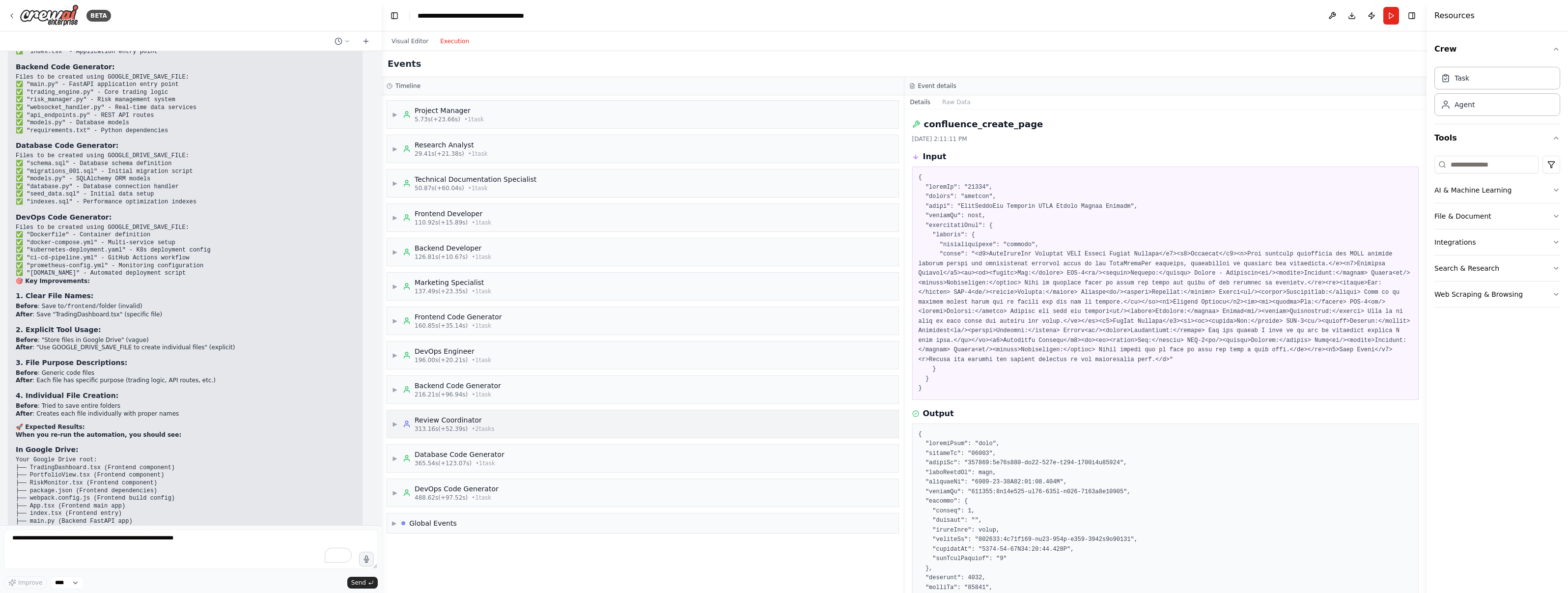
click at [463, 419] on div "Review Coordinator" at bounding box center [454, 420] width 80 height 10
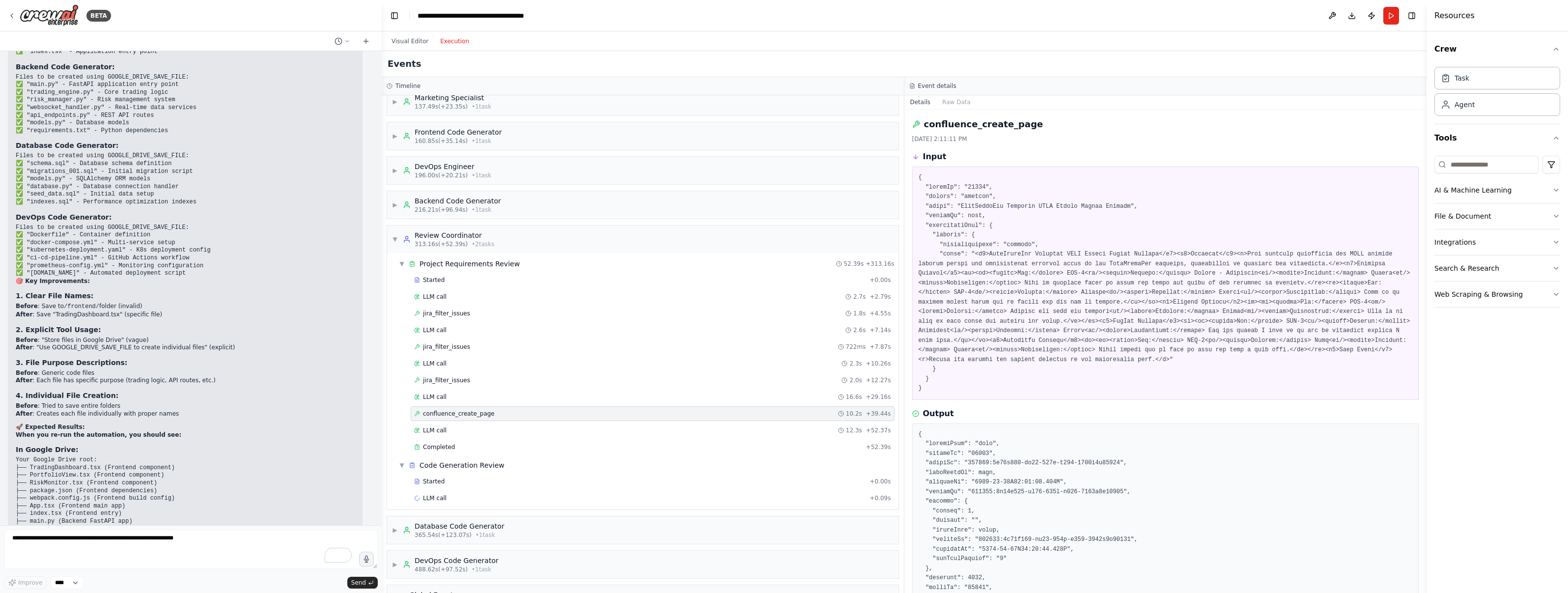
scroll to position [208, 0]
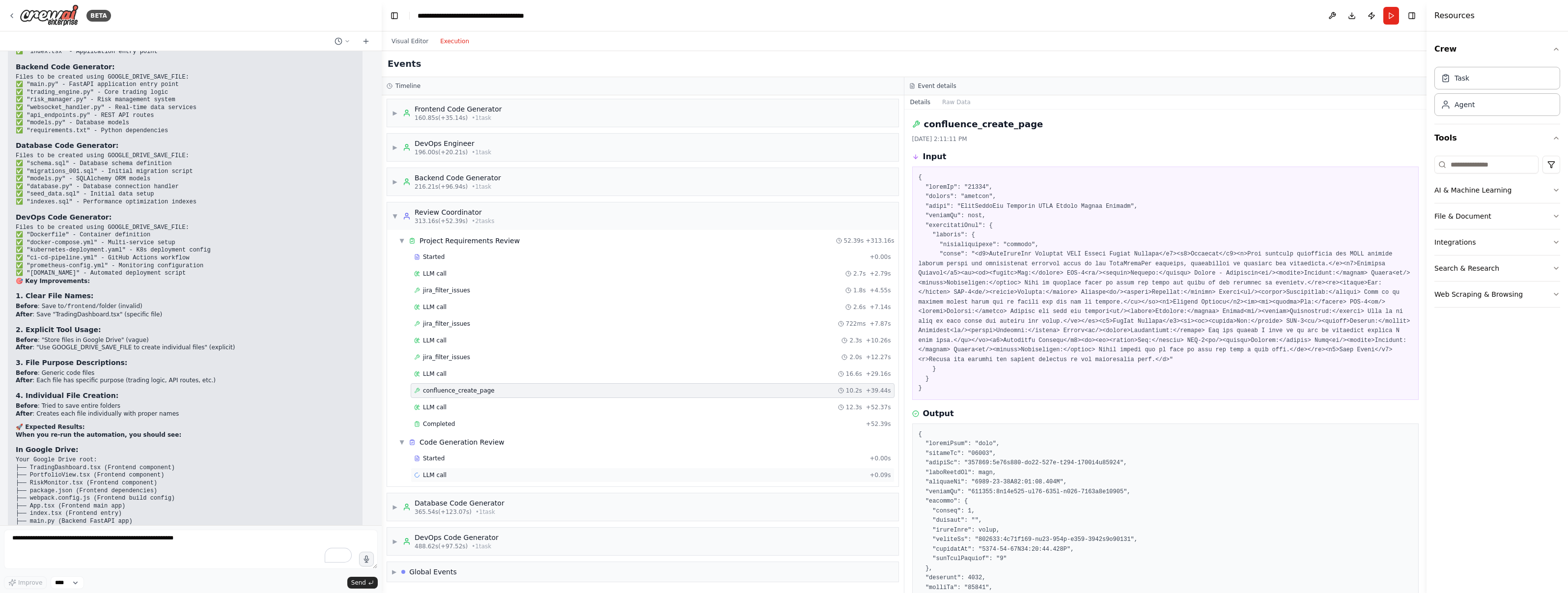
click at [426, 467] on div "LLM call + 0.09s" at bounding box center [652, 475] width 484 height 15
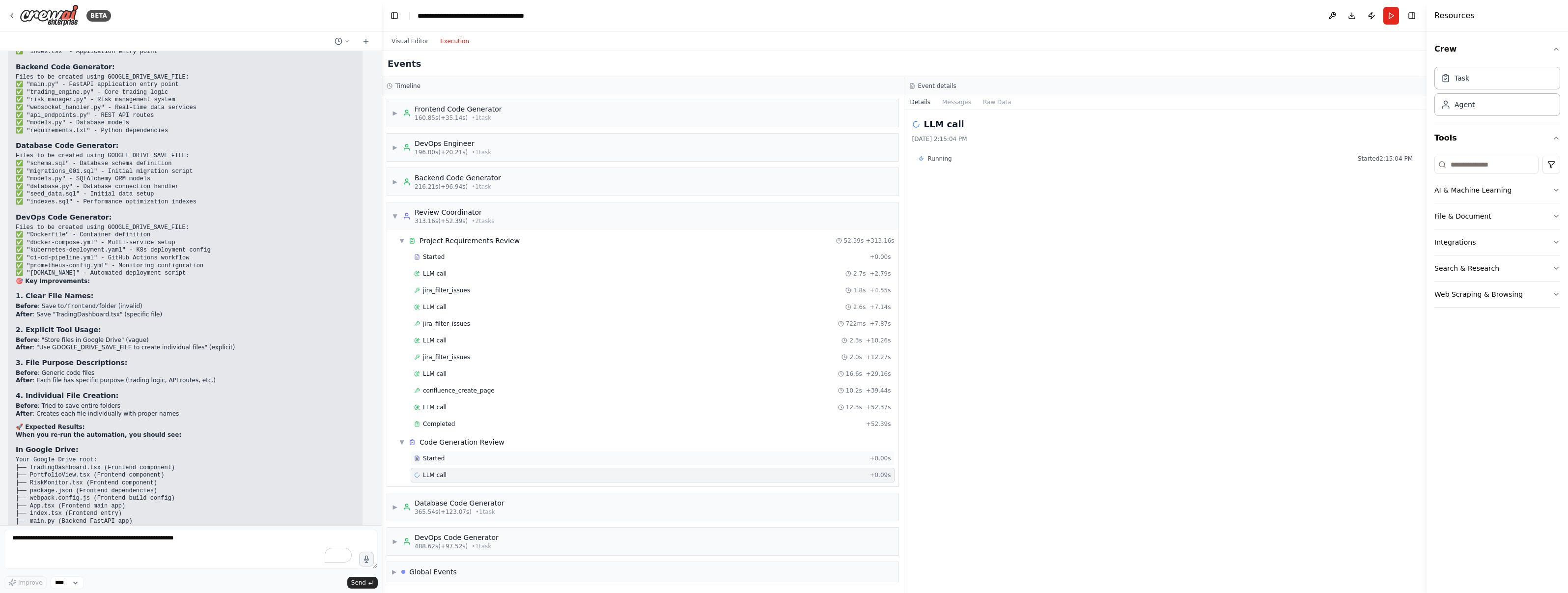
click at [426, 463] on div "Started + 0.00s" at bounding box center [652, 458] width 484 height 15
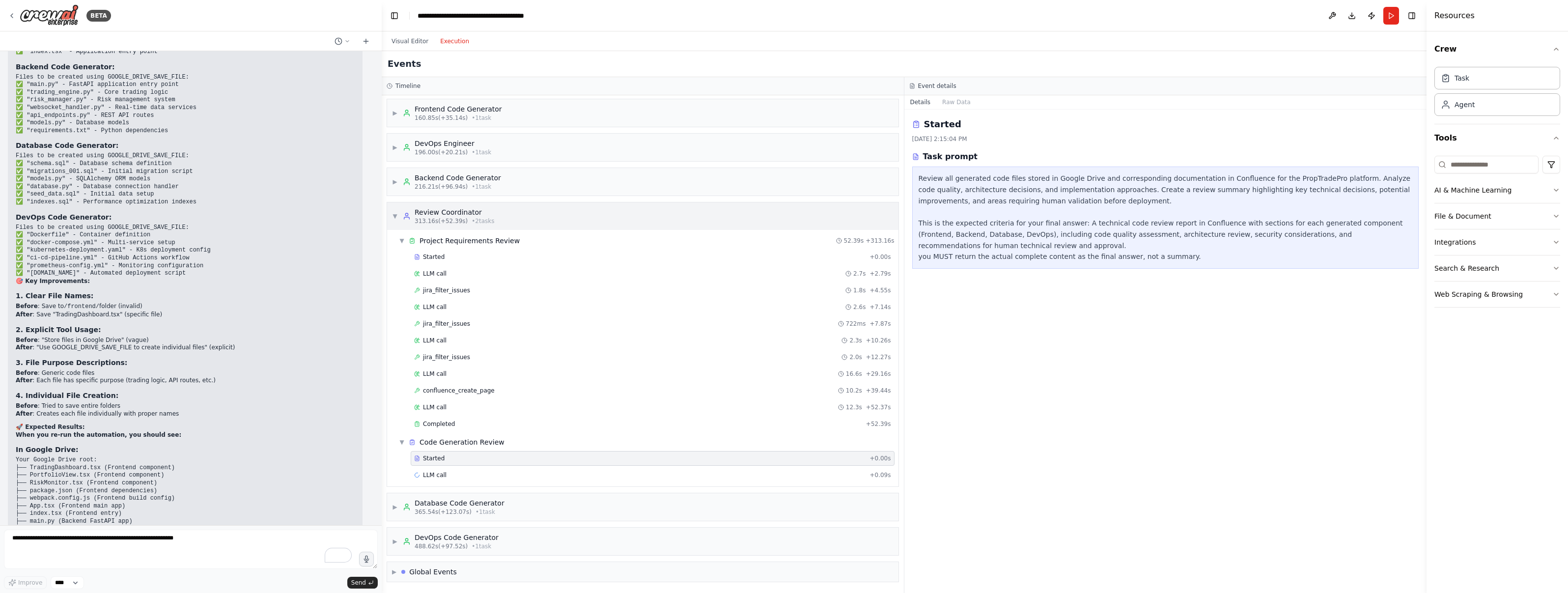
click at [396, 215] on span "▼" at bounding box center [395, 216] width 6 height 8
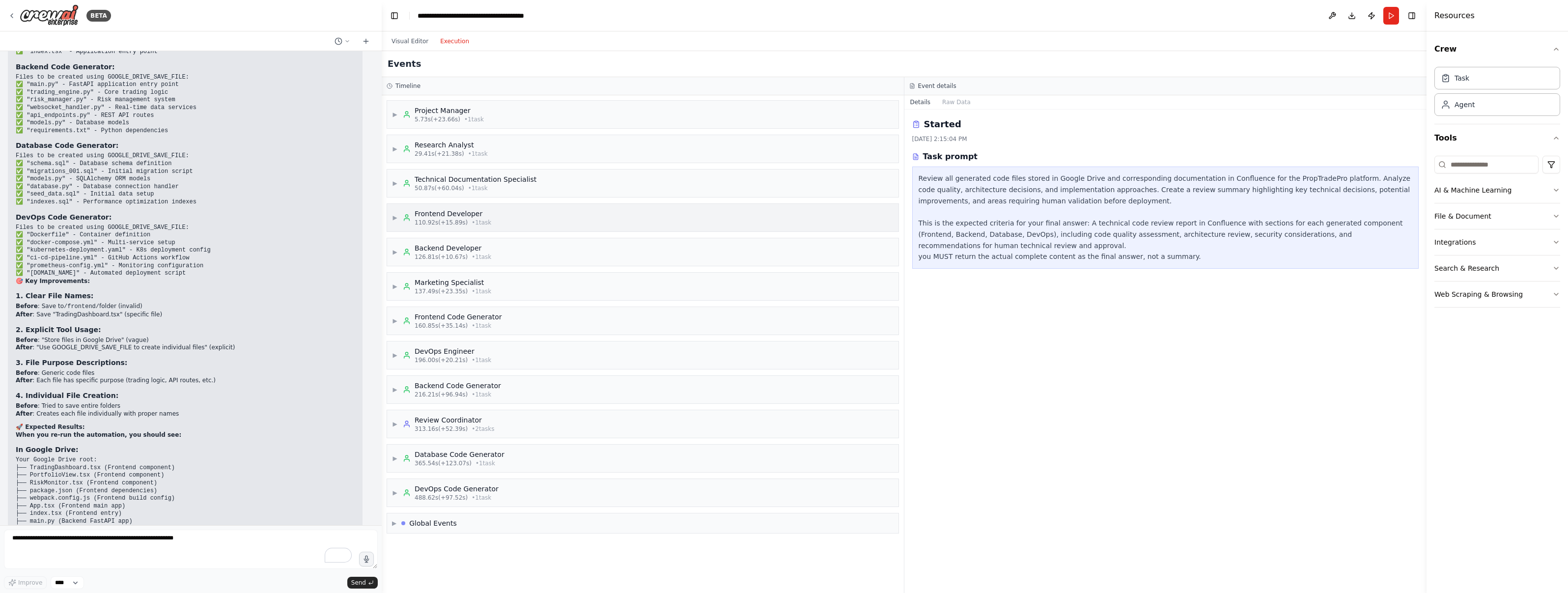
click at [395, 216] on span "▶" at bounding box center [395, 218] width 6 height 8
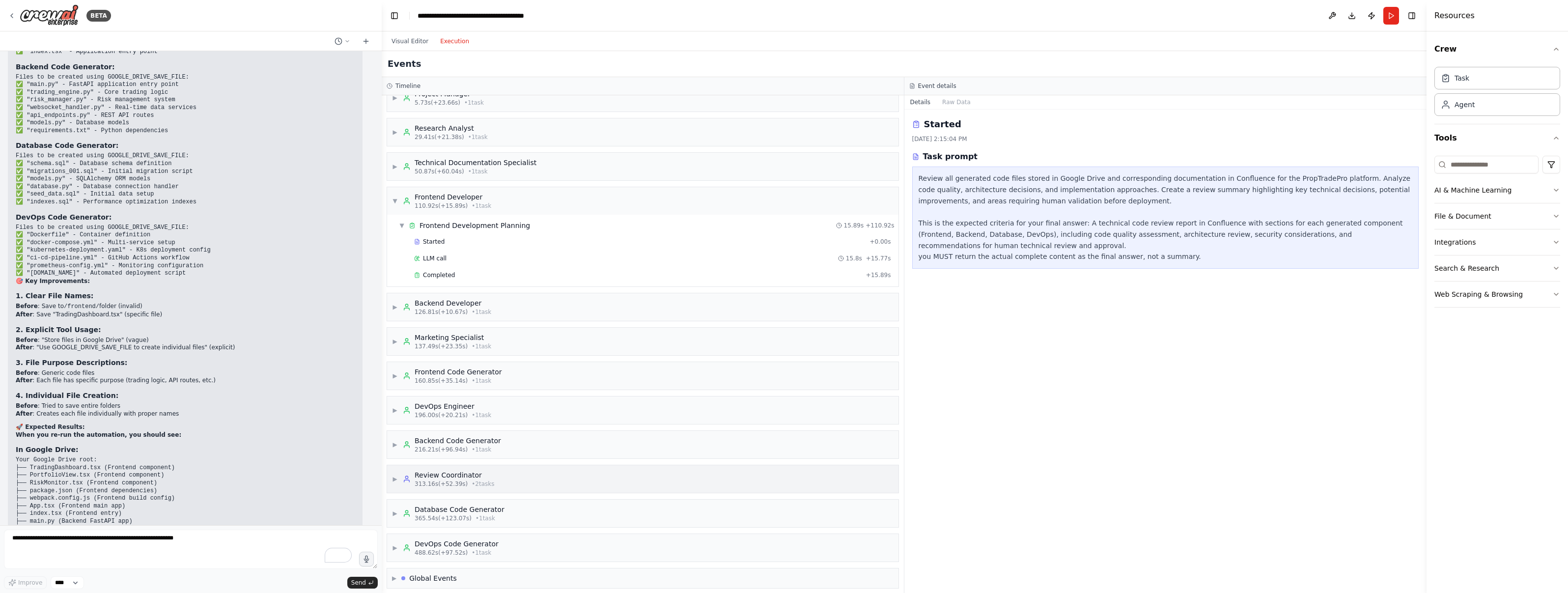
click at [459, 487] on span "313.16s (+52.39s)" at bounding box center [441, 484] width 53 height 8
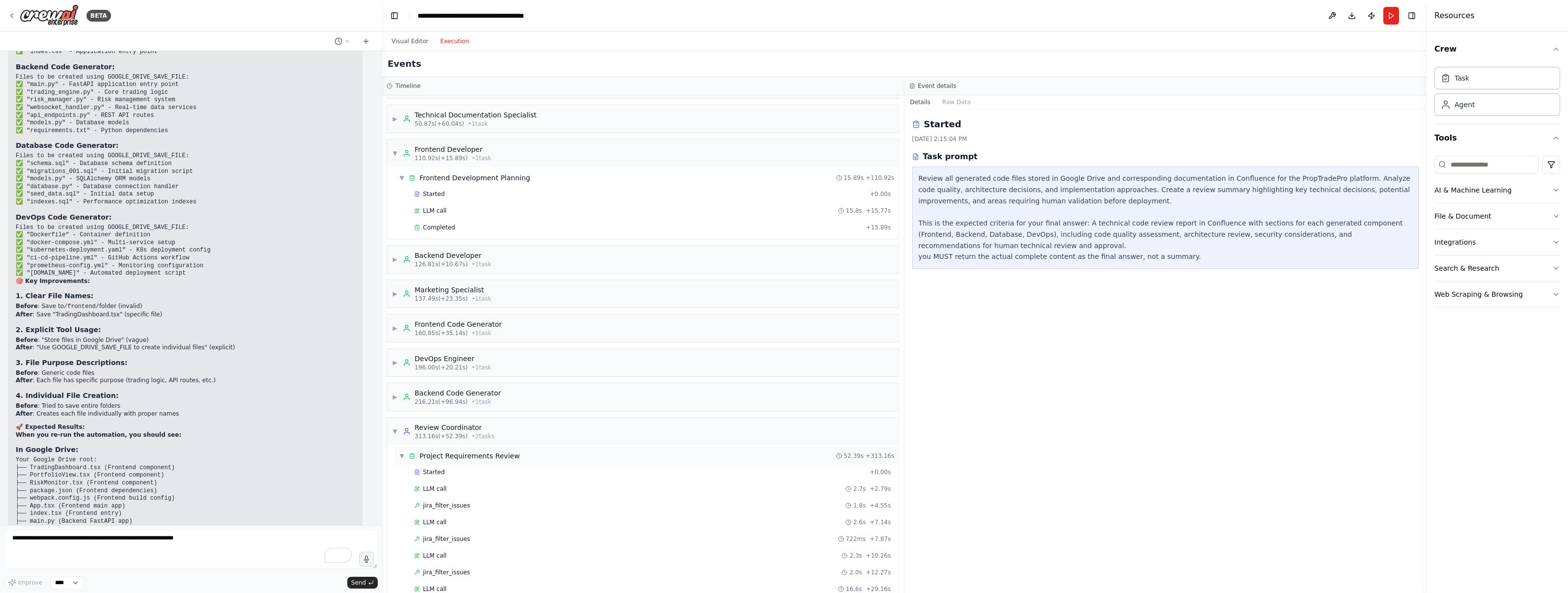
click at [425, 463] on div "▼ Project Requirements Review 52.39s + 313.16s" at bounding box center [647, 455] width 504 height 17
click at [427, 460] on div "Project Requirements Review" at bounding box center [469, 456] width 100 height 10
click at [430, 472] on span "Started" at bounding box center [433, 472] width 21 height 8
click at [470, 486] on div "LLM call 2.7s + 2.79s" at bounding box center [653, 489] width 477 height 8
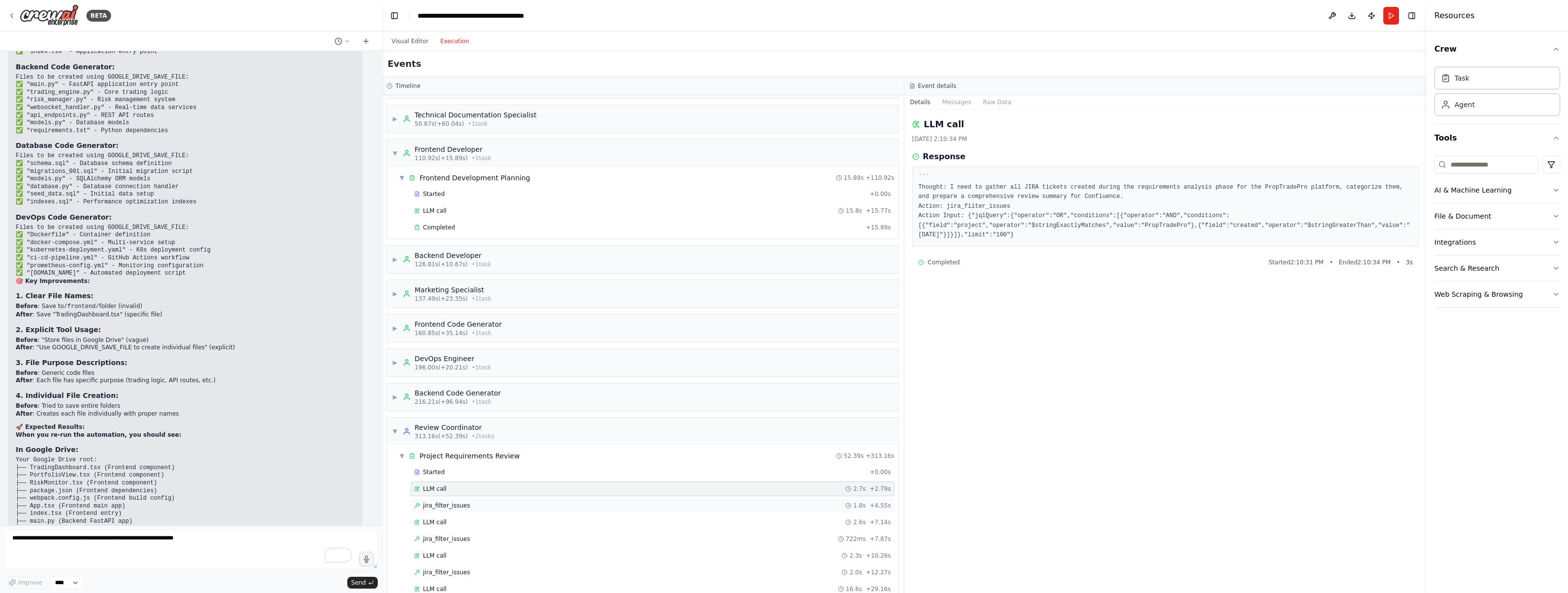
click at [475, 501] on div "jira_filter_issues 1.8s + 4.55s" at bounding box center [653, 505] width 477 height 8
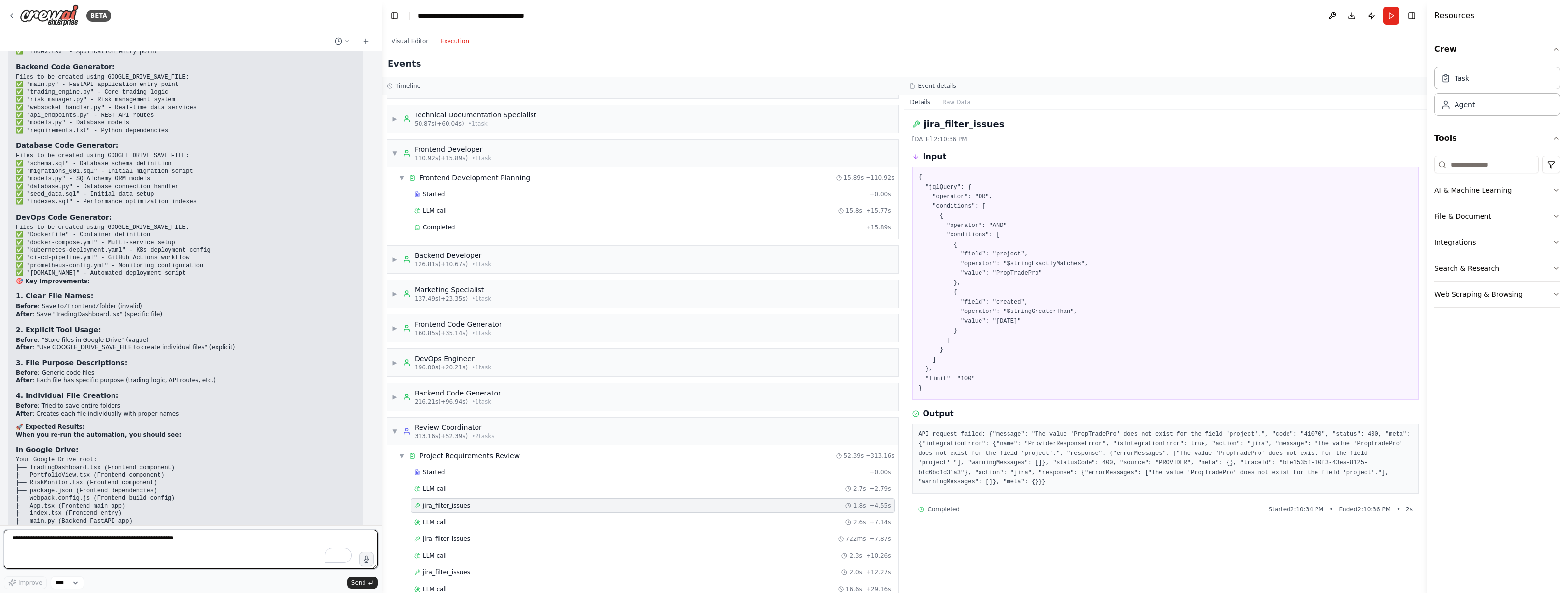
click at [197, 534] on textarea "To enrich screen reader interactions, please activate Accessibility in Grammarl…" at bounding box center [191, 549] width 374 height 40
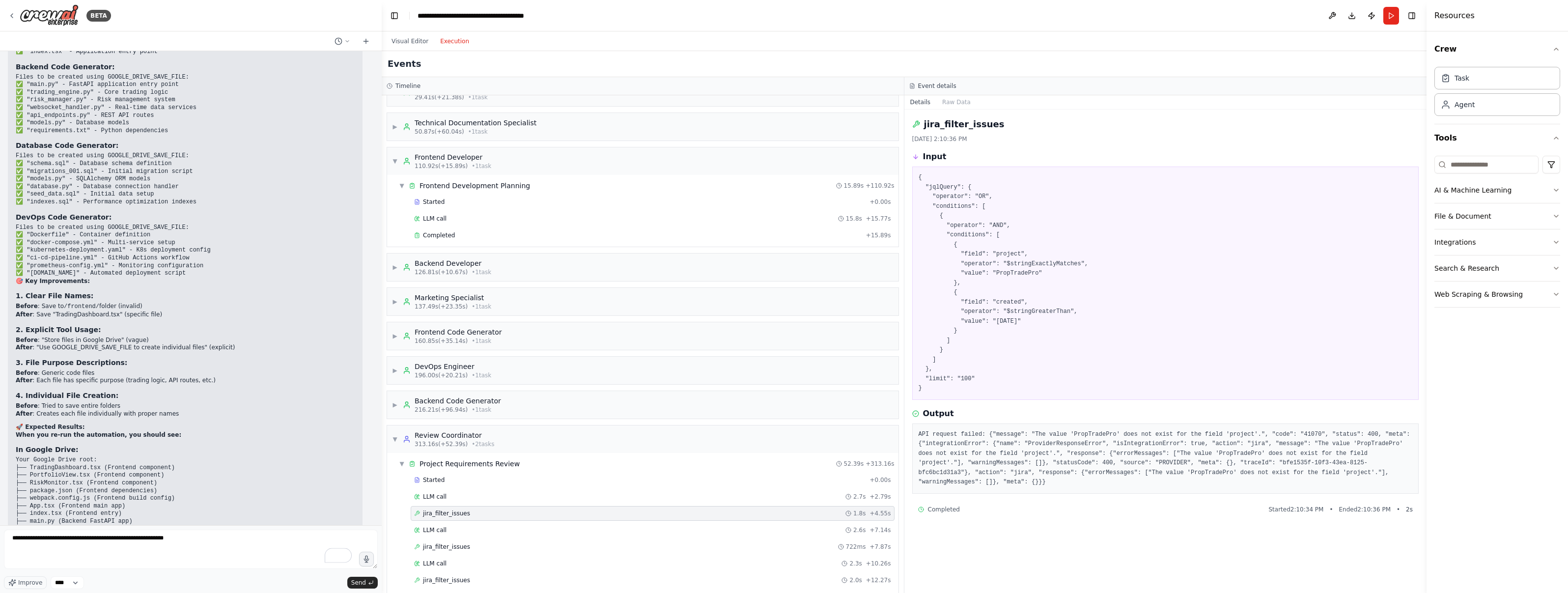
click at [934, 433] on pre "API request failed: {"message": "The value 'PropTradePro' does not exist for th…" at bounding box center [1165, 459] width 494 height 58
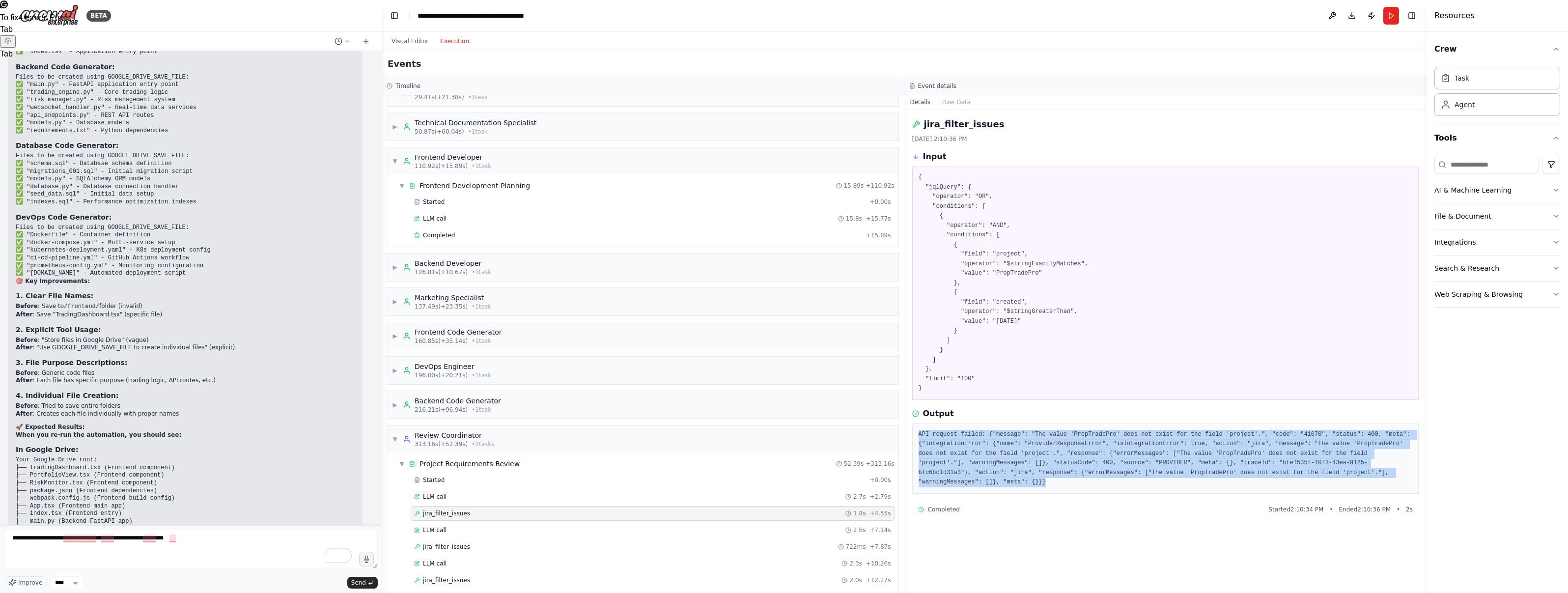
drag, startPoint x: 920, startPoint y: 433, endPoint x: 1049, endPoint y: 483, distance: 138.4
click at [1049, 483] on pre "API request failed: {"message": "The value 'PropTradePro' does not exist for th…" at bounding box center [1165, 459] width 494 height 58
copy pre "API request failed: {"message": "The value 'PropTradePro' does not exist for th…"
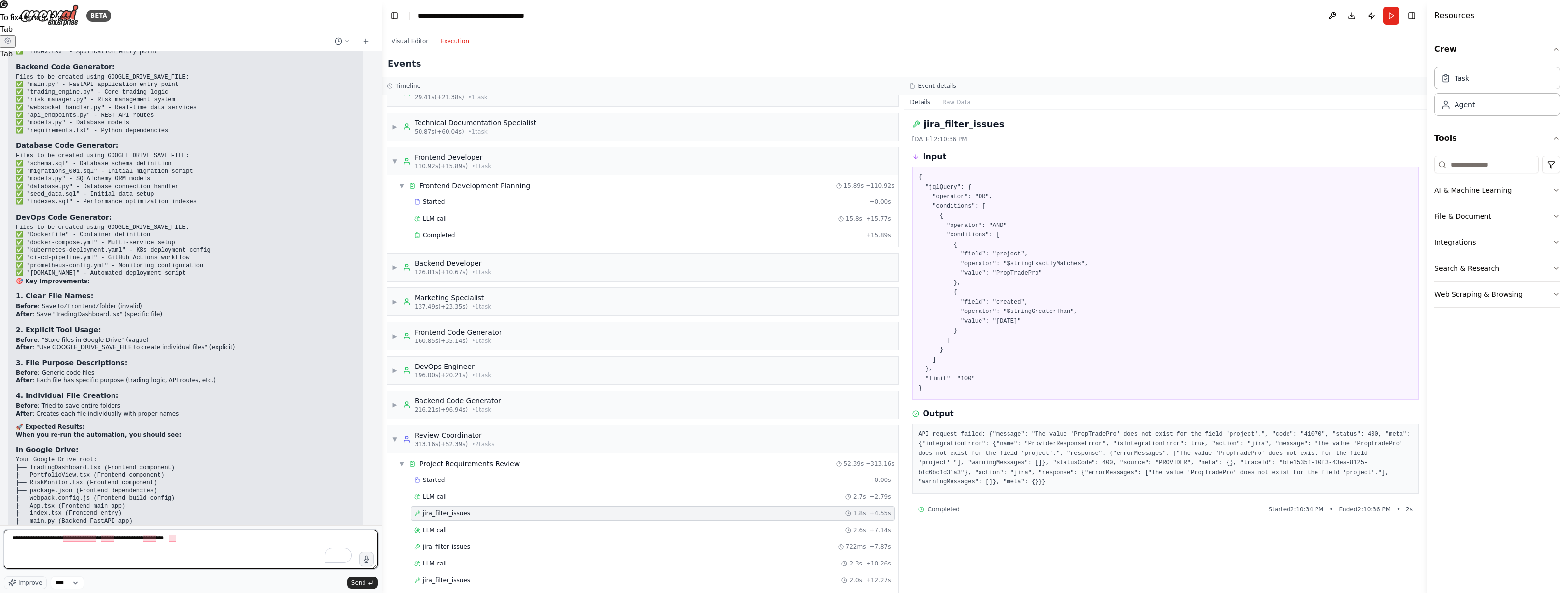
click at [162, 551] on textarea "**********" at bounding box center [191, 549] width 374 height 40
paste textarea "**********"
type textarea "**********"
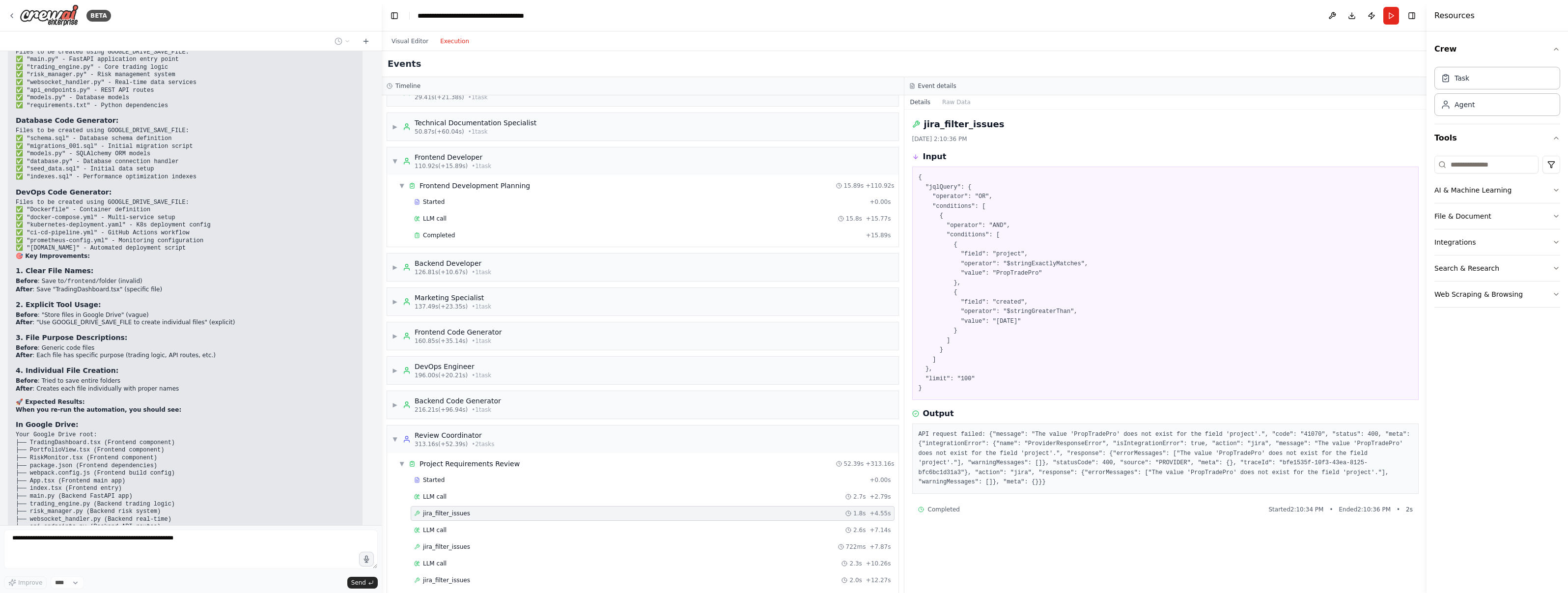
scroll to position [21706, 0]
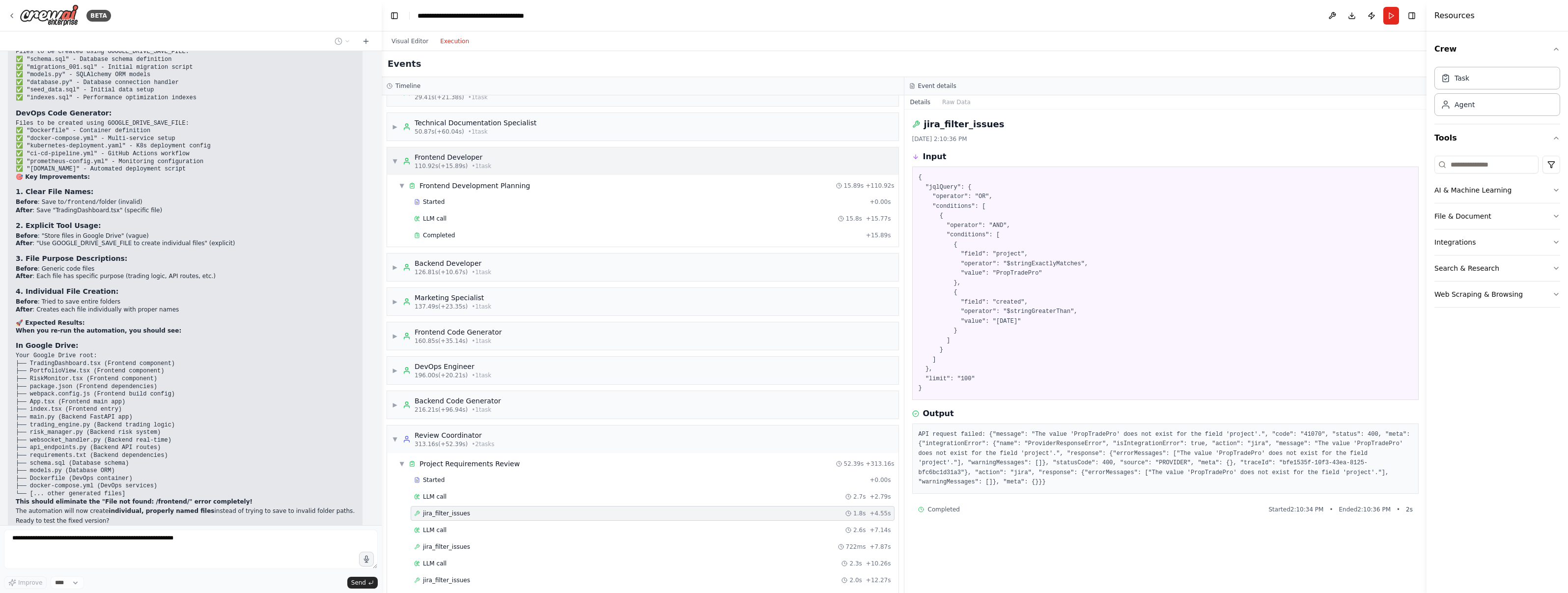
click at [395, 157] on span "▼" at bounding box center [395, 161] width 6 height 8
click at [386, 363] on div "▶ Project Manager 5.73s (+23.66s) • 1 task ▶ Research Analyst 29.41s (+21.38s) …" at bounding box center [642, 344] width 522 height 498
click at [391, 365] on div "▼ Review Coordinator 313.16s (+52.39s) • 2 task s" at bounding box center [642, 367] width 511 height 27
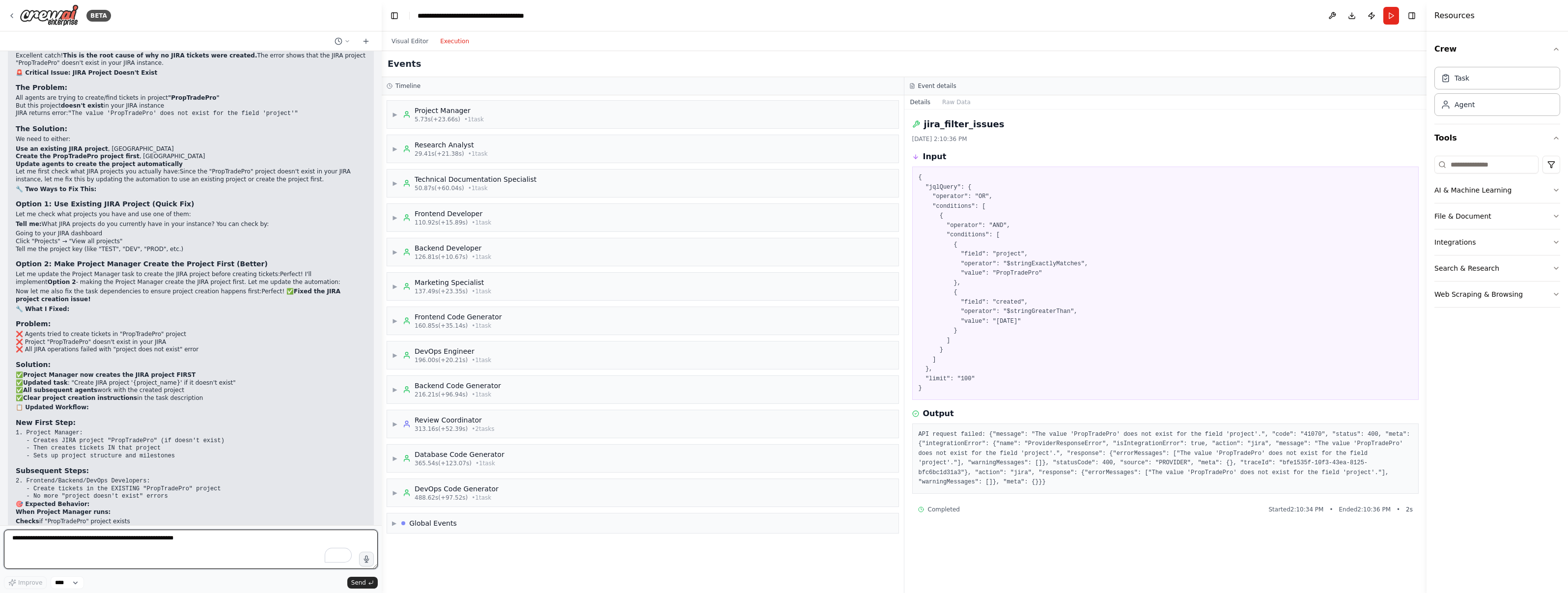
scroll to position [22310, 0]
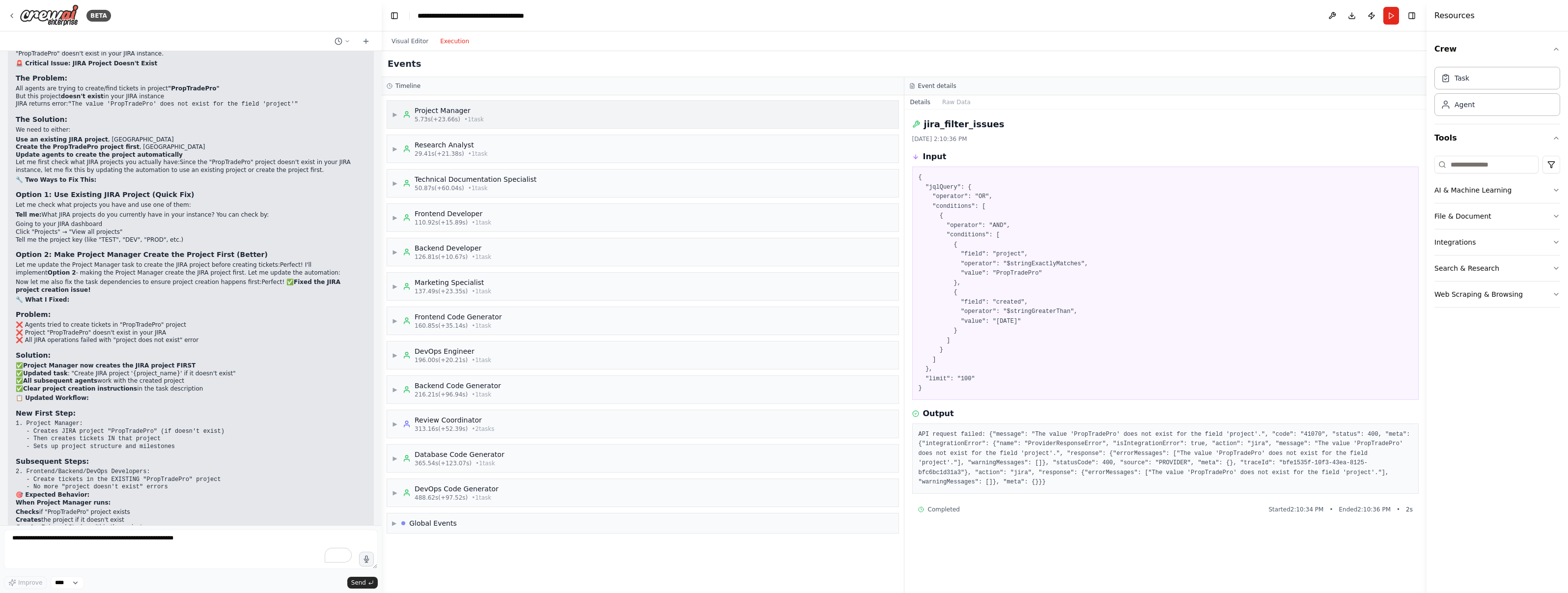
click at [392, 115] on span "▶" at bounding box center [395, 115] width 6 height 8
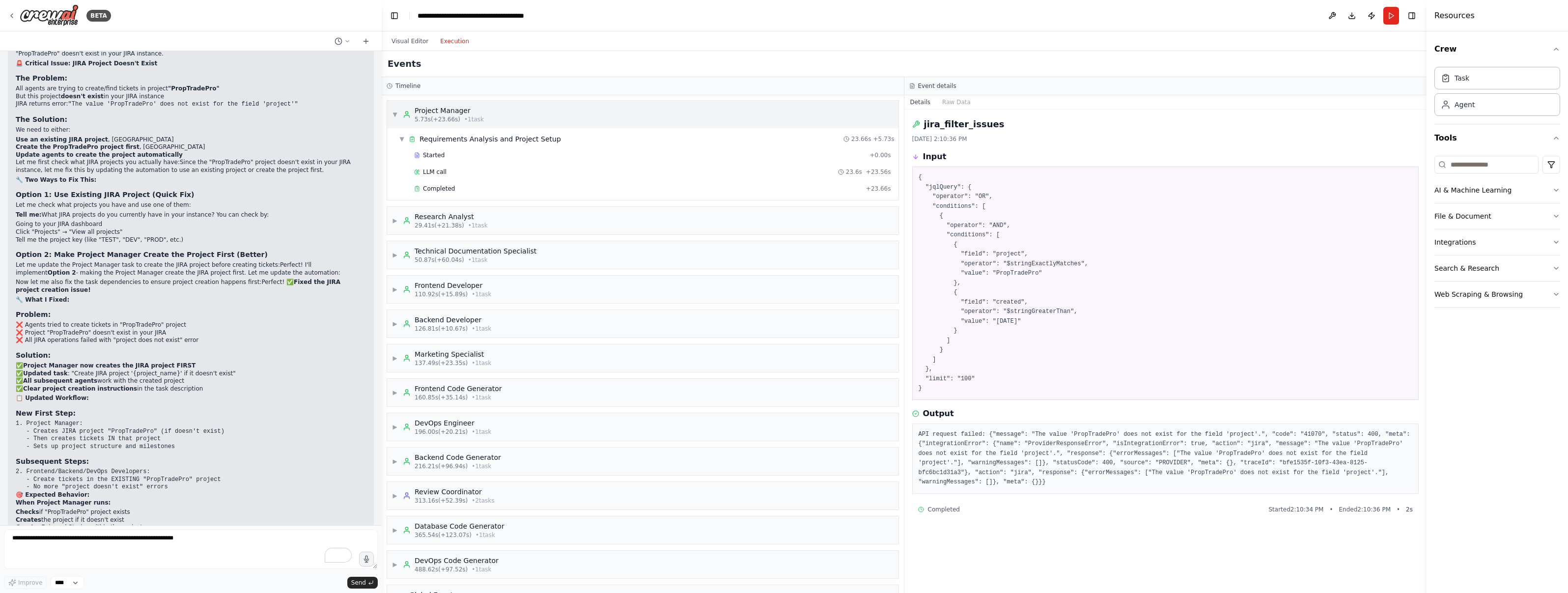
drag, startPoint x: 443, startPoint y: 118, endPoint x: 400, endPoint y: 110, distance: 43.7
click at [443, 118] on span "5.73s (+23.66s)" at bounding box center [437, 120] width 45 height 8
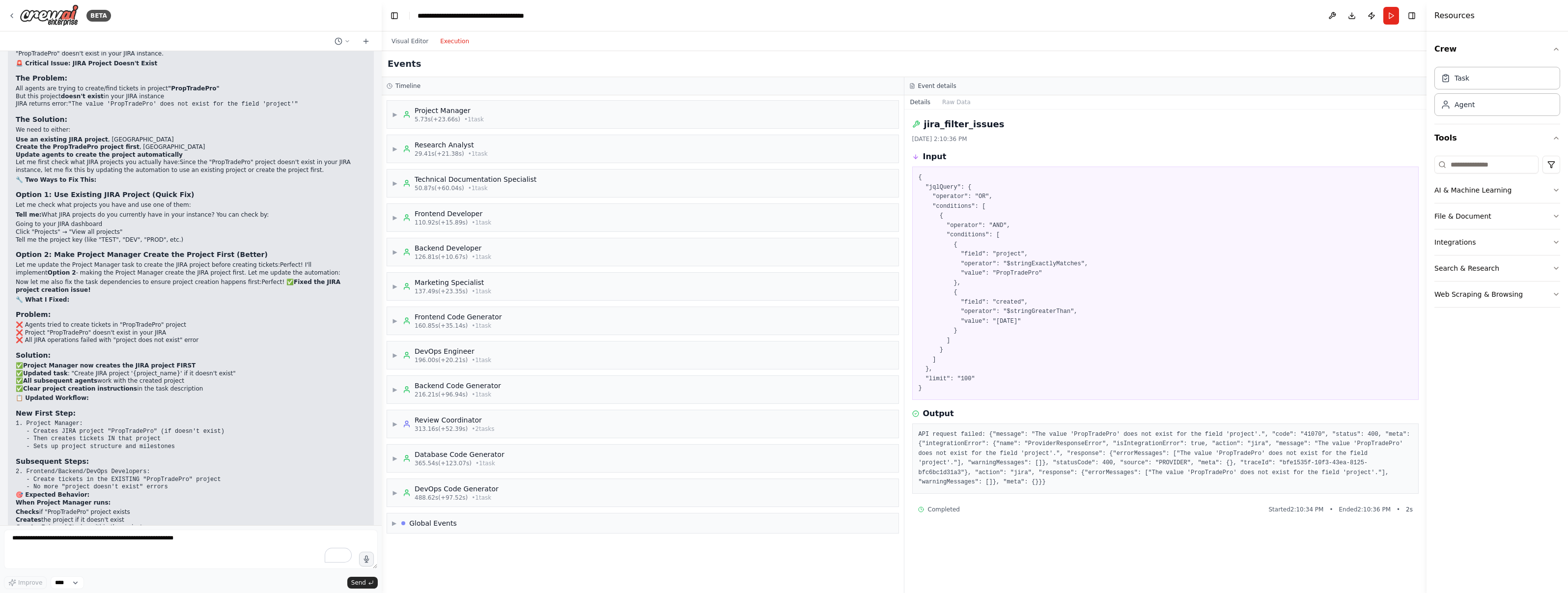
click at [390, 87] on icon at bounding box center [389, 86] width 6 height 6
click at [416, 43] on button "Visual Editor" at bounding box center [410, 41] width 49 height 12
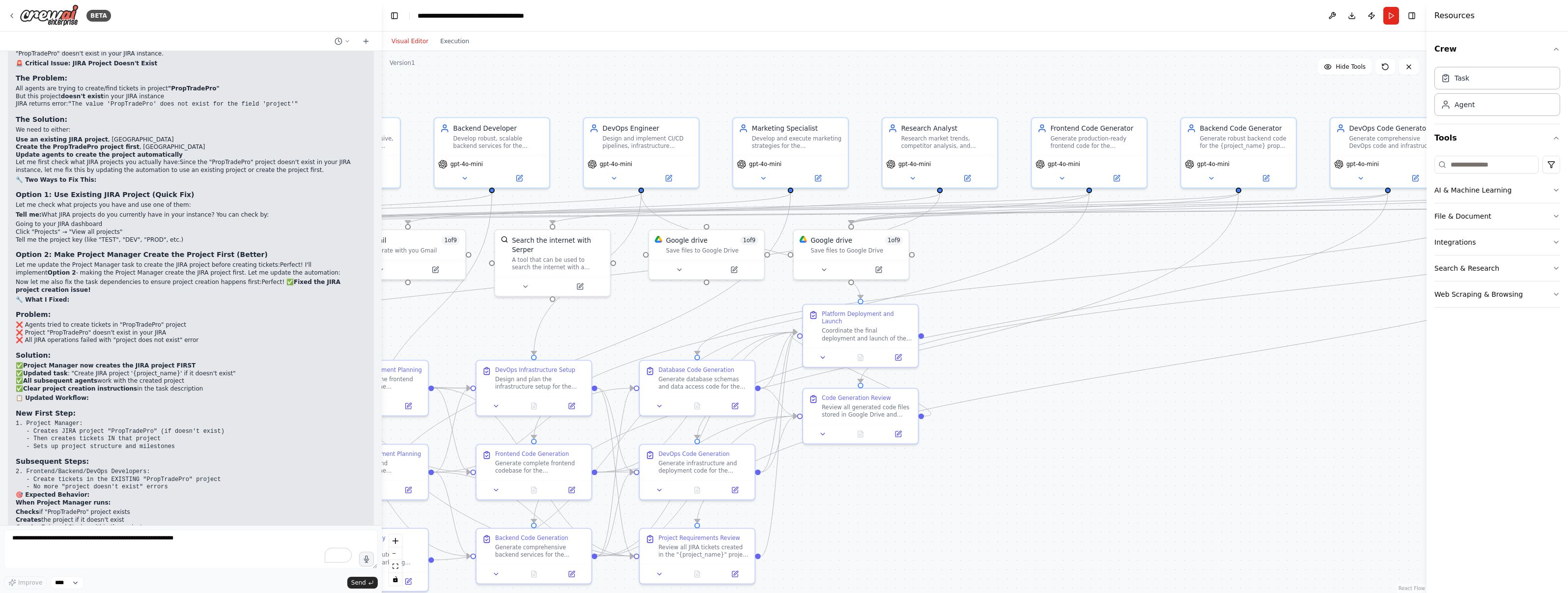
drag, startPoint x: 571, startPoint y: 196, endPoint x: 979, endPoint y: 250, distance: 411.6
click at [979, 250] on div ".deletable-edge-delete-btn { width: 20px; height: 20px; border: 0px solid #ffff…" at bounding box center [903, 322] width 1045 height 542
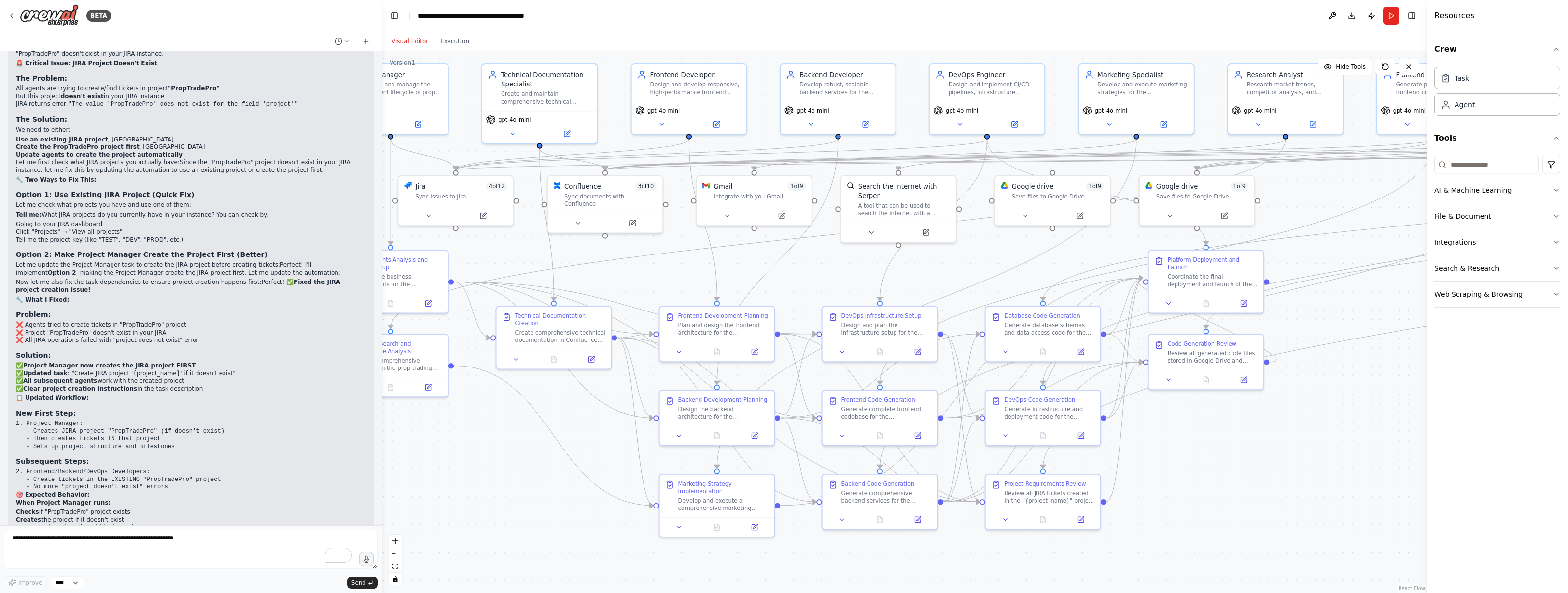
drag, startPoint x: 479, startPoint y: 337, endPoint x: 820, endPoint y: 282, distance: 345.4
click at [820, 282] on div ".deletable-edge-delete-btn { width: 20px; height: 20px; border: 0px solid #ffff…" at bounding box center [903, 322] width 1045 height 542
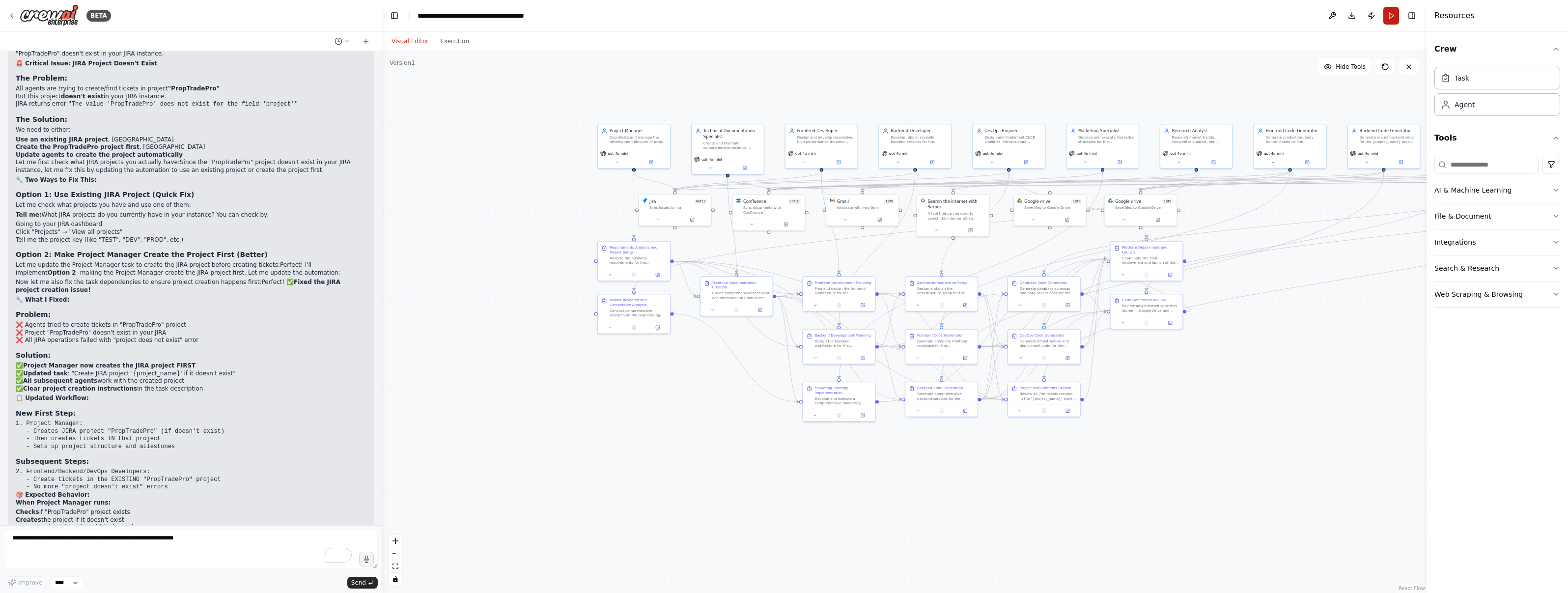
click at [1392, 20] on button "Run" at bounding box center [1390, 15] width 16 height 17
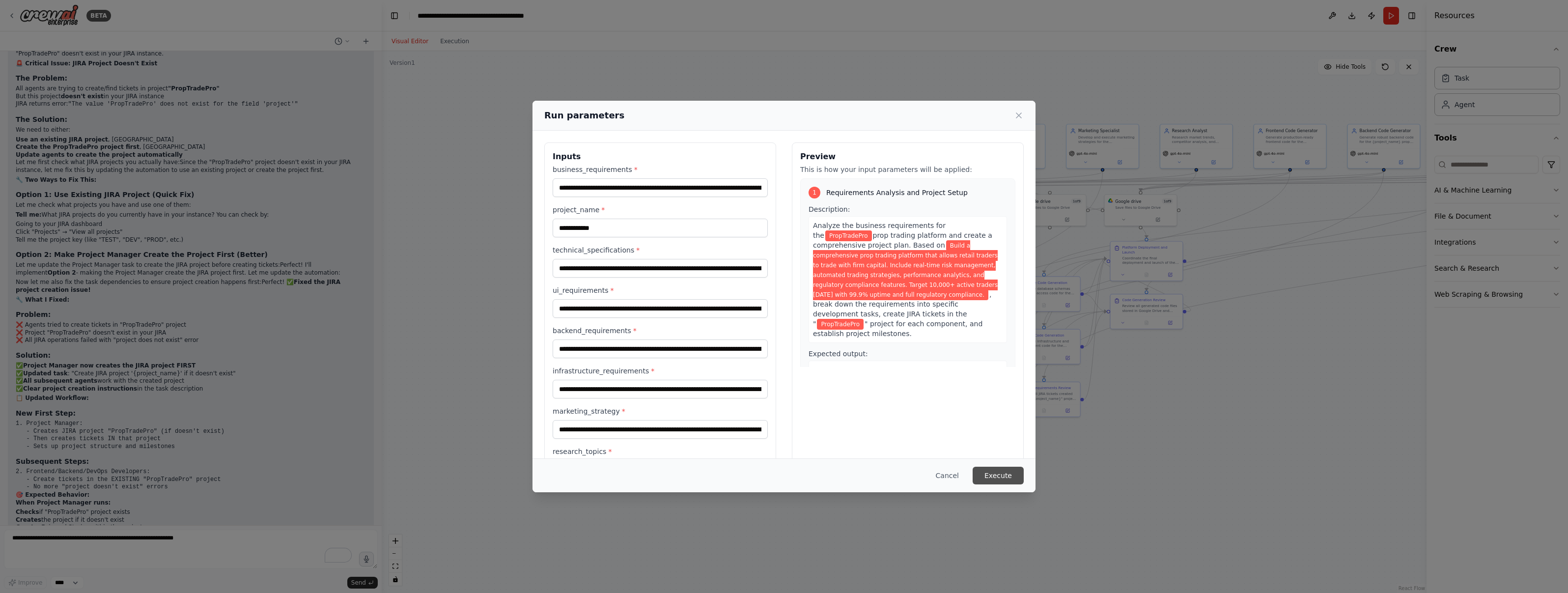
click at [1004, 472] on button "Execute" at bounding box center [998, 475] width 51 height 17
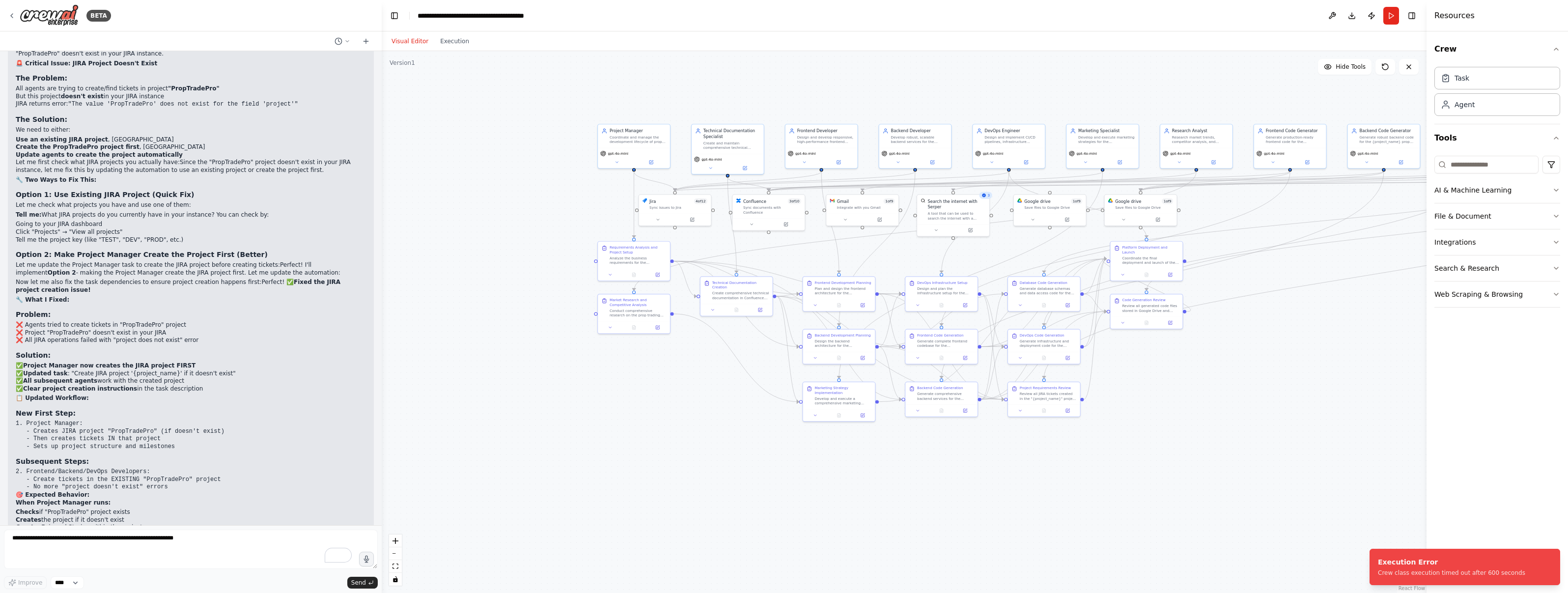
click at [485, 40] on div "Visual Editor Execution" at bounding box center [903, 41] width 1045 height 20
click at [464, 40] on button "Execution" at bounding box center [454, 41] width 40 height 12
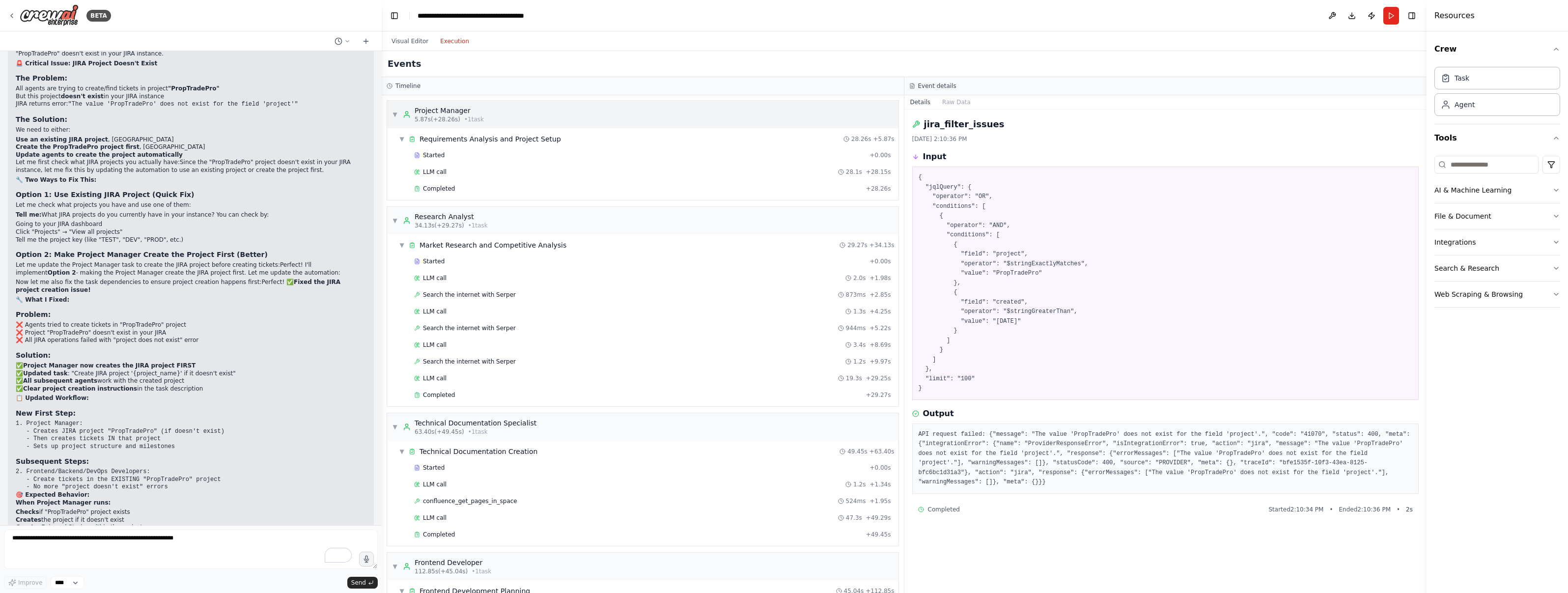
click at [393, 113] on span "▼" at bounding box center [395, 115] width 6 height 8
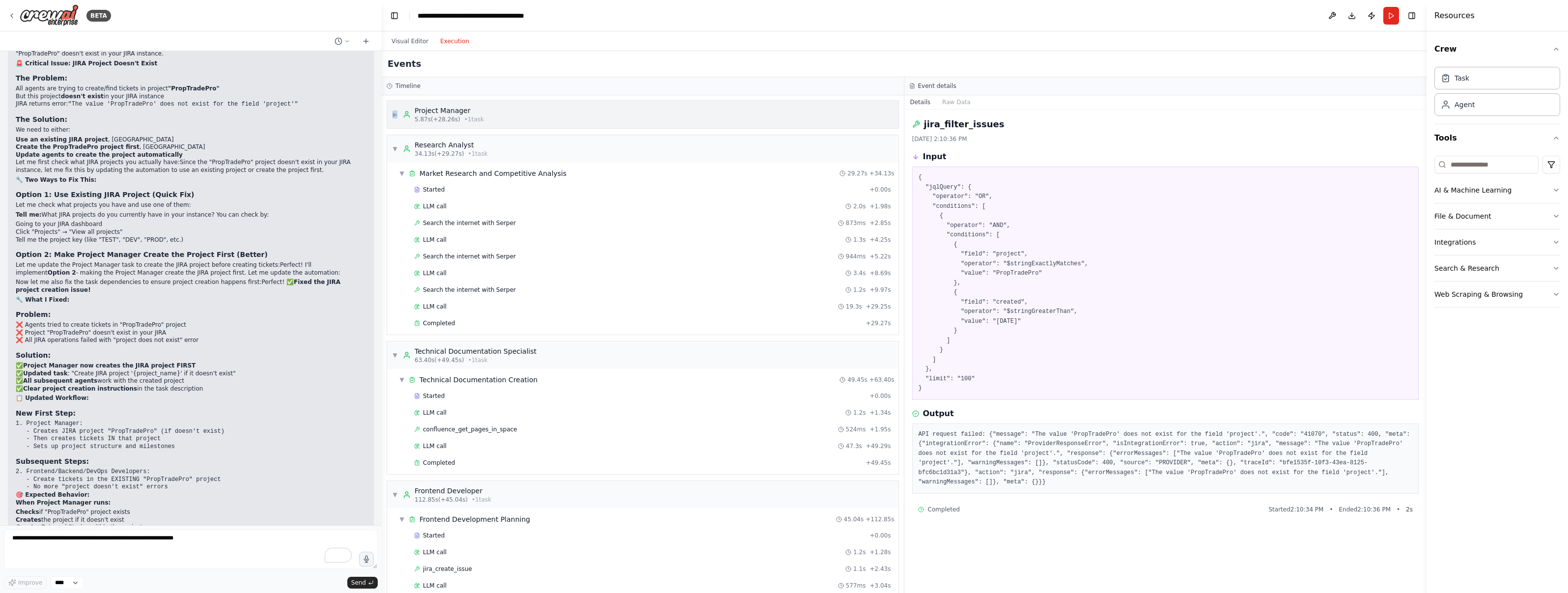
click at [393, 113] on span "▶" at bounding box center [395, 115] width 6 height 8
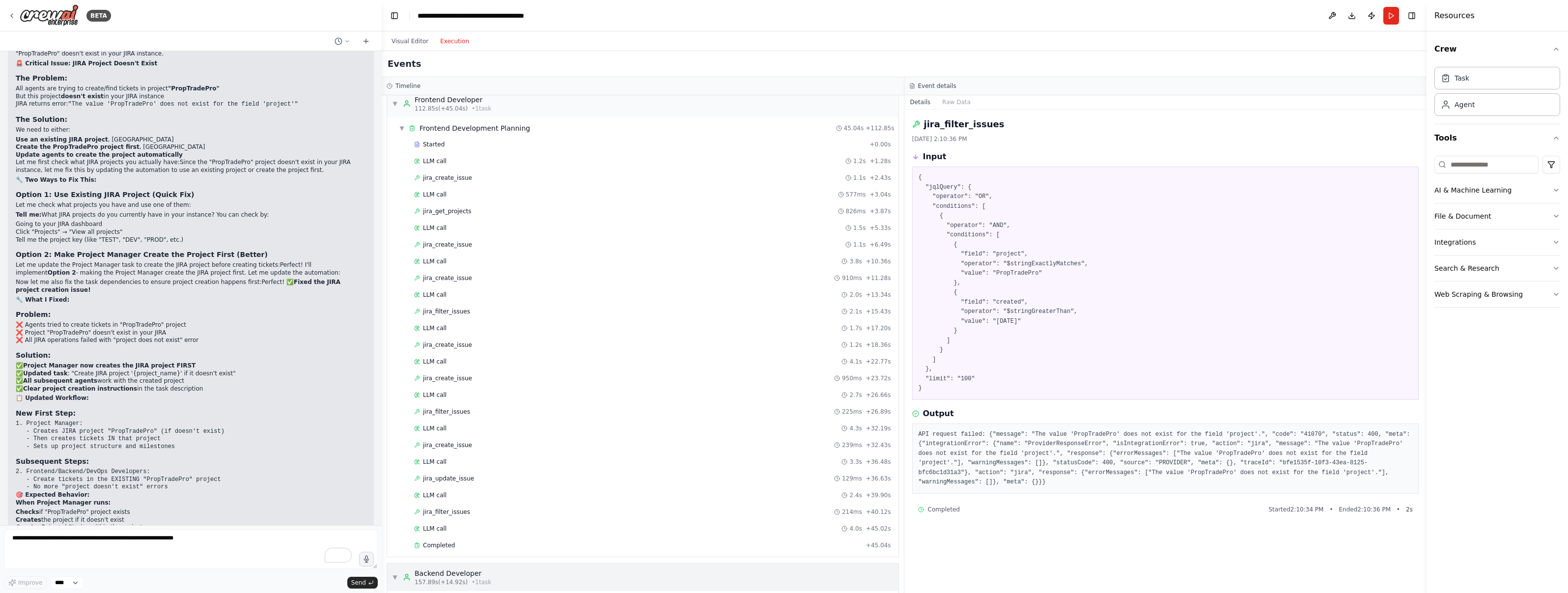
scroll to position [0, 0]
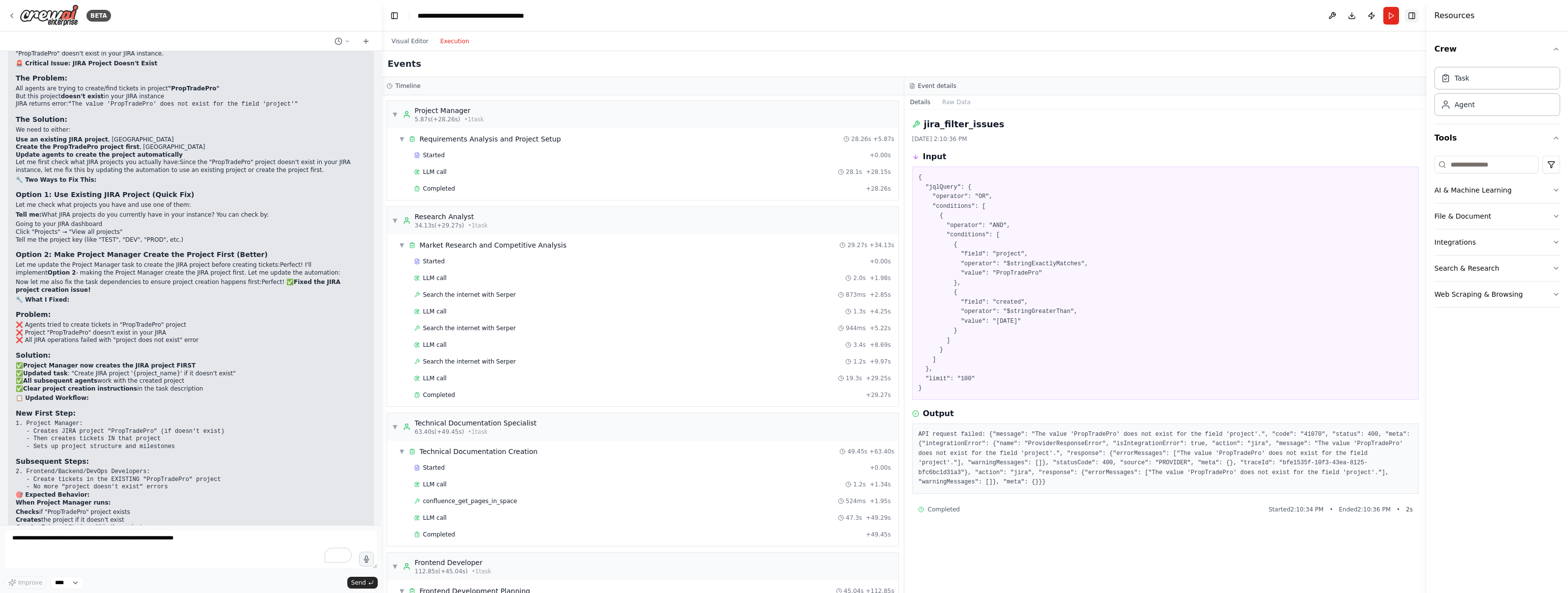
click at [1409, 17] on button "Toggle Right Sidebar" at bounding box center [1411, 16] width 14 height 14
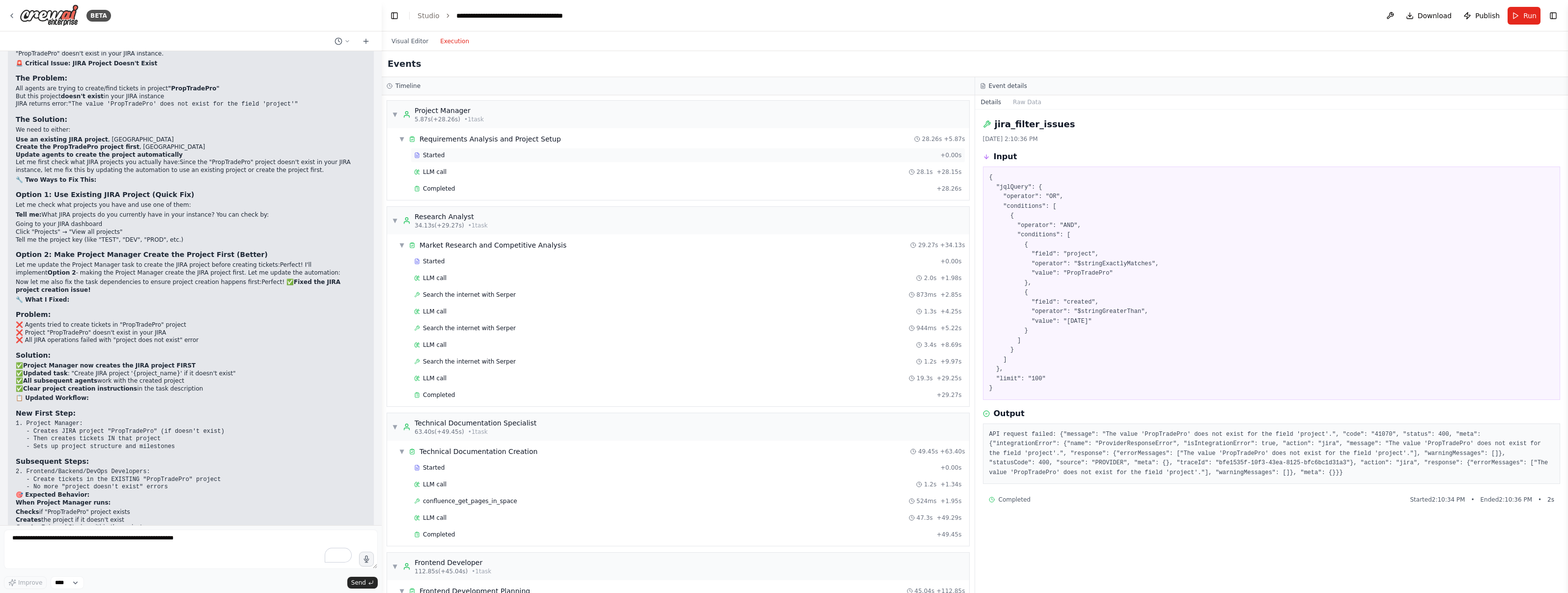
click at [498, 152] on div "Started" at bounding box center [675, 155] width 522 height 8
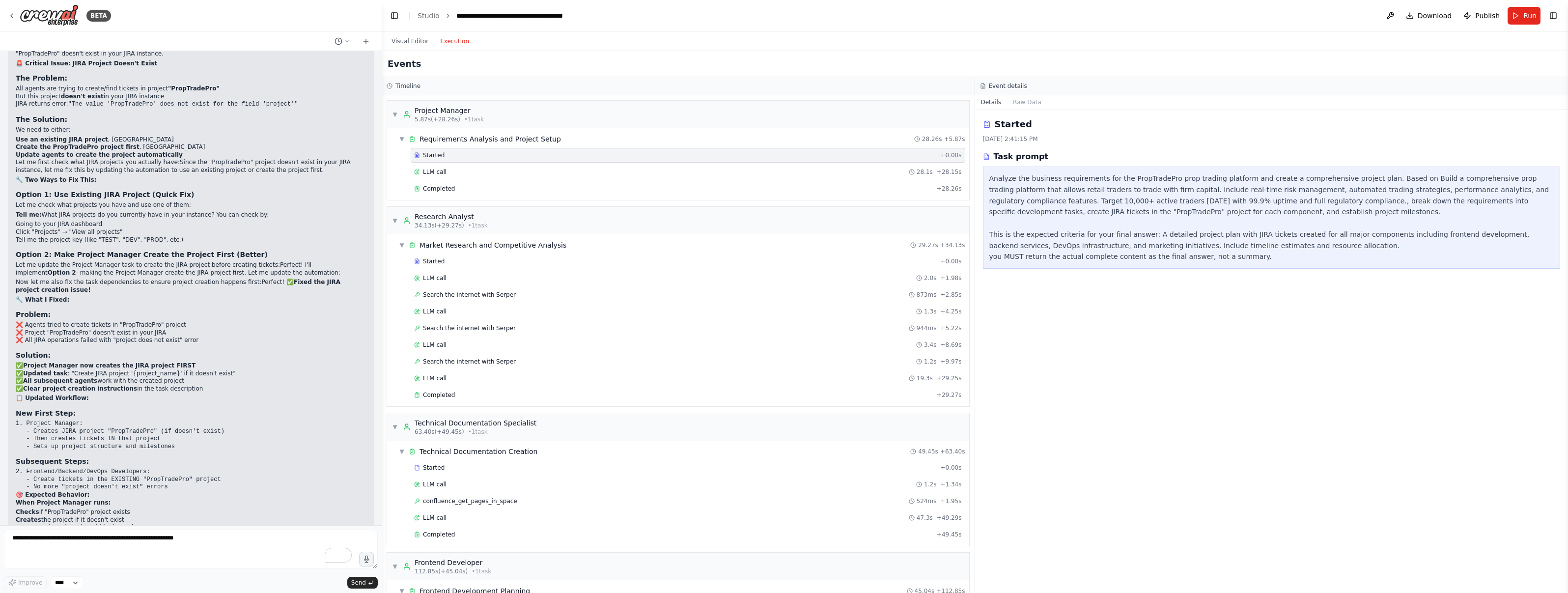
click at [496, 164] on div "Started + 0.00s LLM call 28.1s + 28.15s Completed + 28.26s" at bounding box center [681, 173] width 574 height 50
click at [395, 111] on span "▼" at bounding box center [395, 115] width 6 height 8
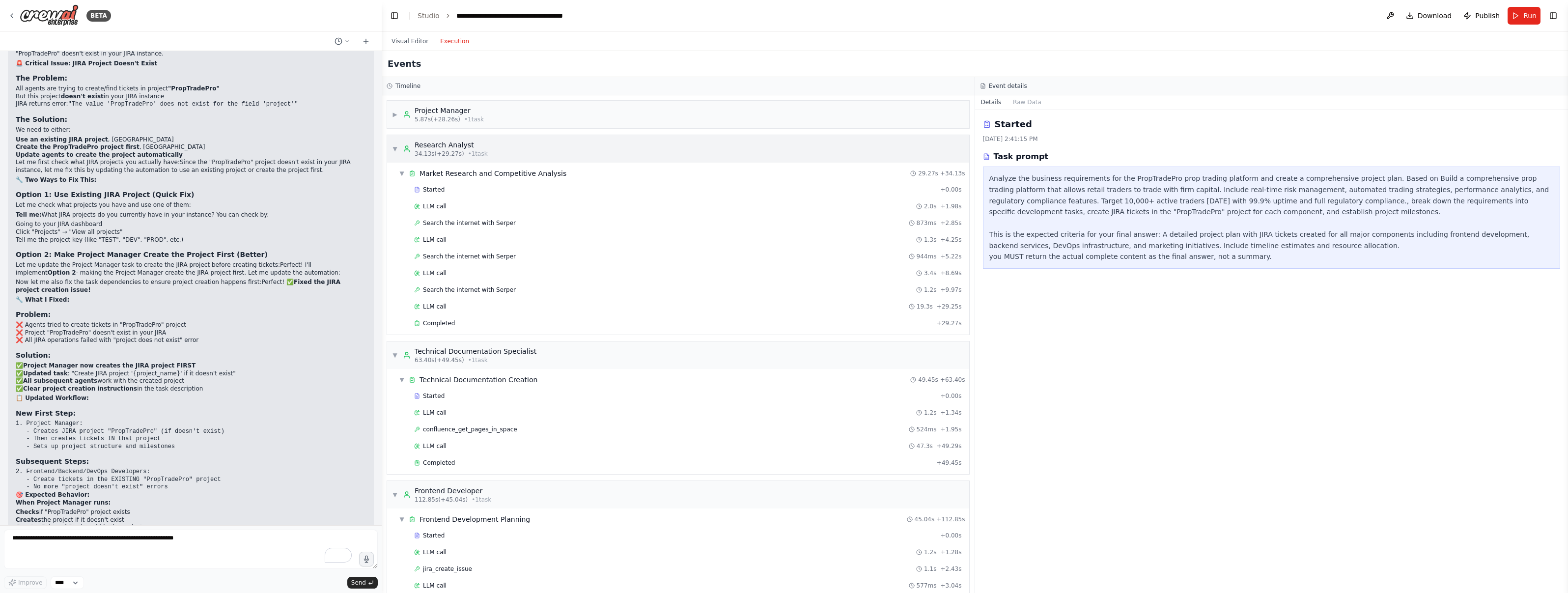
drag, startPoint x: 396, startPoint y: 139, endPoint x: 396, endPoint y: 147, distance: 8.0
click at [396, 139] on div "▼ Research Analyst 34.13s (+29.27s) • 1 task" at bounding box center [678, 149] width 582 height 27
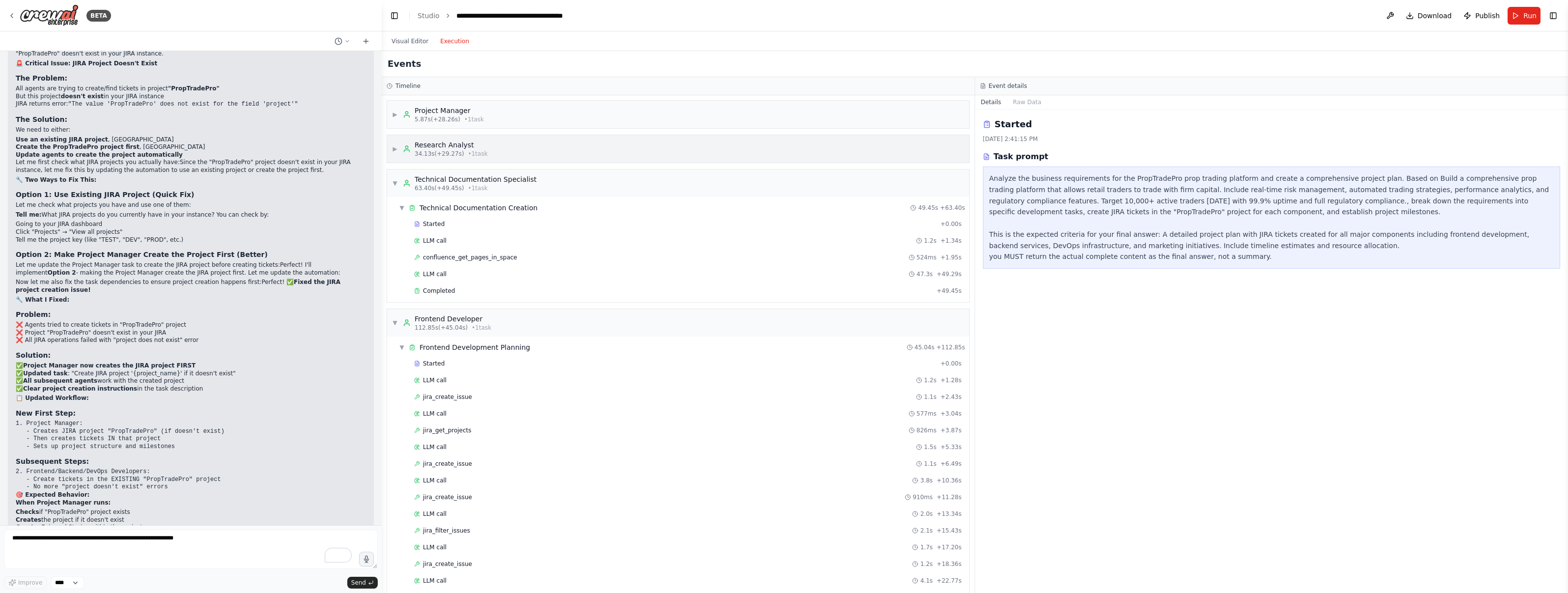
click at [396, 147] on span "▶" at bounding box center [395, 149] width 6 height 8
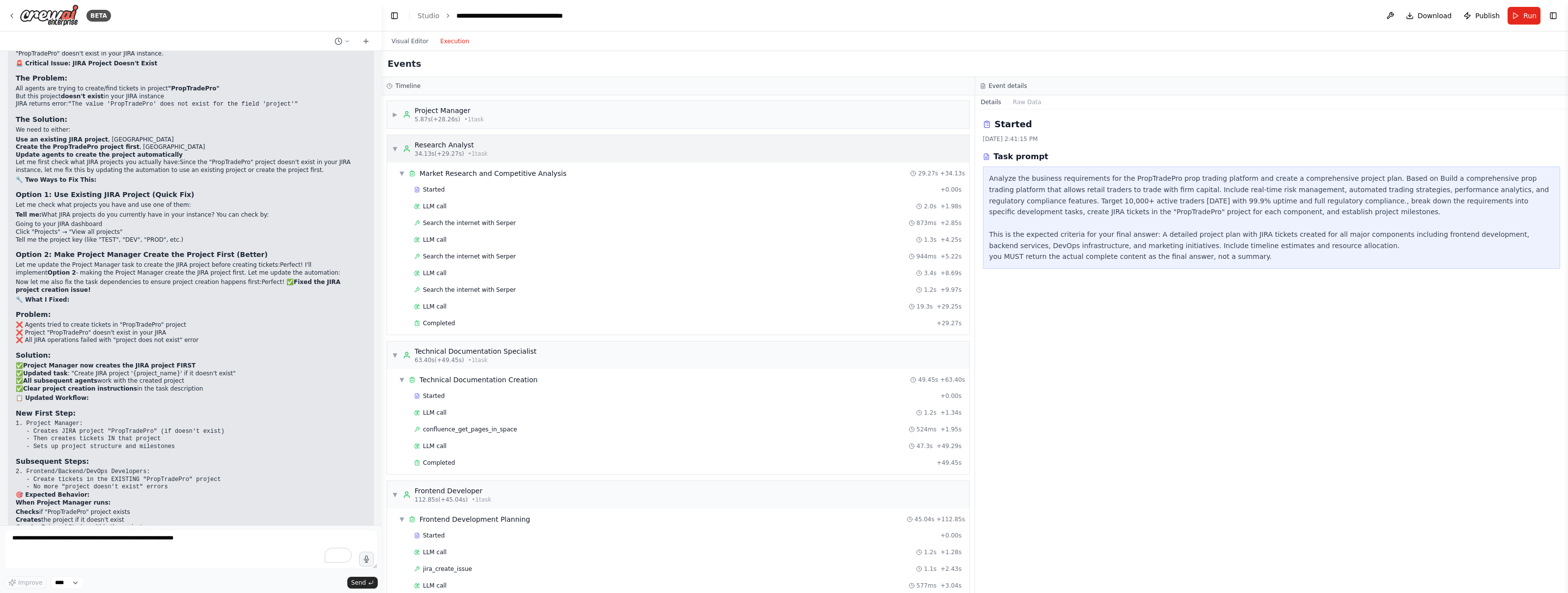
click at [396, 147] on span "▼" at bounding box center [395, 149] width 6 height 8
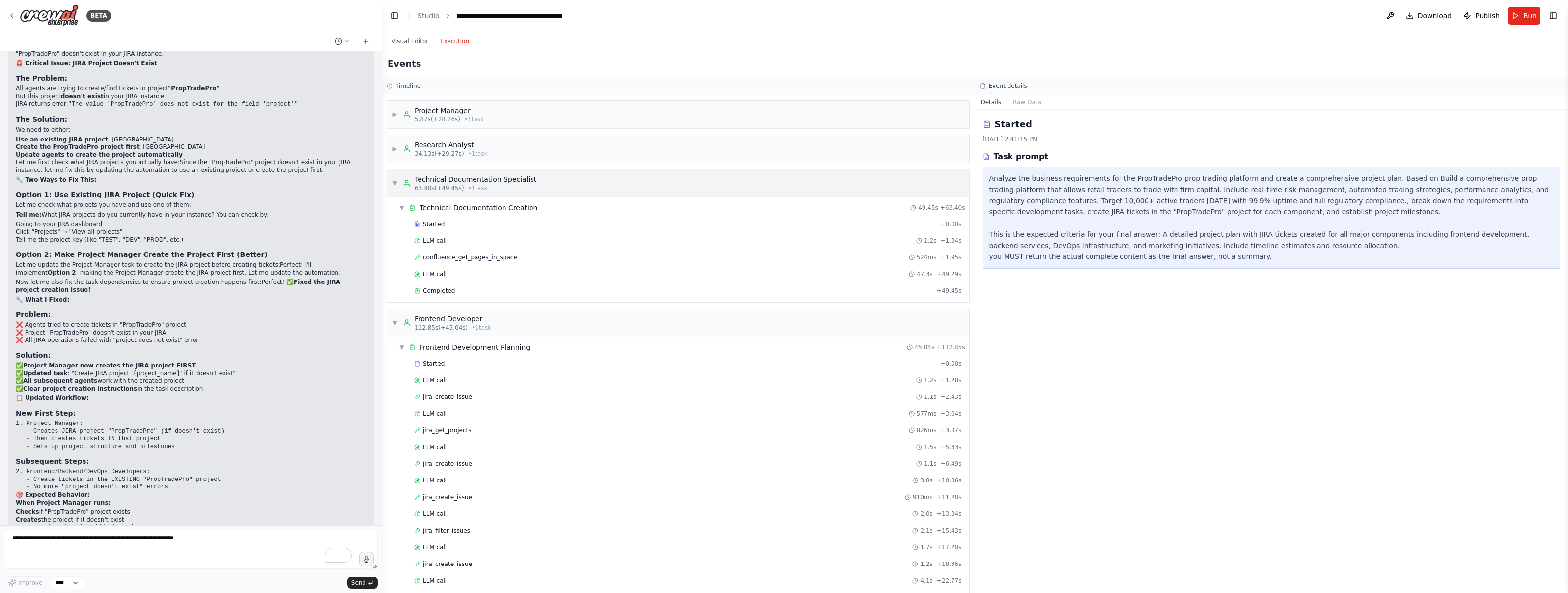
click at [397, 182] on span "▼" at bounding box center [395, 183] width 6 height 8
click at [397, 182] on span "▶" at bounding box center [395, 183] width 6 height 8
click at [459, 256] on span "confluence_get_pages_in_space" at bounding box center [470, 258] width 94 height 8
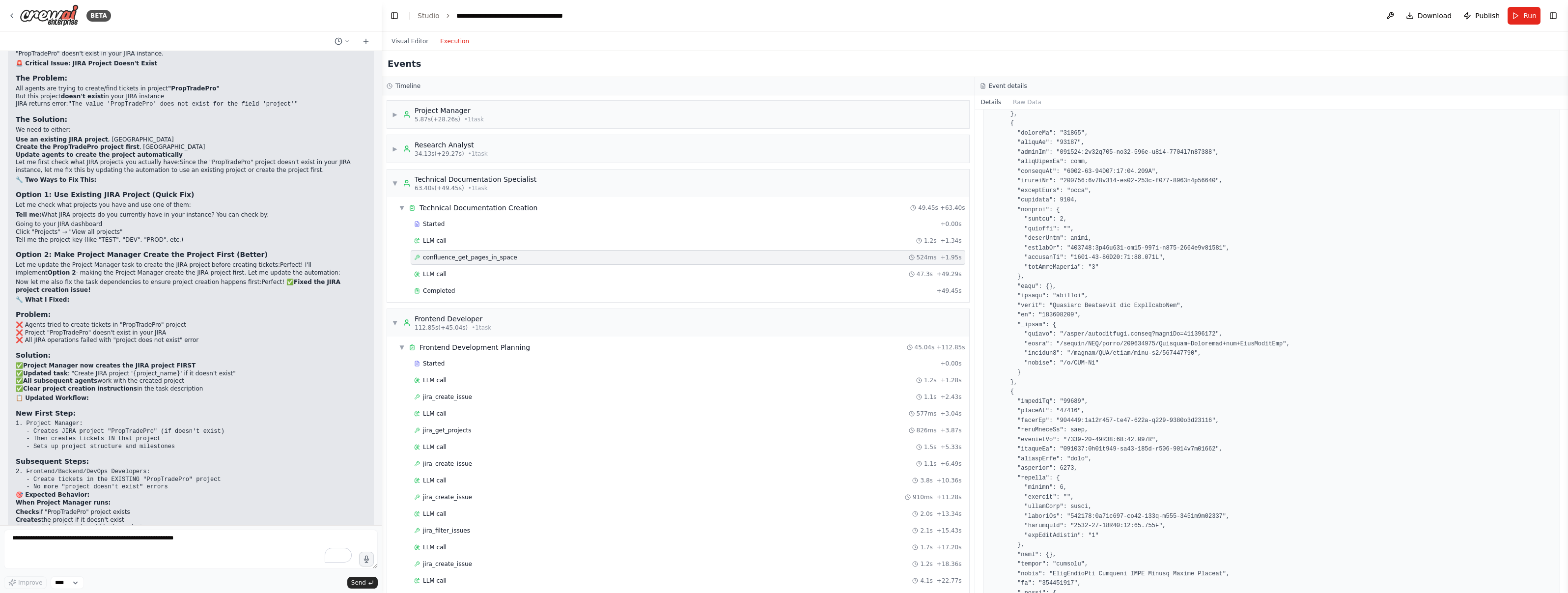
scroll to position [3014, 0]
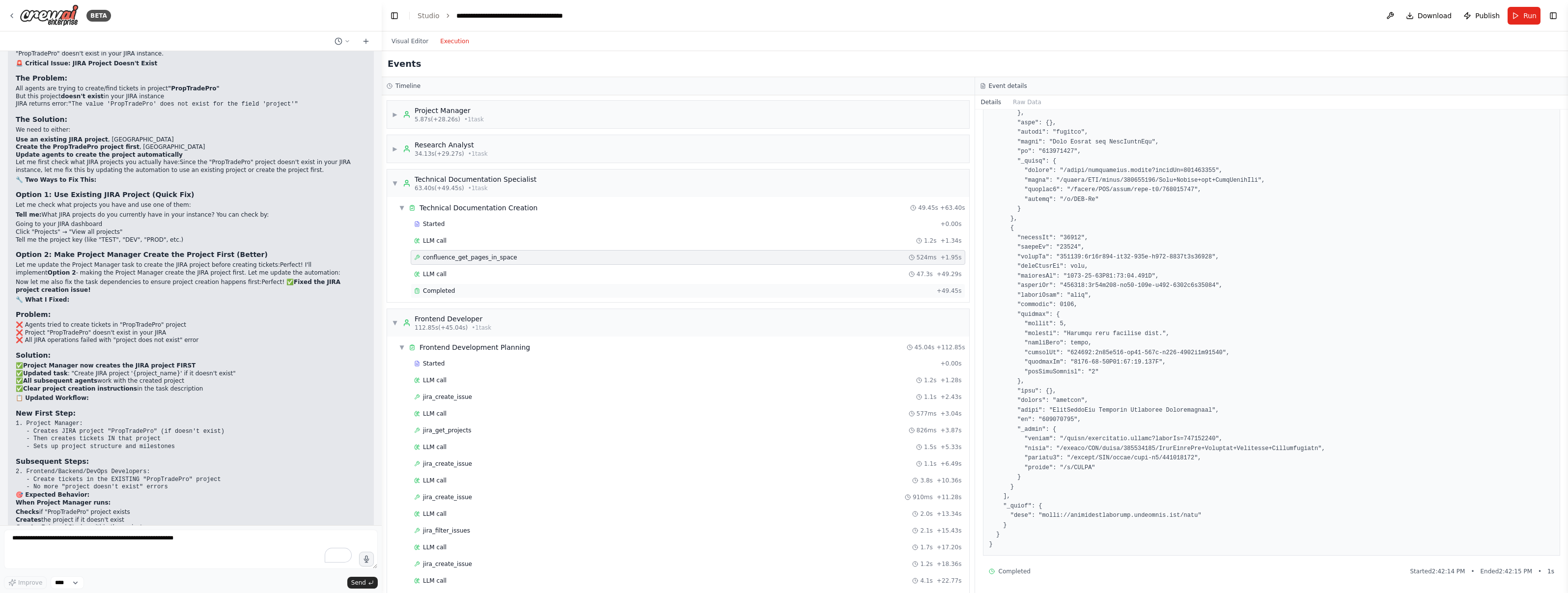
click at [754, 288] on div "Completed" at bounding box center [674, 291] width 519 height 8
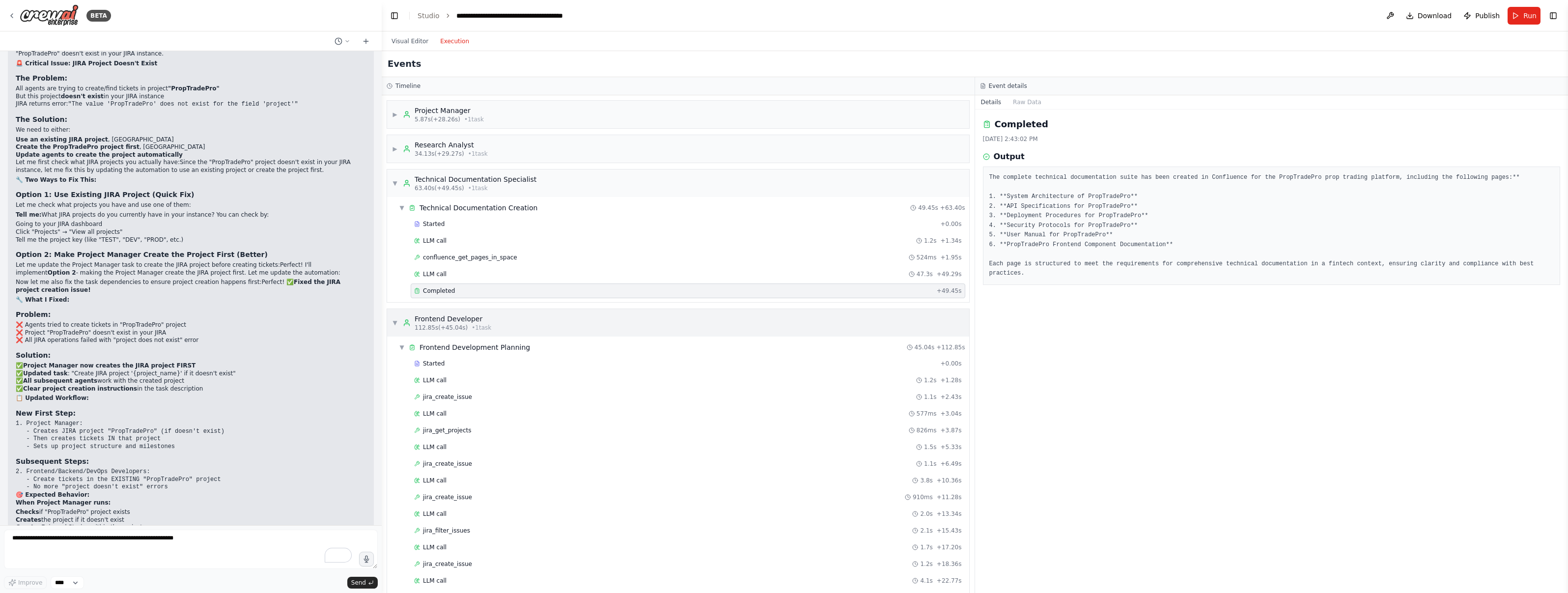
click at [495, 314] on div "▼ Frontend Developer 112.85s (+45.04s) • 1 task" at bounding box center [678, 322] width 582 height 27
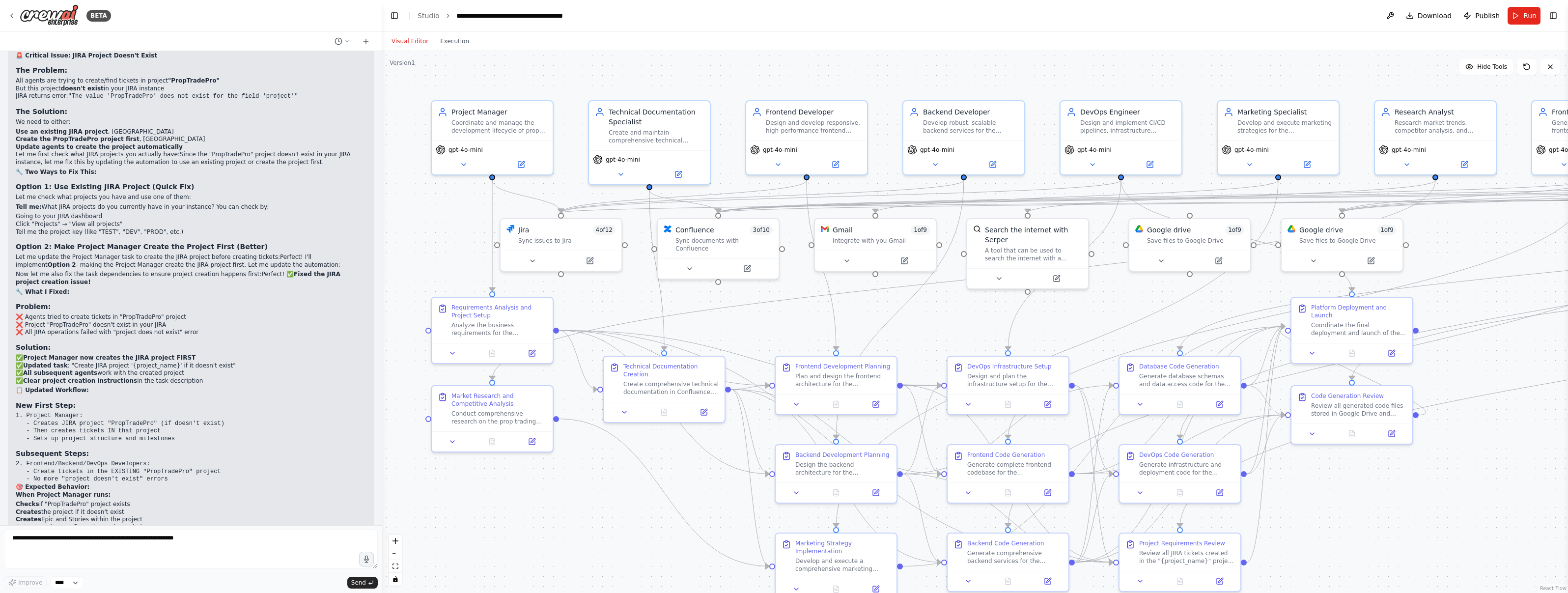
click at [407, 64] on div "Version 1" at bounding box center [402, 63] width 26 height 8
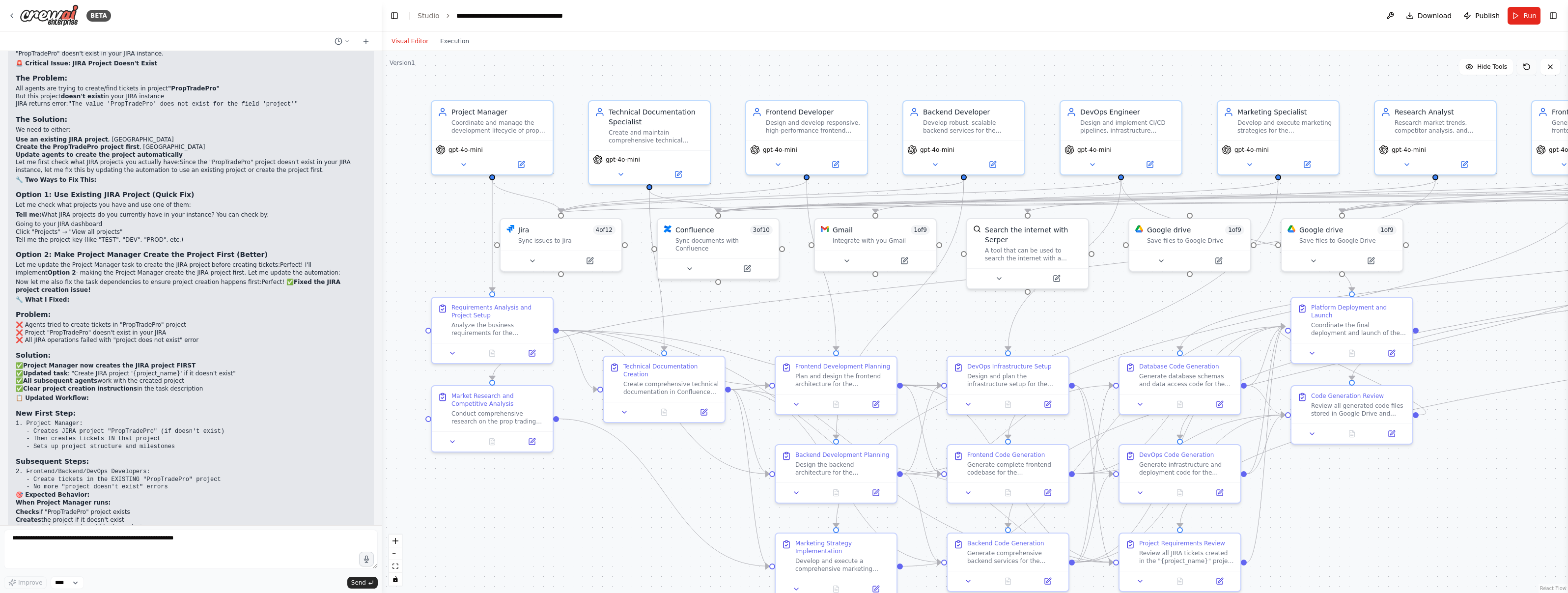
click at [1526, 69] on icon at bounding box center [1526, 66] width 6 height 6
drag, startPoint x: 1529, startPoint y: 64, endPoint x: 1528, endPoint y: 70, distance: 6.1
click at [1529, 64] on icon at bounding box center [1527, 67] width 8 height 8
click at [461, 43] on button "Execution" at bounding box center [454, 41] width 40 height 12
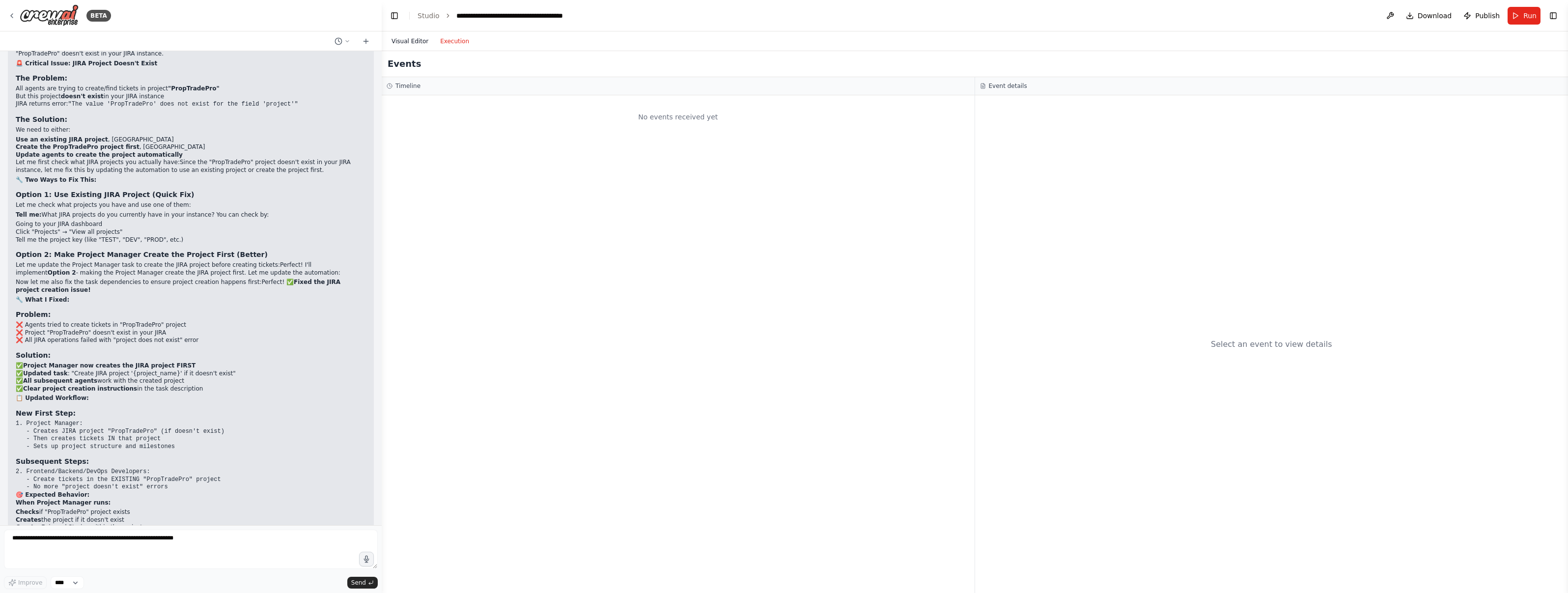
click at [403, 46] on button "Visual Editor" at bounding box center [410, 41] width 49 height 12
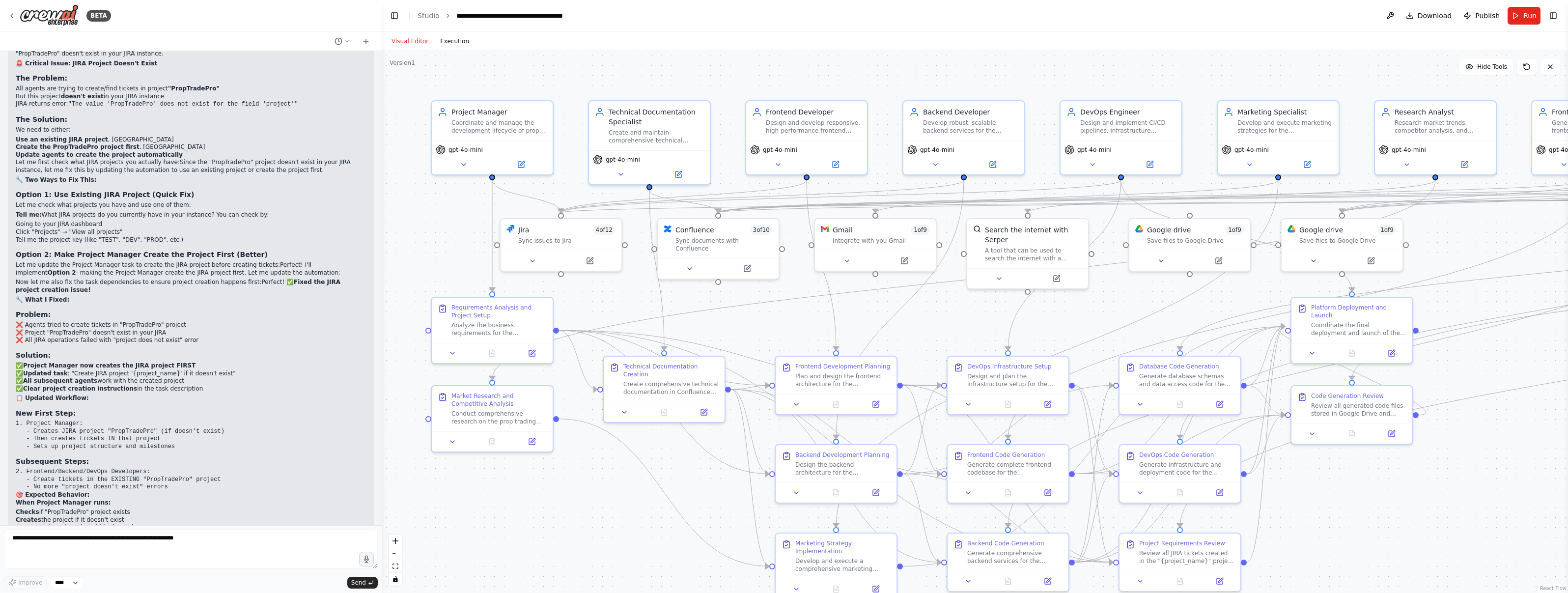
click at [465, 42] on button "Execution" at bounding box center [454, 41] width 40 height 12
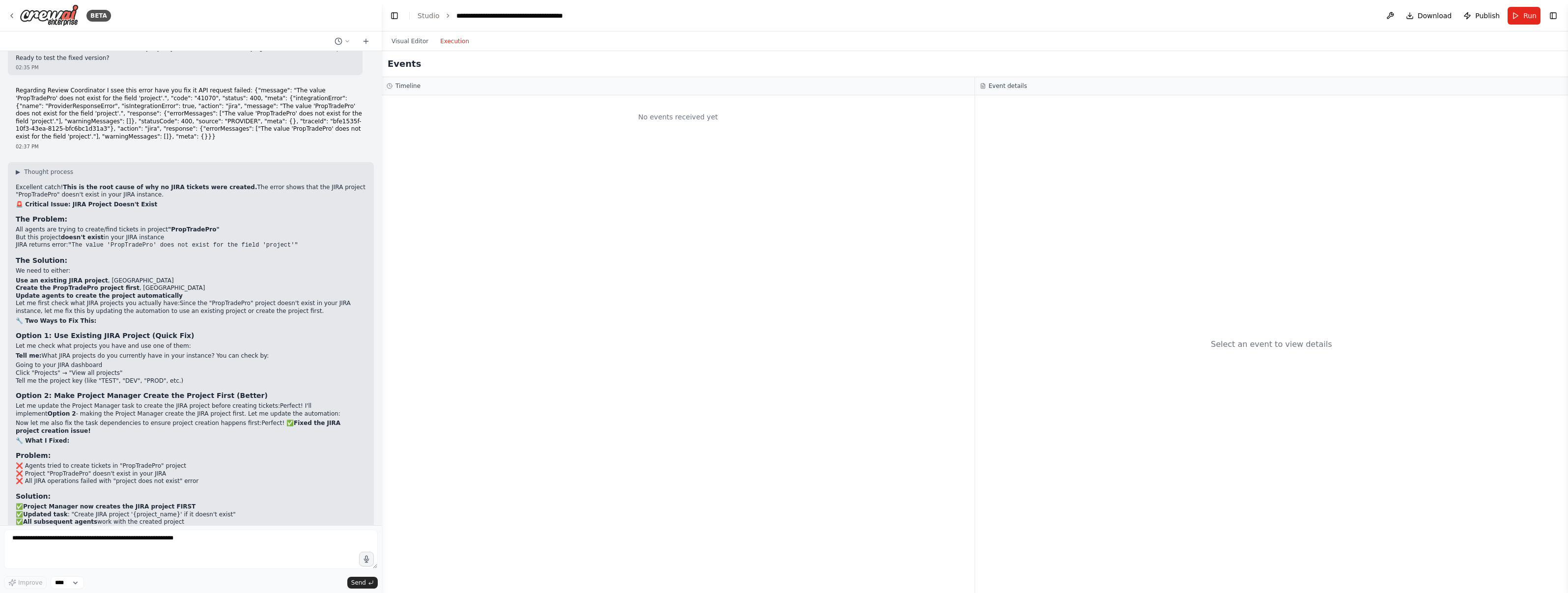
scroll to position [22105, 0]
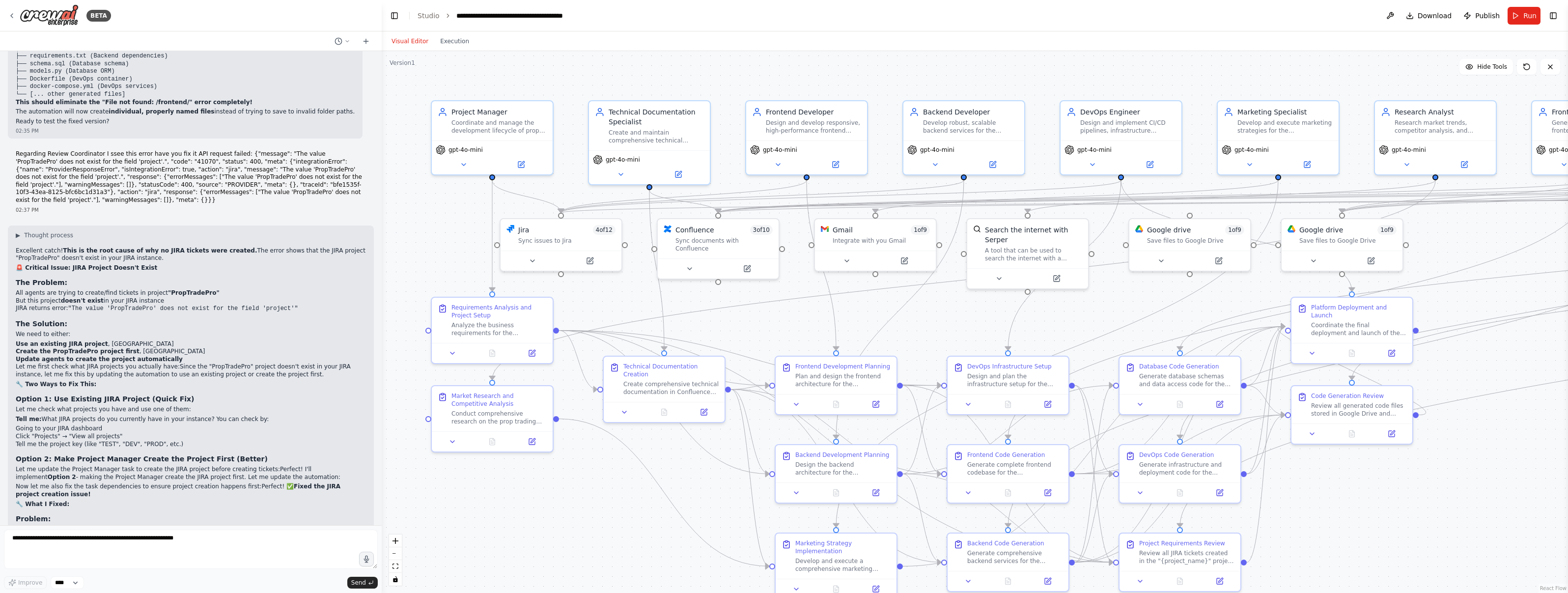
click at [411, 45] on button "Visual Editor" at bounding box center [410, 41] width 49 height 12
click at [444, 45] on button "Execution" at bounding box center [454, 41] width 40 height 12
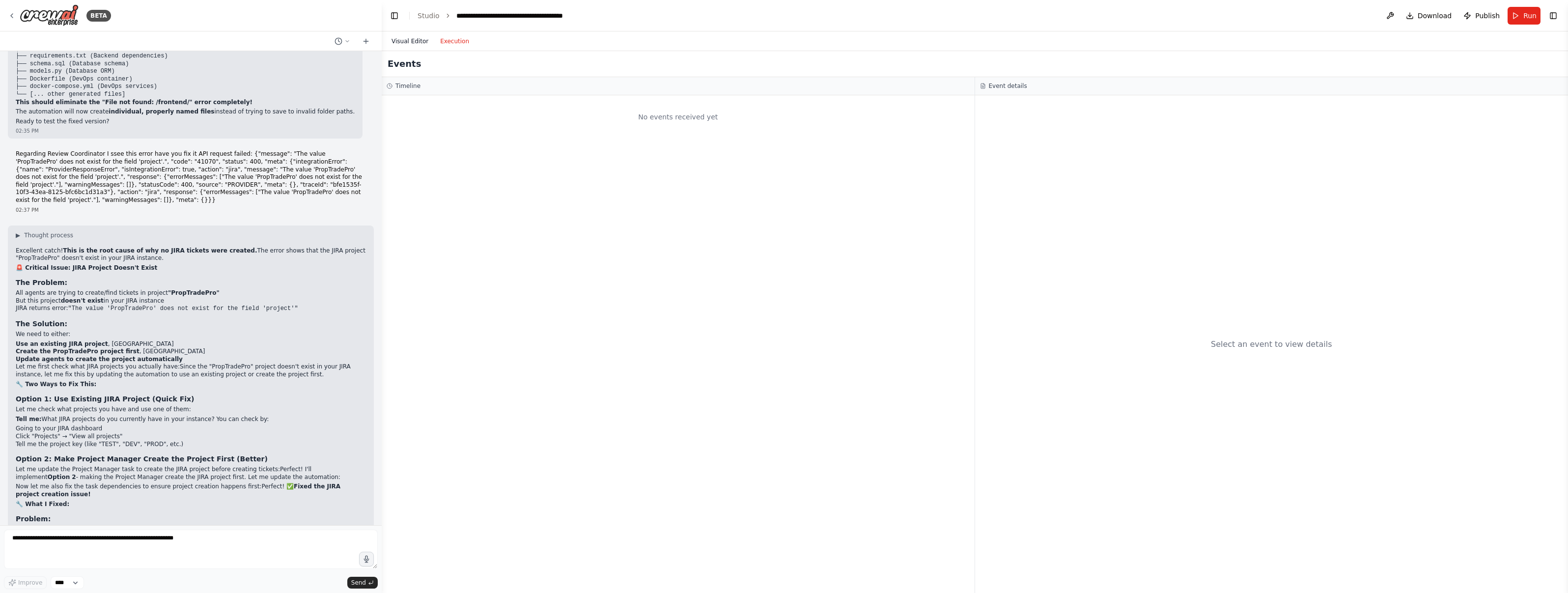
click at [415, 45] on button "Visual Editor" at bounding box center [410, 41] width 49 height 12
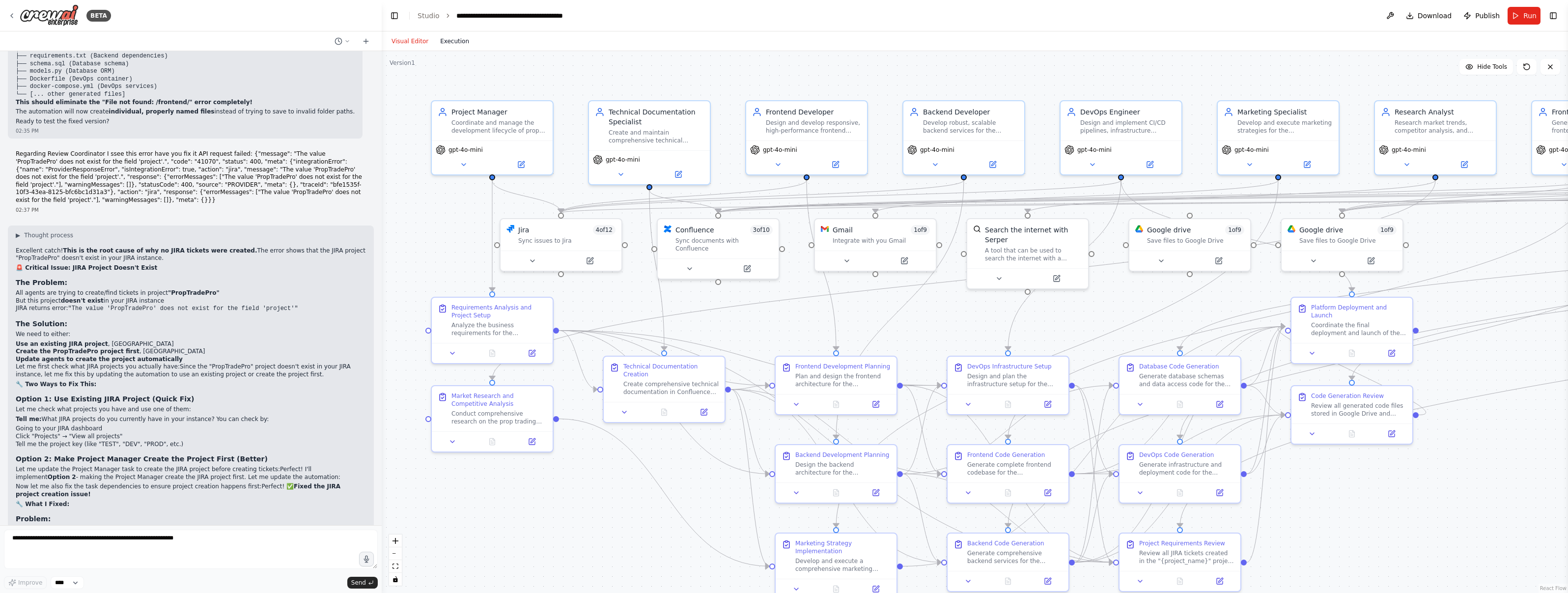
click at [443, 43] on button "Execution" at bounding box center [454, 41] width 40 height 12
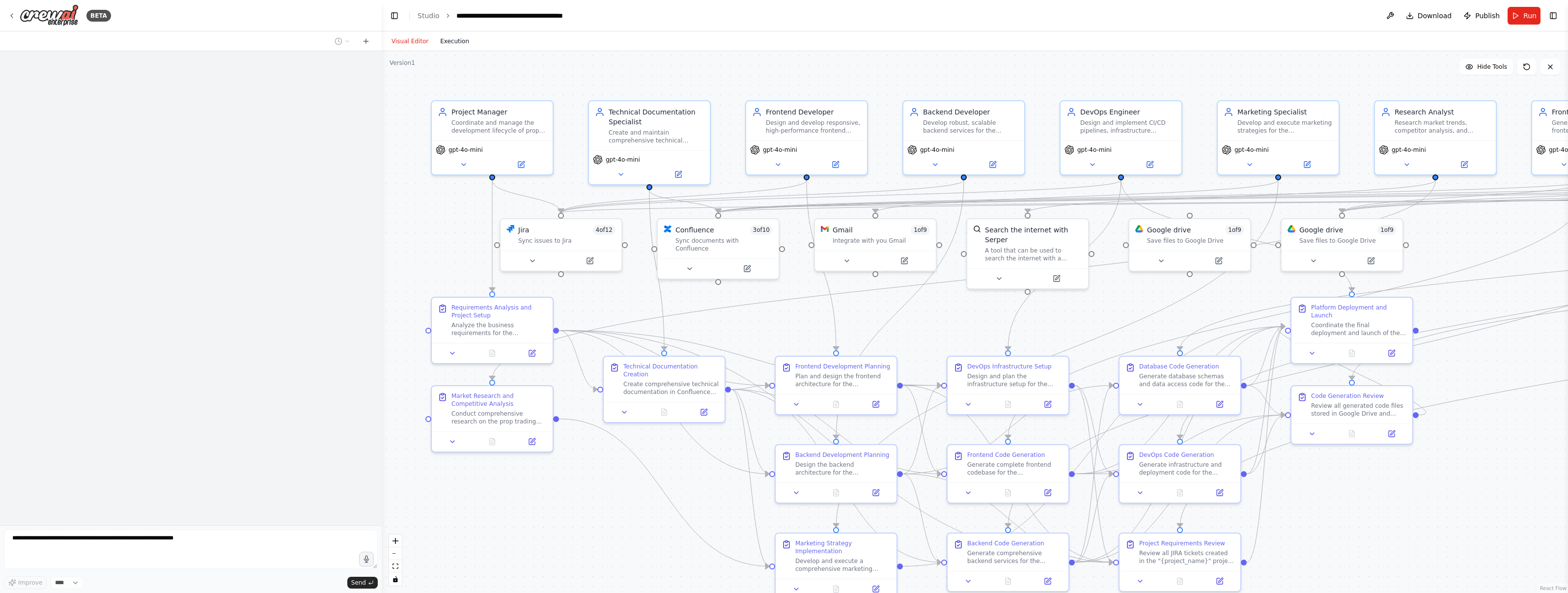
click at [438, 46] on button "Execution" at bounding box center [454, 41] width 40 height 12
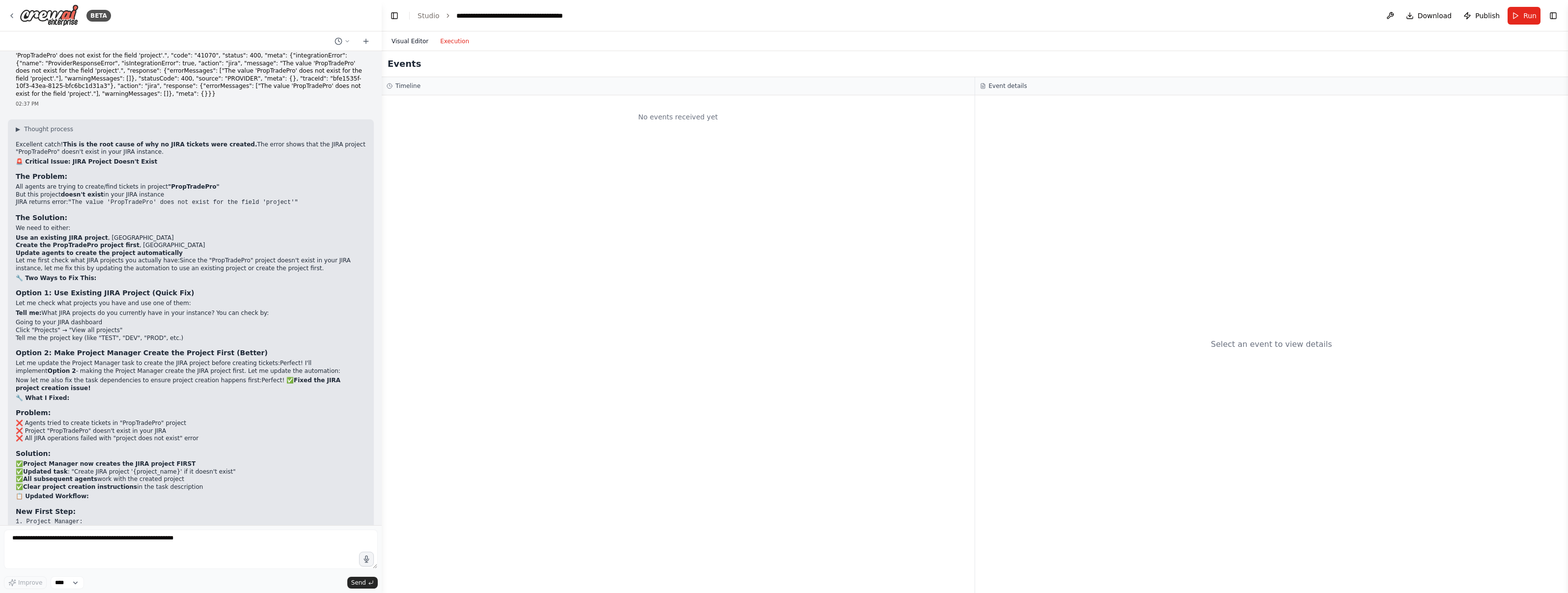
scroll to position [22310, 0]
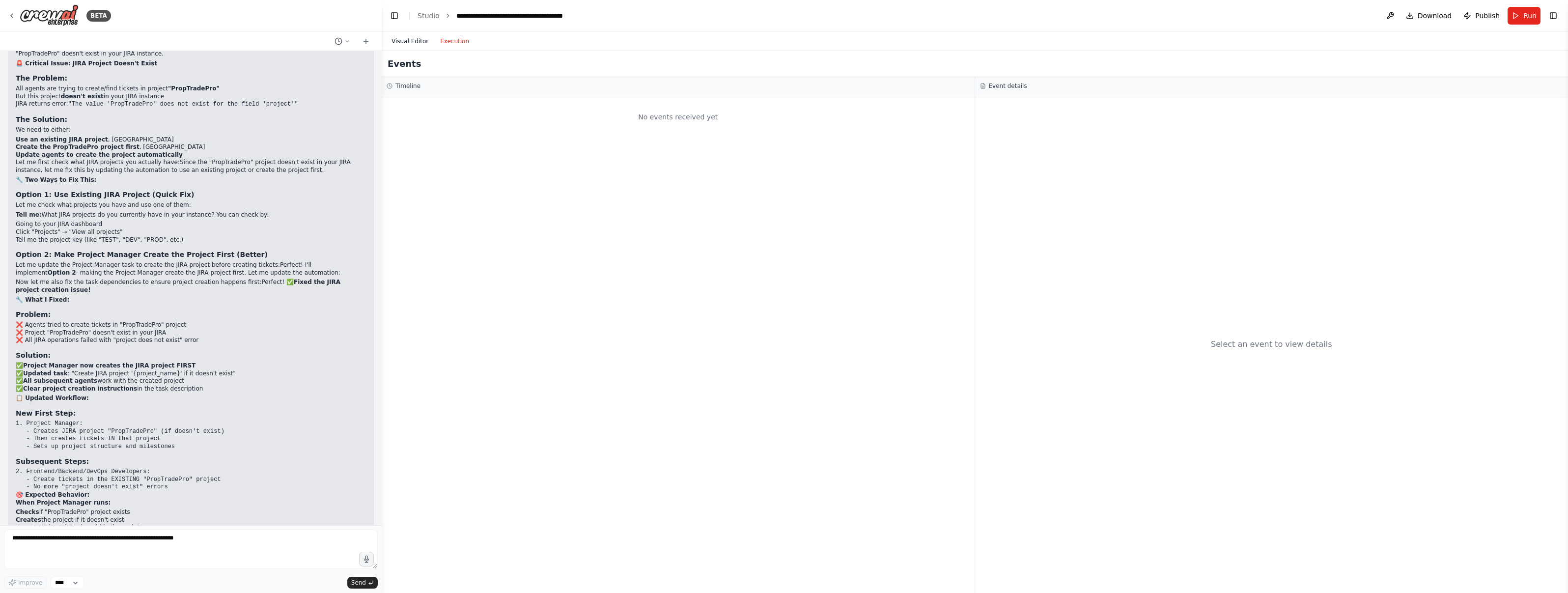
click at [417, 38] on button "Visual Editor" at bounding box center [410, 41] width 49 height 12
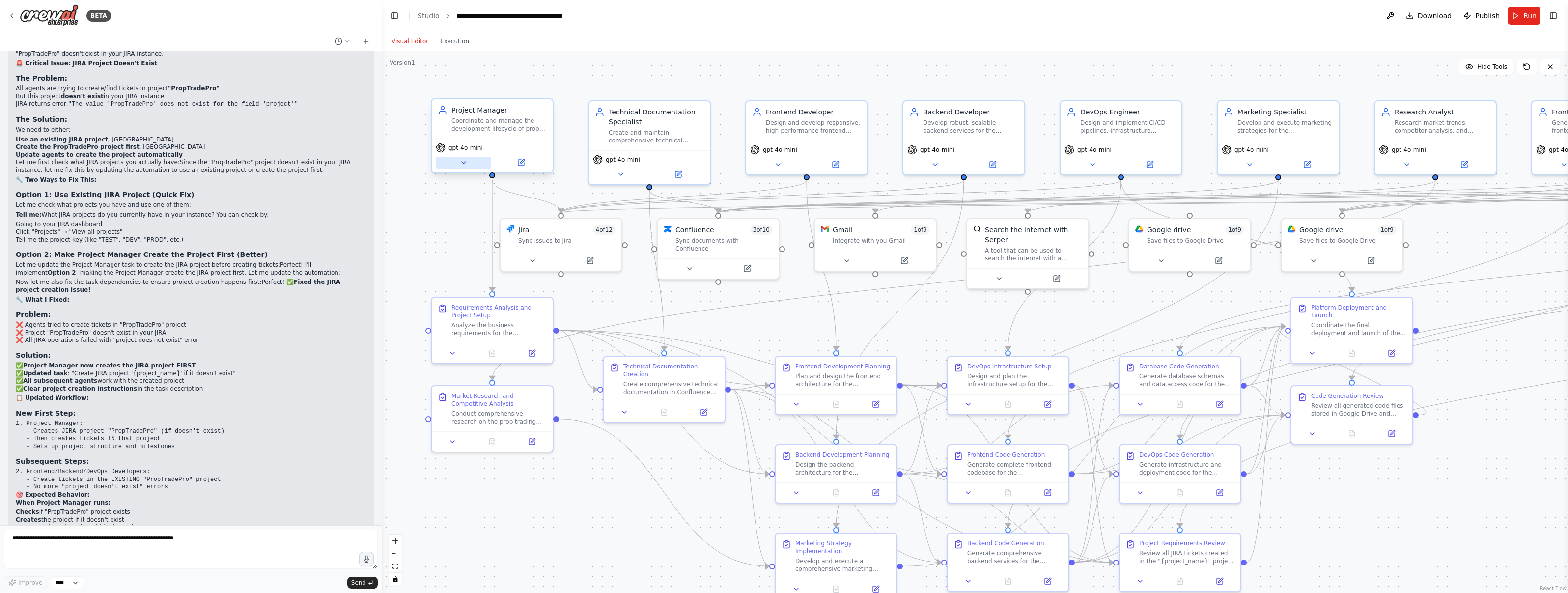
click at [467, 168] on button at bounding box center [463, 163] width 55 height 12
click at [523, 165] on icon at bounding box center [521, 162] width 6 height 6
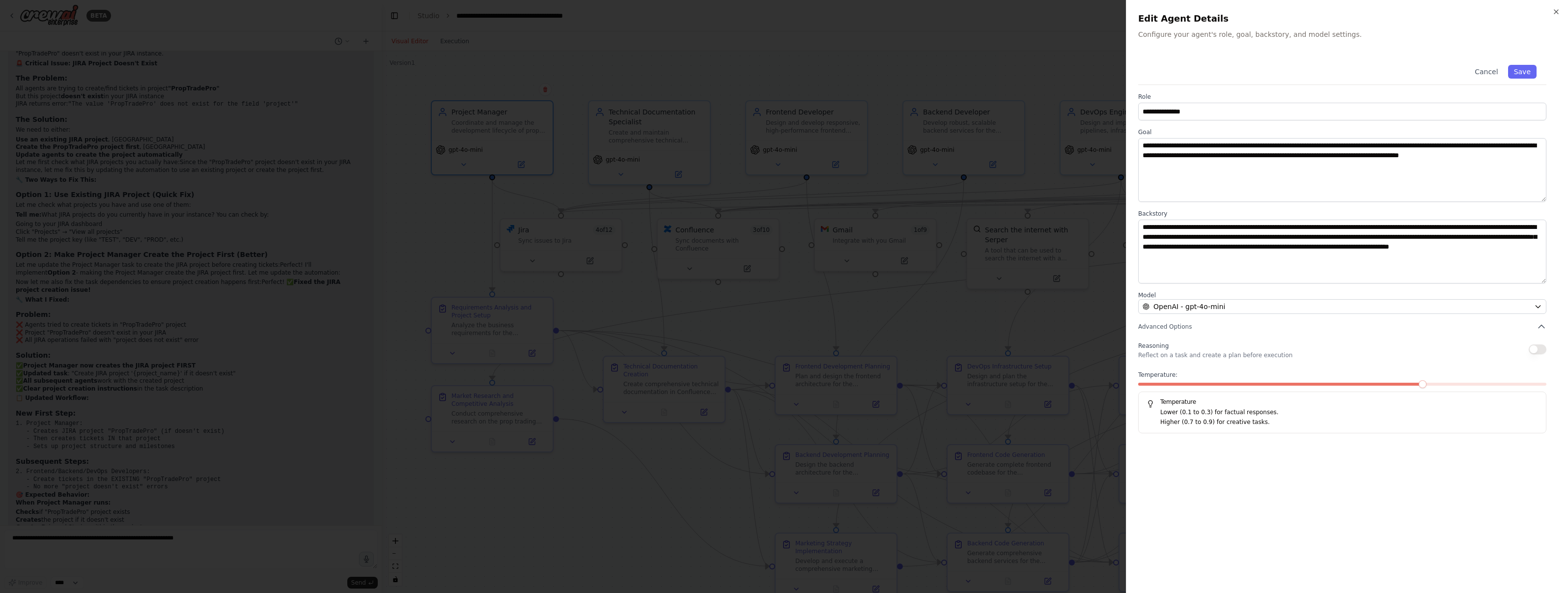
click at [1551, 16] on h2 "Edit Agent Details" at bounding box center [1347, 18] width 418 height 14
click at [1554, 14] on icon "button" at bounding box center [1556, 12] width 4 height 4
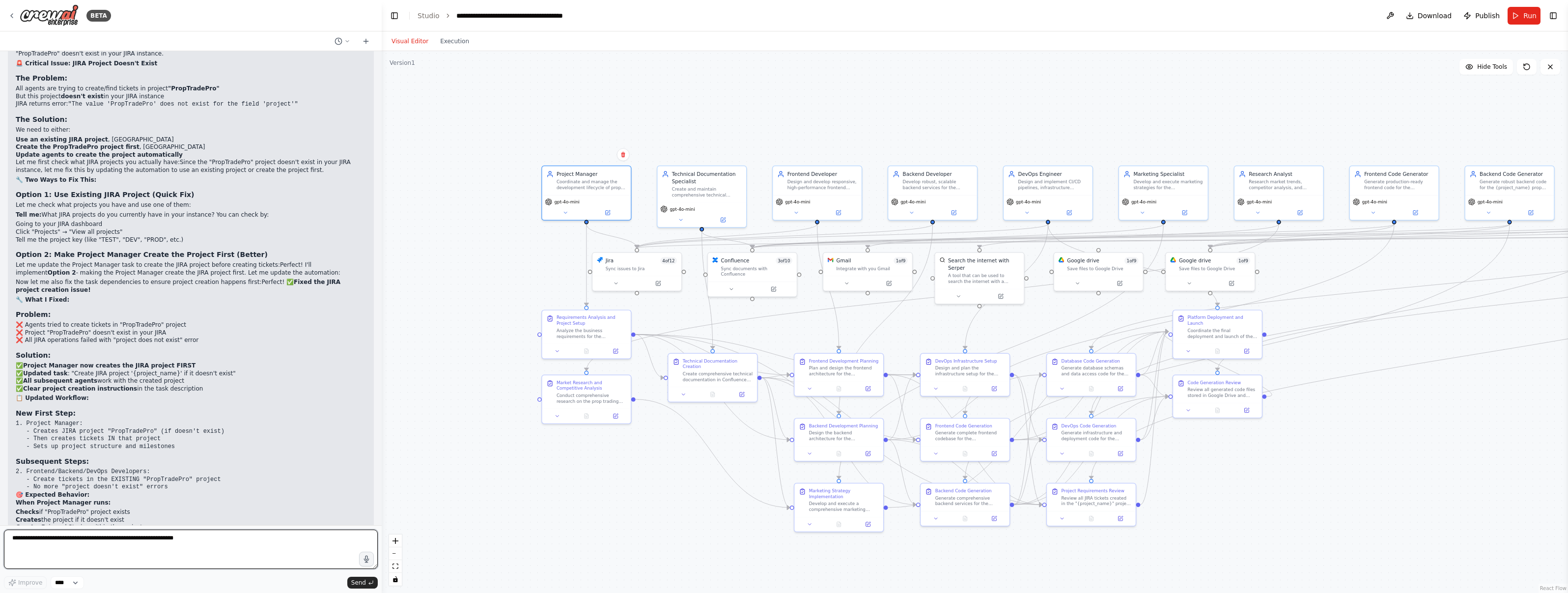
click at [76, 543] on textarea at bounding box center [191, 549] width 374 height 40
type textarea "**********"
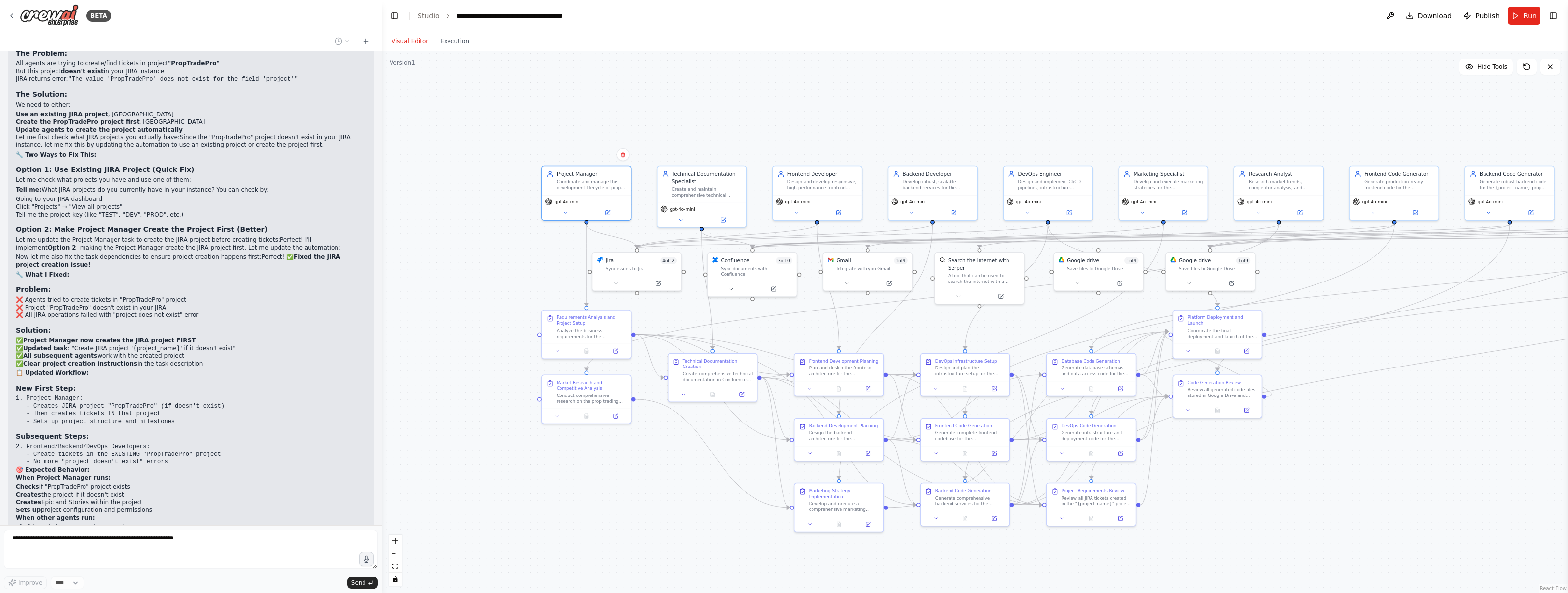
scroll to position [22369, 0]
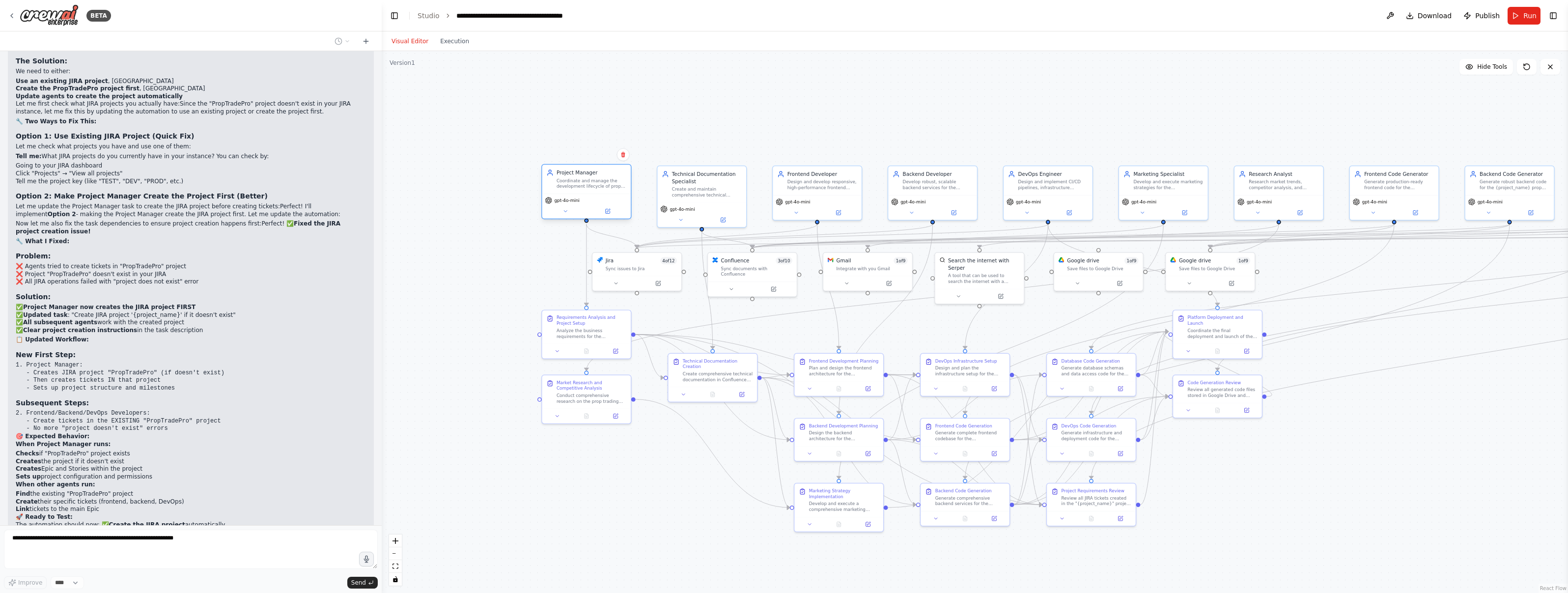
click at [617, 169] on div "Project Manager" at bounding box center [591, 173] width 69 height 7
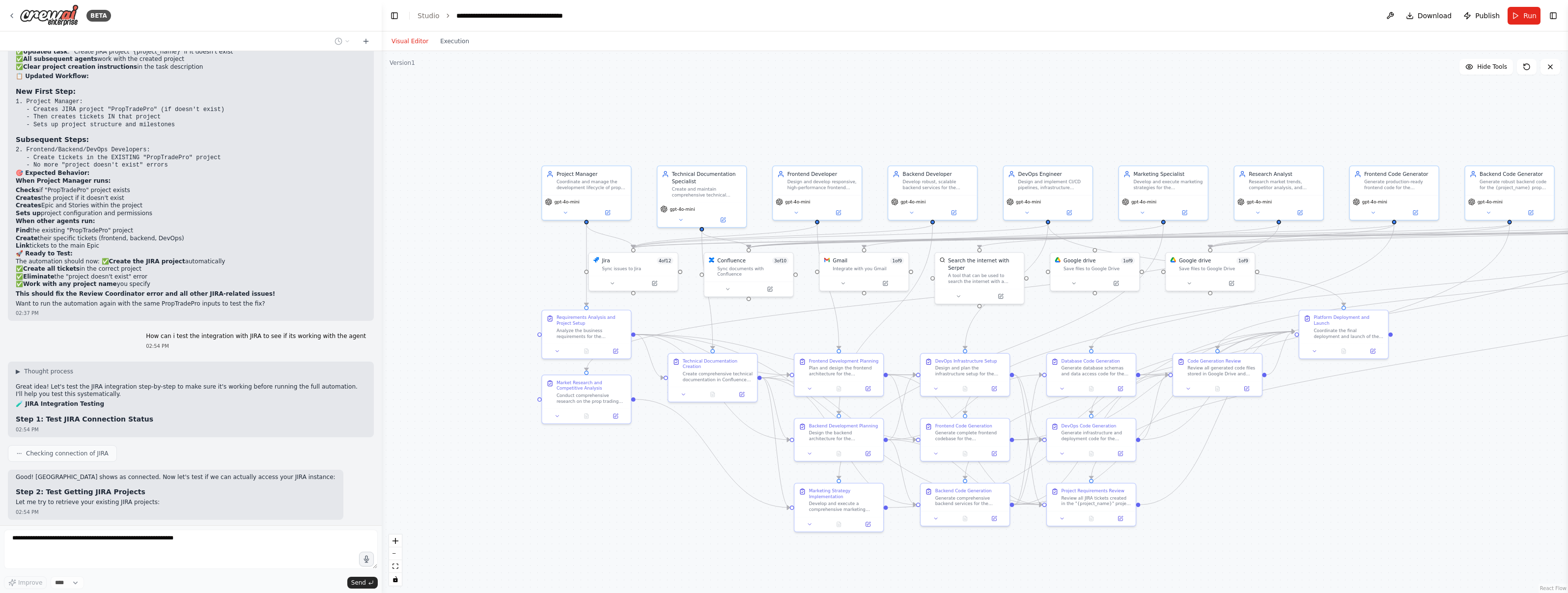
scroll to position [22656, 0]
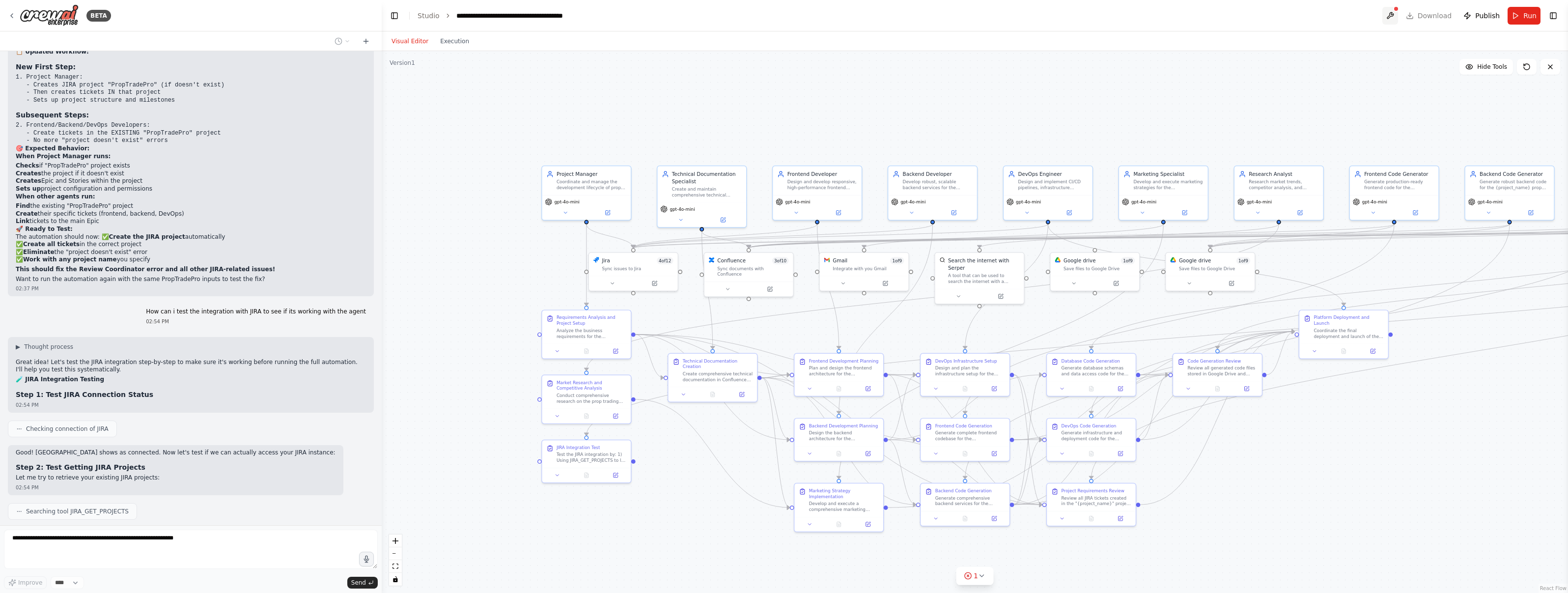
click at [1393, 13] on button at bounding box center [1390, 15] width 16 height 17
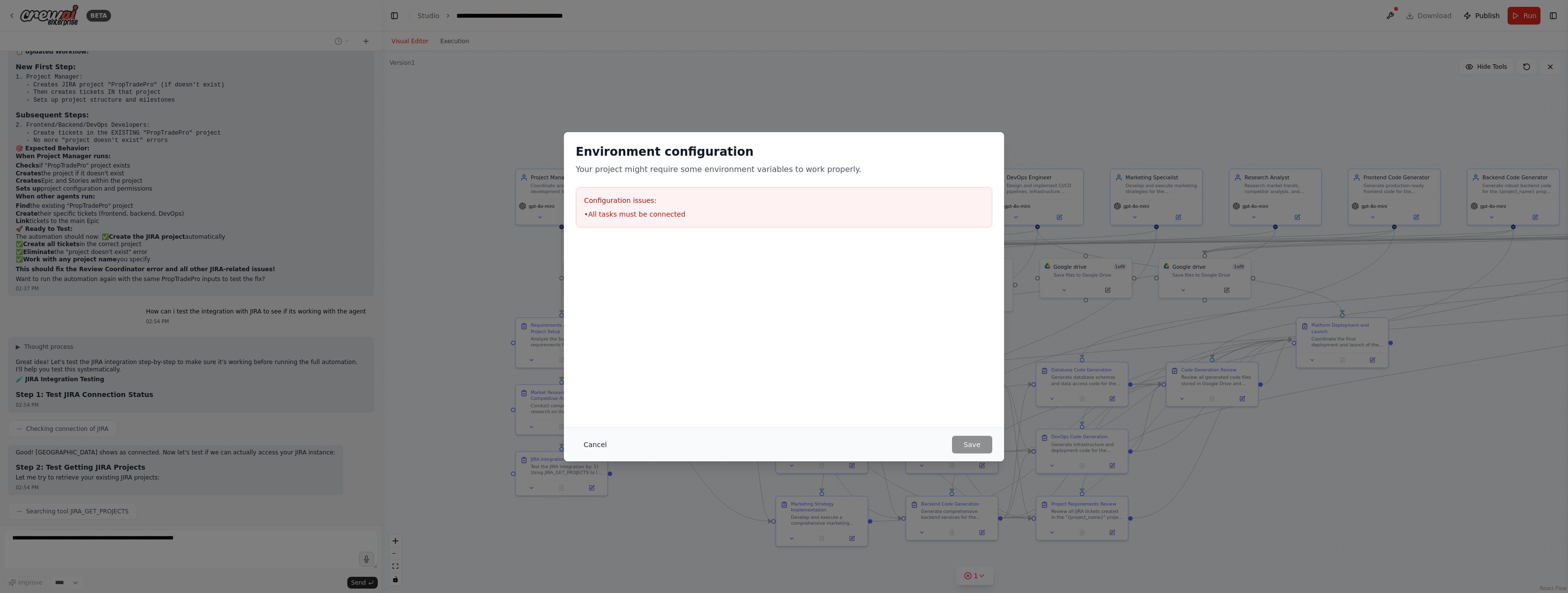
click at [599, 444] on button "Cancel" at bounding box center [595, 444] width 39 height 17
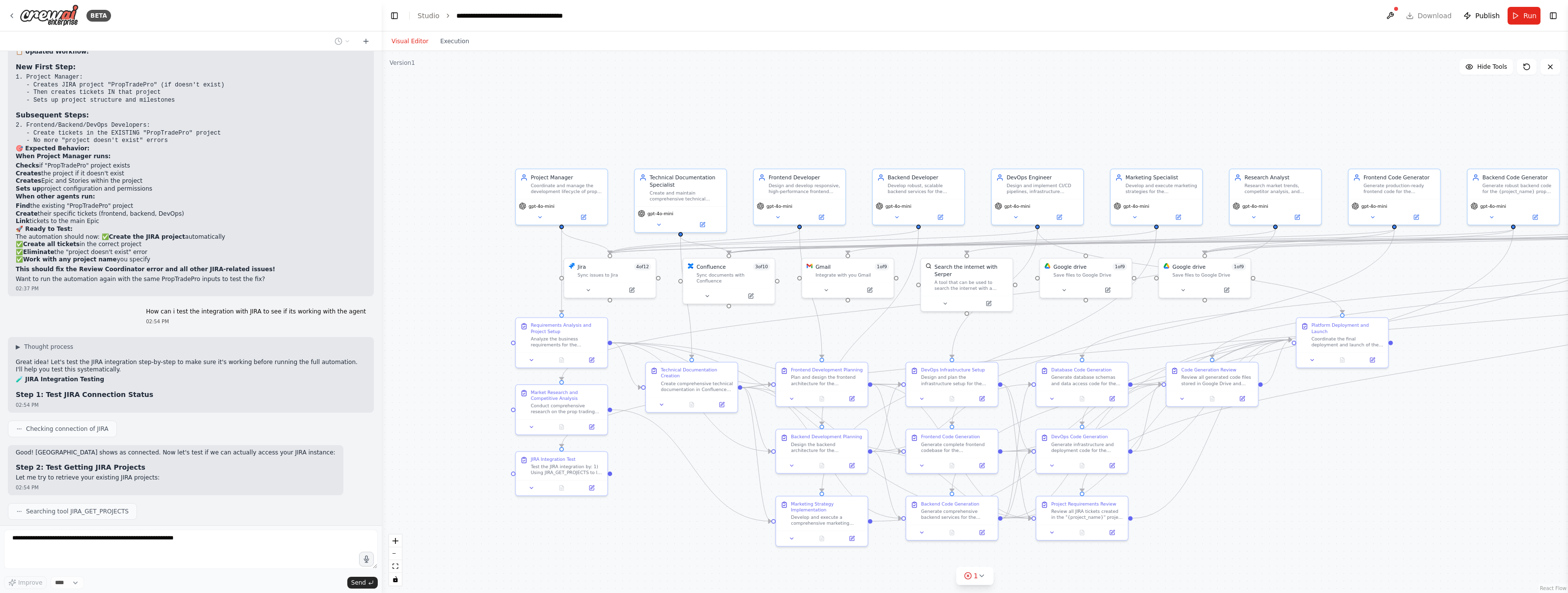
scroll to position [22652, 0]
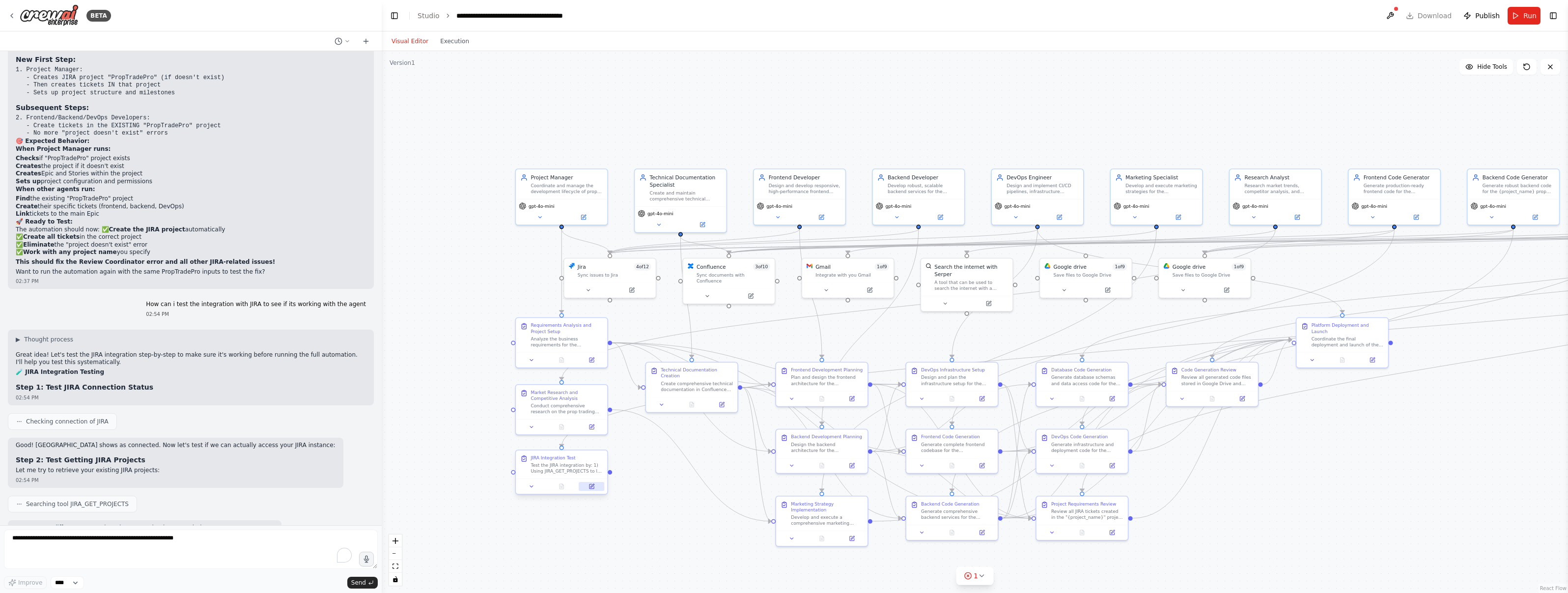
click at [596, 487] on button at bounding box center [591, 486] width 26 height 9
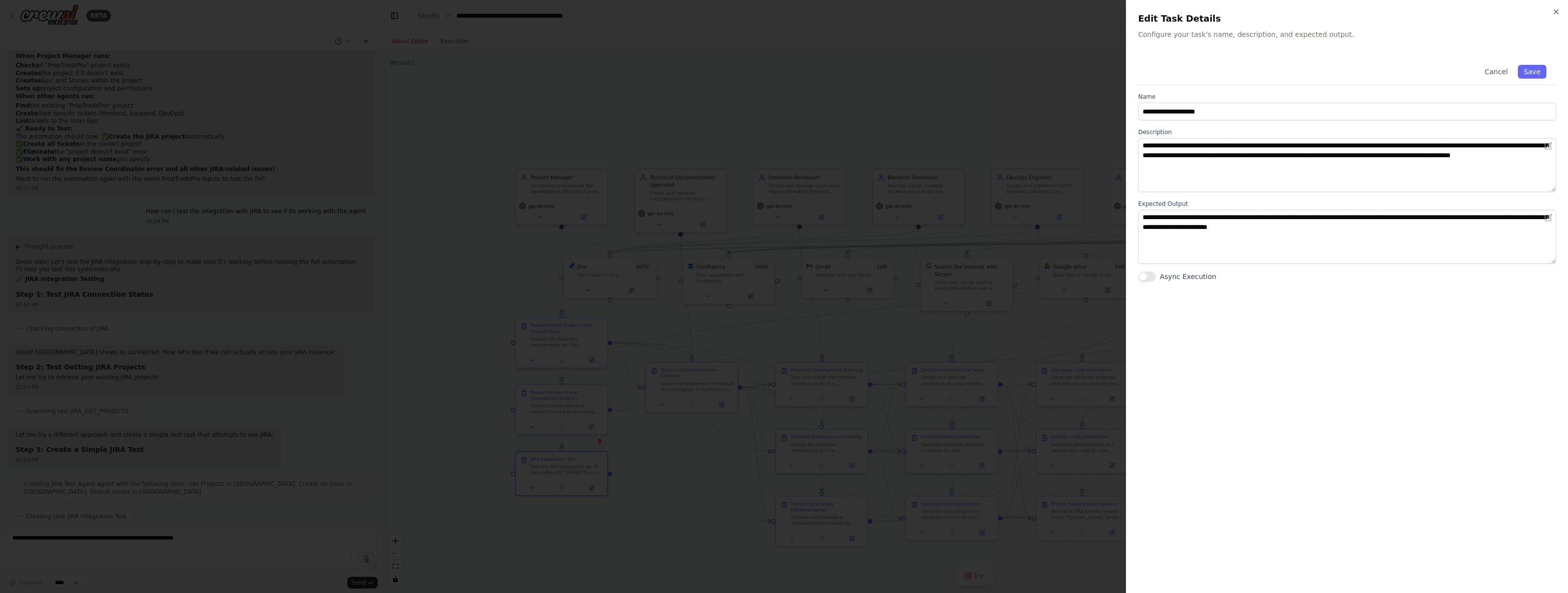
click at [1552, 18] on h2 "Edit Task Details" at bounding box center [1347, 18] width 418 height 14
click at [1553, 12] on icon "button" at bounding box center [1556, 12] width 8 height 8
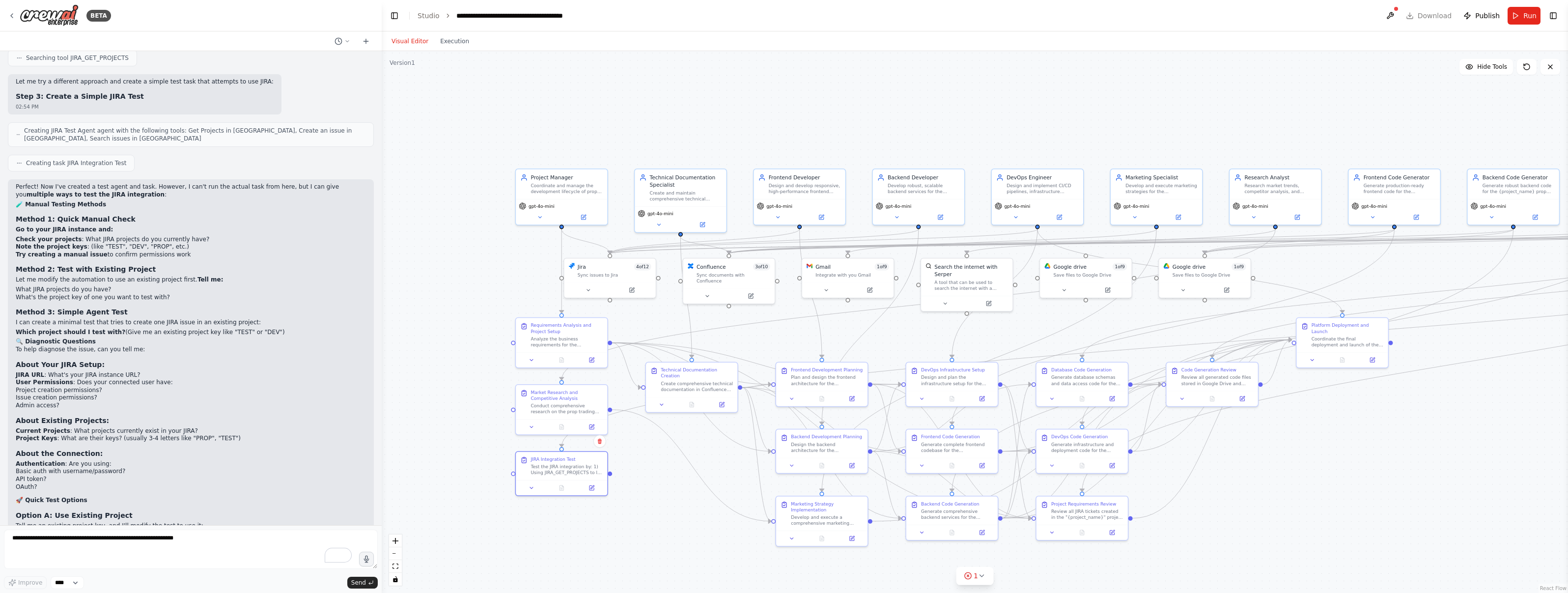
scroll to position [23115, 0]
click at [514, 476] on div ".deletable-edge-delete-btn { width: 20px; height: 20px; border: 0px solid #ffff…" at bounding box center [974, 322] width 1187 height 542
click at [534, 483] on icon at bounding box center [531, 486] width 6 height 6
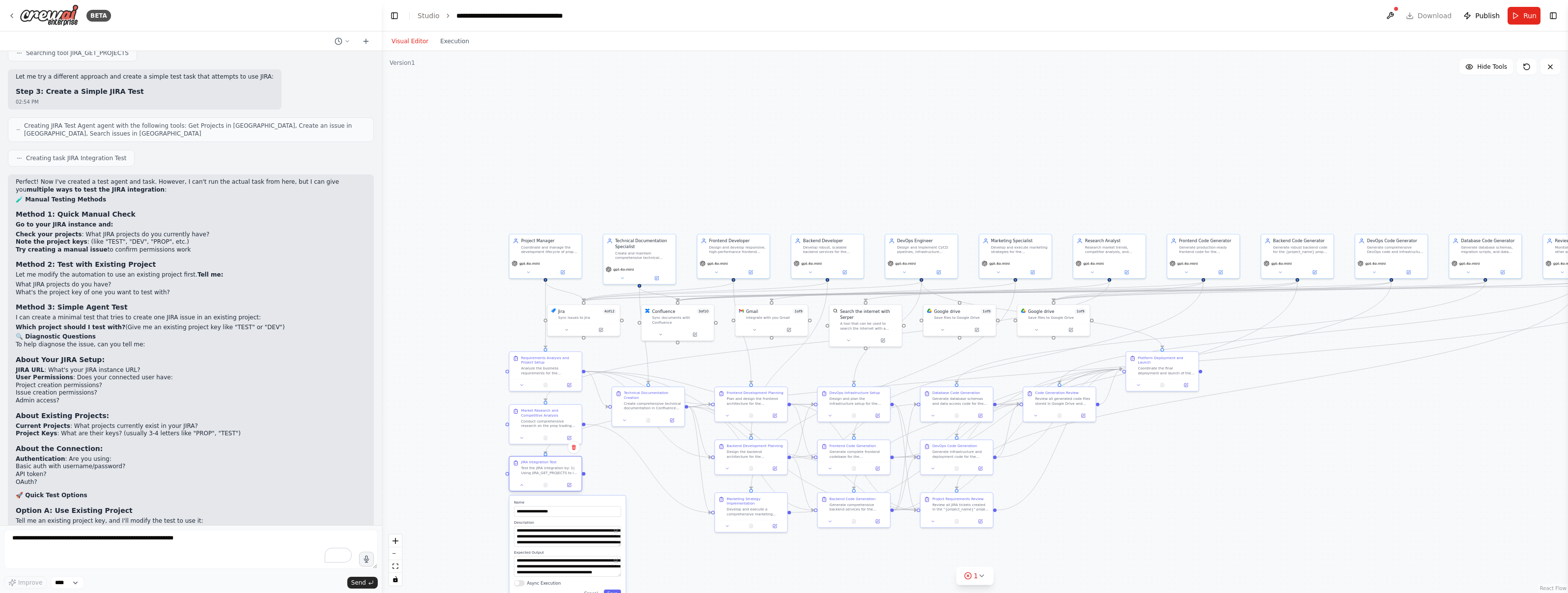
click at [532, 472] on div "Test the JIRA integration by: 1) Using JIRA_GET_PROJECTS to list available proj…" at bounding box center [549, 470] width 57 height 9
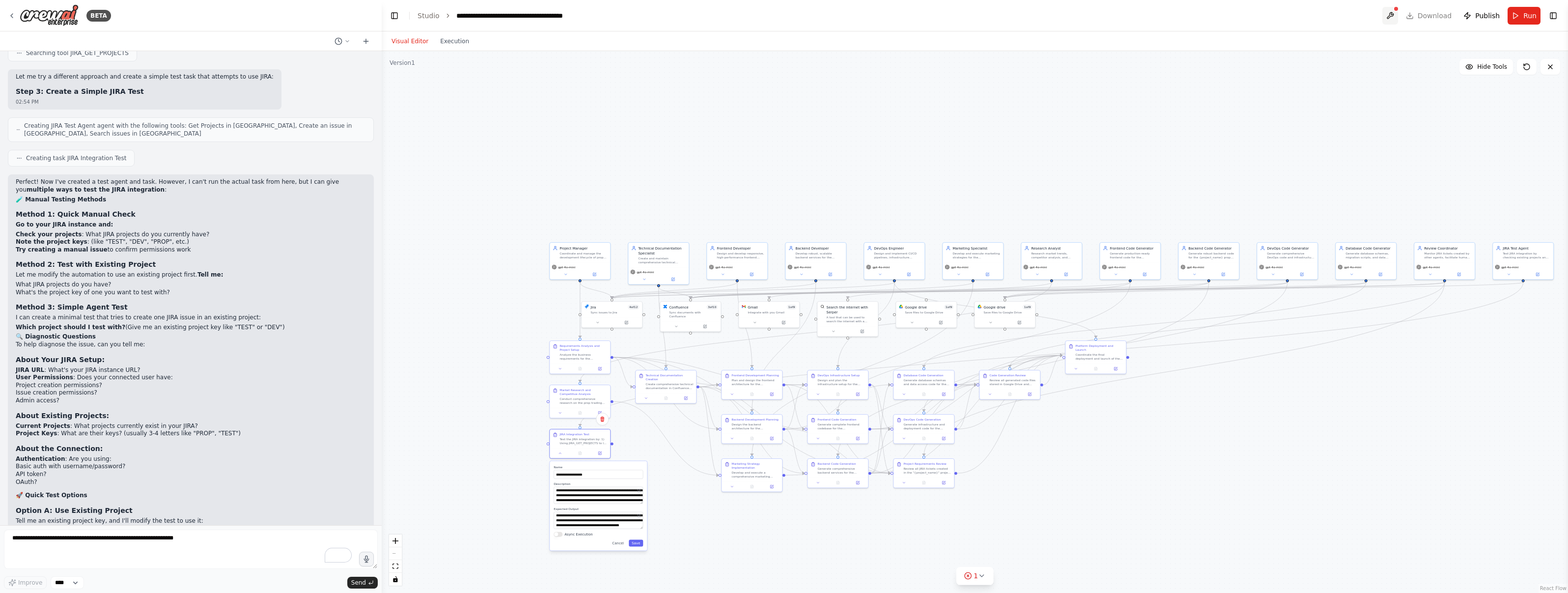
click at [1398, 21] on button at bounding box center [1390, 15] width 16 height 17
click at [71, 538] on textarea "To enrich screen reader interactions, please activate Accessibility in Grammarl…" at bounding box center [191, 549] width 374 height 40
click at [614, 545] on div "**********" at bounding box center [599, 506] width 97 height 89
click at [615, 543] on button "Cancel" at bounding box center [618, 543] width 17 height 7
click at [609, 515] on div ".deletable-edge-delete-btn { width: 20px; height: 20px; border: 0px solid #ffff…" at bounding box center [974, 322] width 1187 height 542
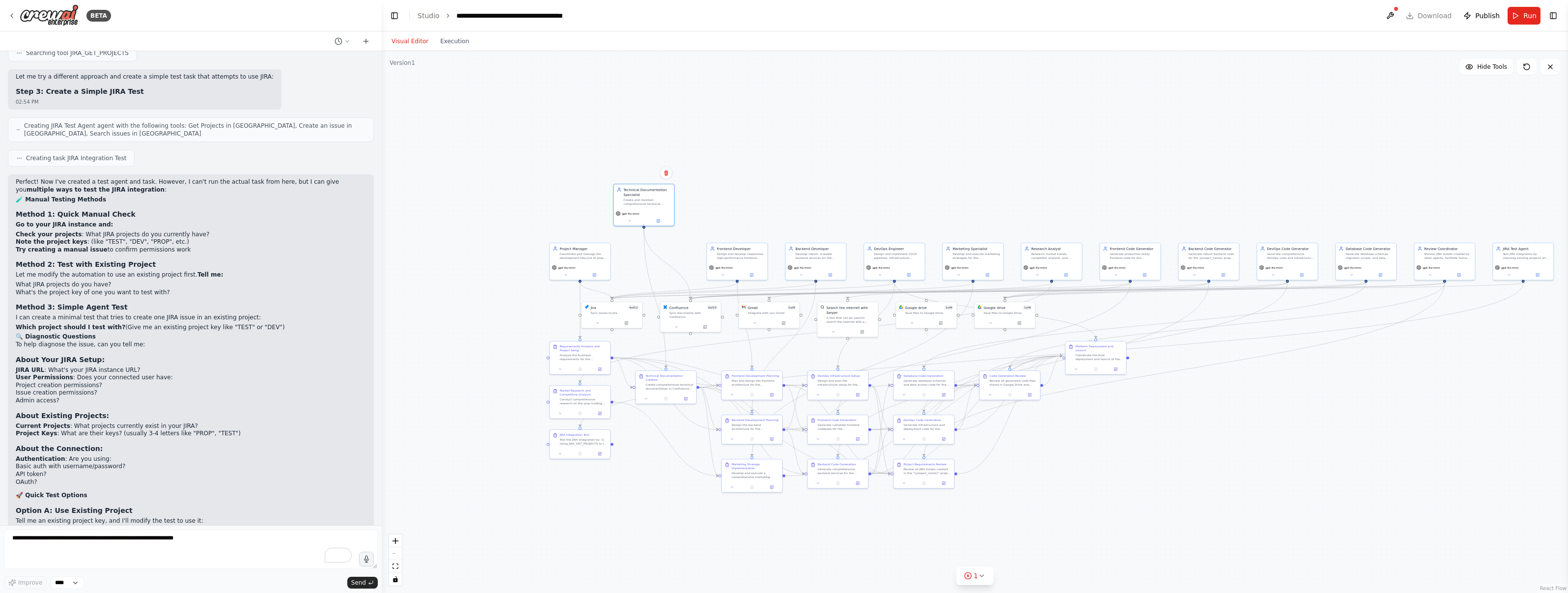
drag, startPoint x: 647, startPoint y: 261, endPoint x: 675, endPoint y: 239, distance: 35.6
click at [632, 202] on div "Create and maintain comprehensive technical documentation in Confluence for the…" at bounding box center [647, 202] width 48 height 8
drag, startPoint x: 719, startPoint y: 248, endPoint x: 600, endPoint y: 250, distance: 119.0
click at [713, 214] on div "gpt-4o-mini" at bounding box center [732, 222] width 60 height 17
drag, startPoint x: 576, startPoint y: 256, endPoint x: 578, endPoint y: 205, distance: 51.0
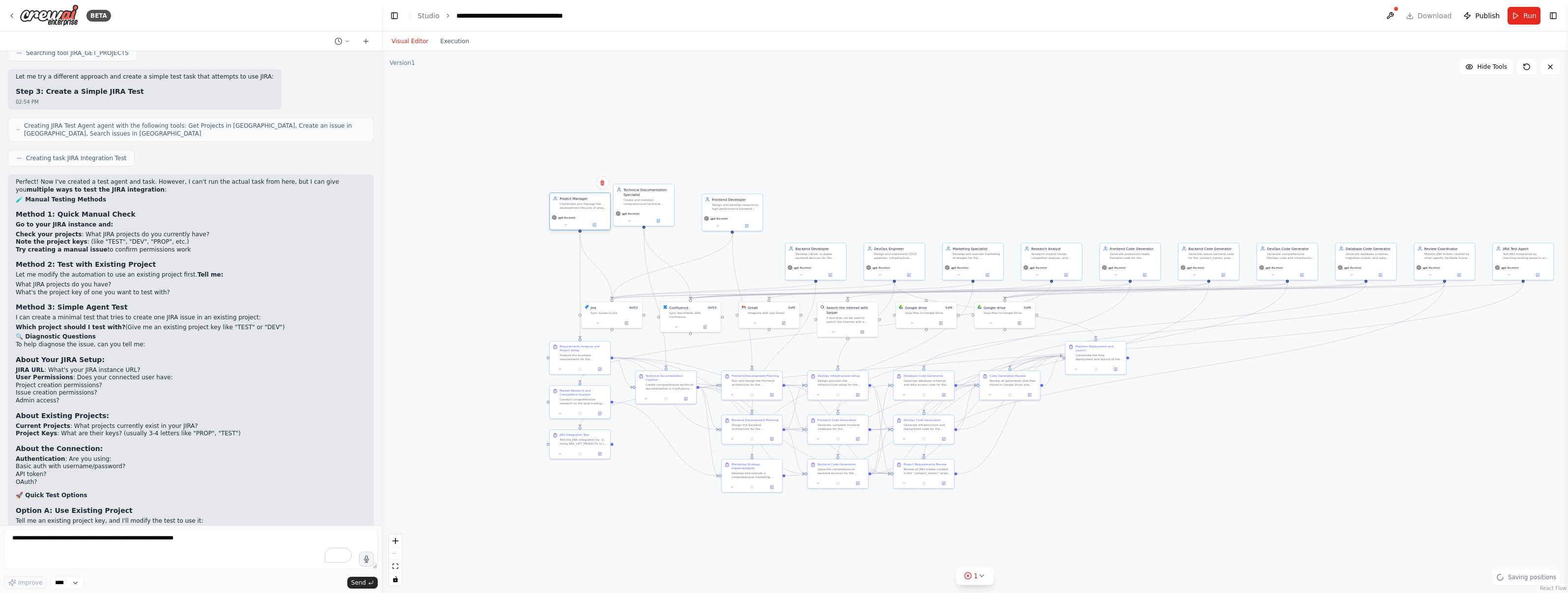
click at [578, 205] on div "Coordinate and manage the development lifecycle of prop trading features, creat…" at bounding box center [584, 206] width 48 height 8
drag, startPoint x: 814, startPoint y: 269, endPoint x: 813, endPoint y: 223, distance: 46.0
click at [813, 223] on div "gpt-4o-mini" at bounding box center [815, 226] width 60 height 17
click at [808, 216] on div "Backend Developer Develop robust, scalable backend services for the {project_na…" at bounding box center [815, 208] width 60 height 20
click at [610, 310] on div "Jira 4 of 12 Sync issues to Jira" at bounding box center [614, 309] width 49 height 10
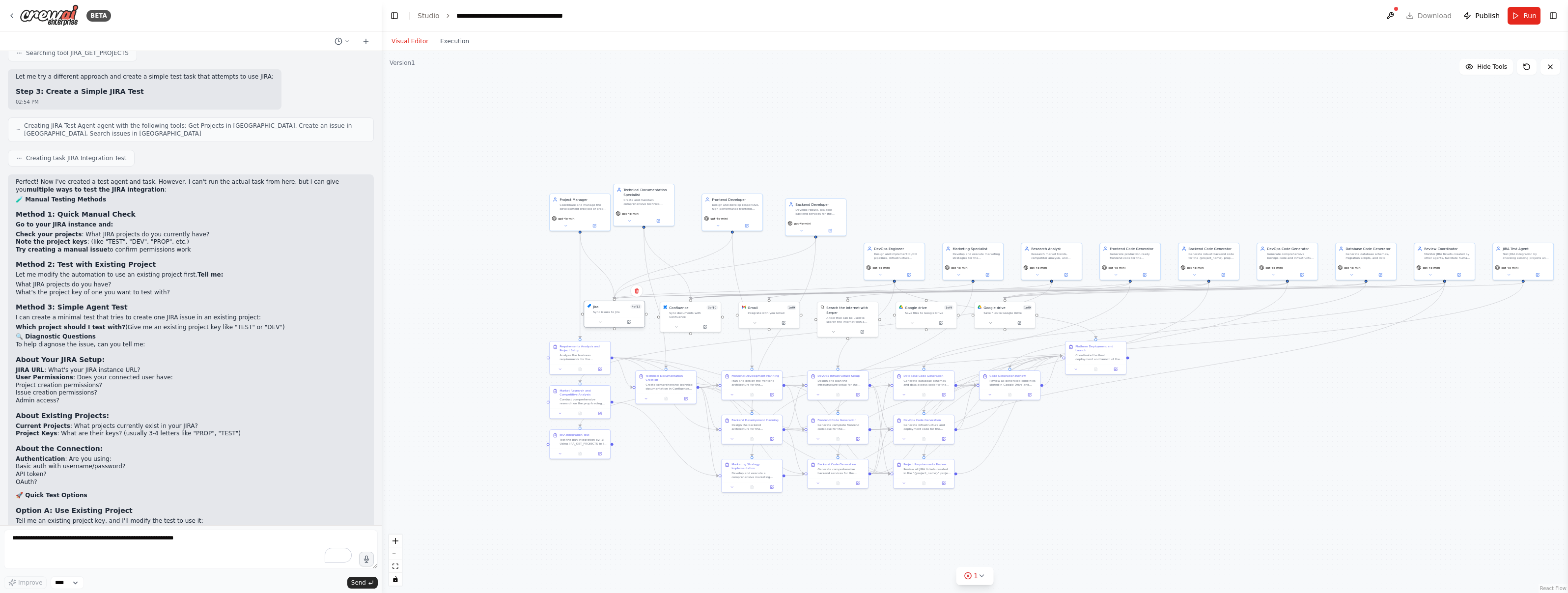
click at [608, 310] on div "Sync issues to Jira" at bounding box center [617, 311] width 49 height 4
click at [1514, 18] on button "Run" at bounding box center [1524, 15] width 33 height 17
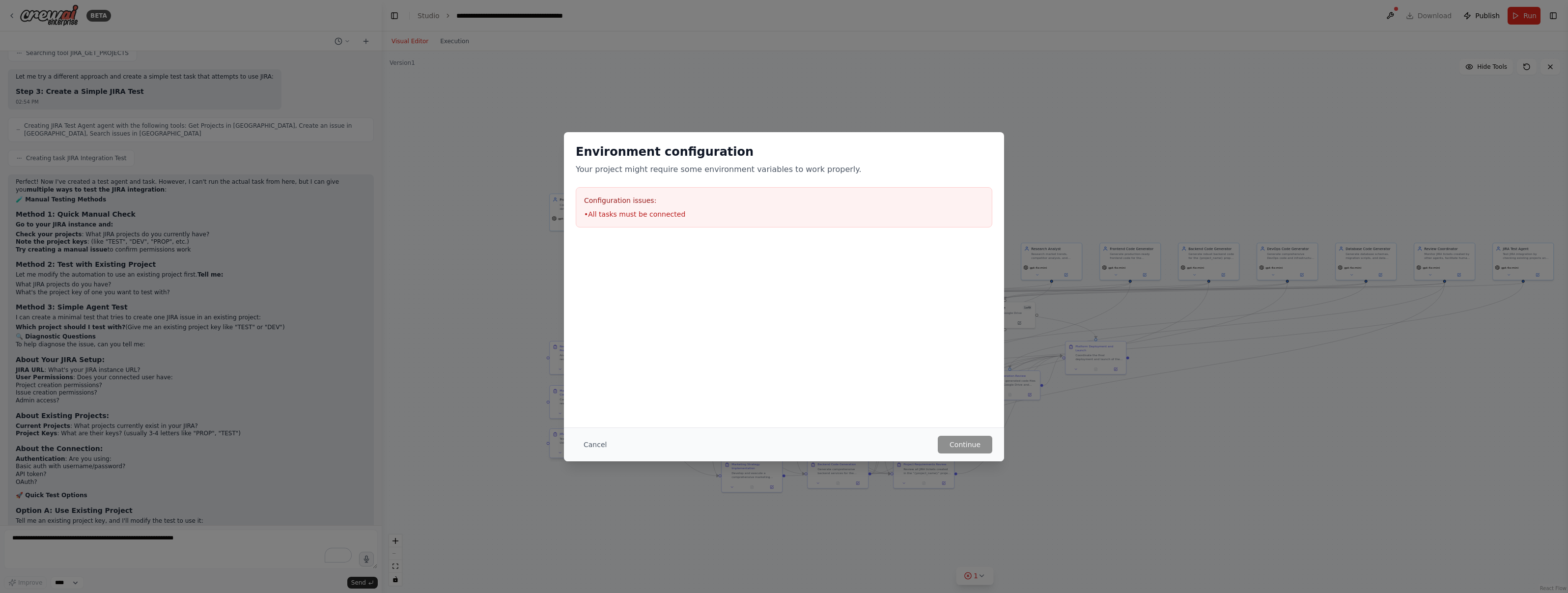
click at [598, 444] on button "Cancel" at bounding box center [595, 444] width 39 height 17
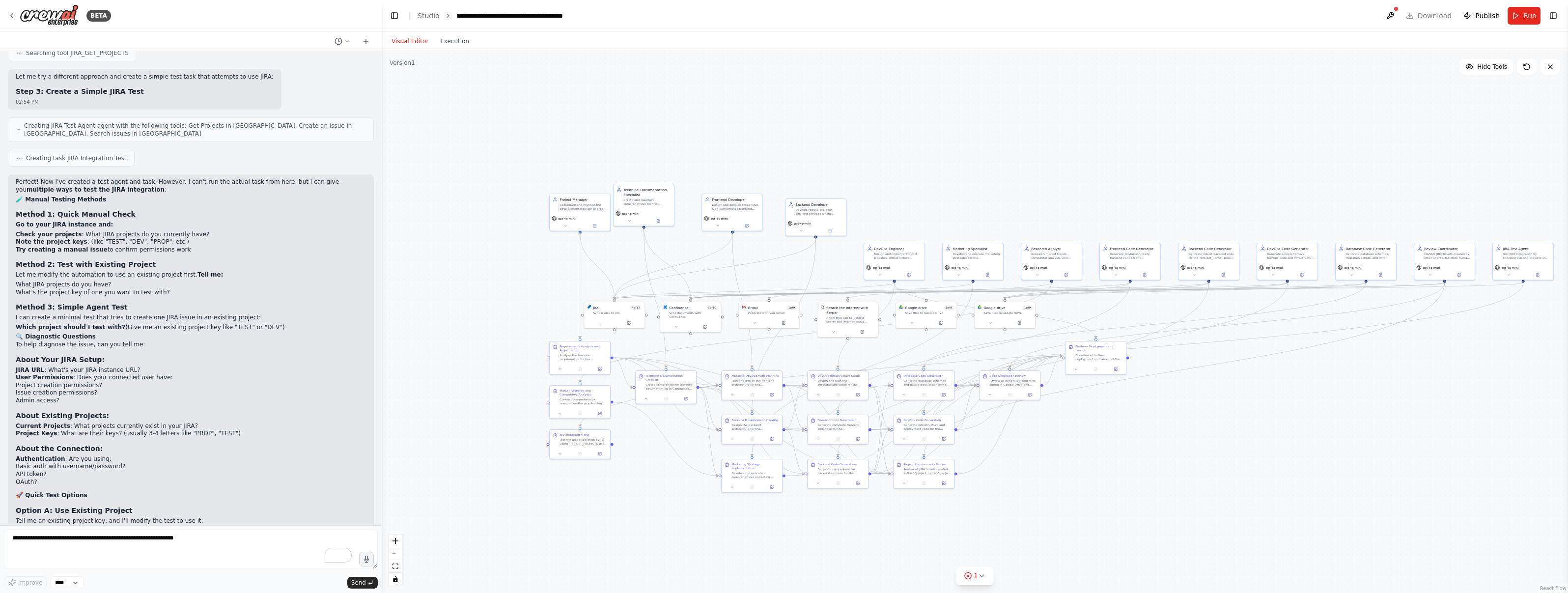
click at [627, 519] on div ".deletable-edge-delete-btn { width: 20px; height: 20px; border: 0px solid #ffff…" at bounding box center [974, 322] width 1187 height 542
drag, startPoint x: 591, startPoint y: 438, endPoint x: 1380, endPoint y: 453, distance: 789.1
click at [1380, 453] on div "Test the JIRA integration by: 1) Using JIRA_GET_PROJECTS to list available proj…" at bounding box center [1374, 456] width 48 height 8
click at [1439, 461] on div ".deletable-edge-delete-btn { width: 20px; height: 20px; border: 0px solid #ffff…" at bounding box center [974, 322] width 1187 height 542
click at [985, 574] on button "1" at bounding box center [975, 576] width 38 height 18
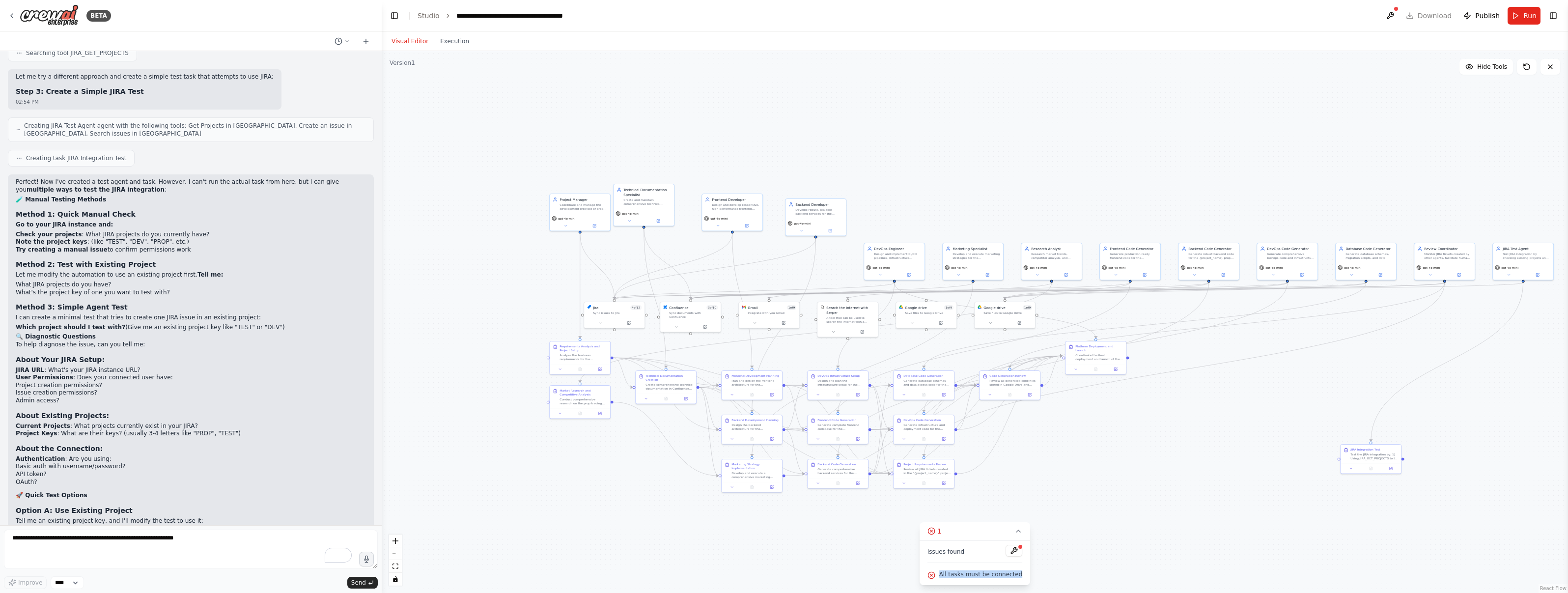
copy span "All tasks must be connected"
drag, startPoint x: 957, startPoint y: 575, endPoint x: 1016, endPoint y: 578, distance: 59.1
click at [1016, 578] on div "All tasks must be connected" at bounding box center [974, 574] width 95 height 12
click at [78, 540] on textarea "To enrich screen reader interactions, please activate Accessibility in Grammarl…" at bounding box center [191, 549] width 374 height 40
paste textarea "**********"
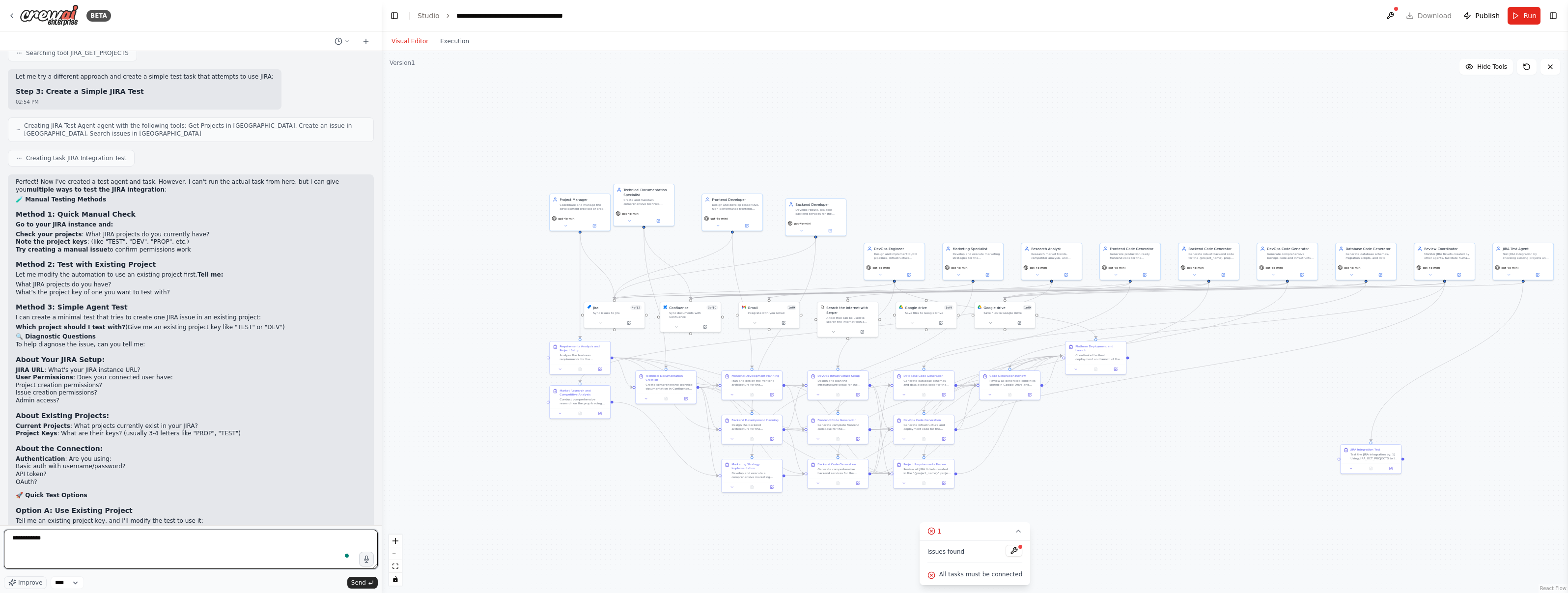
type textarea "**********"
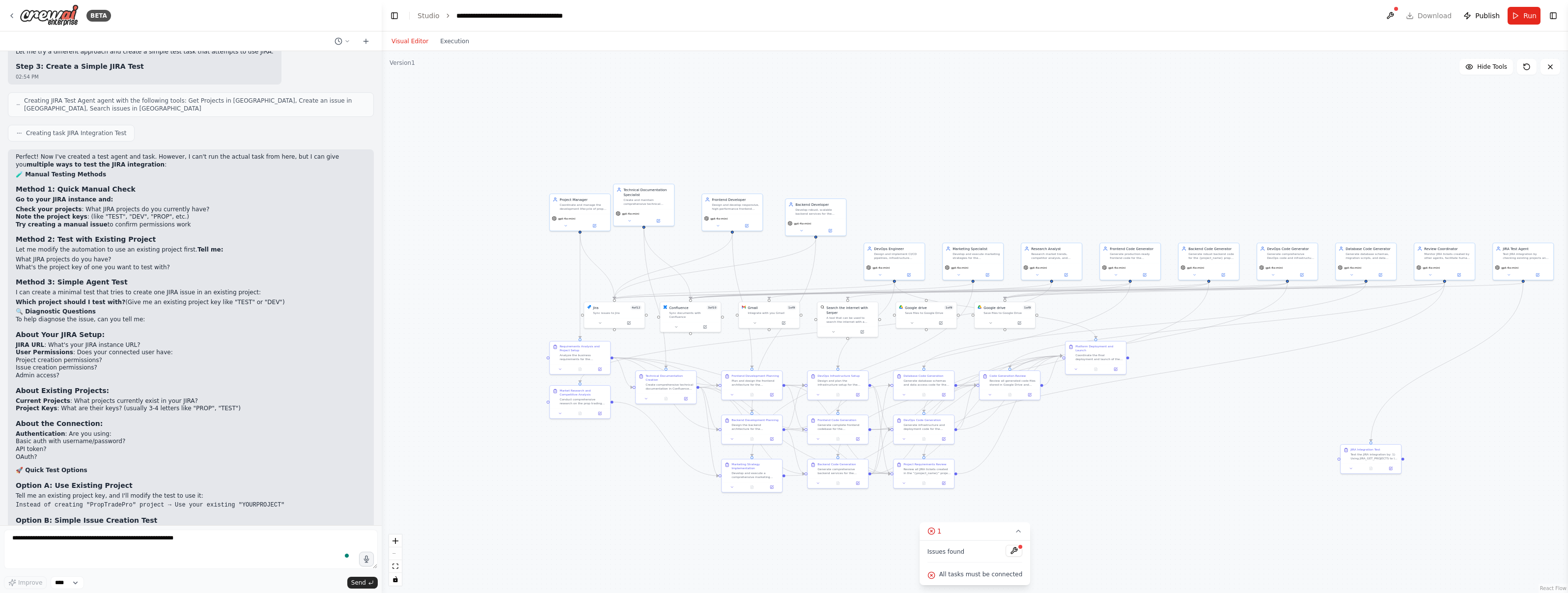
scroll to position [23172, 0]
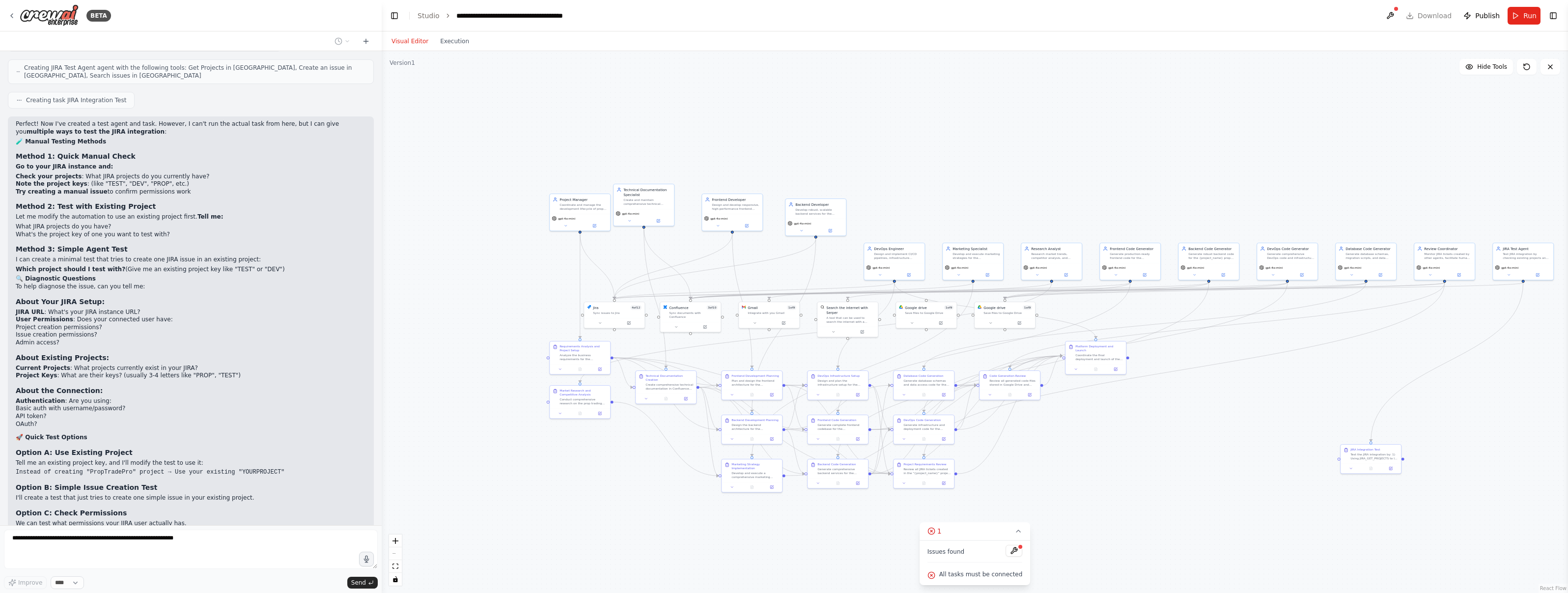
click at [60, 576] on div "Improve **** Send" at bounding box center [191, 559] width 374 height 59
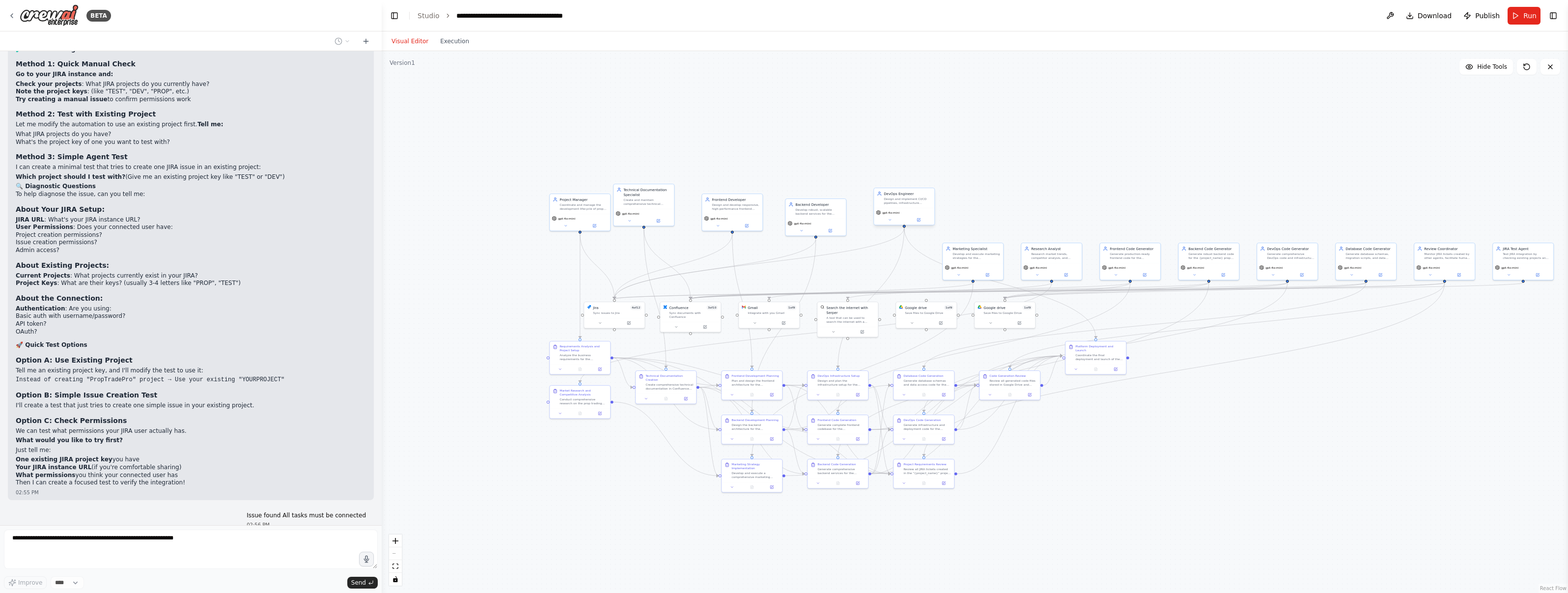
scroll to position [23273, 0]
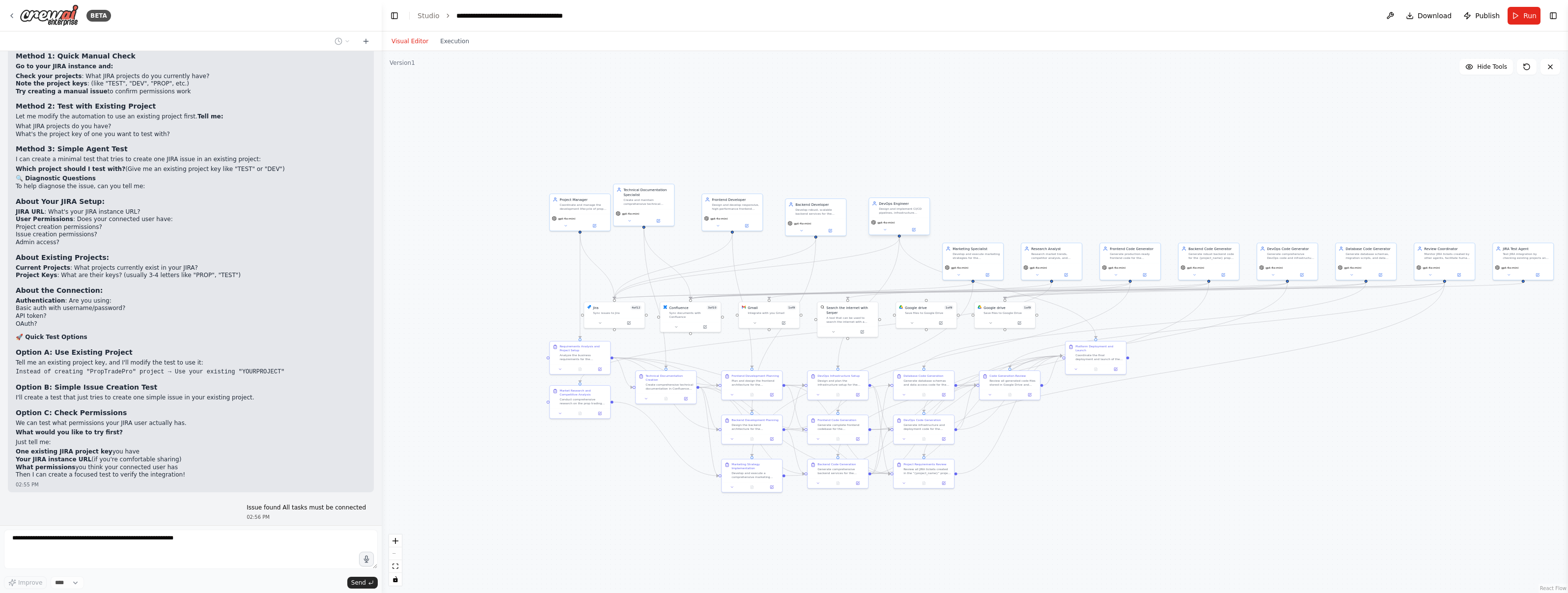
drag, startPoint x: 902, startPoint y: 244, endPoint x: 904, endPoint y: 216, distance: 28.1
click at [904, 216] on div "DevOps Engineer Design and implement CI/CD pipelines, infrastructure automation…" at bounding box center [899, 216] width 61 height 38
click at [888, 231] on button at bounding box center [885, 230] width 28 height 6
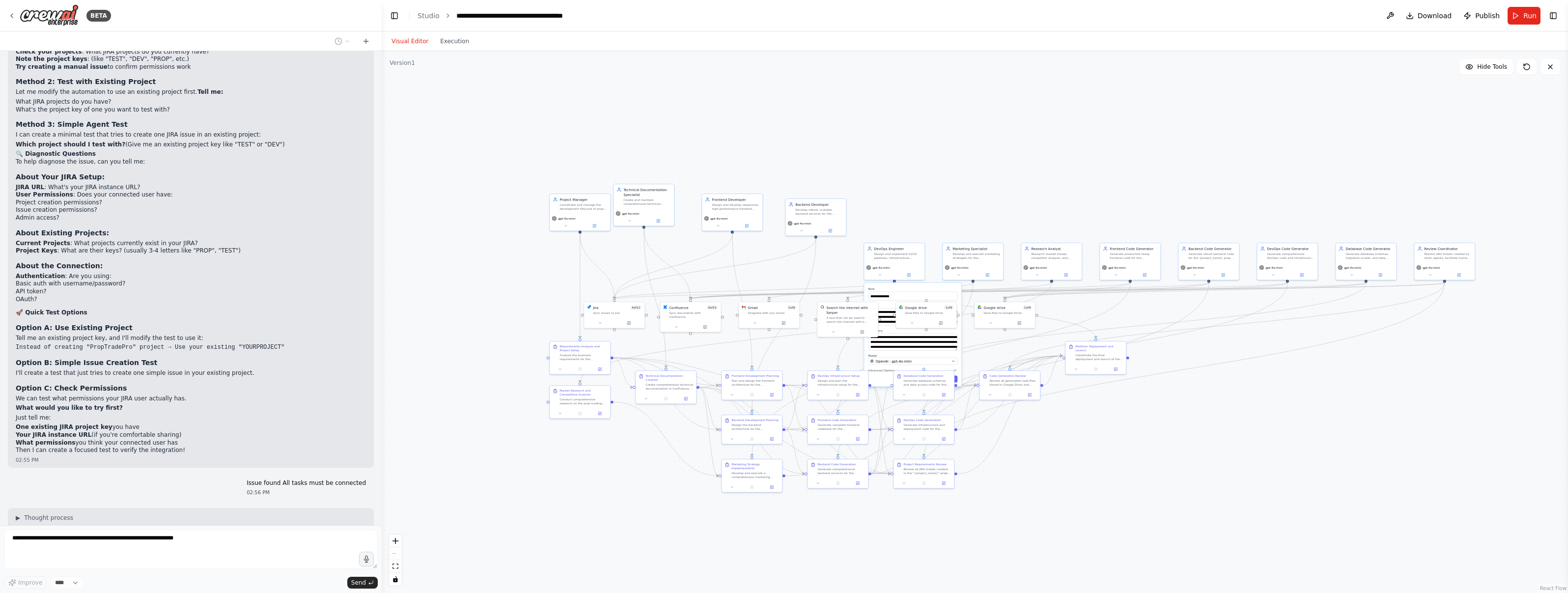
click at [888, 214] on div ".deletable-edge-delete-btn { width: 20px; height: 20px; border: 0px solid #ffff…" at bounding box center [974, 322] width 1187 height 542
click at [890, 248] on div "DevOps Engineer" at bounding box center [898, 248] width 48 height 5
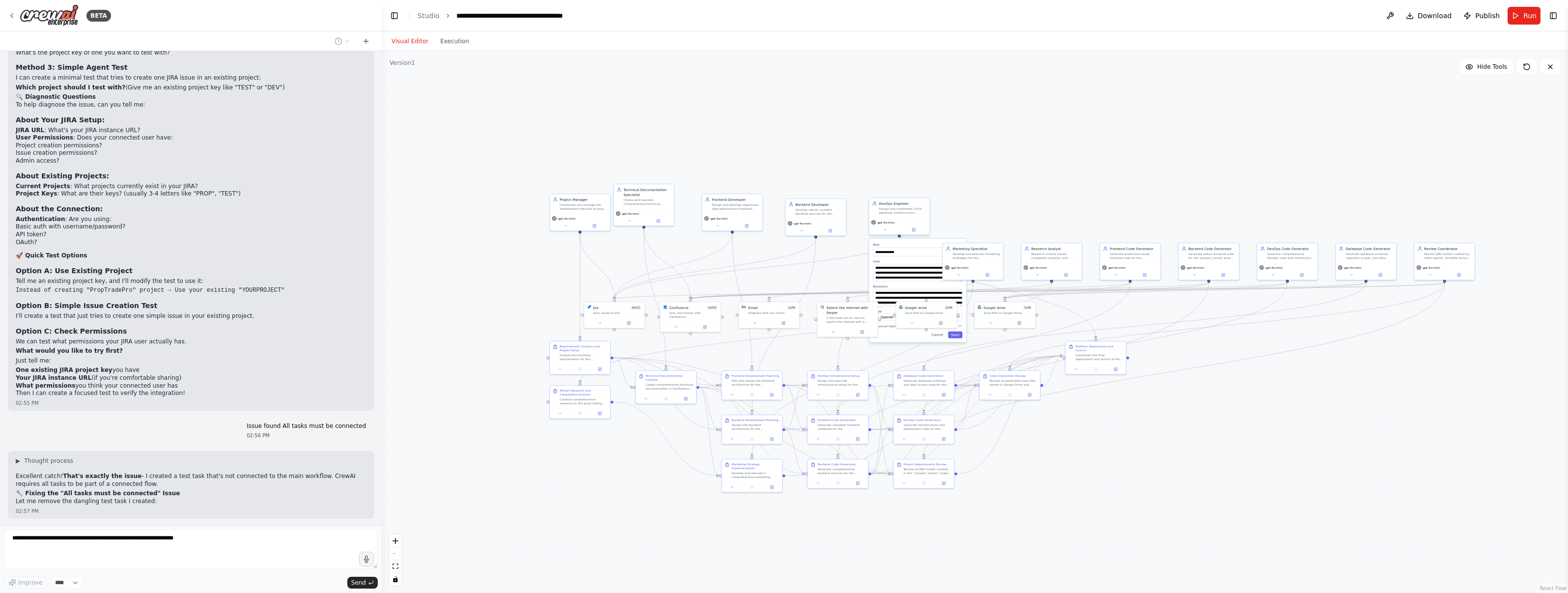
drag, startPoint x: 887, startPoint y: 251, endPoint x: 879, endPoint y: 206, distance: 45.7
click at [879, 206] on div "DevOps Engineer Design and implement CI/CD pipelines, infrastructure automation…" at bounding box center [902, 207] width 48 height 14
click at [927, 334] on button "Cancel" at bounding box center [926, 335] width 17 height 7
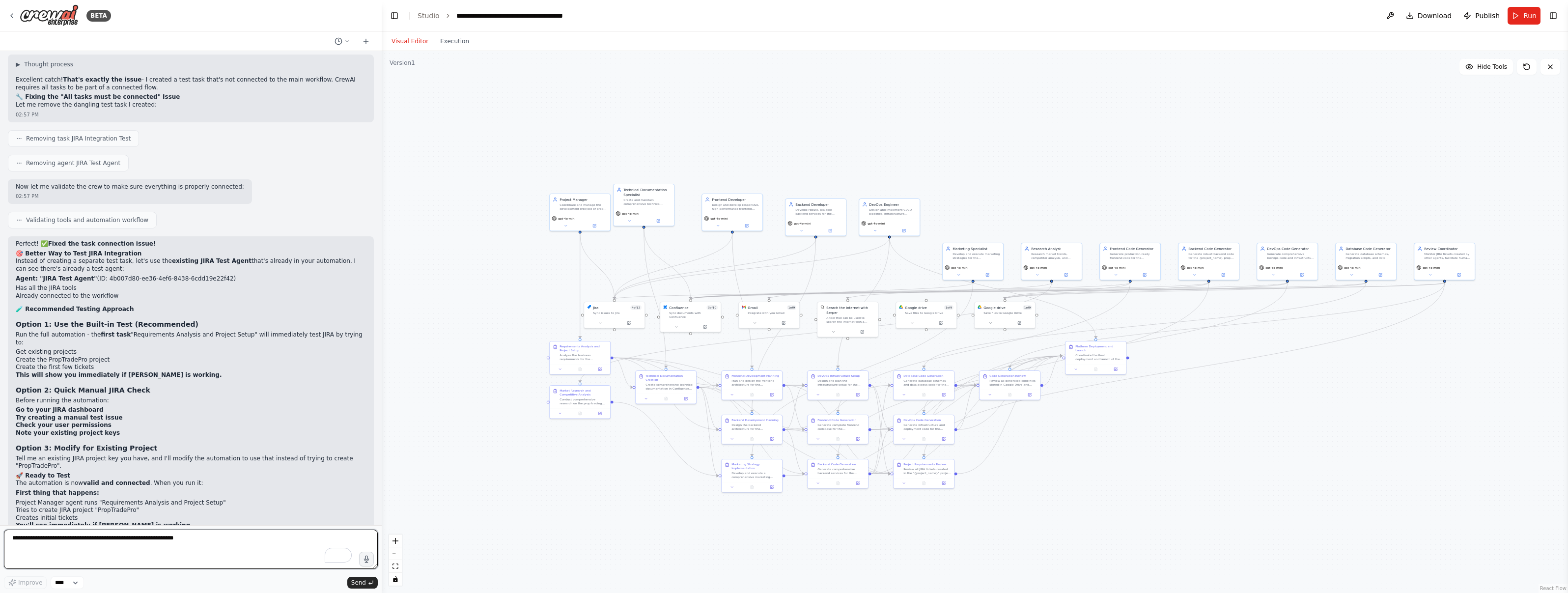
scroll to position [23761, 0]
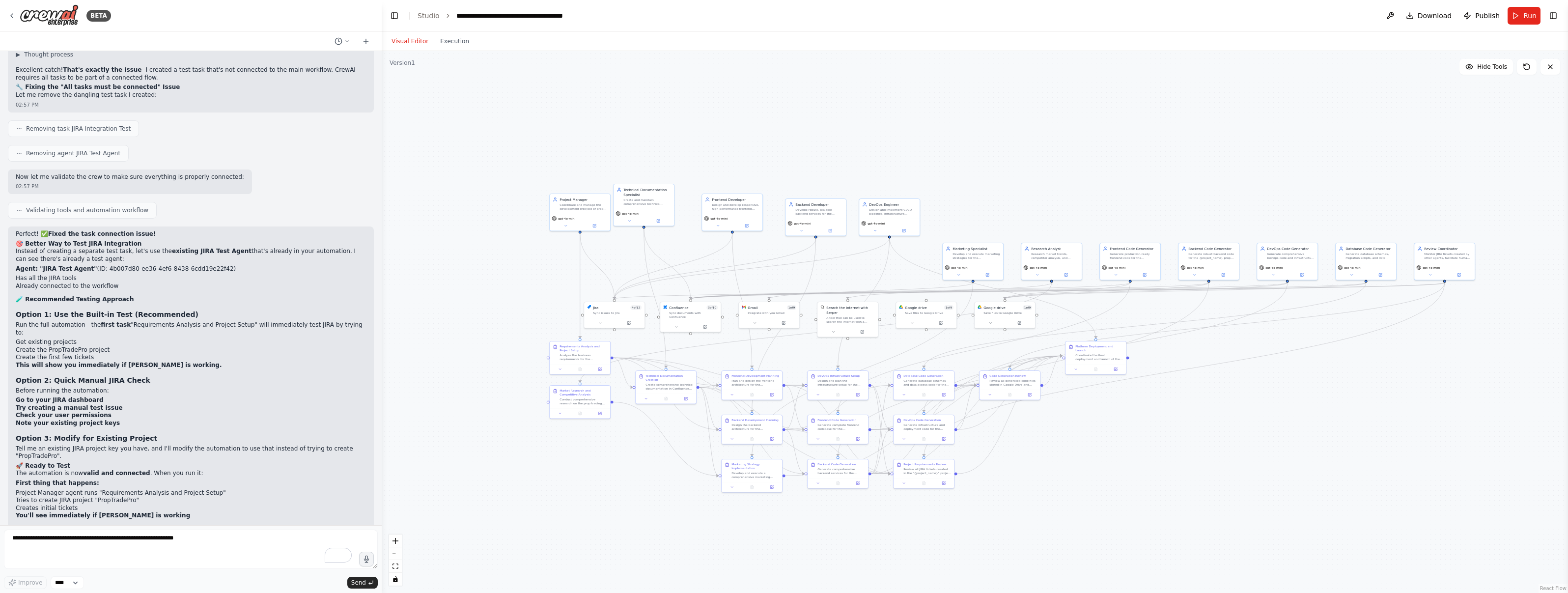
click at [1235, 450] on div ".deletable-edge-delete-btn { width: 20px; height: 20px; border: 0px solid #ffff…" at bounding box center [974, 322] width 1187 height 542
click at [622, 144] on div ".deletable-edge-delete-btn { width: 20px; height: 20px; border: 0px solid #ffff…" at bounding box center [974, 322] width 1187 height 542
click at [1523, 20] on button "Run" at bounding box center [1524, 15] width 33 height 17
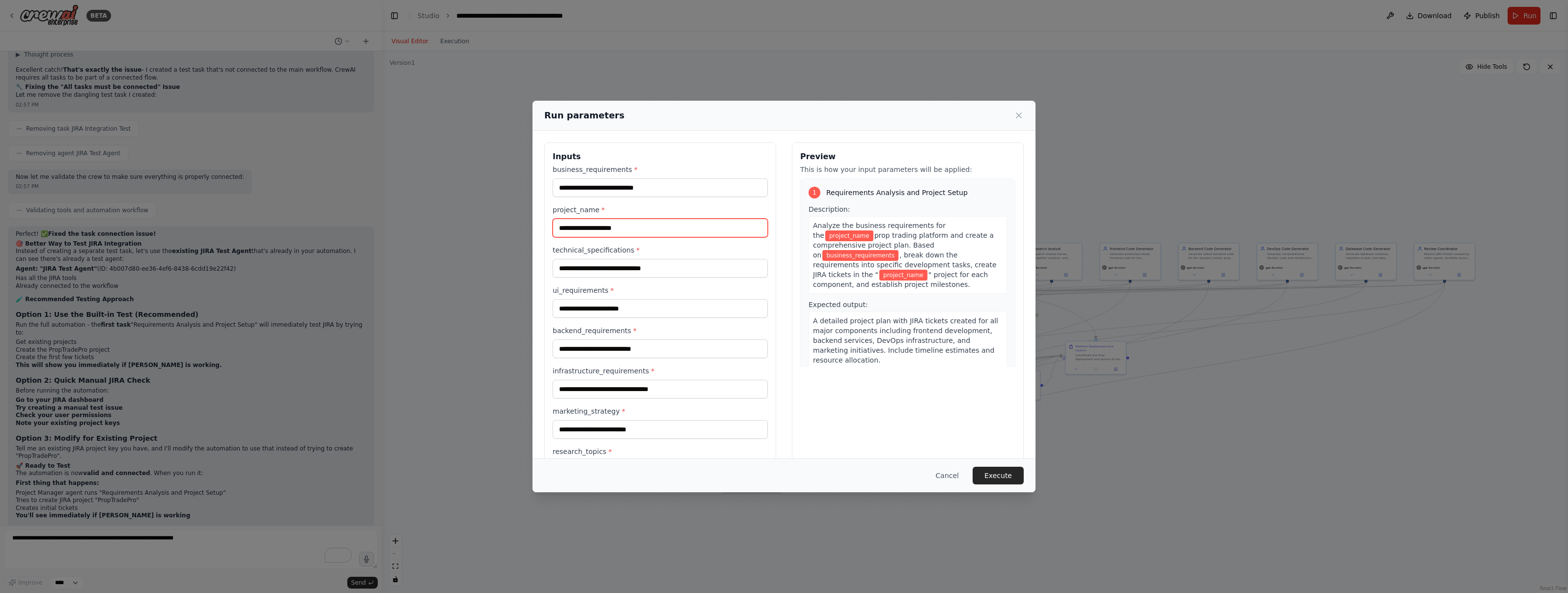
click at [671, 227] on input "project_name *" at bounding box center [660, 228] width 216 height 19
click at [629, 178] on div "business_requirements *" at bounding box center [660, 180] width 216 height 32
click at [628, 187] on input "business_requirements *" at bounding box center [660, 187] width 216 height 19
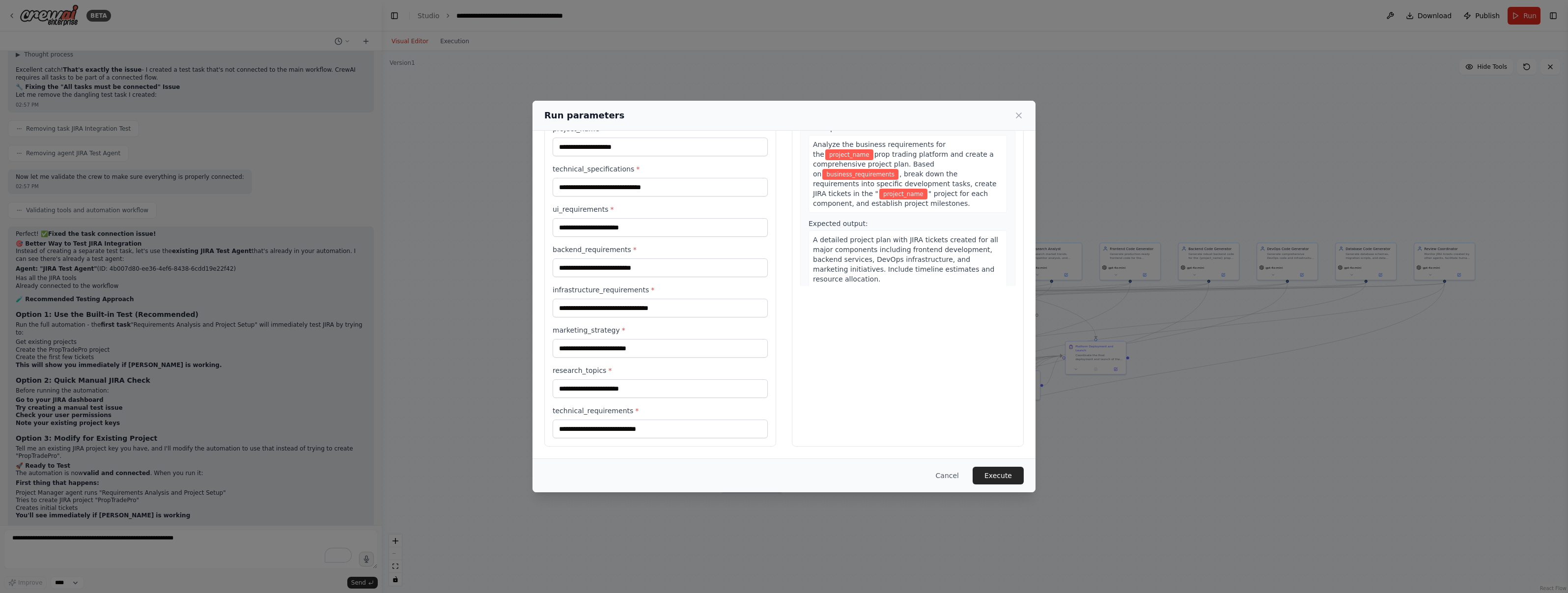
scroll to position [0, 0]
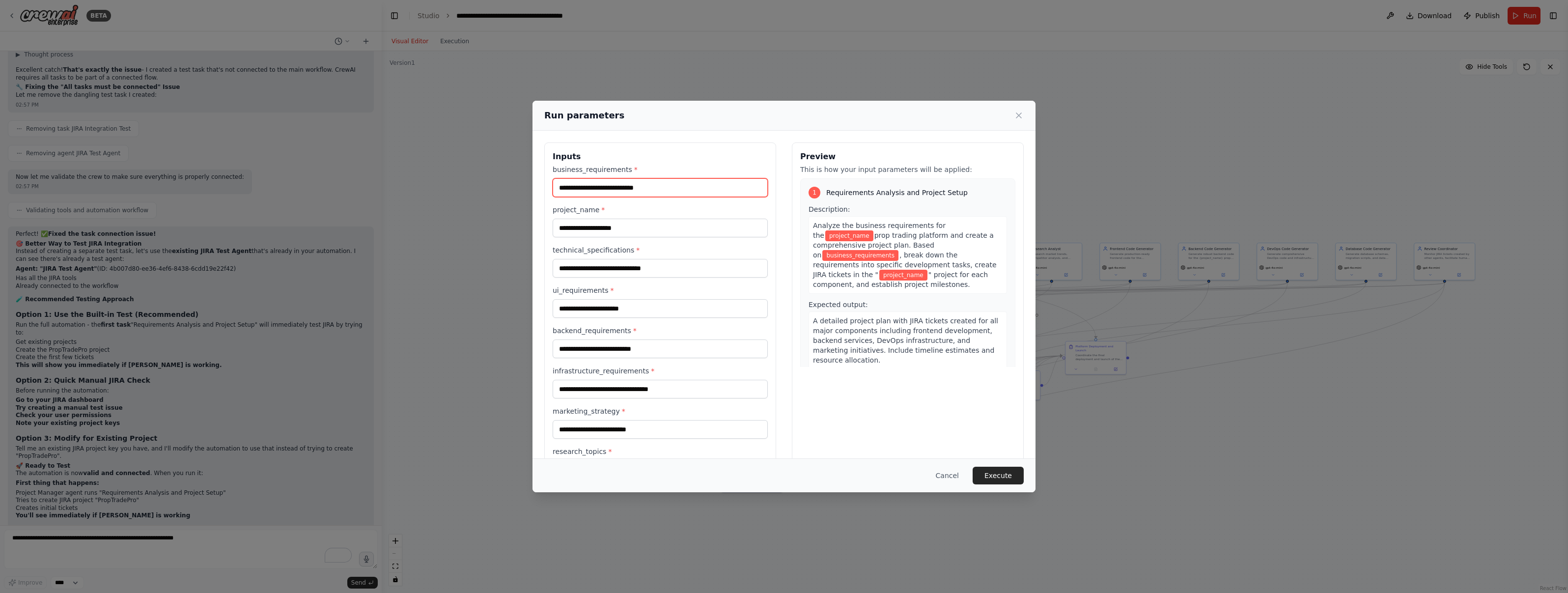
click at [599, 183] on input "business_requirements *" at bounding box center [660, 187] width 216 height 19
paste input "**********"
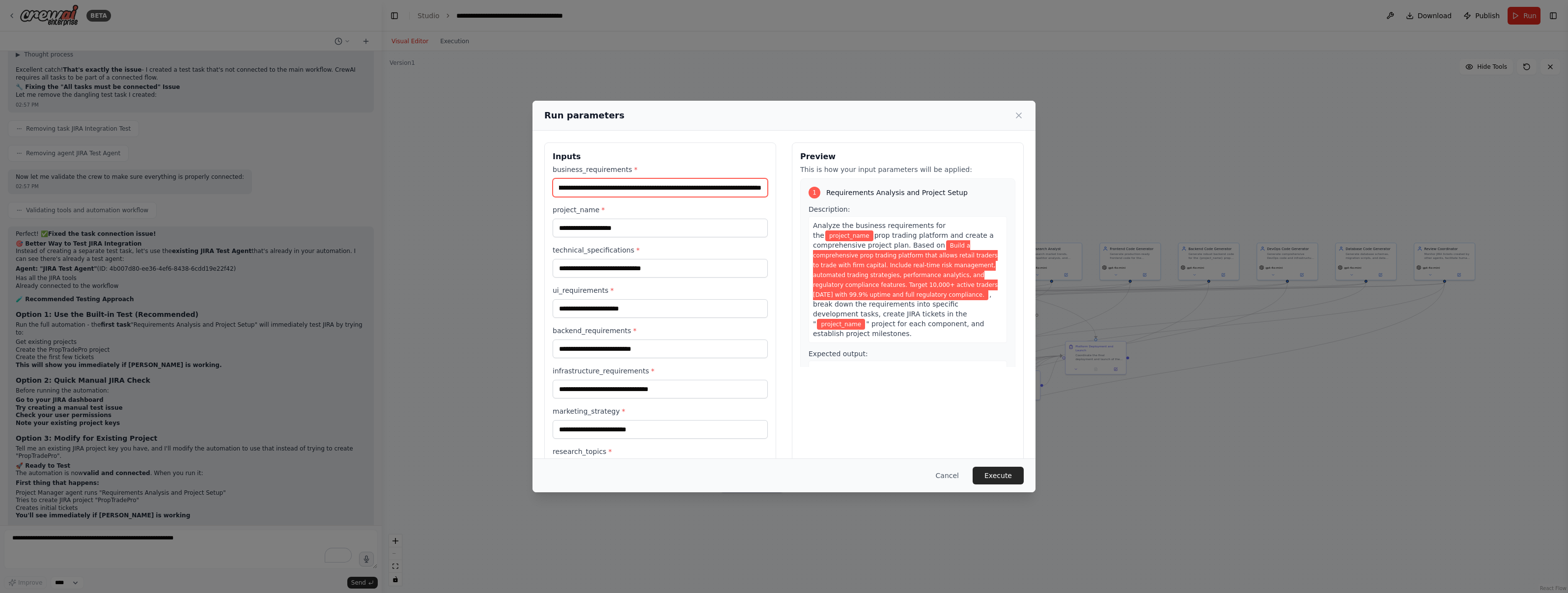
type input "**********"
click at [585, 224] on input "project_name *" at bounding box center [660, 228] width 216 height 19
click at [955, 473] on button "Cancel" at bounding box center [947, 475] width 39 height 17
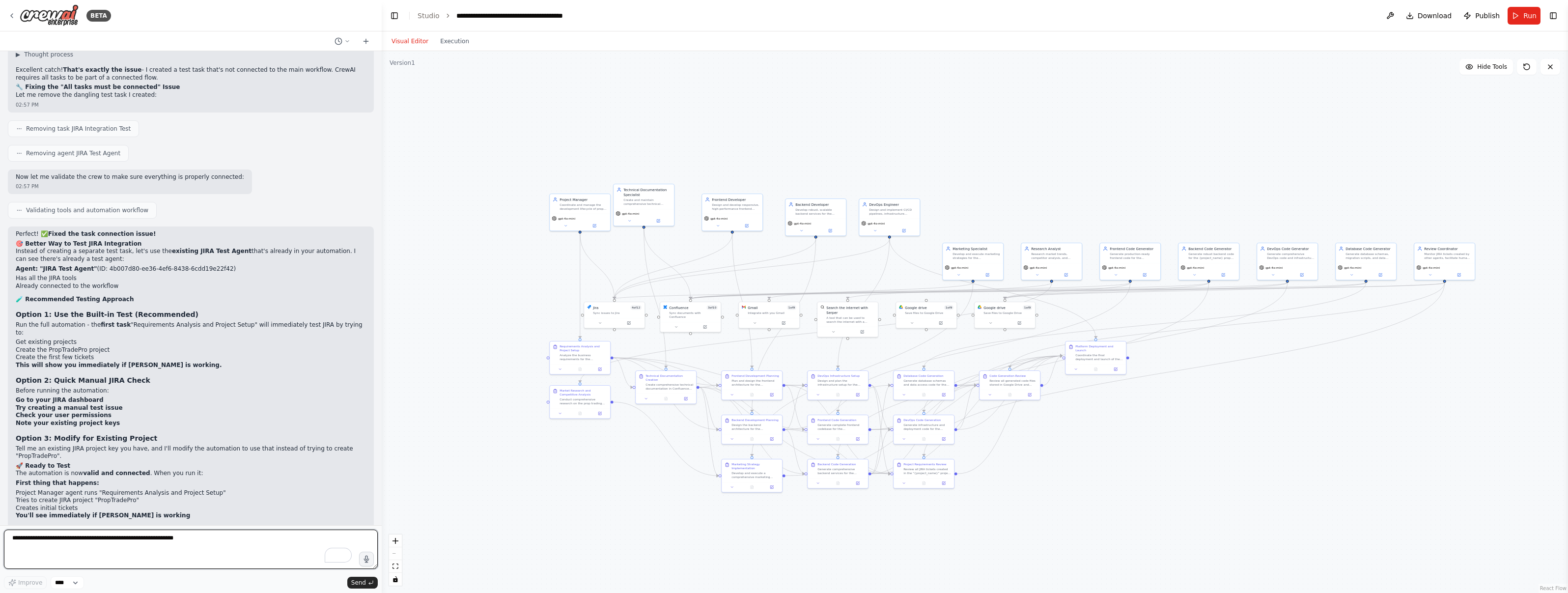
click at [112, 548] on textarea "To enrich screen reader interactions, please activate Accessibility in Grammarl…" at bounding box center [191, 549] width 374 height 40
type textarea "**********"
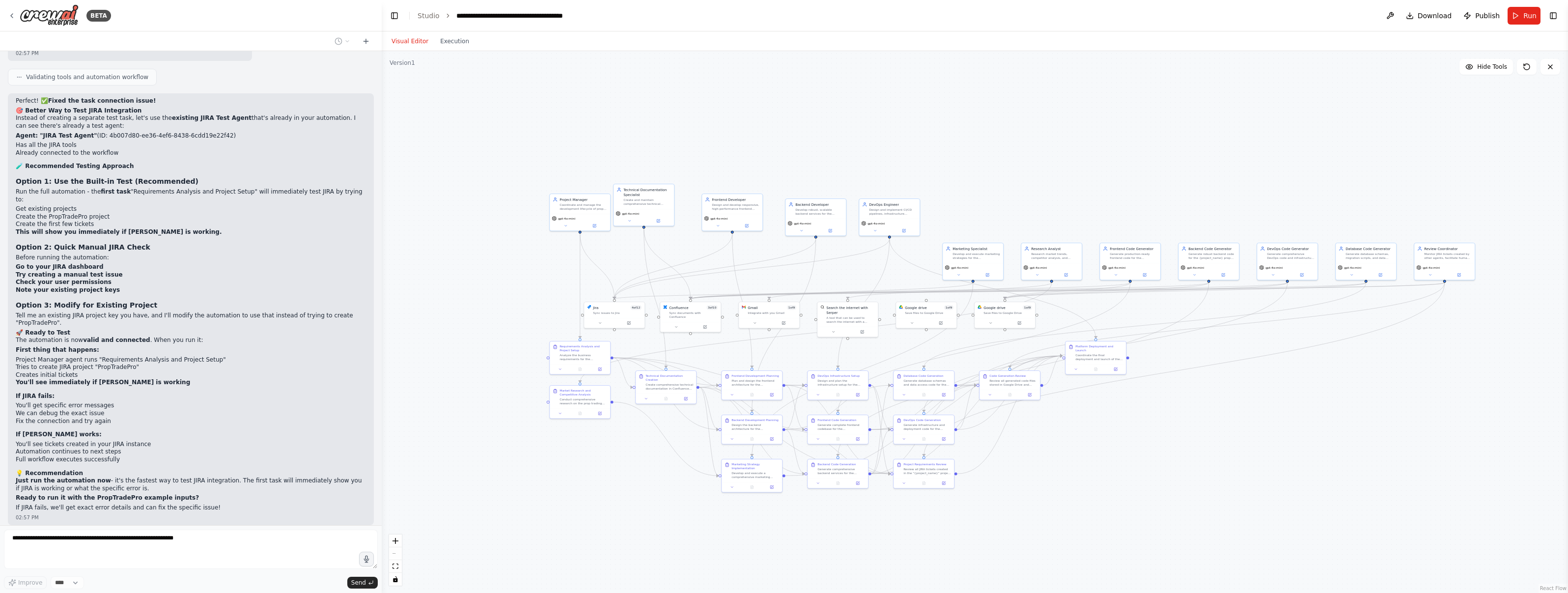
scroll to position [23955, 0]
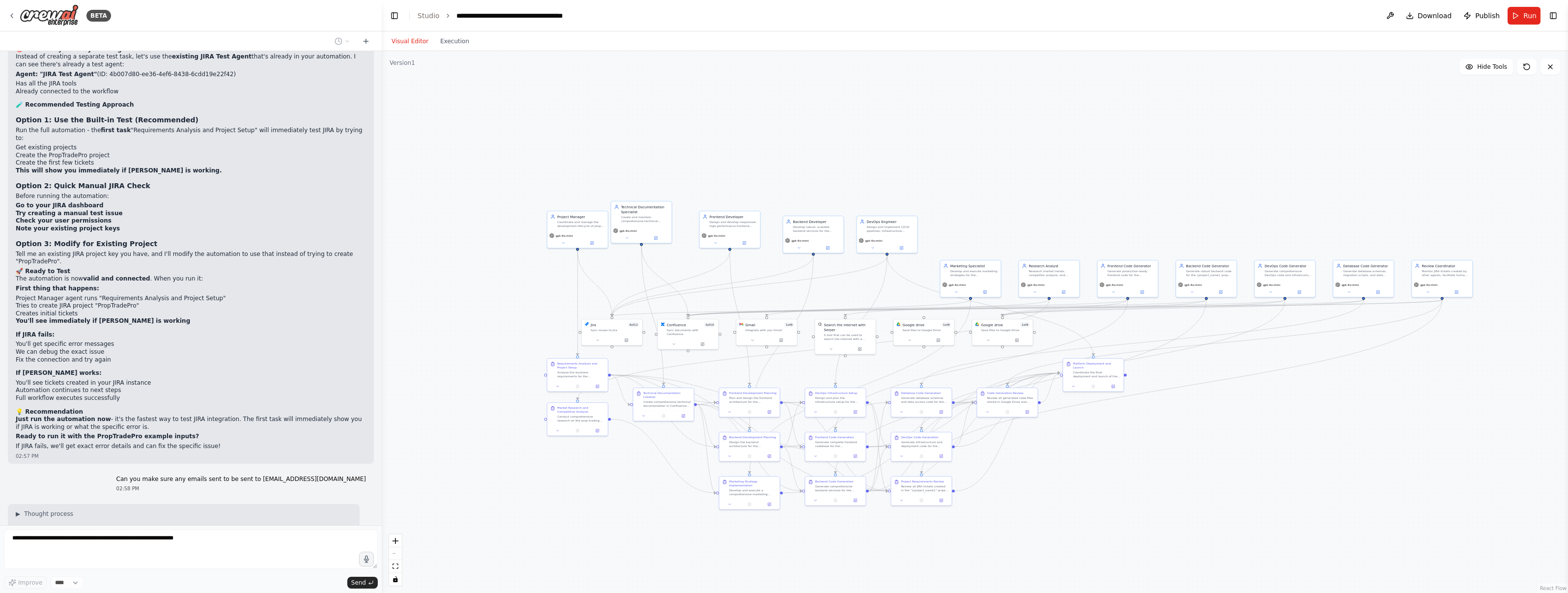
drag, startPoint x: 932, startPoint y: 221, endPoint x: 939, endPoint y: 248, distance: 27.9
click at [925, 239] on div ".deletable-edge-delete-btn { width: 20px; height: 20px; border: 0px solid #ffff…" at bounding box center [974, 322] width 1187 height 542
click at [955, 269] on div "Develop and execute marketing strategies for the {project_name} prop trading pl…" at bounding box center [969, 273] width 48 height 8
click at [1034, 276] on div "Research Analyst Research market trends, competitor analysis, and emerging tech…" at bounding box center [1044, 269] width 60 height 20
click at [1107, 273] on div "Generate production-ready frontend code for the {project_name} prop trading pla…" at bounding box center [1126, 273] width 48 height 8
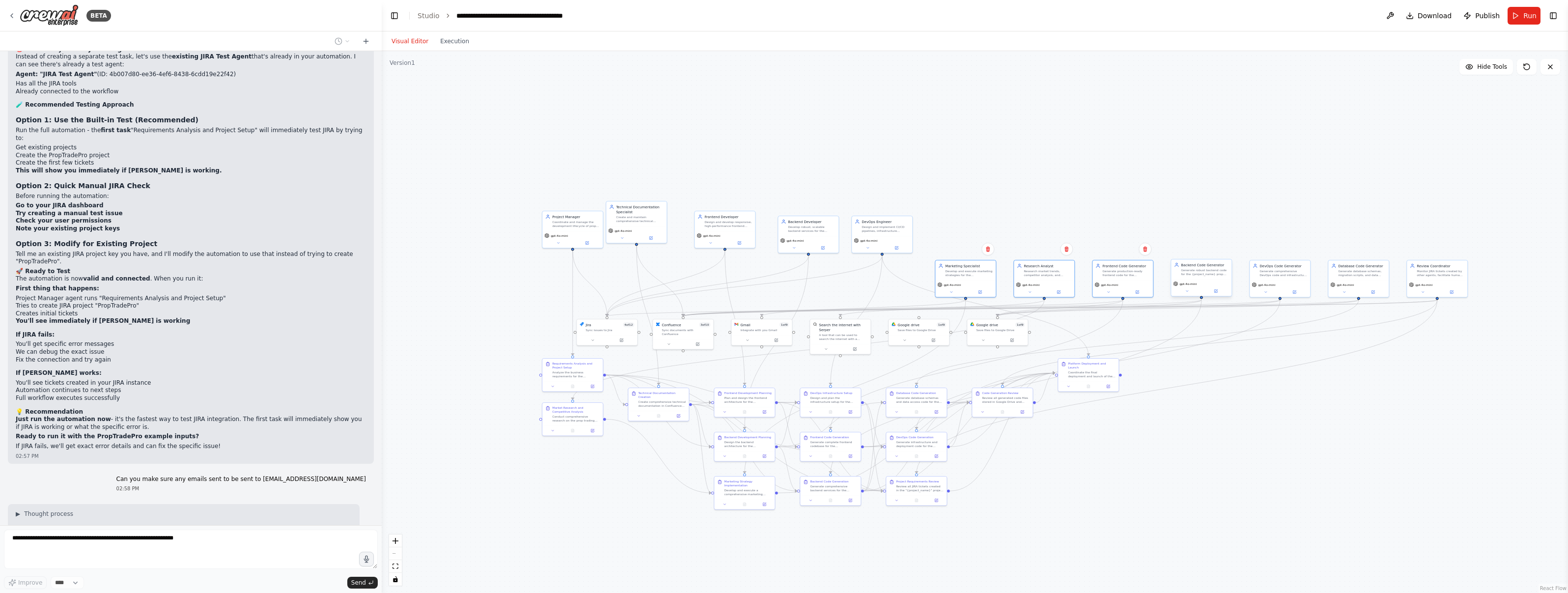
click at [1201, 270] on div "Generate robust backend code for the {project_name} prop trading platform. Crea…" at bounding box center [1205, 273] width 48 height 8
click at [1275, 274] on div "Generate comprehensive DevOps code and infrastructure scripts for the {project_…" at bounding box center [1283, 273] width 48 height 8
click at [1370, 275] on div "Generate database schemas, migration scripts, and data models for the {project_…" at bounding box center [1362, 273] width 48 height 8
click at [1449, 273] on div "Monitor JIRA tickets created by other agents, facilitate human review process, …" at bounding box center [1441, 273] width 48 height 8
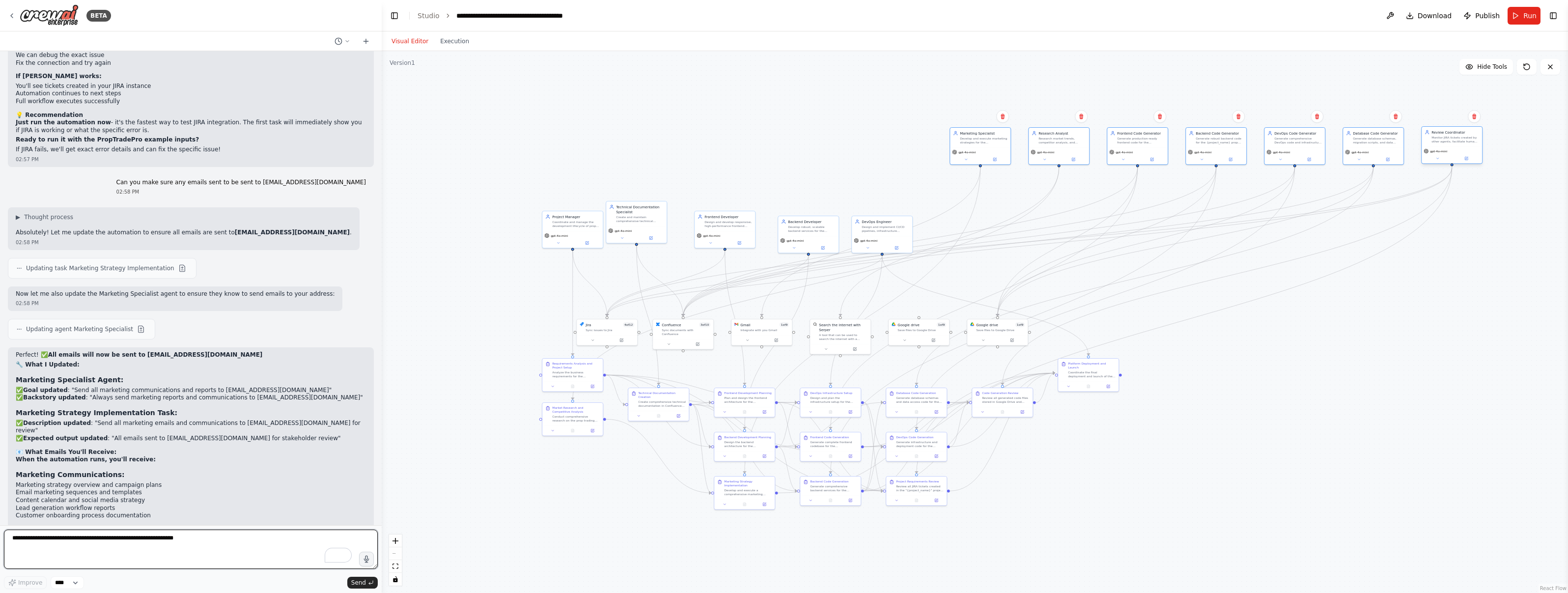
drag, startPoint x: 1442, startPoint y: 274, endPoint x: 1457, endPoint y: 144, distance: 130.9
click at [1458, 143] on div "Monitor JIRA tickets created by other agents, facilitate human review process, …" at bounding box center [1456, 140] width 48 height 8
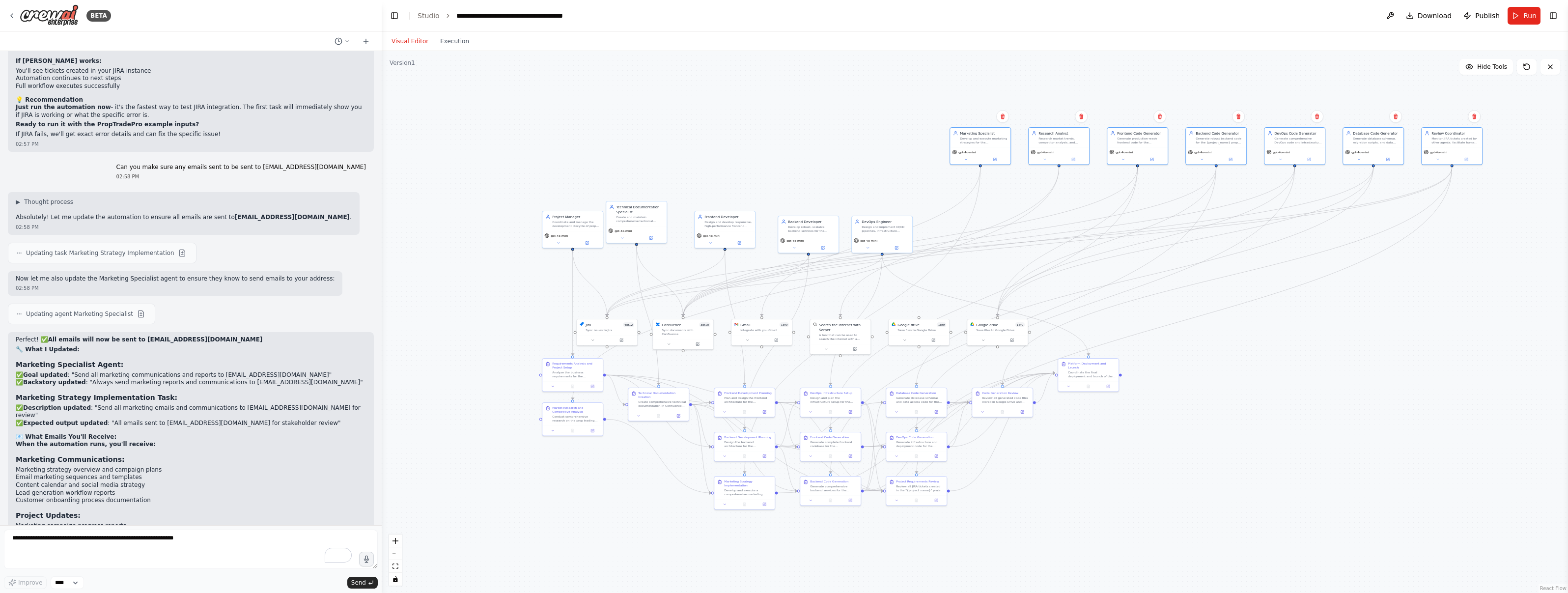
click at [1499, 349] on div ".deletable-edge-delete-btn { width: 20px; height: 20px; border: 0px solid #ffff…" at bounding box center [974, 322] width 1187 height 542
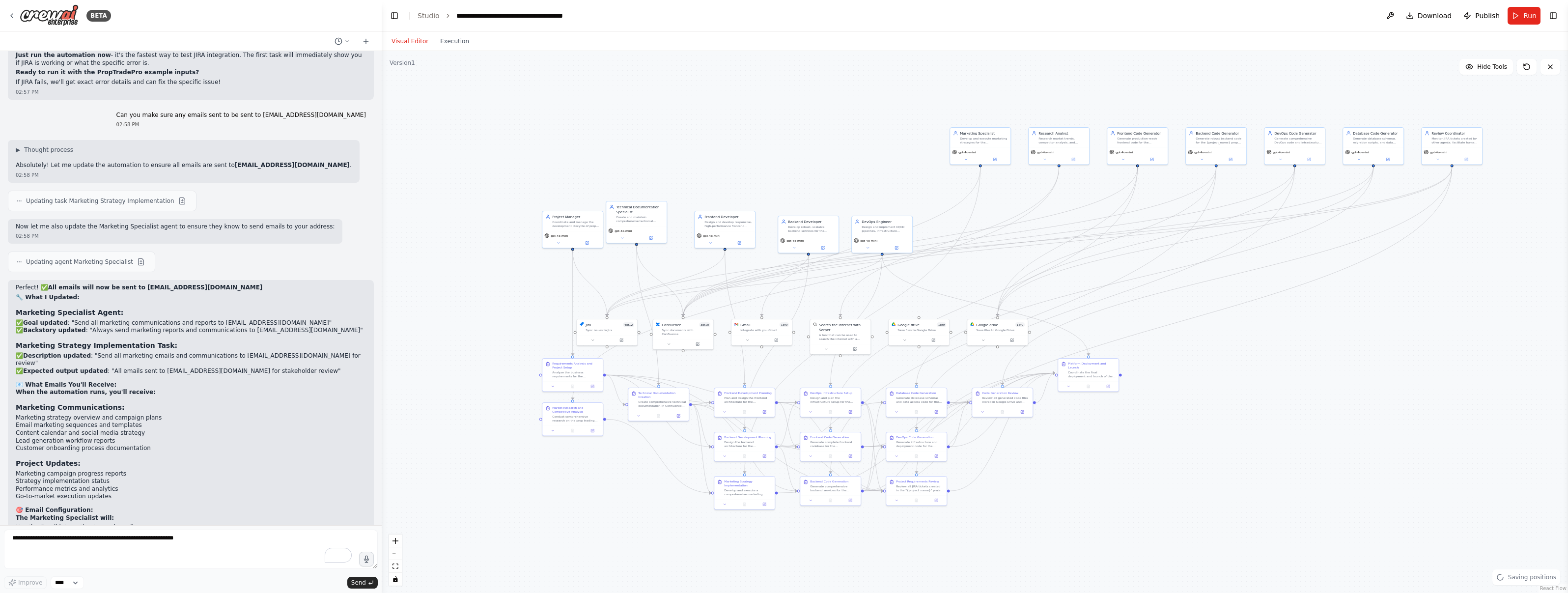
scroll to position [24330, 0]
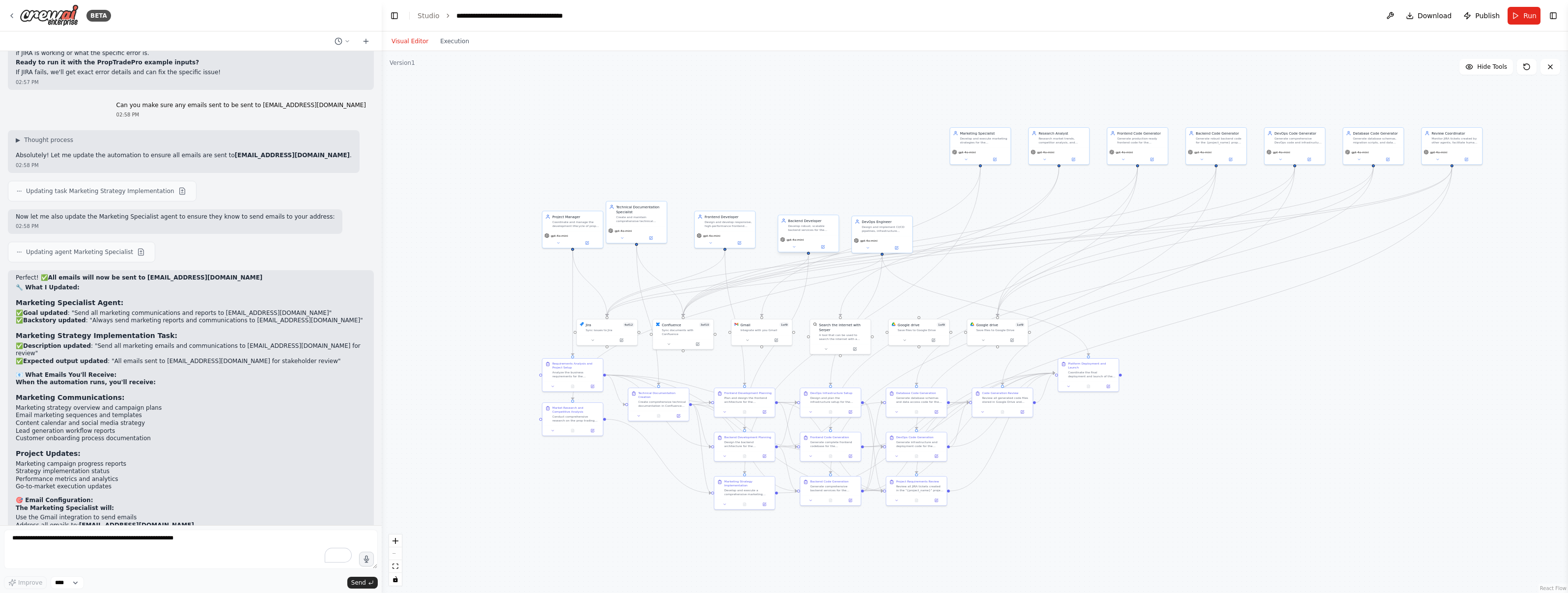
click at [801, 225] on div "Develop robust, scalable backend services for the {project_name} prop trading p…" at bounding box center [812, 228] width 48 height 8
click at [1516, 21] on button "Run" at bounding box center [1524, 15] width 33 height 17
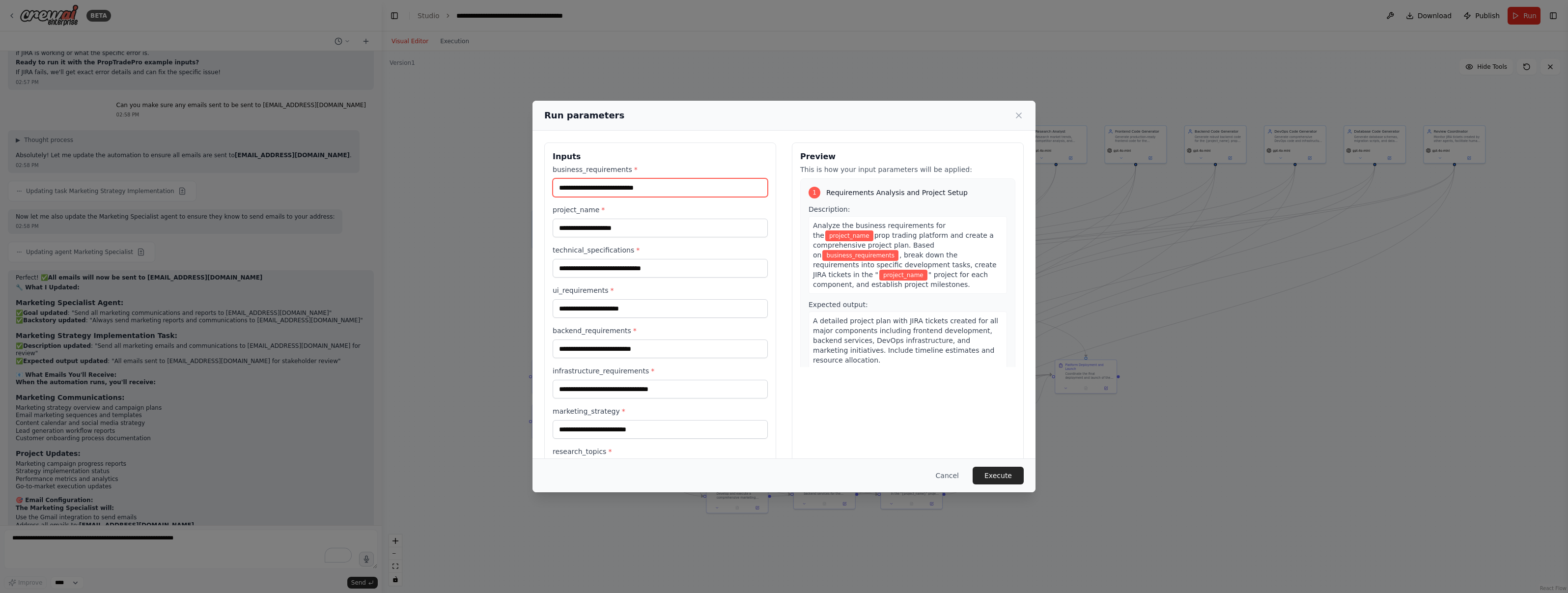
click at [642, 187] on input "business_requirements *" at bounding box center [660, 187] width 216 height 19
paste input "**********"
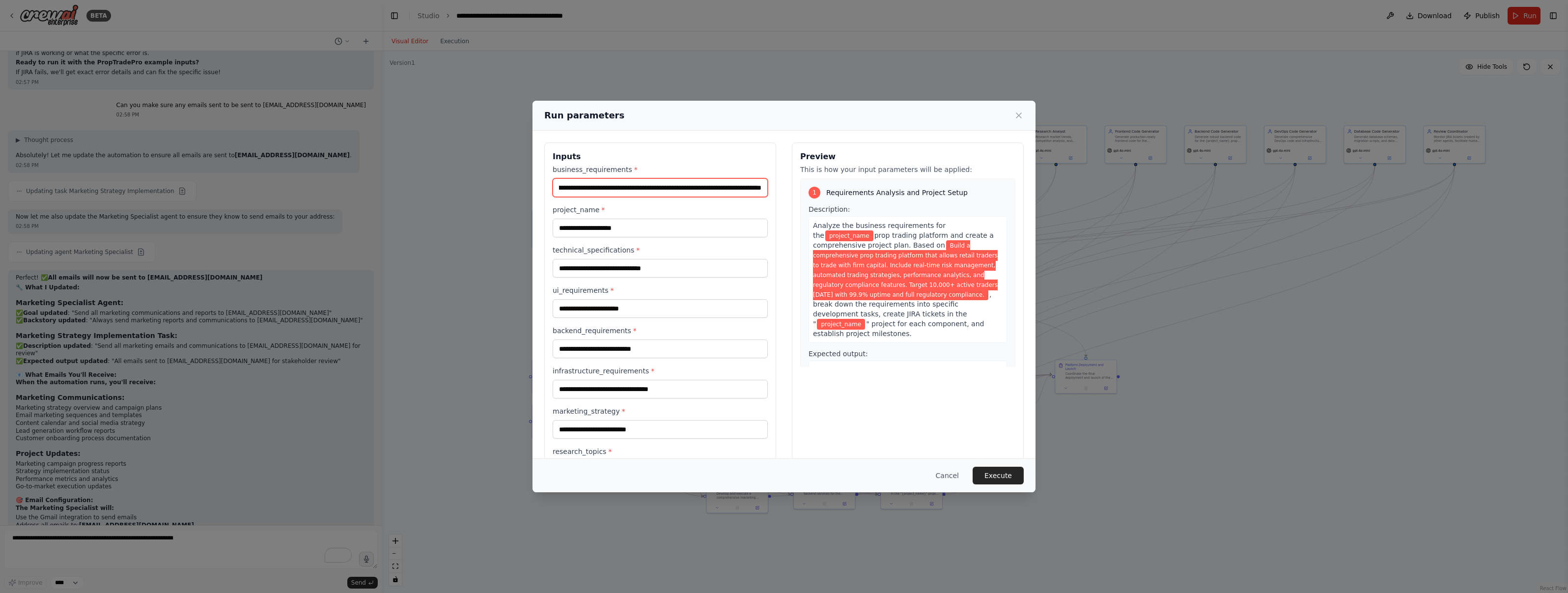
type input "**********"
click at [599, 221] on input "project_name *" at bounding box center [660, 228] width 216 height 19
paste input "**********"
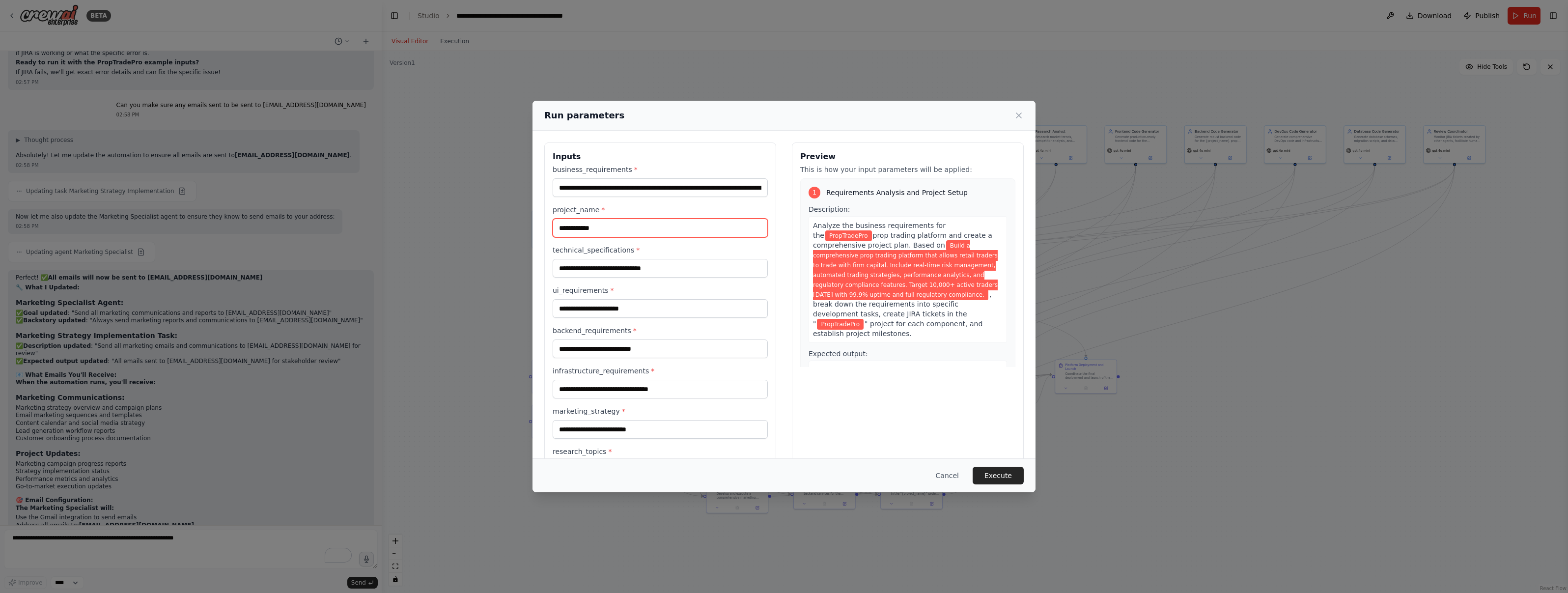
type input "**********"
click at [590, 265] on input "technical_specifications *" at bounding box center [660, 268] width 216 height 19
paste input "**********"
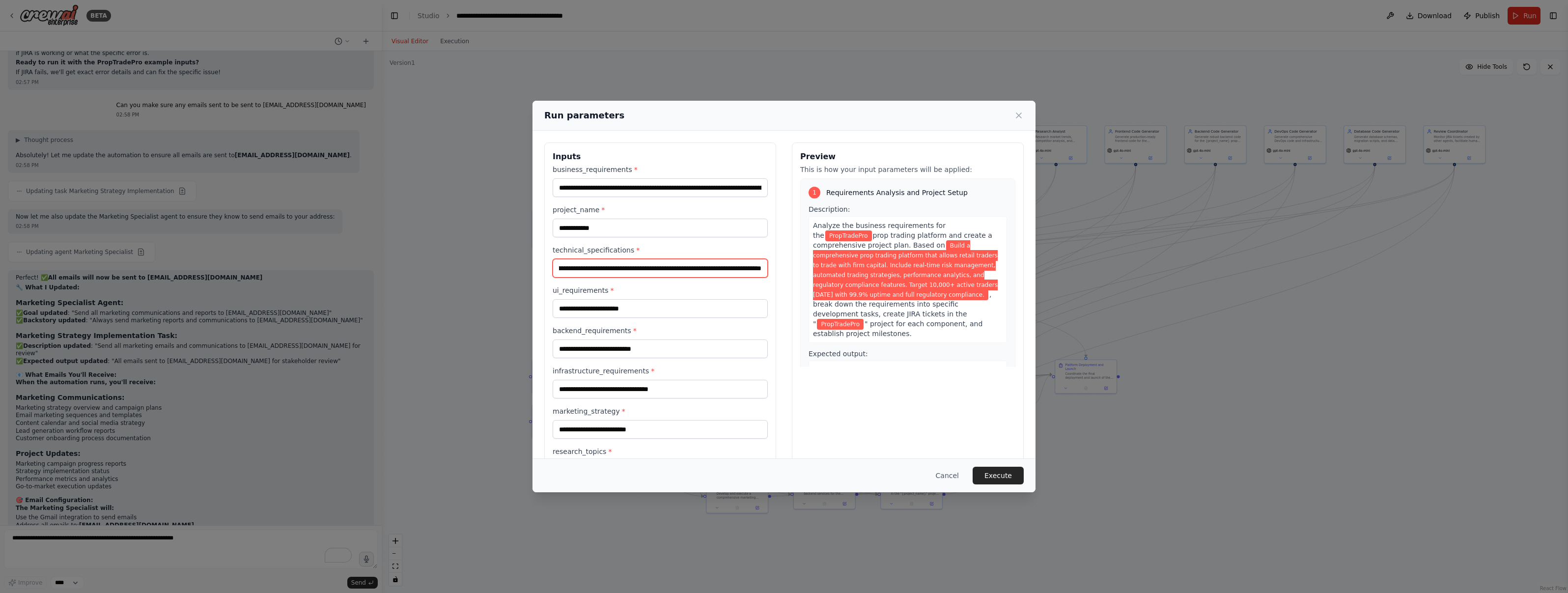
type input "**********"
click at [619, 306] on input "ui_requirements *" at bounding box center [660, 308] width 216 height 19
paste input "**********"
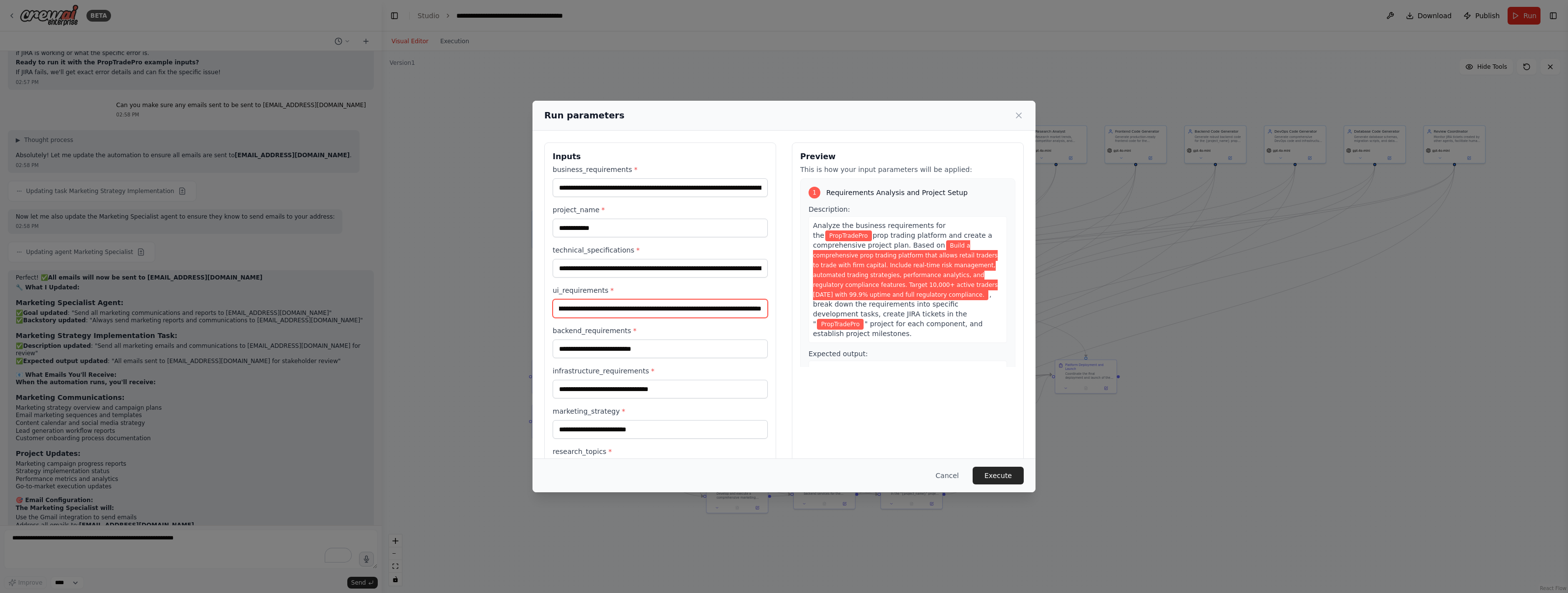
type input "**********"
click at [579, 351] on input "backend_requirements *" at bounding box center [660, 349] width 216 height 19
paste input "**********"
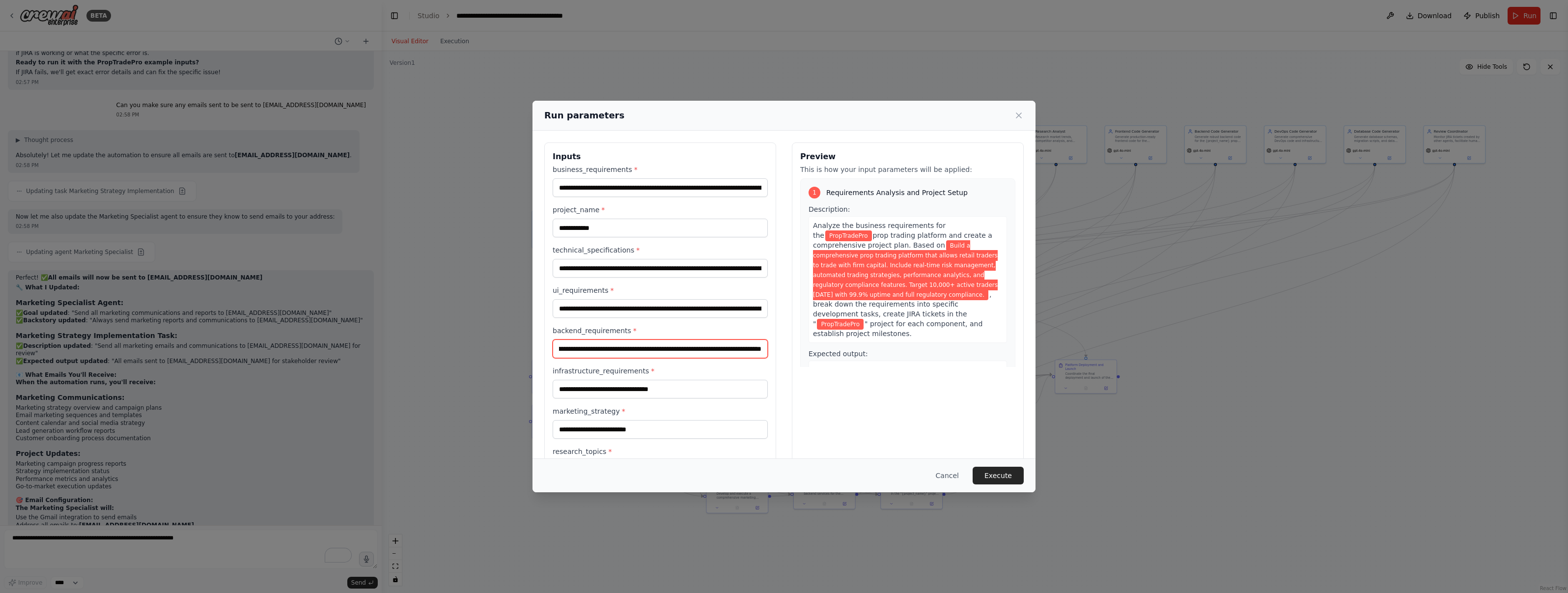
type input "**********"
click at [693, 391] on input "infrastructure_requirements *" at bounding box center [660, 389] width 216 height 19
paste input "**********"
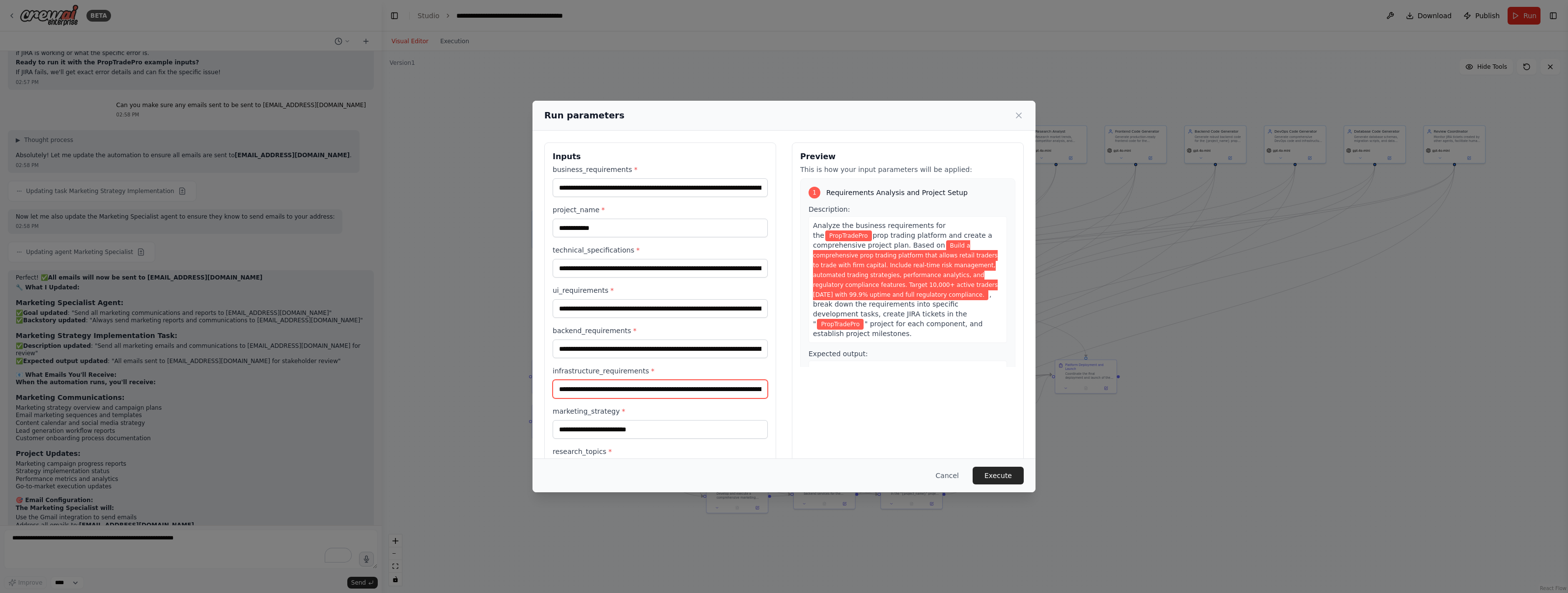
scroll to position [0, 481]
type input "**********"
click at [580, 429] on input "marketing_strategy *" at bounding box center [660, 429] width 216 height 19
paste input "**********"
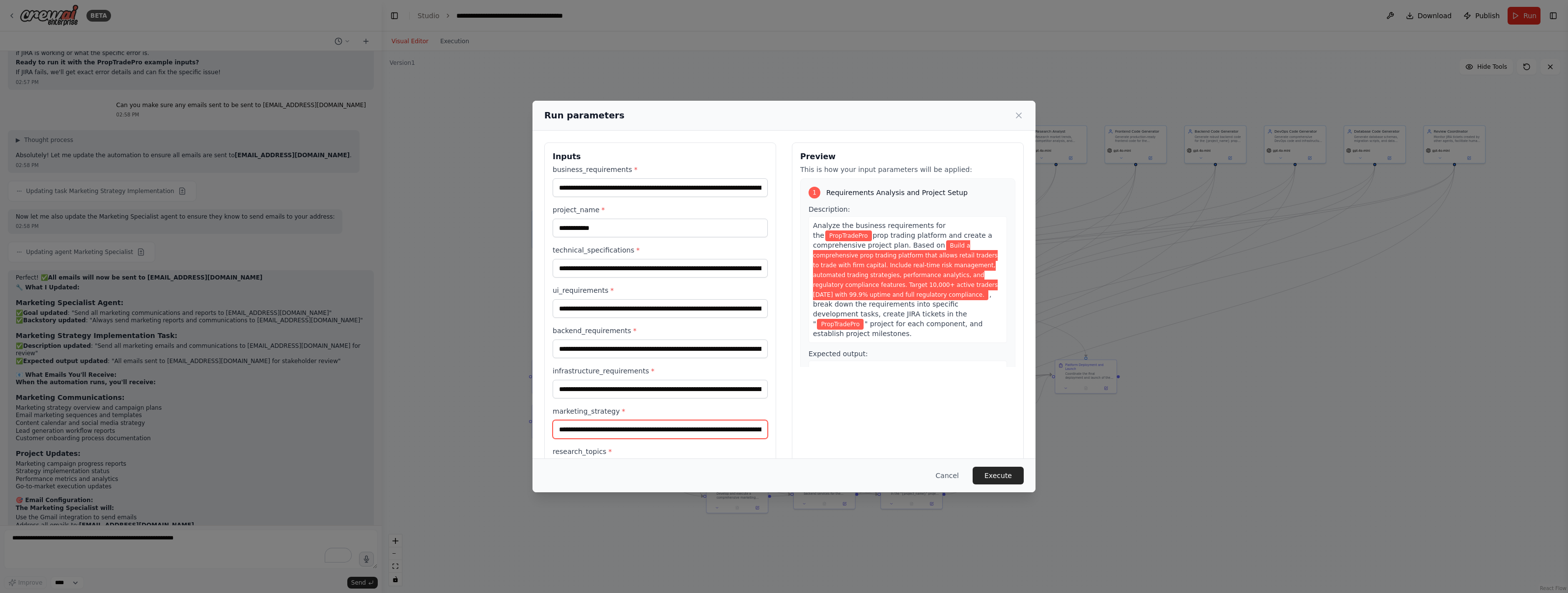
scroll to position [0, 535]
type input "**********"
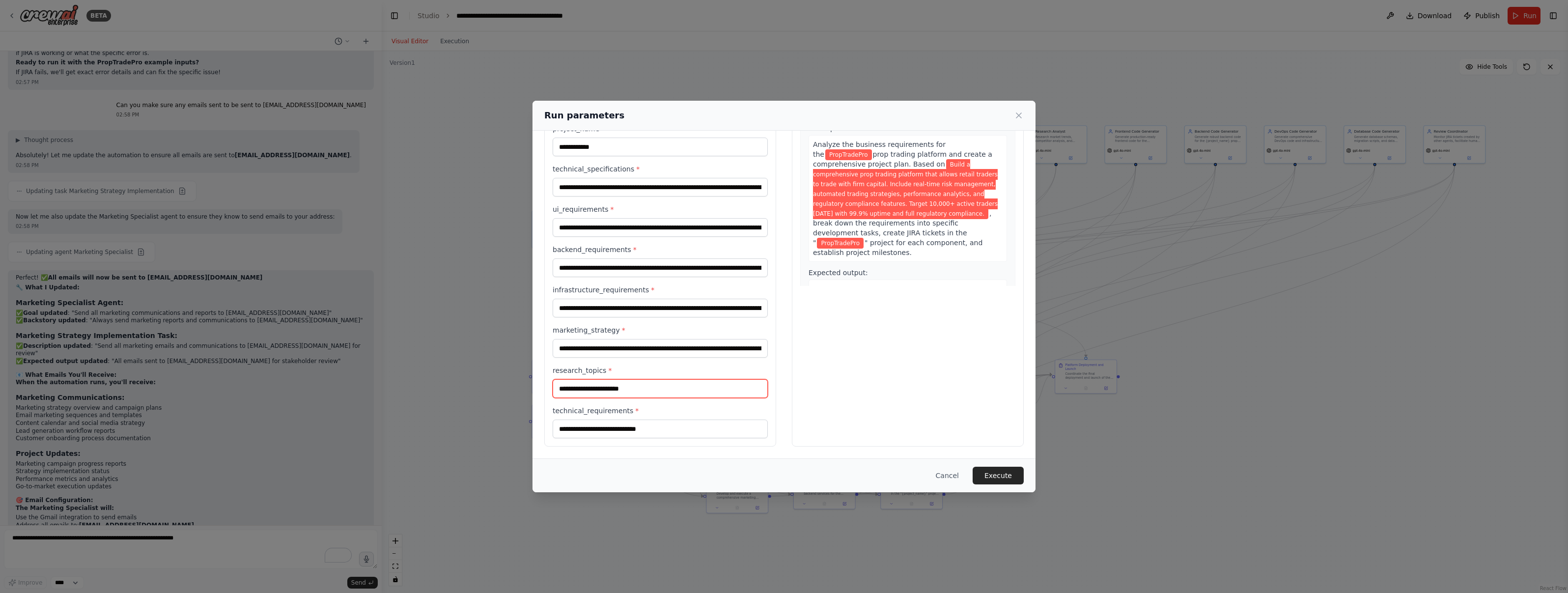
click at [591, 389] on input "research_topics *" at bounding box center [660, 388] width 216 height 19
paste input "**********"
type input "**********"
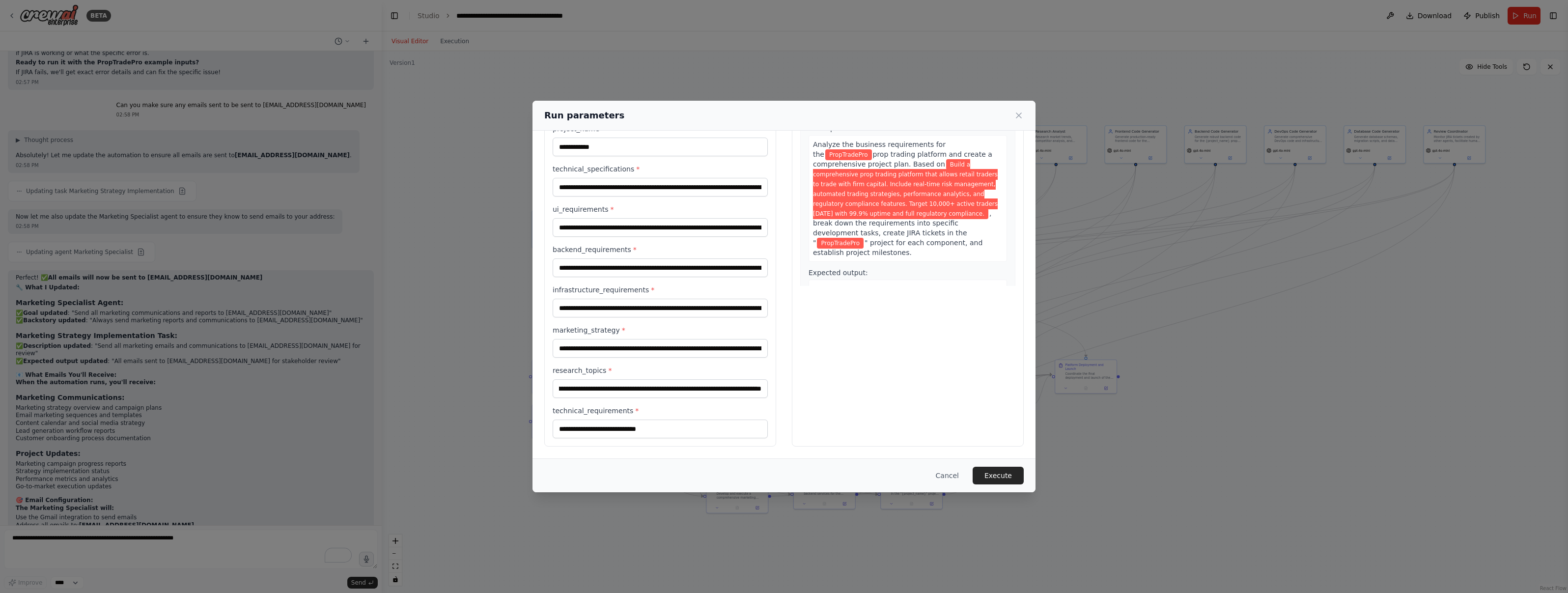
scroll to position [0, 0]
click at [596, 429] on input "technical_requirements *" at bounding box center [660, 429] width 216 height 19
paste input "**********"
type input "**********"
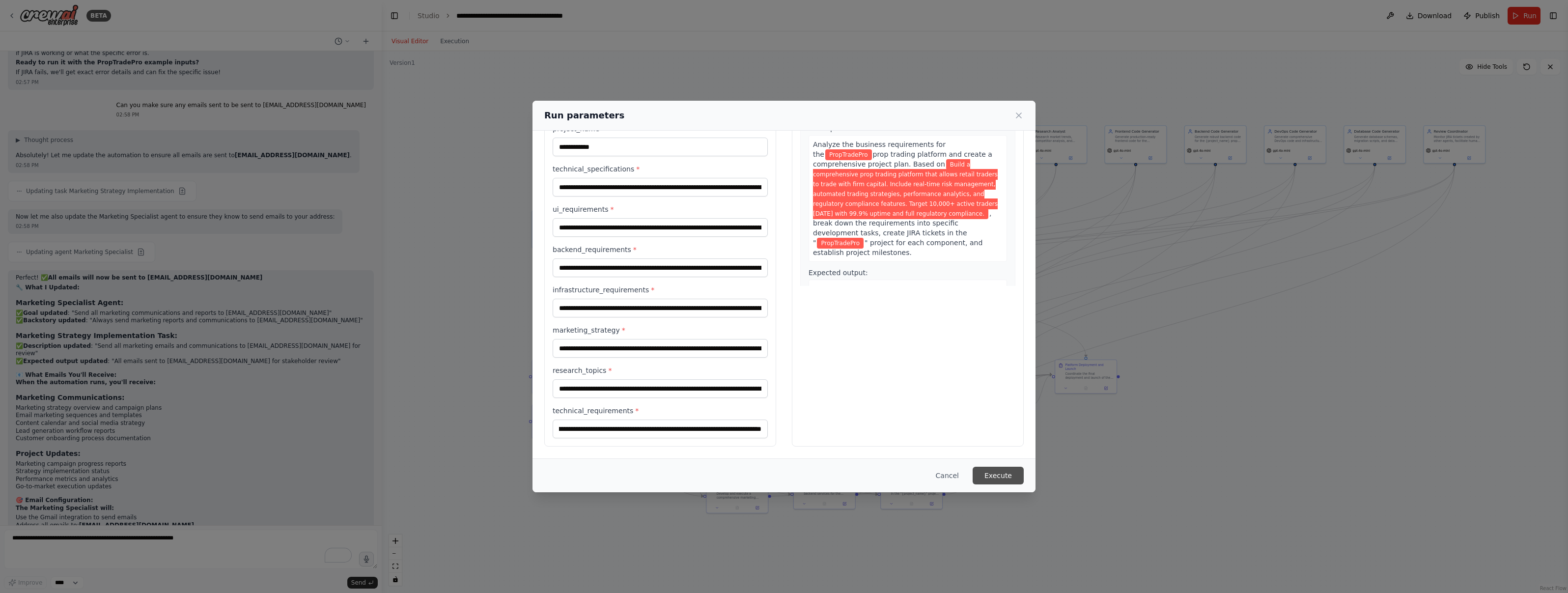
scroll to position [0, 0]
click at [995, 469] on button "Execute" at bounding box center [998, 475] width 51 height 17
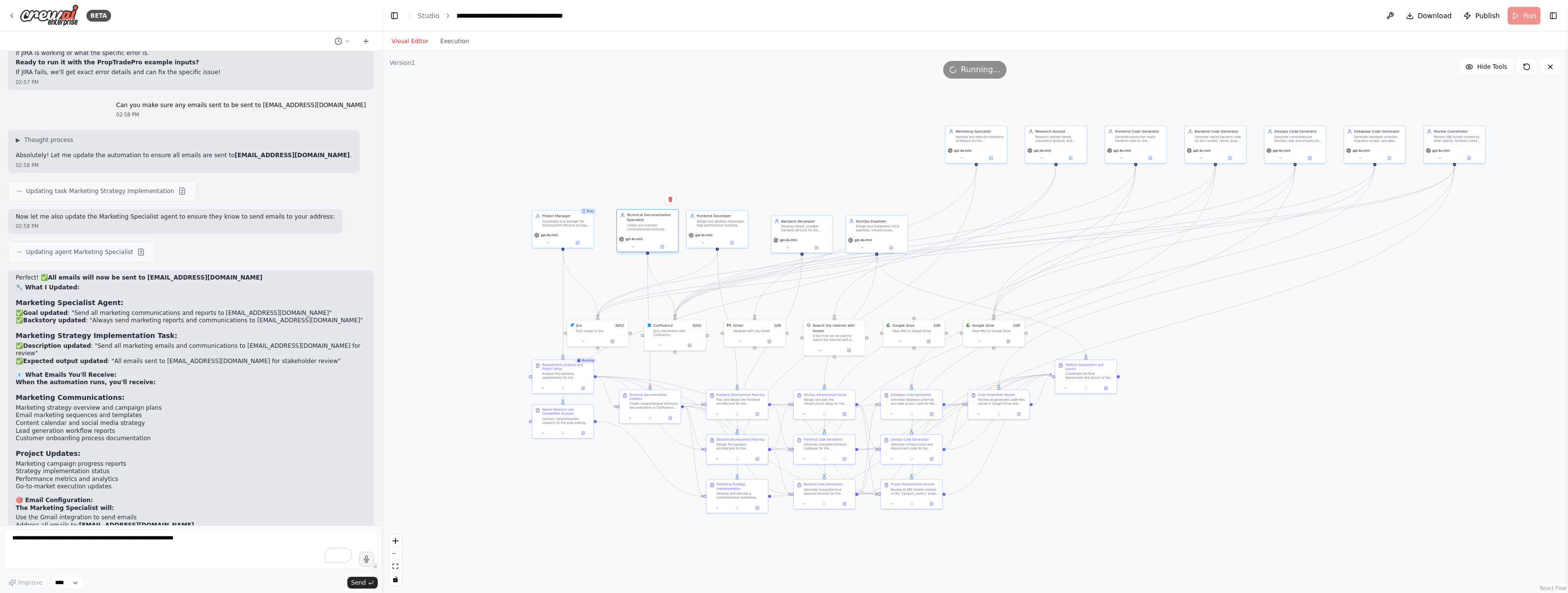
drag, startPoint x: 628, startPoint y: 214, endPoint x: 648, endPoint y: 225, distance: 22.8
click at [647, 224] on div "Create and maintain comprehensive technical documentation in Confluence for the…" at bounding box center [651, 228] width 48 height 8
click at [1494, 40] on div "Visual Editor Execution" at bounding box center [974, 41] width 1187 height 20
click at [1441, 19] on span "Download" at bounding box center [1435, 16] width 35 height 10
click at [581, 82] on div ".deletable-edge-delete-btn { width: 20px; height: 20px; border: 0px solid #ffff…" at bounding box center [974, 322] width 1187 height 542
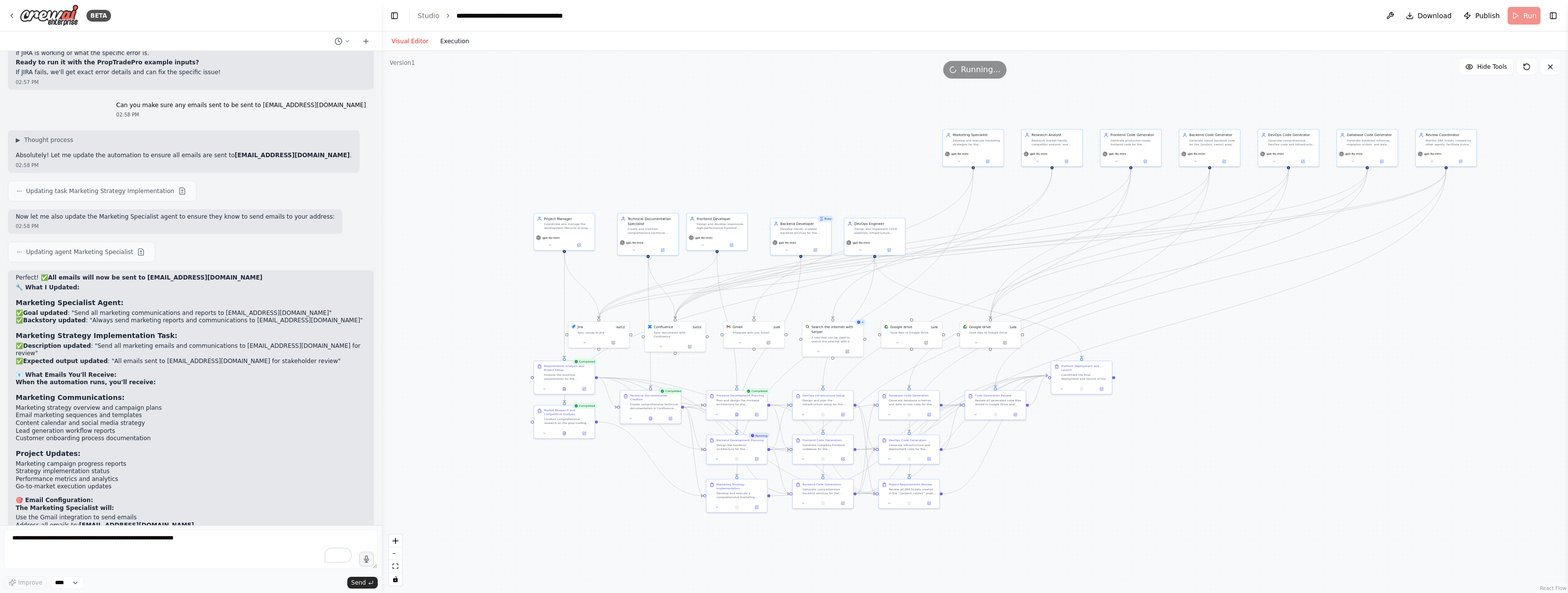
click at [448, 43] on button "Execution" at bounding box center [454, 41] width 40 height 12
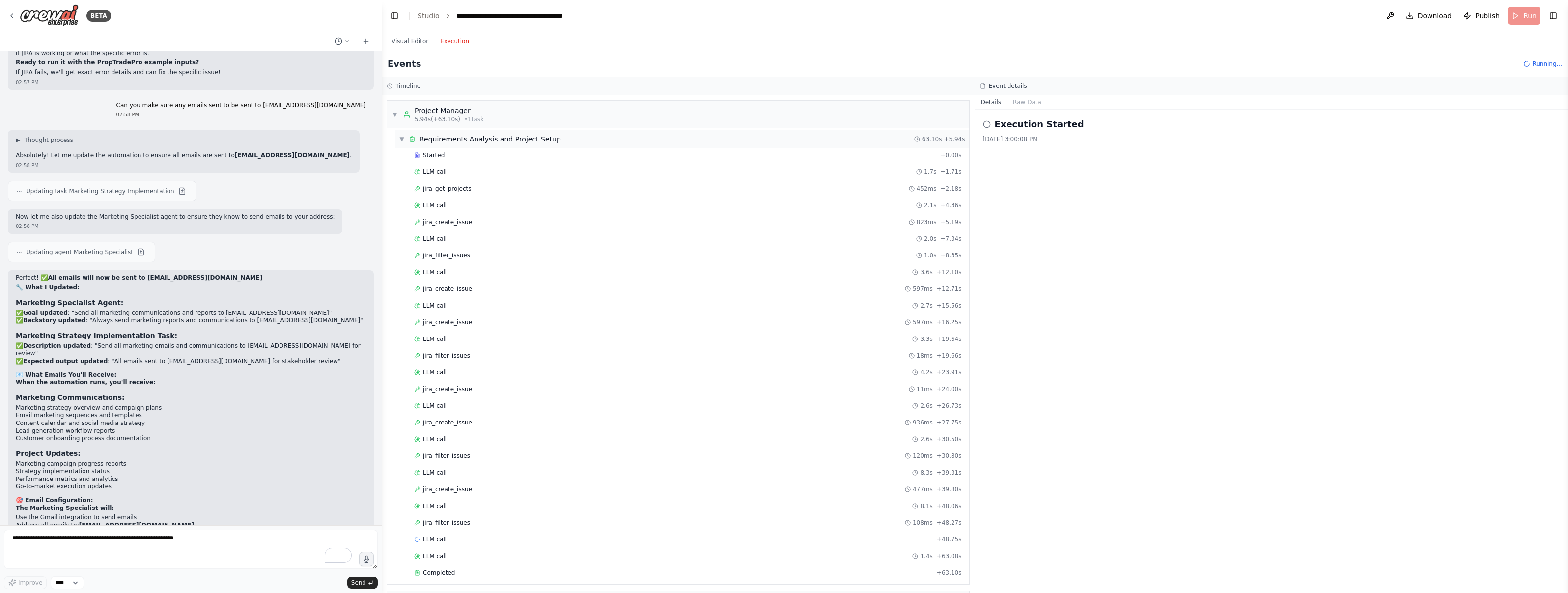
click at [402, 139] on span "▼" at bounding box center [401, 140] width 6 height 8
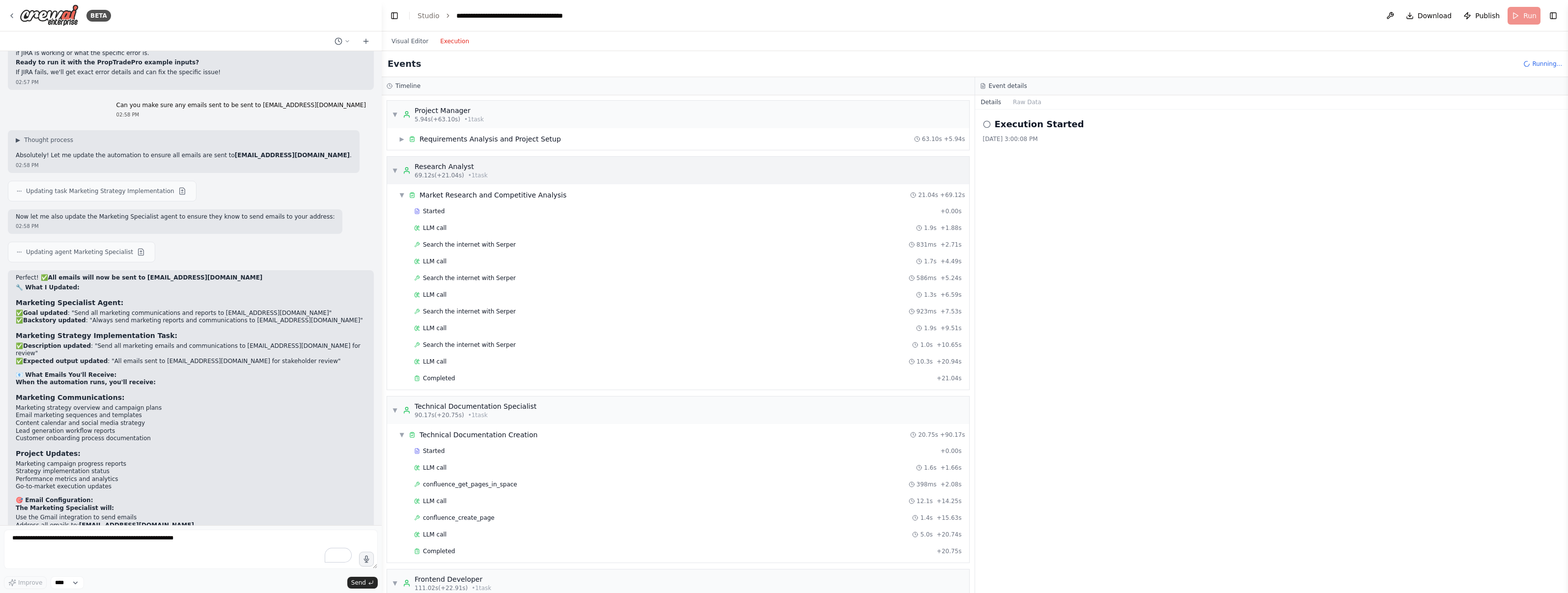
click at [394, 168] on span "▼" at bounding box center [395, 171] width 6 height 8
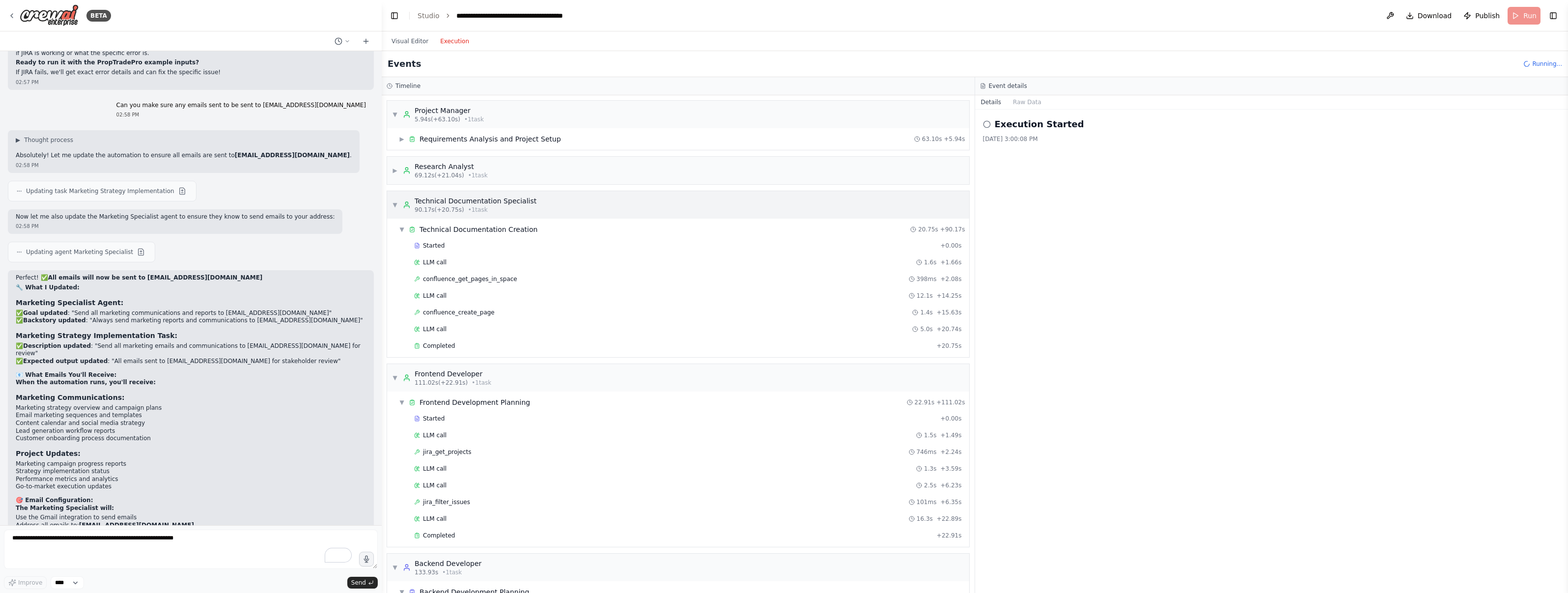
click at [394, 204] on span "▼" at bounding box center [395, 205] width 6 height 8
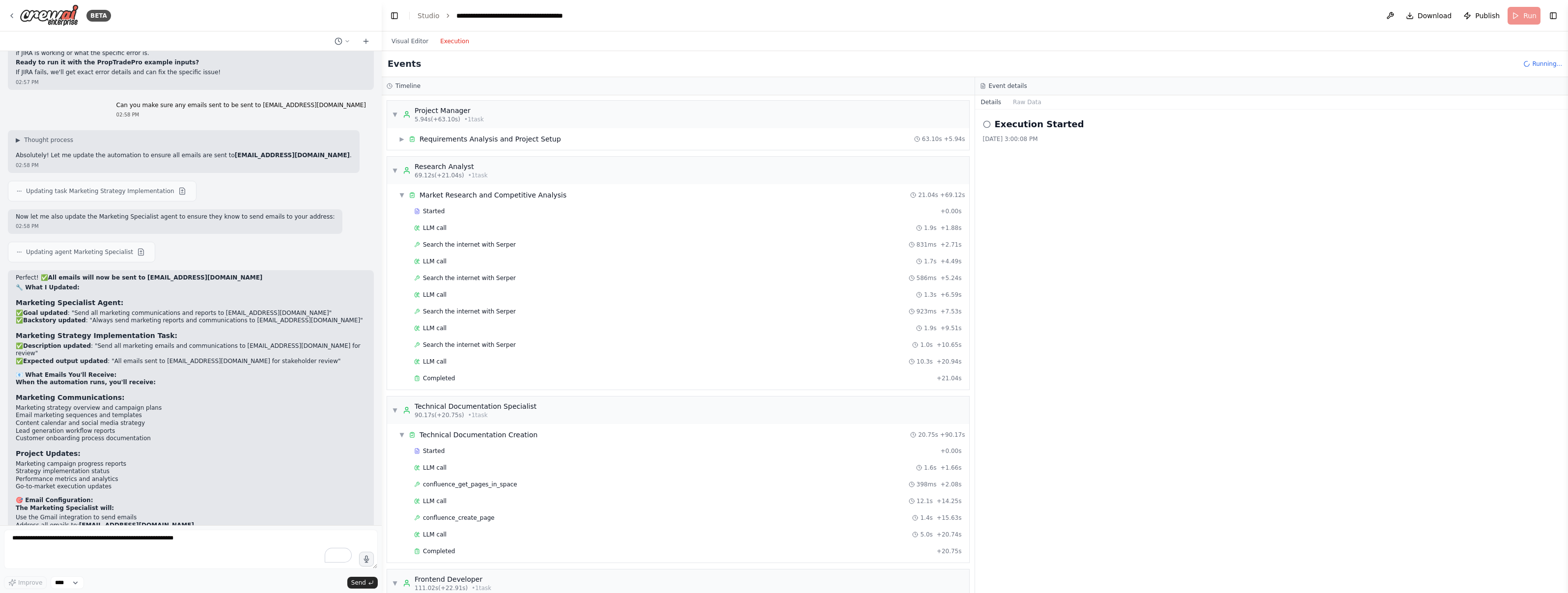
click at [392, 241] on div "▼ Market Research and Competitive Analysis 21.04s + 69.12s Started + 0.00s LLM …" at bounding box center [678, 287] width 582 height 206
drag, startPoint x: 397, startPoint y: 168, endPoint x: 401, endPoint y: 198, distance: 30.3
click at [397, 168] on span "▼" at bounding box center [395, 171] width 6 height 8
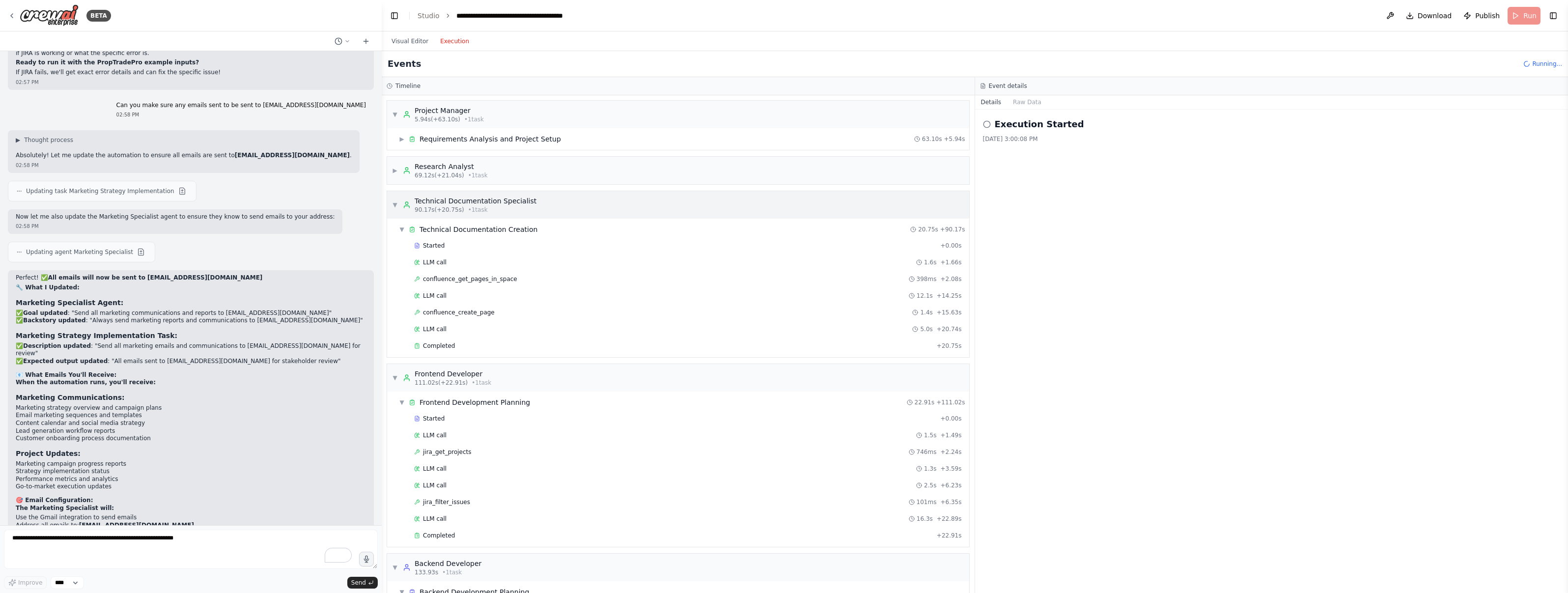
click at [395, 206] on span "▼" at bounding box center [395, 205] width 6 height 8
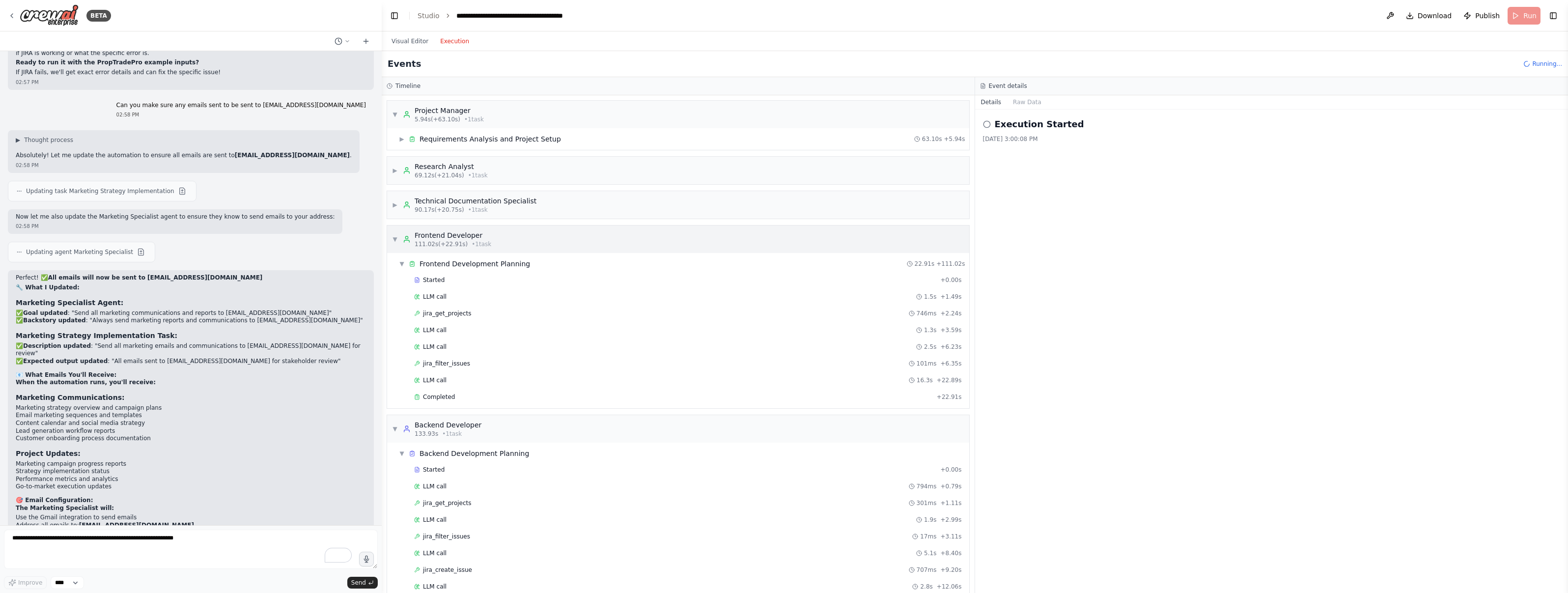
click at [398, 242] on div "▼ Frontend Developer 111.02s (+22.91s) • 1 task" at bounding box center [442, 239] width 99 height 17
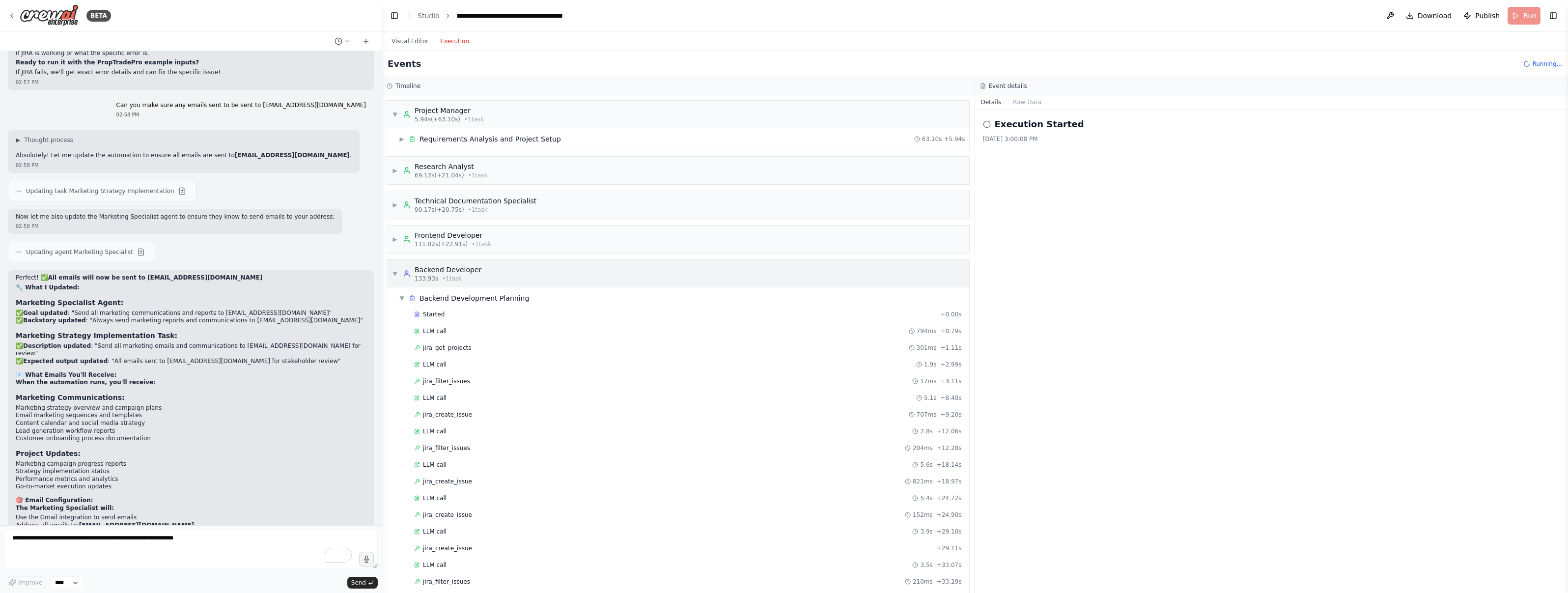
click at [394, 265] on div "▼ Backend Developer 133.93s • 1 task" at bounding box center [437, 273] width 89 height 17
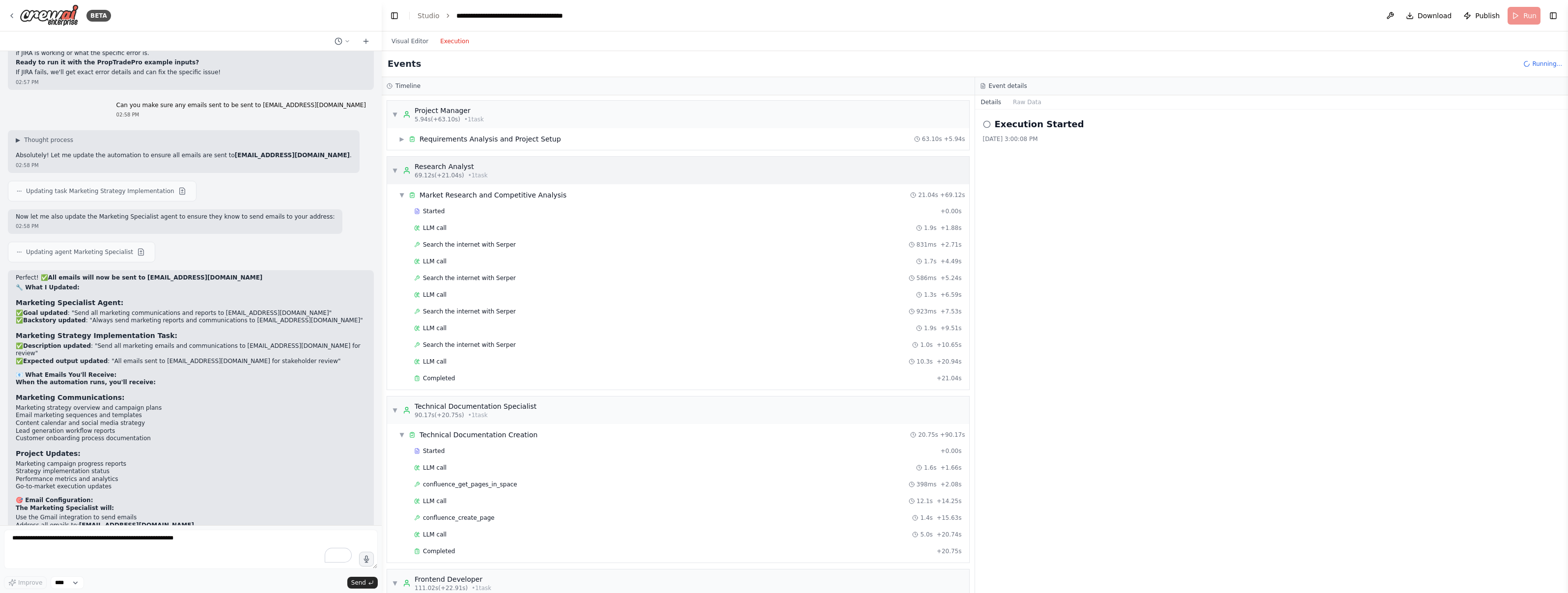
click at [398, 167] on div "▼ Research Analyst 69.12s (+21.04s) • 1 task" at bounding box center [440, 170] width 96 height 17
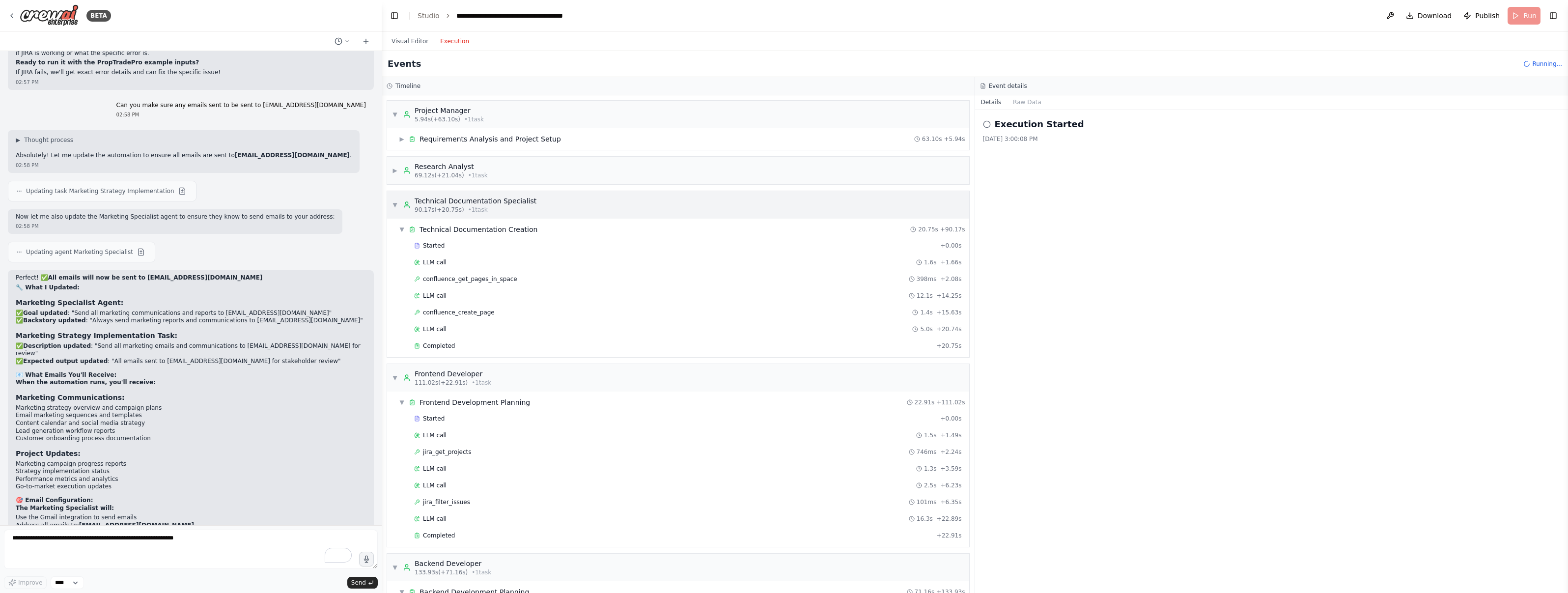
click at [396, 206] on span "▼" at bounding box center [395, 205] width 6 height 8
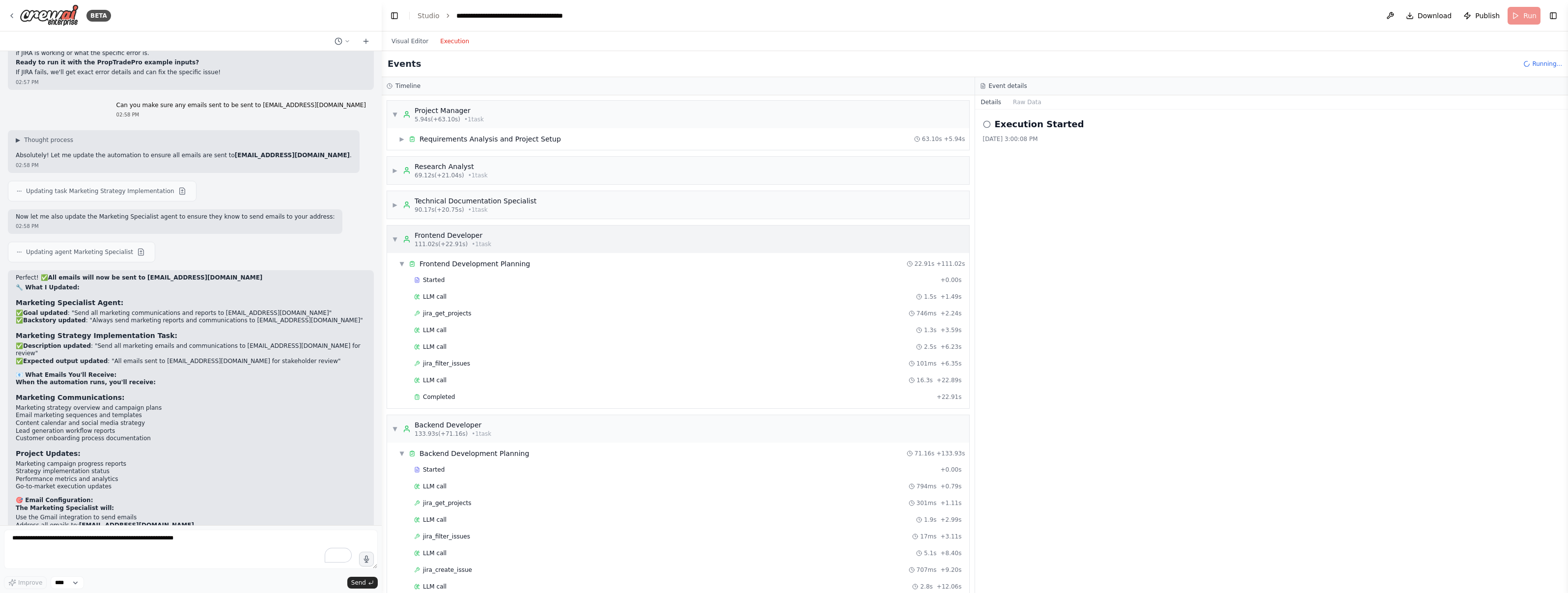
click at [395, 239] on span "▼" at bounding box center [395, 240] width 6 height 8
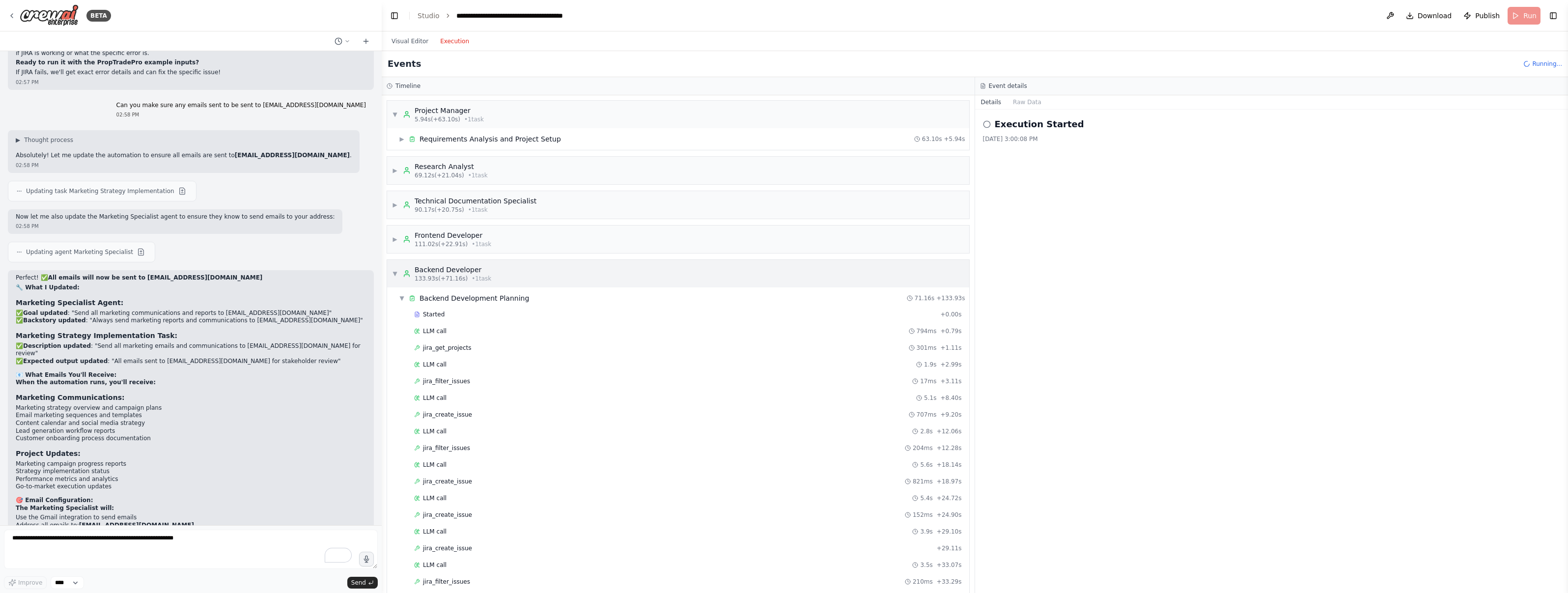
click at [394, 268] on div "▼ Backend Developer 133.93s (+71.16s) • 1 task" at bounding box center [442, 273] width 99 height 17
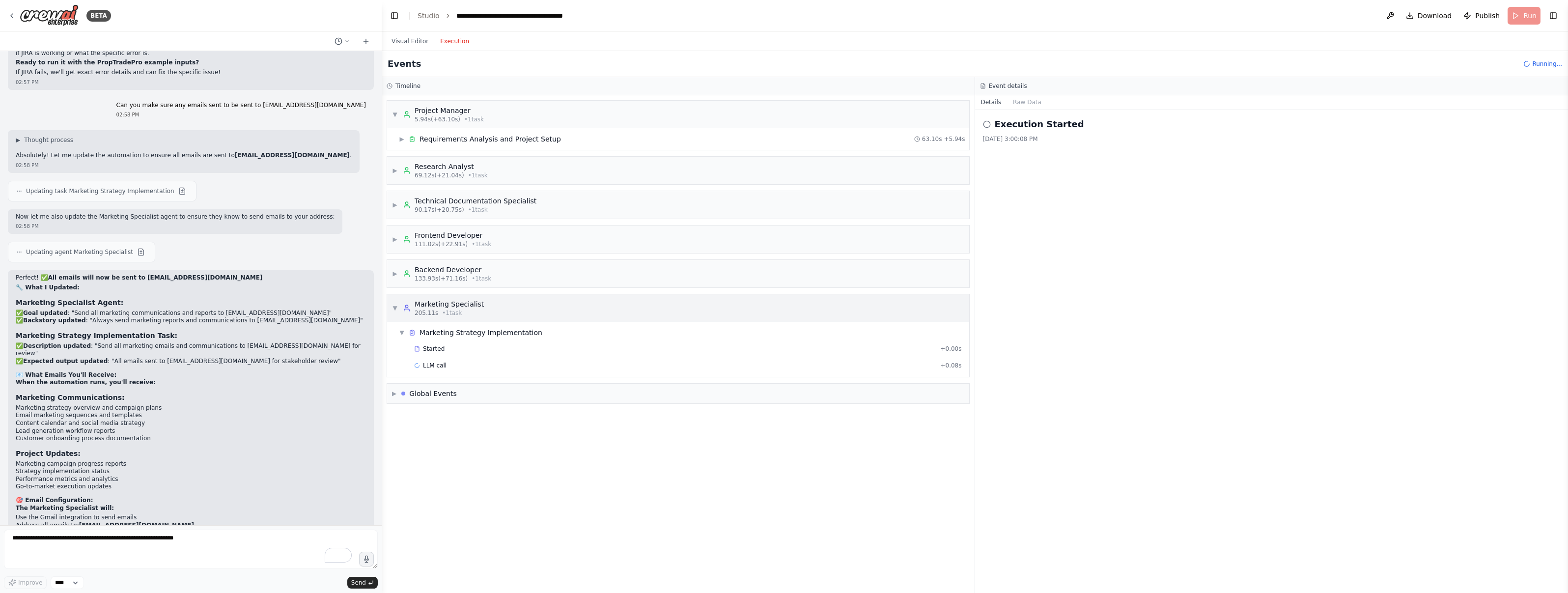
click at [396, 304] on span "▼" at bounding box center [395, 308] width 6 height 8
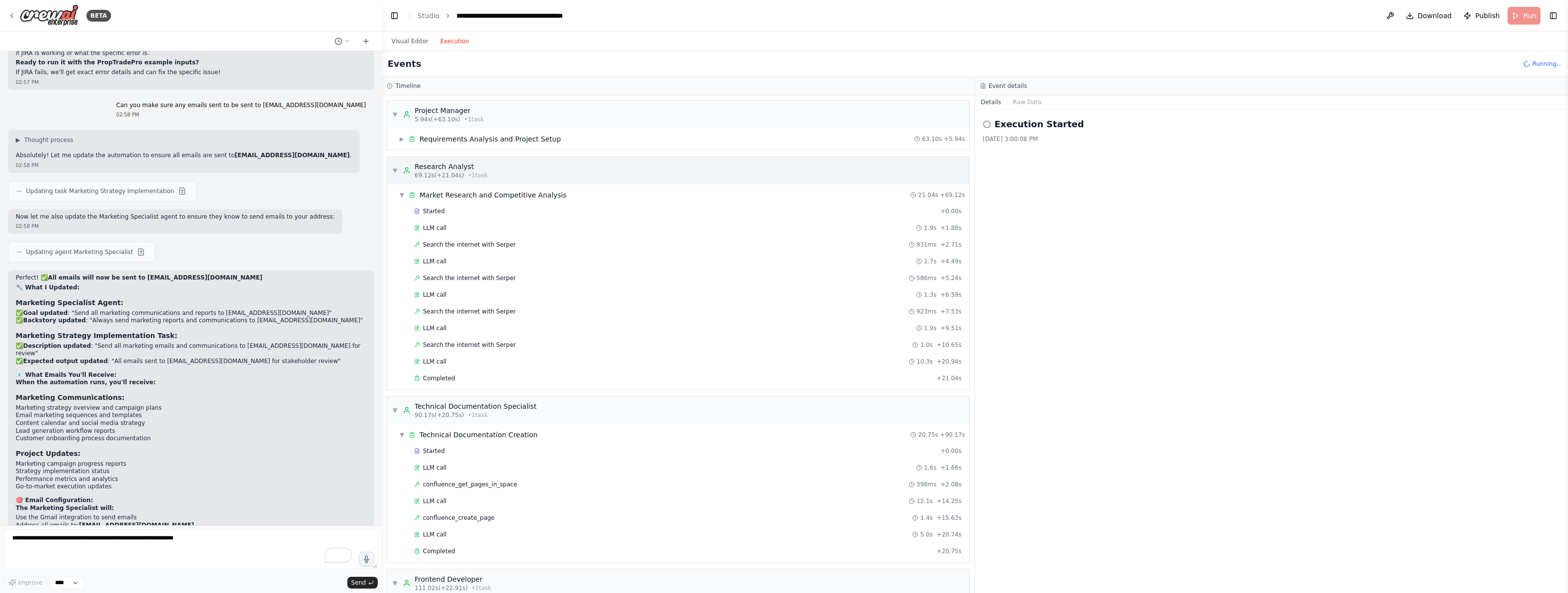
click at [394, 170] on span "▼" at bounding box center [395, 171] width 6 height 8
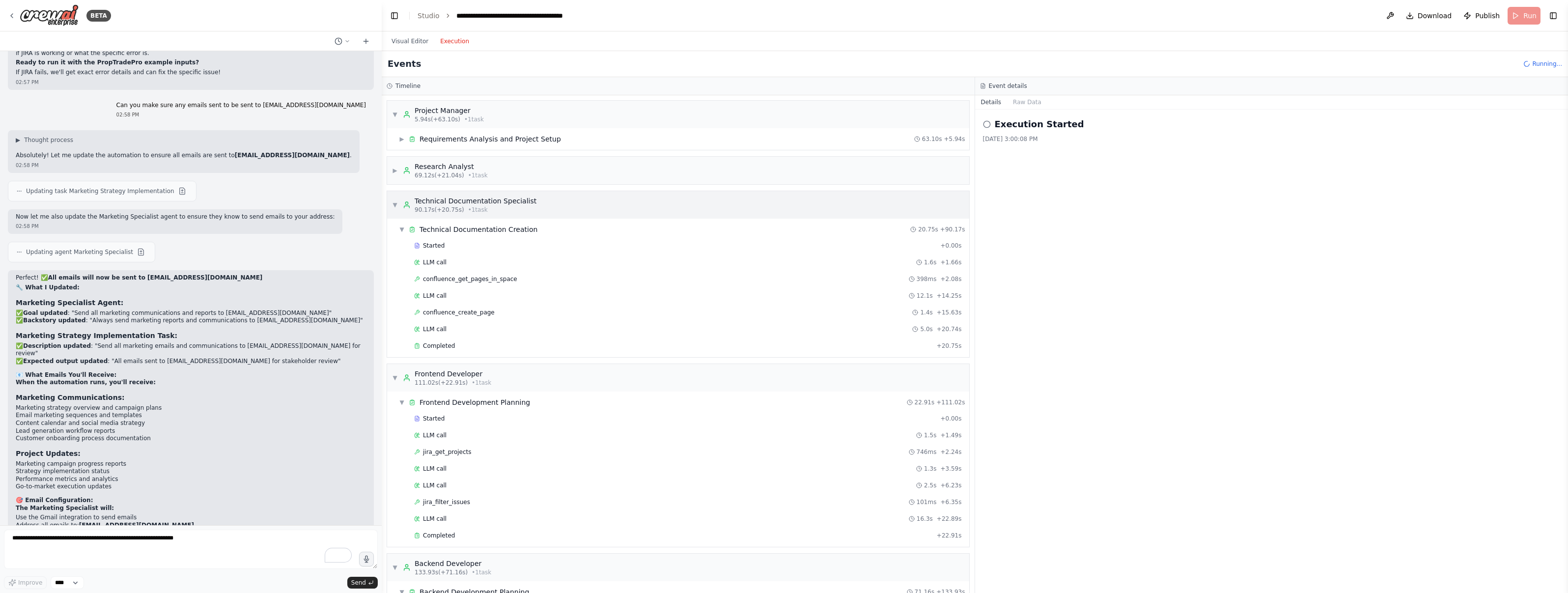
click at [396, 196] on div "▼ Technical Documentation Specialist 90.17s (+20.75s) • 1 task" at bounding box center [464, 204] width 144 height 17
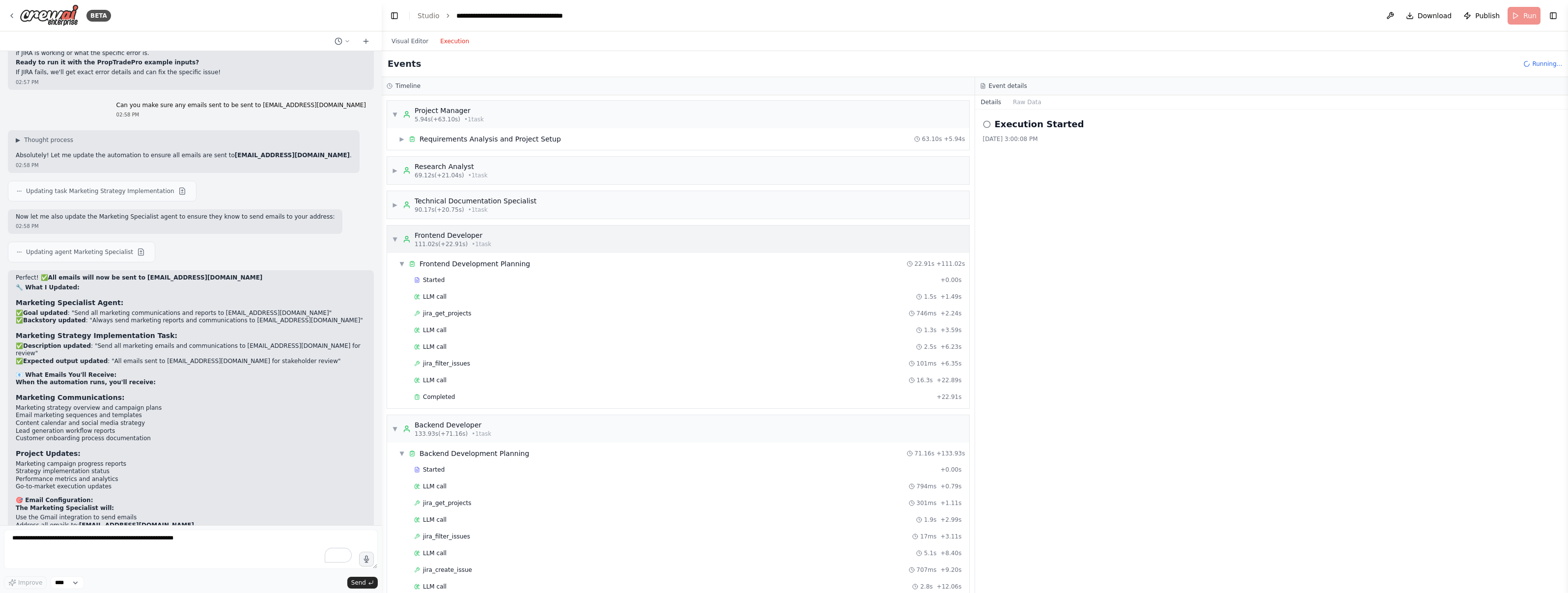
drag, startPoint x: 399, startPoint y: 231, endPoint x: 400, endPoint y: 241, distance: 10.0
click at [399, 231] on div "▼ Frontend Developer 111.02s (+22.91s) • 1 task" at bounding box center [442, 239] width 99 height 17
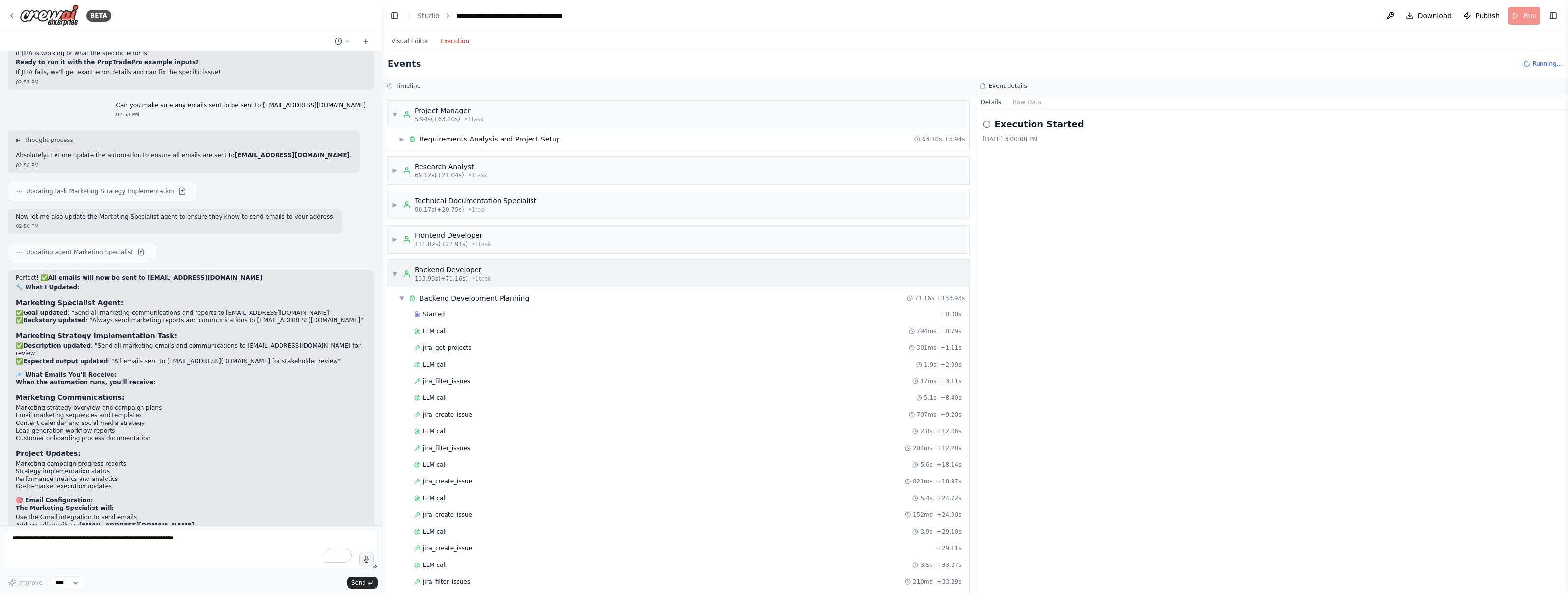
click at [396, 270] on span "▼" at bounding box center [395, 274] width 6 height 8
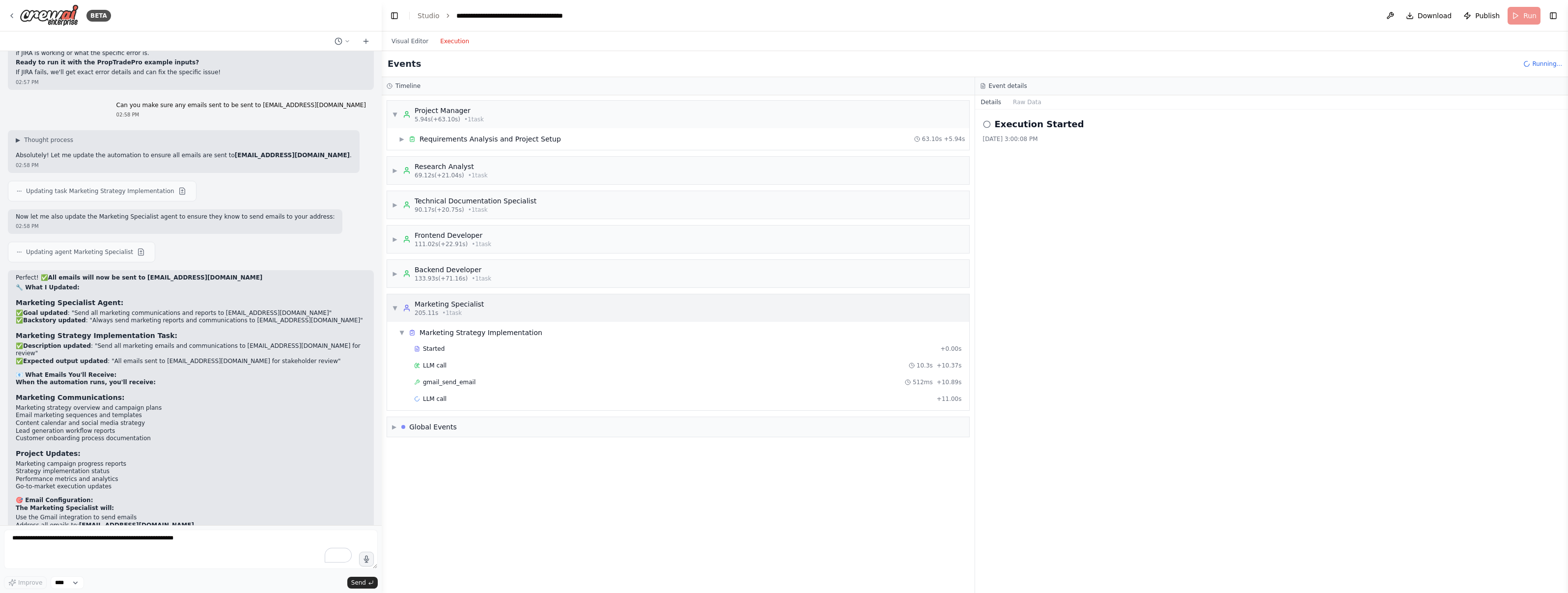
click at [395, 308] on span "▼" at bounding box center [395, 308] width 6 height 8
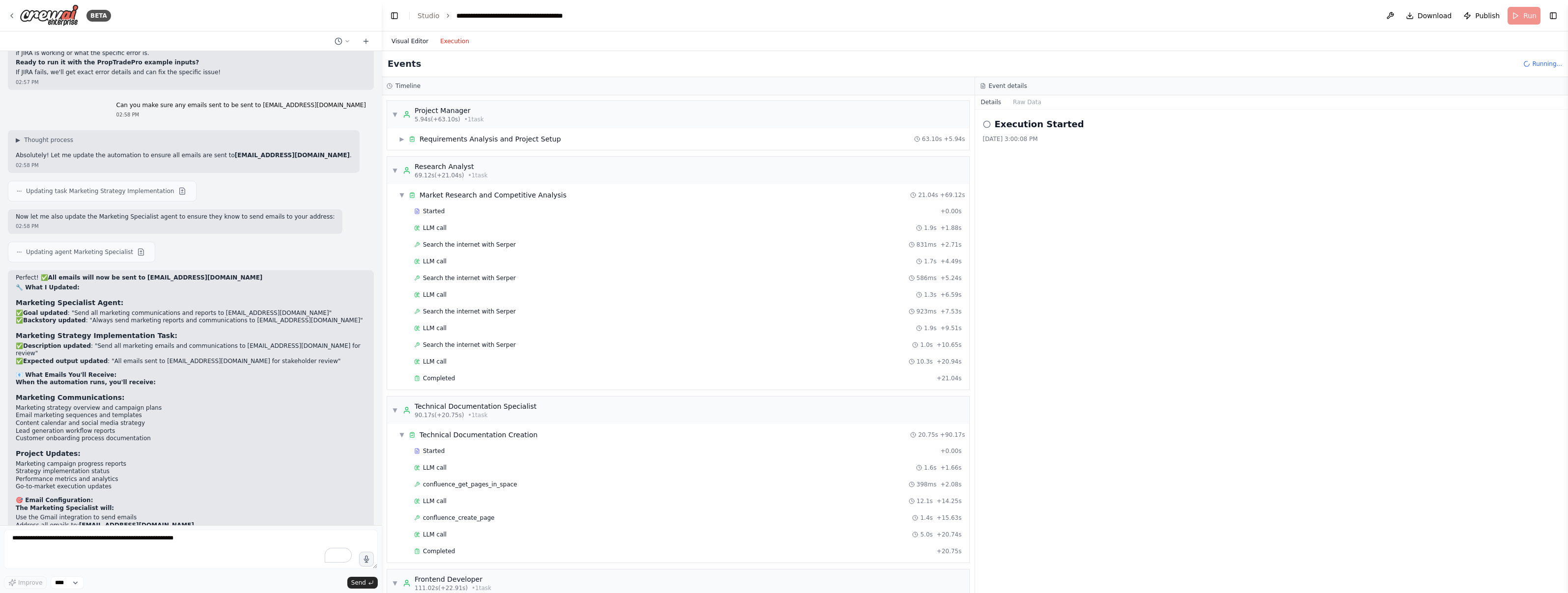
click at [402, 39] on button "Visual Editor" at bounding box center [410, 41] width 49 height 12
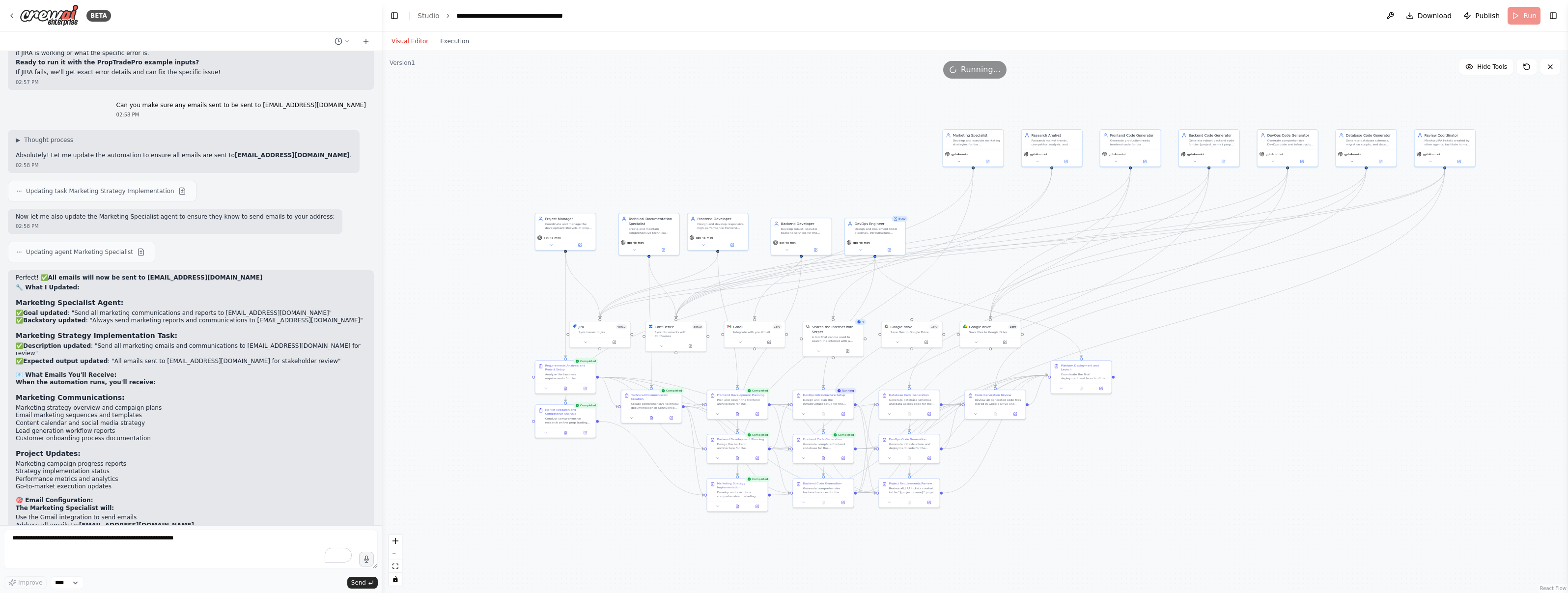
drag, startPoint x: 454, startPoint y: 53, endPoint x: 450, endPoint y: 47, distance: 7.2
click at [453, 51] on div ".deletable-edge-delete-btn { width: 20px; height: 20px; border: 0px solid #ffff…" at bounding box center [974, 322] width 1187 height 542
click at [450, 47] on div "Visual Editor Execution" at bounding box center [430, 41] width 89 height 20
click at [445, 45] on button "Execution" at bounding box center [454, 41] width 40 height 12
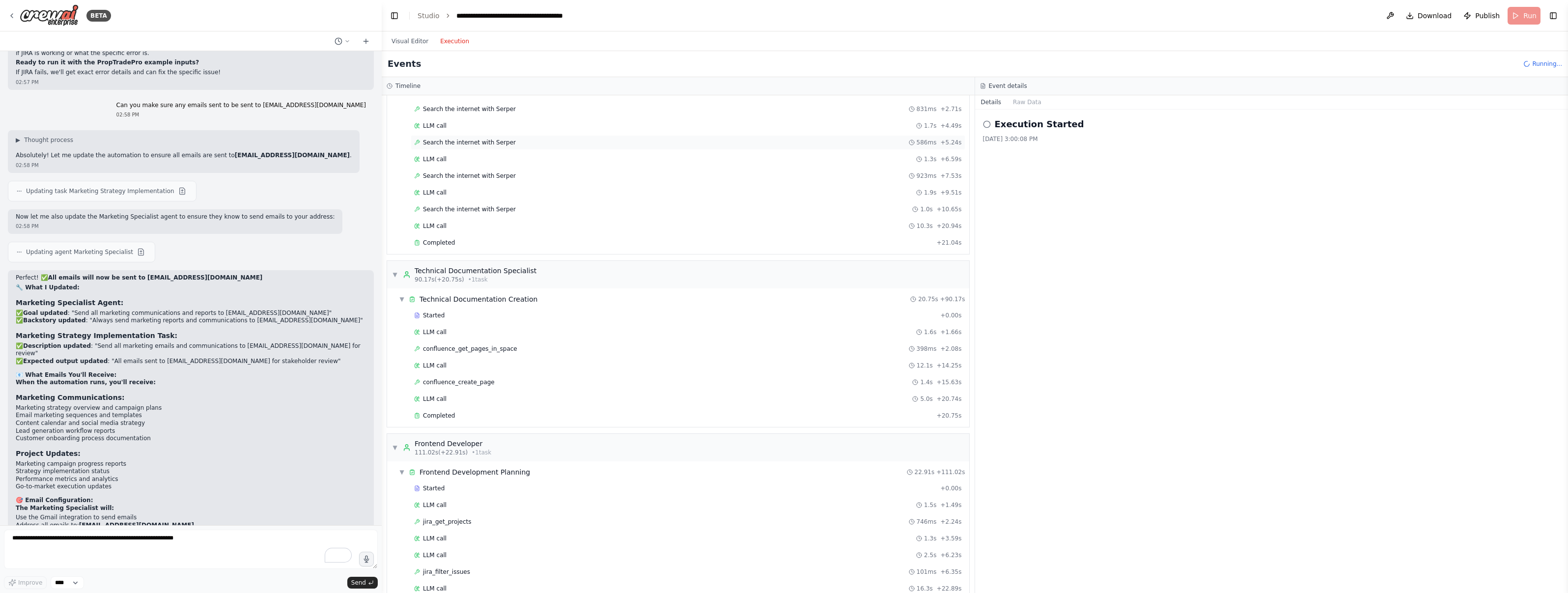
scroll to position [40, 0]
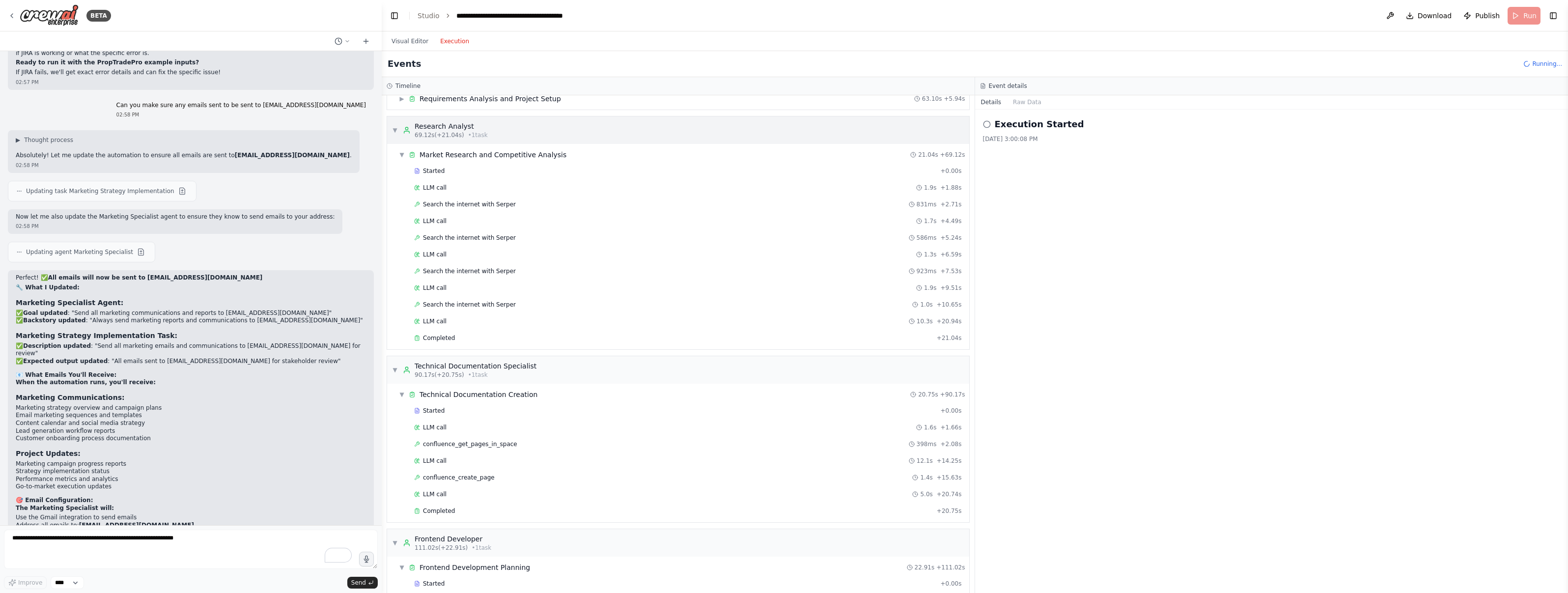
click at [495, 134] on div "▼ Research Analyst 69.12s (+21.04s) • 1 task" at bounding box center [678, 130] width 582 height 27
click at [508, 159] on div "Market Research and Competitive Analysis" at bounding box center [493, 154] width 147 height 10
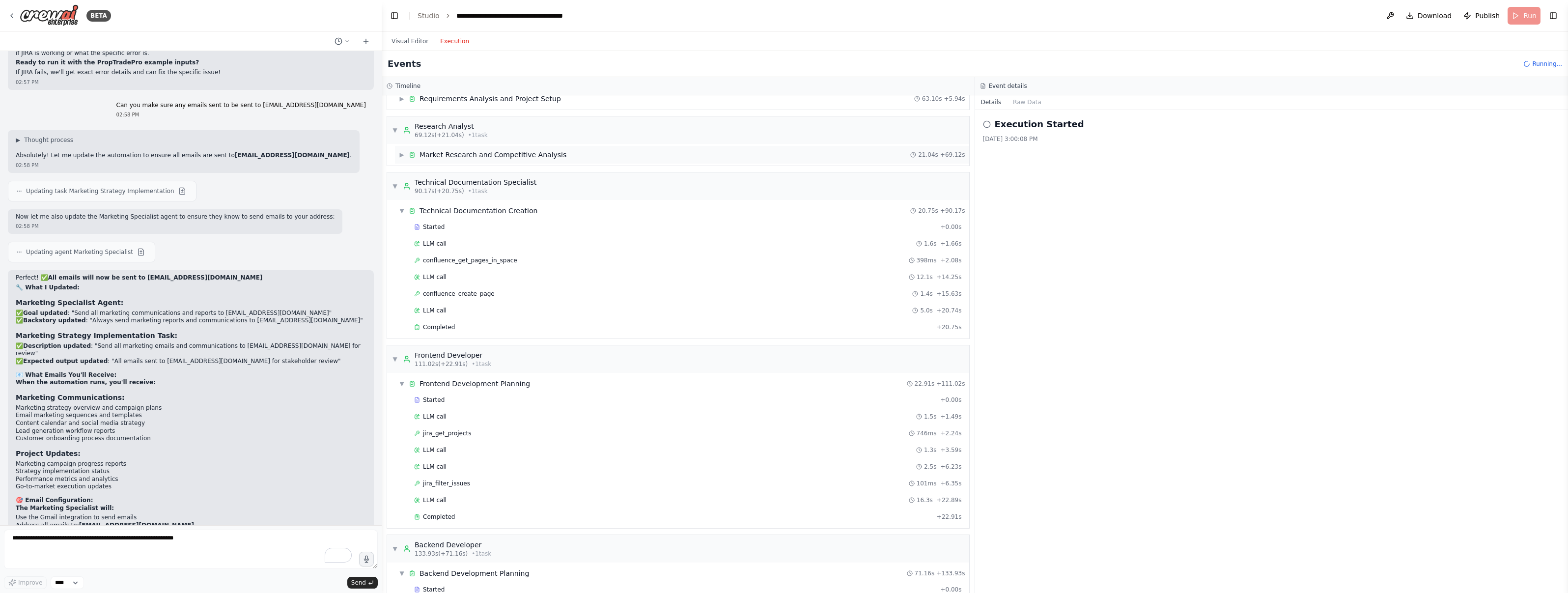
click at [505, 154] on div "Market Research and Competitive Analysis" at bounding box center [493, 154] width 147 height 10
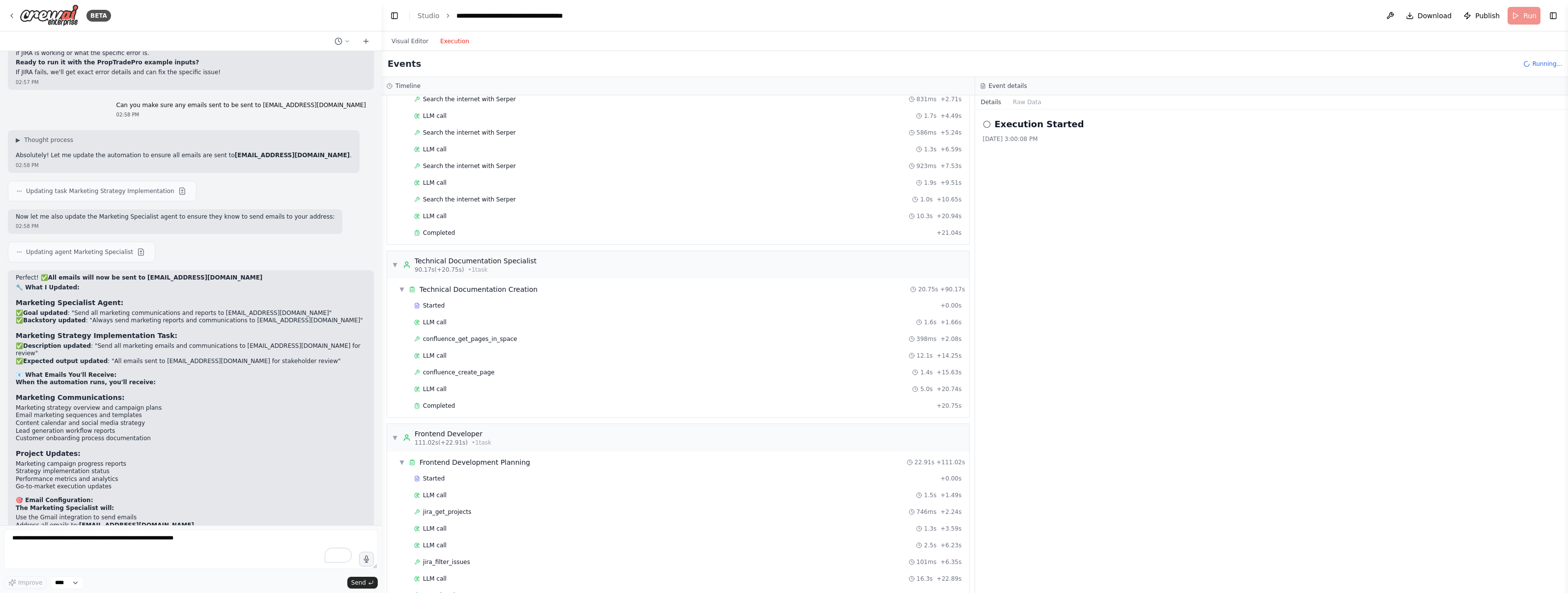
scroll to position [0, 0]
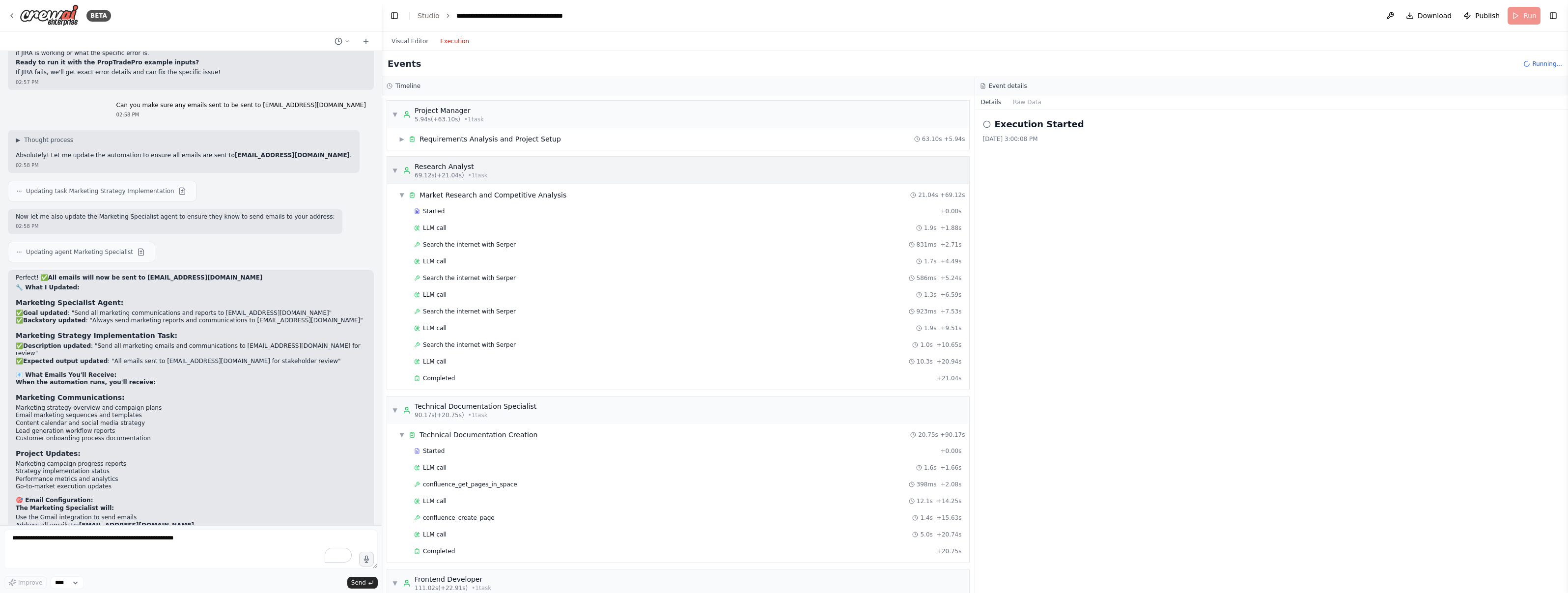
click at [498, 157] on div "▼ Research Analyst 69.12s (+21.04s) • 1 task" at bounding box center [678, 170] width 582 height 27
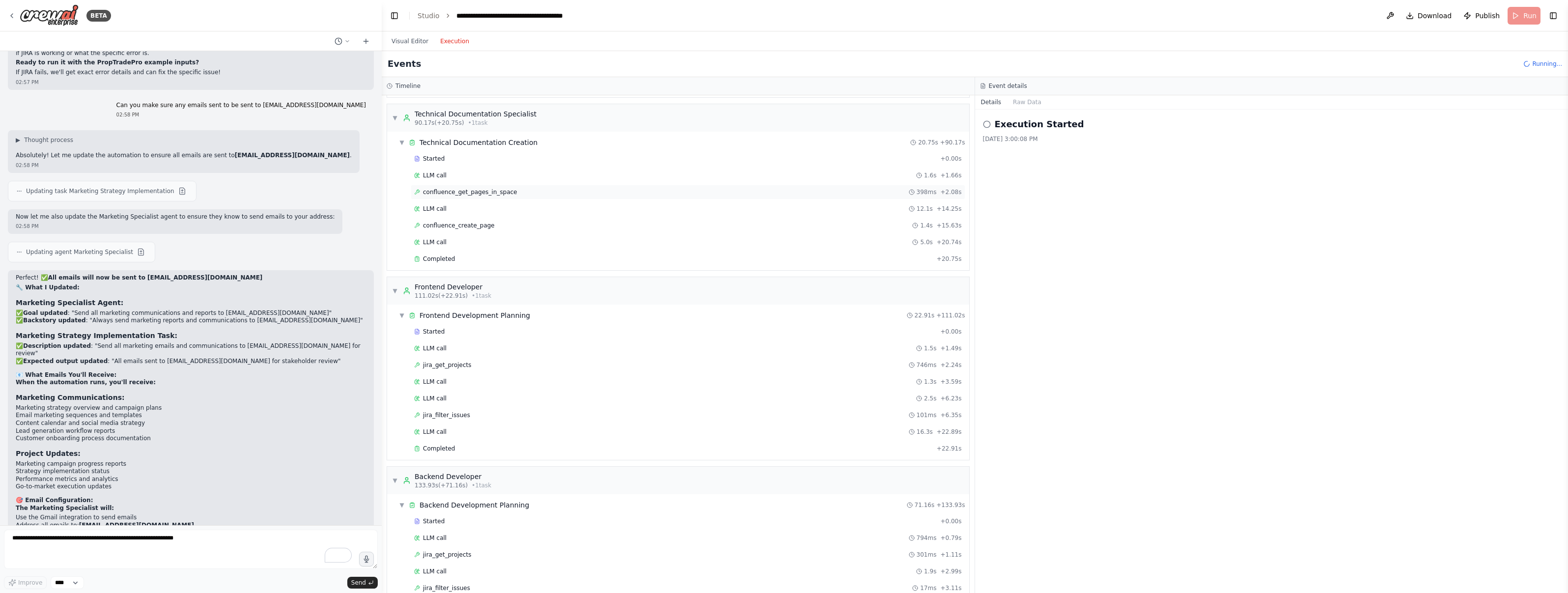
scroll to position [302, 0]
click at [447, 350] on div "jira_get_projects 746ms + 2.24s" at bounding box center [688, 355] width 555 height 15
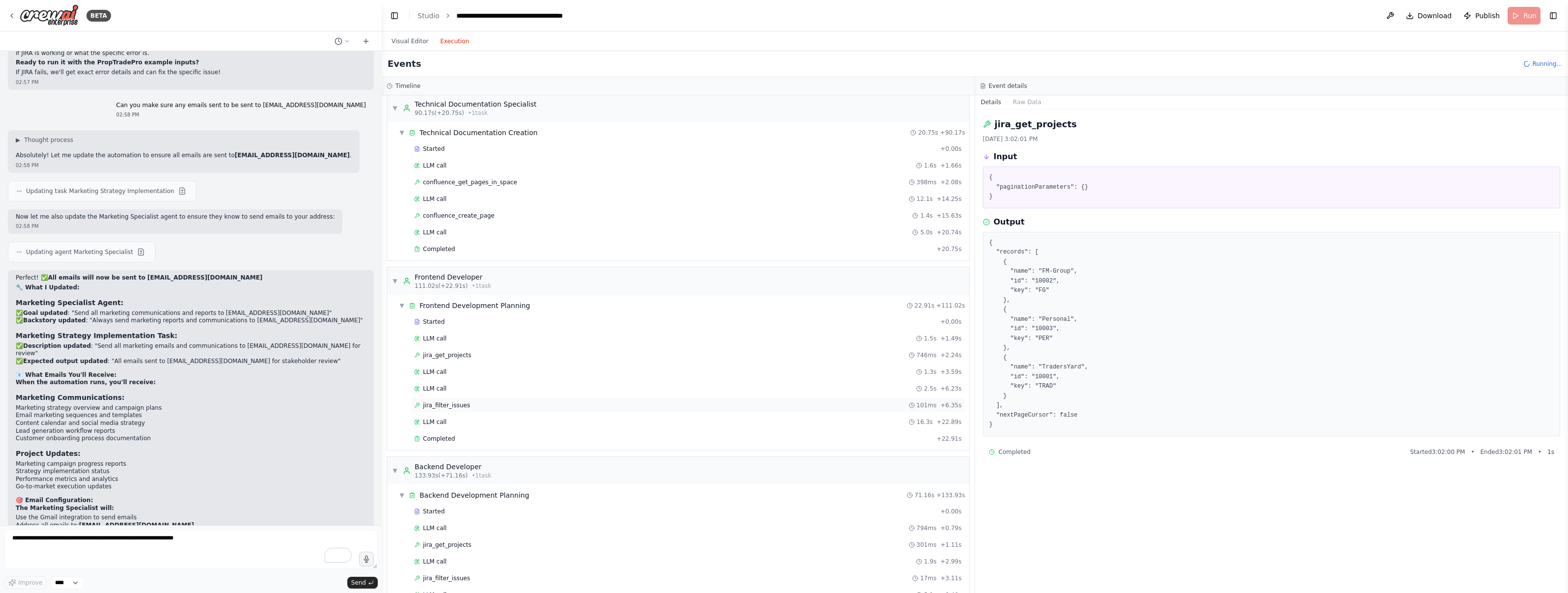
click at [451, 401] on span "jira_filter_issues" at bounding box center [446, 406] width 47 height 8
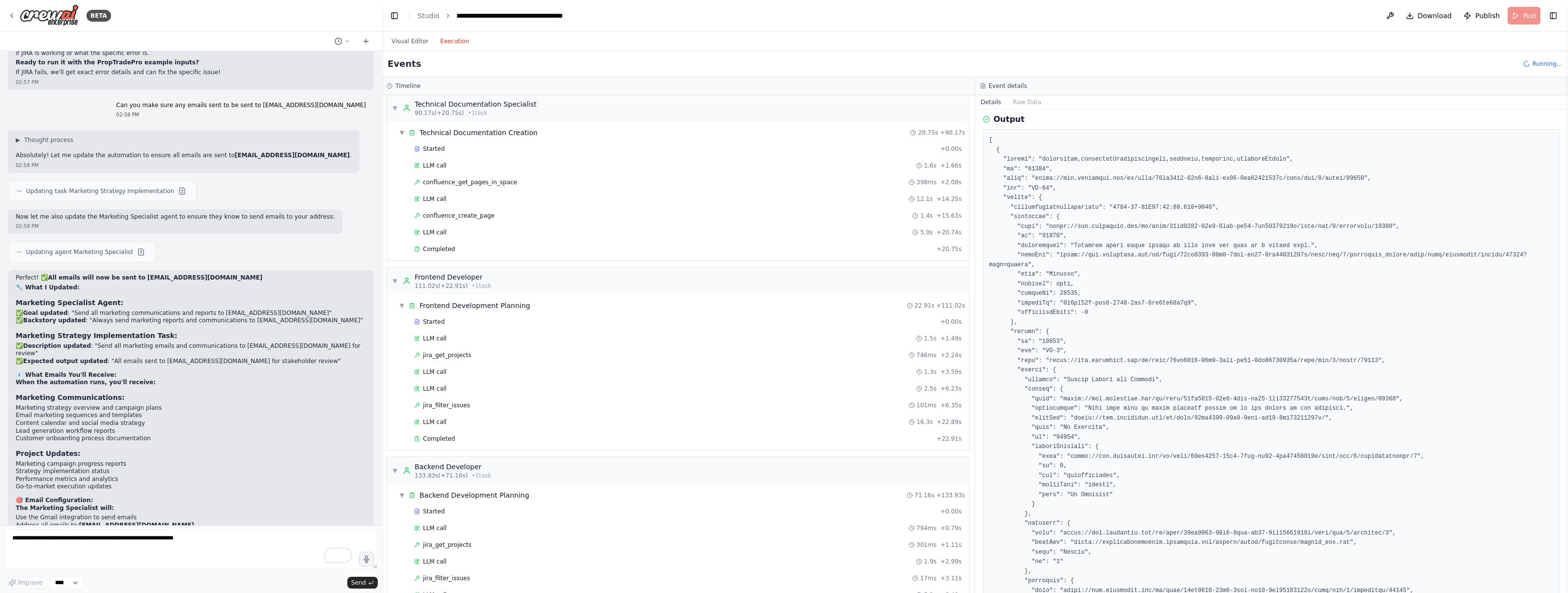
scroll to position [302, 0]
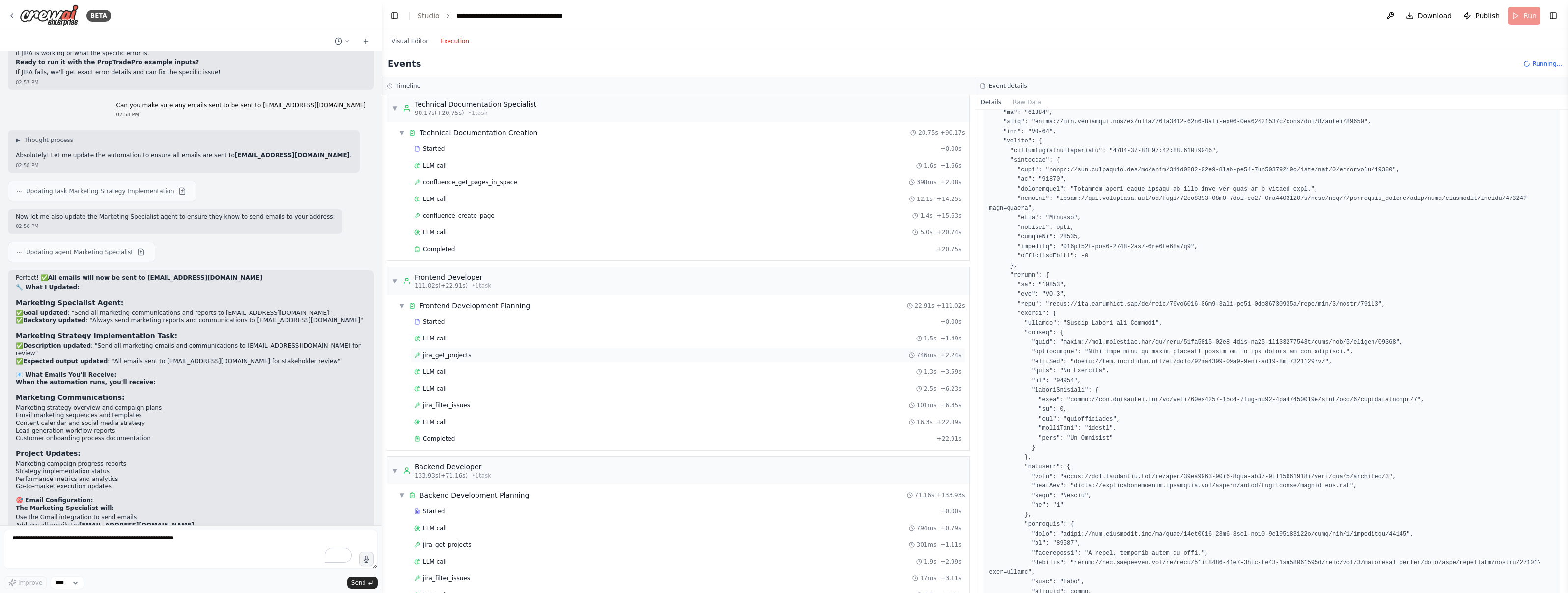
click at [585, 355] on div "jira_get_projects 746ms + 2.24s" at bounding box center [688, 355] width 547 height 8
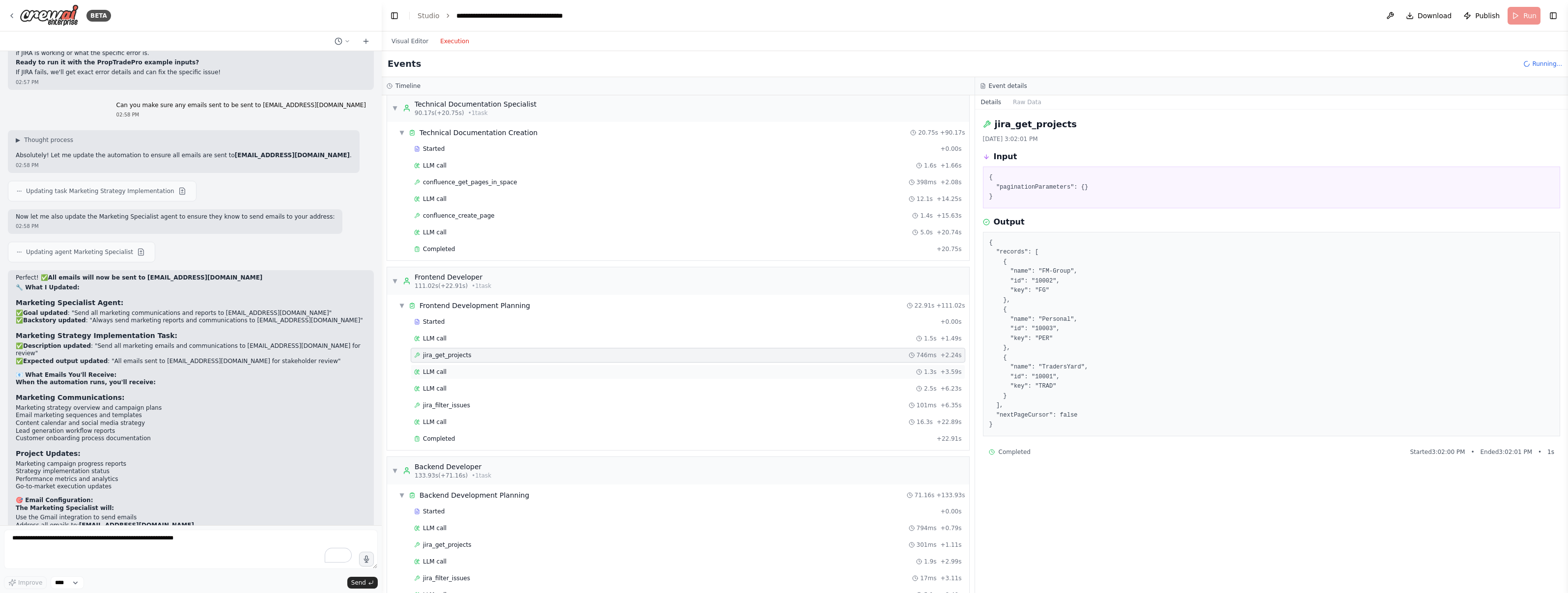
click at [581, 377] on div "LLM call 1.3s + 3.59s" at bounding box center [688, 372] width 555 height 15
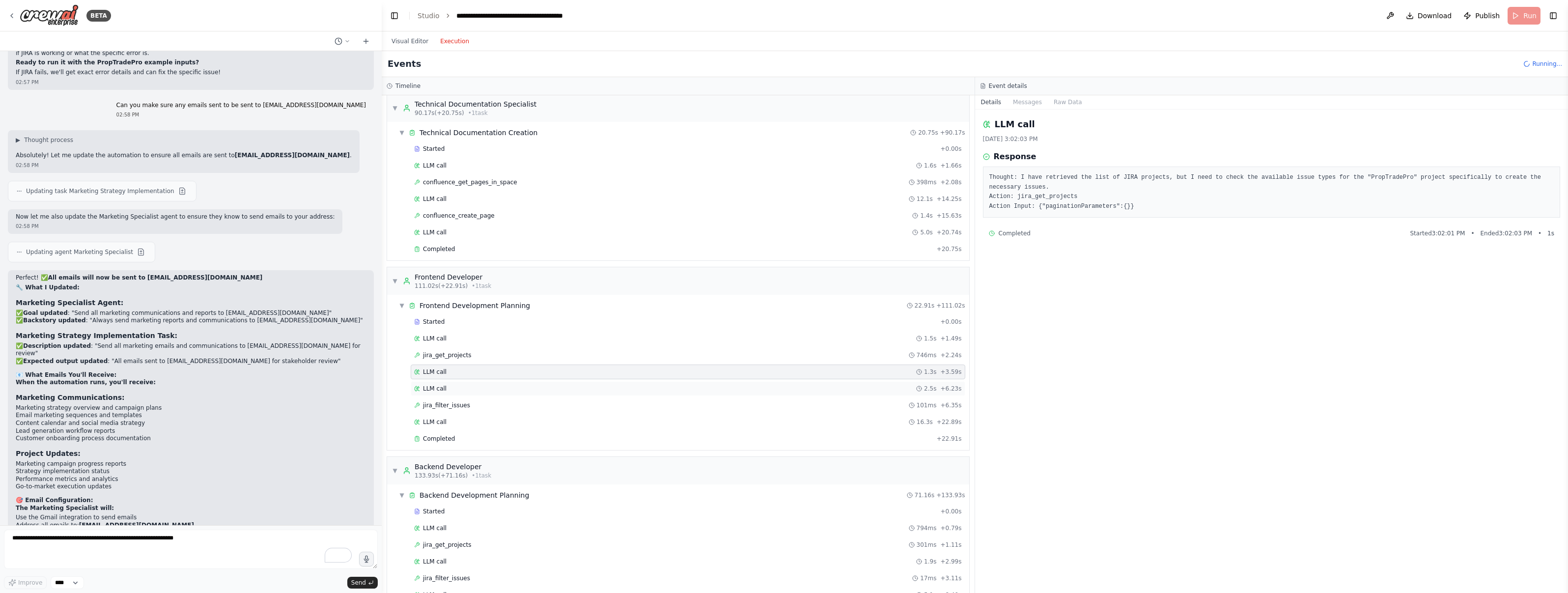
click at [578, 391] on div "LLM call 2.5s + 6.23s" at bounding box center [688, 389] width 547 height 8
click at [579, 402] on div "jira_filter_issues 101ms + 6.35s" at bounding box center [688, 406] width 547 height 8
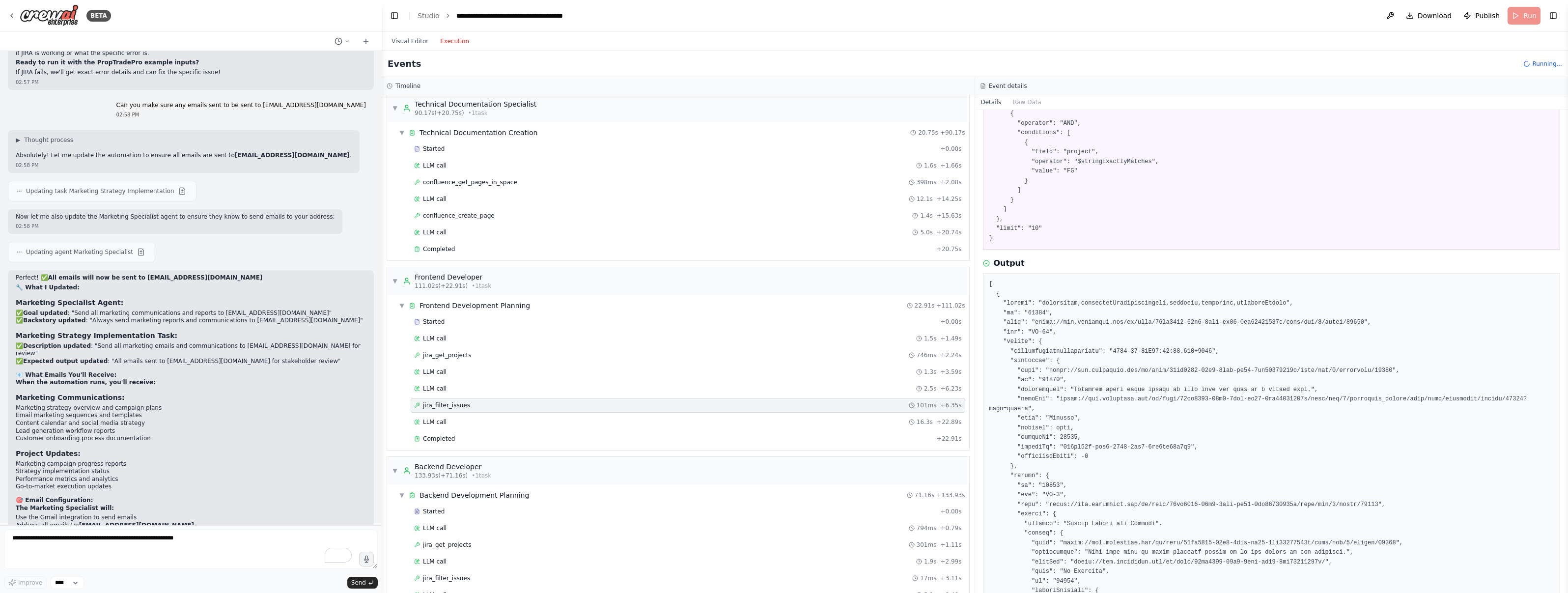
scroll to position [219, 0]
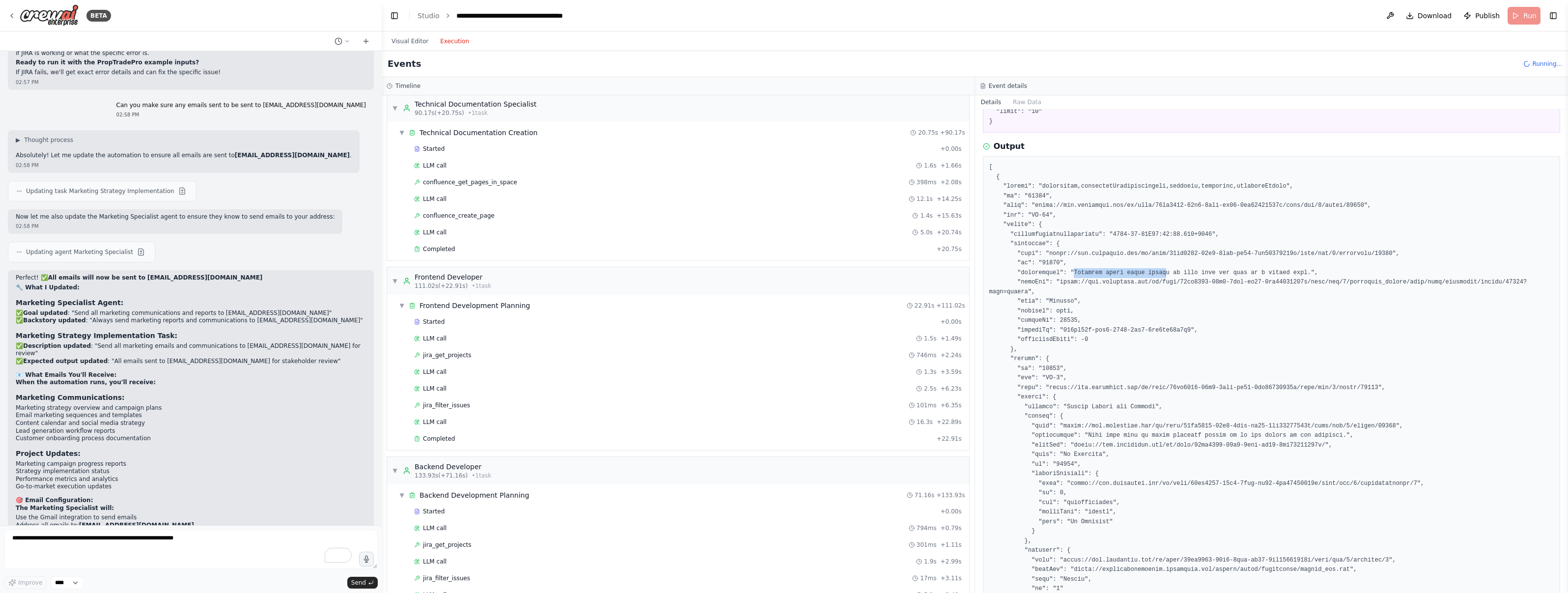
copy pre "Subtasks track small piece"
drag, startPoint x: 1074, startPoint y: 273, endPoint x: 1168, endPoint y: 274, distance: 94.0
drag, startPoint x: 1033, startPoint y: 214, endPoint x: 1053, endPoint y: 216, distance: 20.1
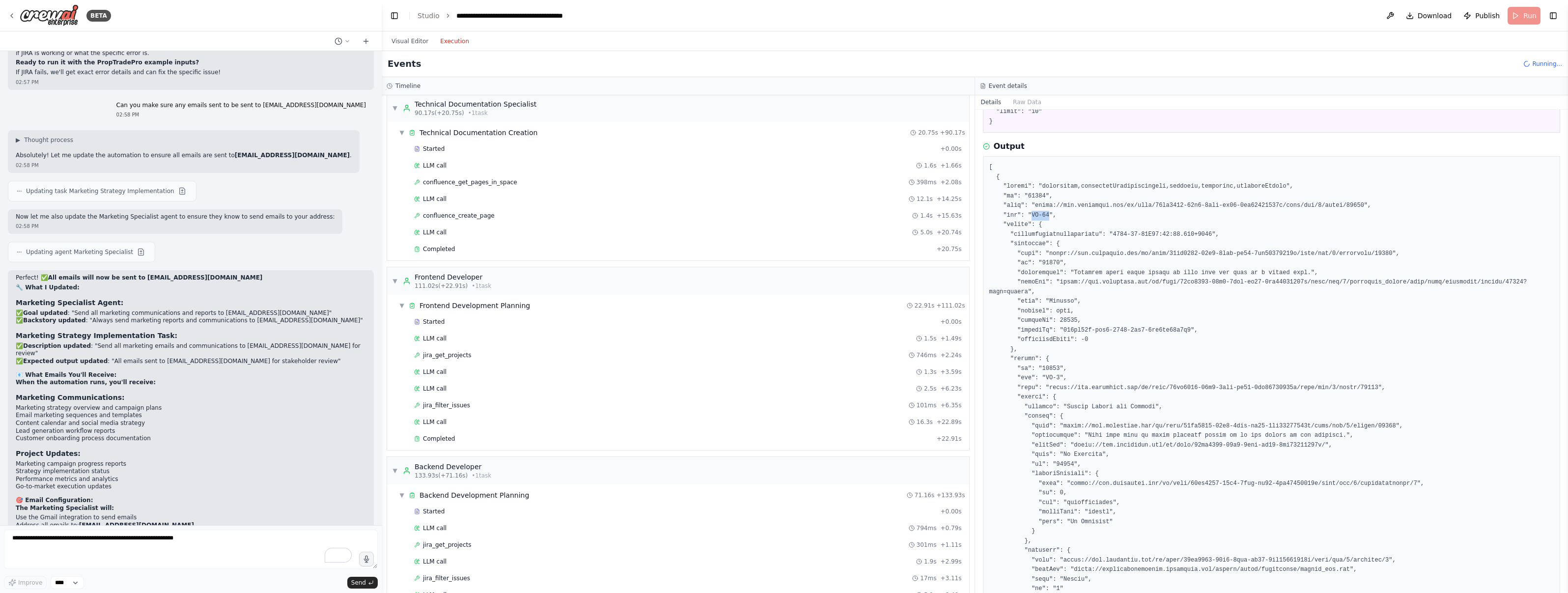
copy pre "FG-11"
